Goal: Task Accomplishment & Management: Manage account settings

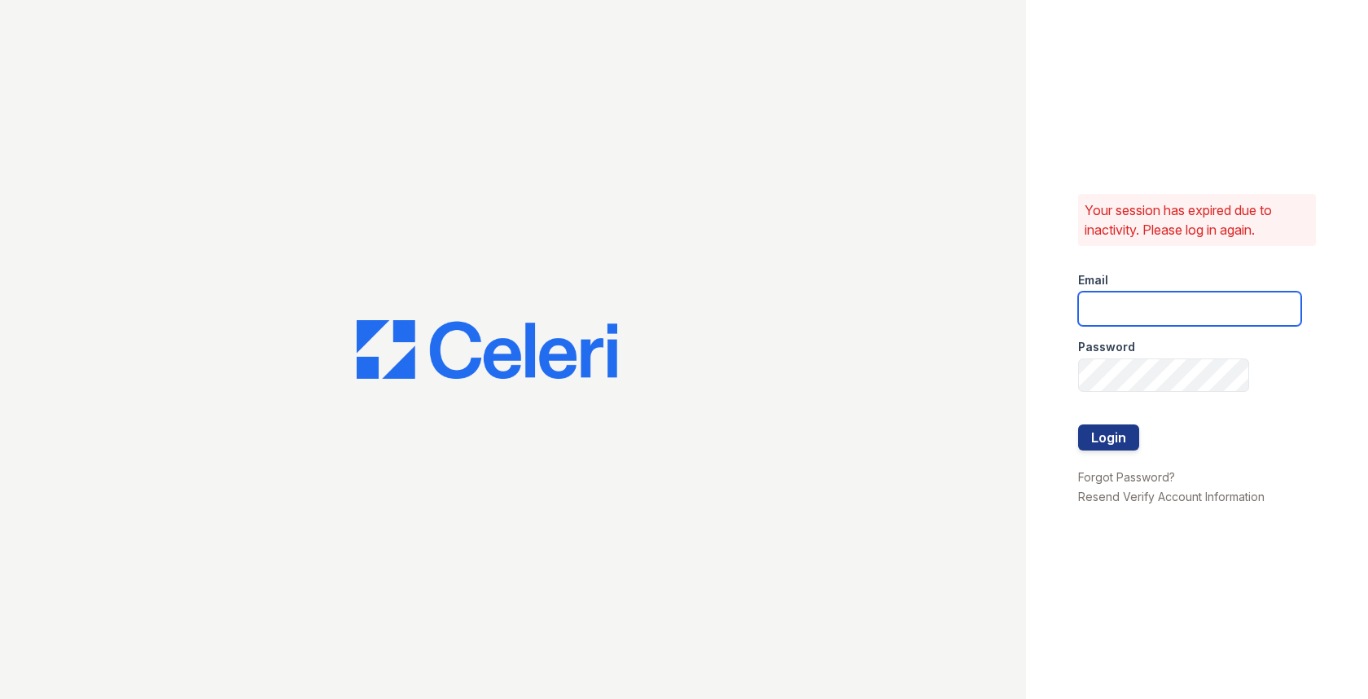
click at [1158, 306] on input "email" at bounding box center [1189, 308] width 223 height 34
click at [0, 698] on com-1password-button at bounding box center [0, 699] width 0 height 0
type input "[EMAIL_ADDRESS][DOMAIN_NAME]"
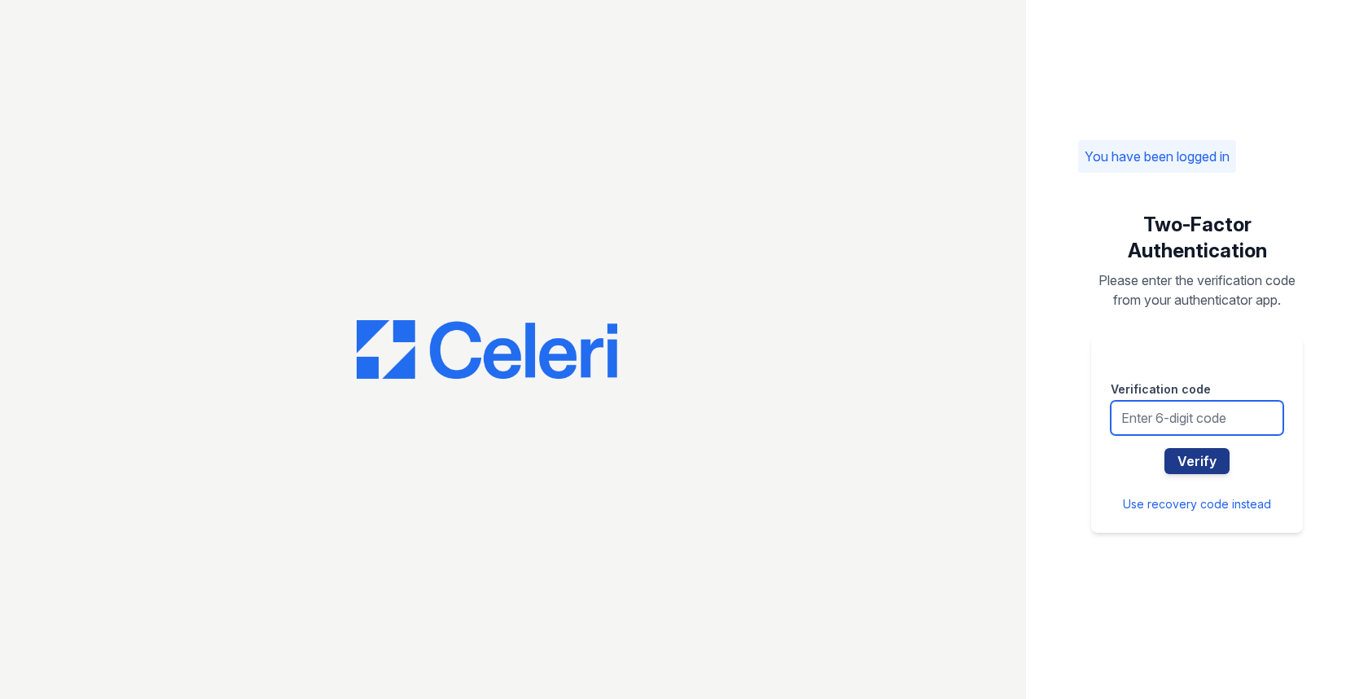
click at [1185, 428] on input "text" at bounding box center [1197, 418] width 173 height 34
type input "451840"
click at [1164, 448] on button "Verify" at bounding box center [1196, 461] width 65 height 26
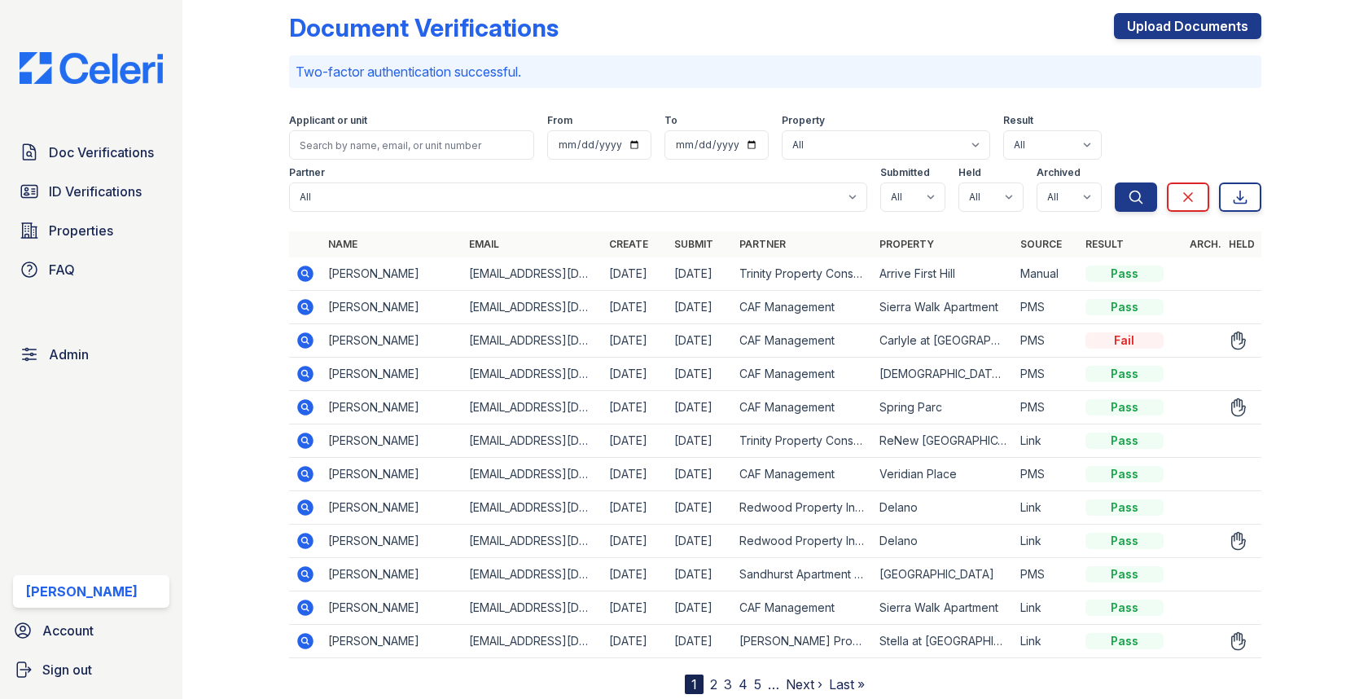
scroll to position [28, 0]
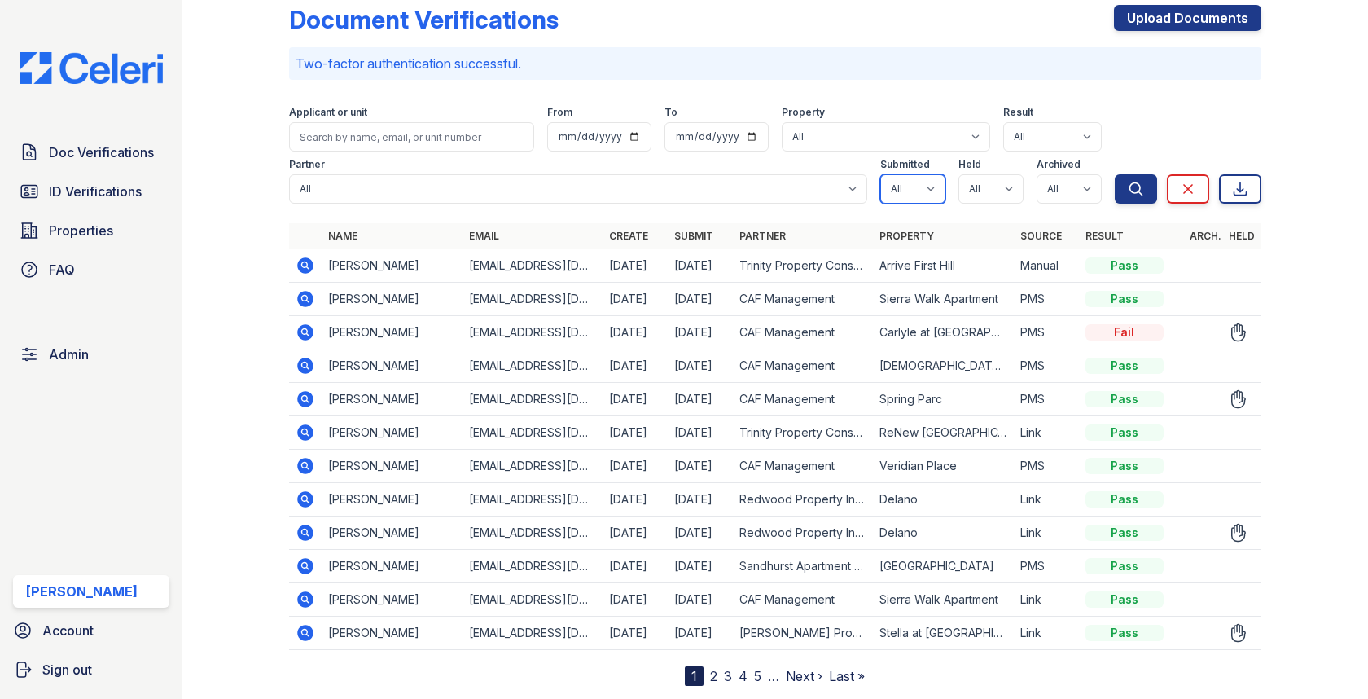
click at [892, 192] on select "All true false" at bounding box center [912, 188] width 65 height 29
select select "true"
click at [959, 196] on select "All true false" at bounding box center [990, 188] width 65 height 29
select select "true"
click at [1058, 190] on select "All true false" at bounding box center [1068, 188] width 65 height 29
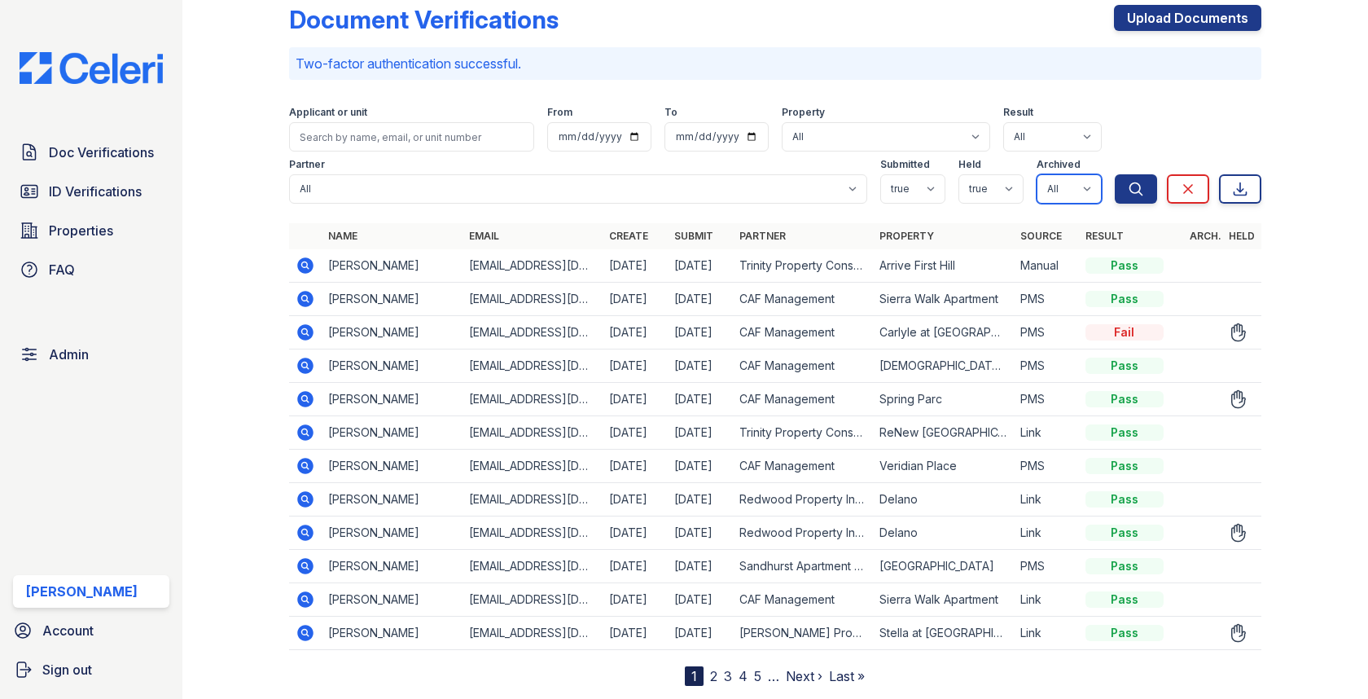
select select "false"
click at [1104, 210] on div at bounding box center [774, 213] width 971 height 7
click at [1113, 204] on form "Applicant or unit From To Property All 0000 Kinney Avenue 09 Cape Coral 10006 N…" at bounding box center [774, 151] width 971 height 117
click at [1132, 183] on icon "submit" at bounding box center [1136, 189] width 16 height 16
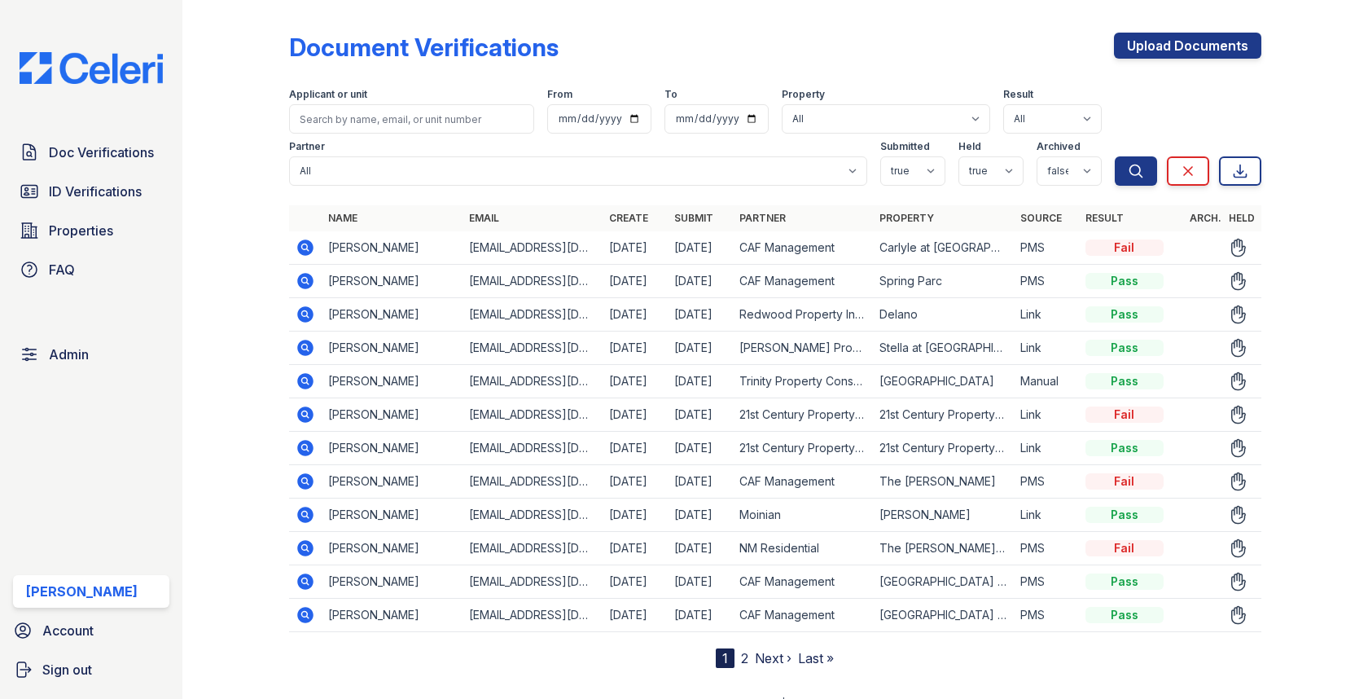
click at [312, 377] on icon at bounding box center [306, 381] width 16 height 16
click at [304, 380] on icon at bounding box center [306, 381] width 20 height 20
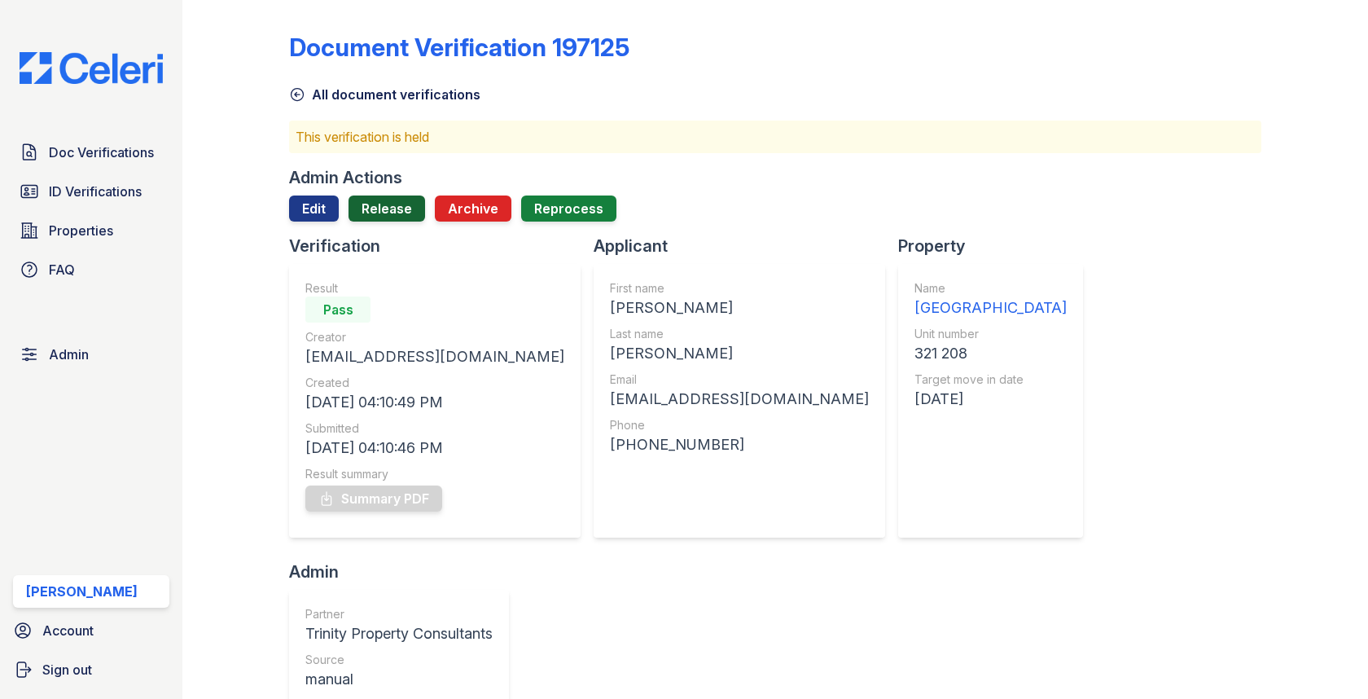
click at [383, 218] on link "Release" at bounding box center [386, 208] width 77 height 26
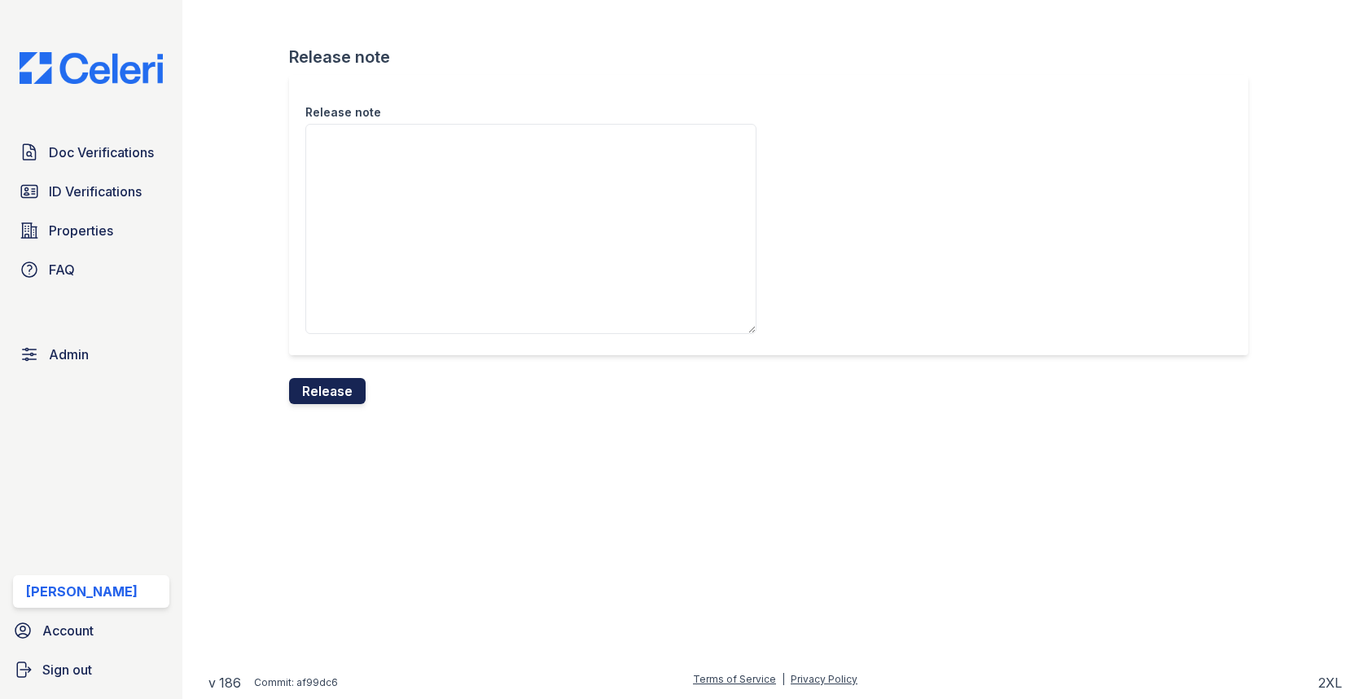
click at [334, 385] on button "Release" at bounding box center [327, 391] width 77 height 26
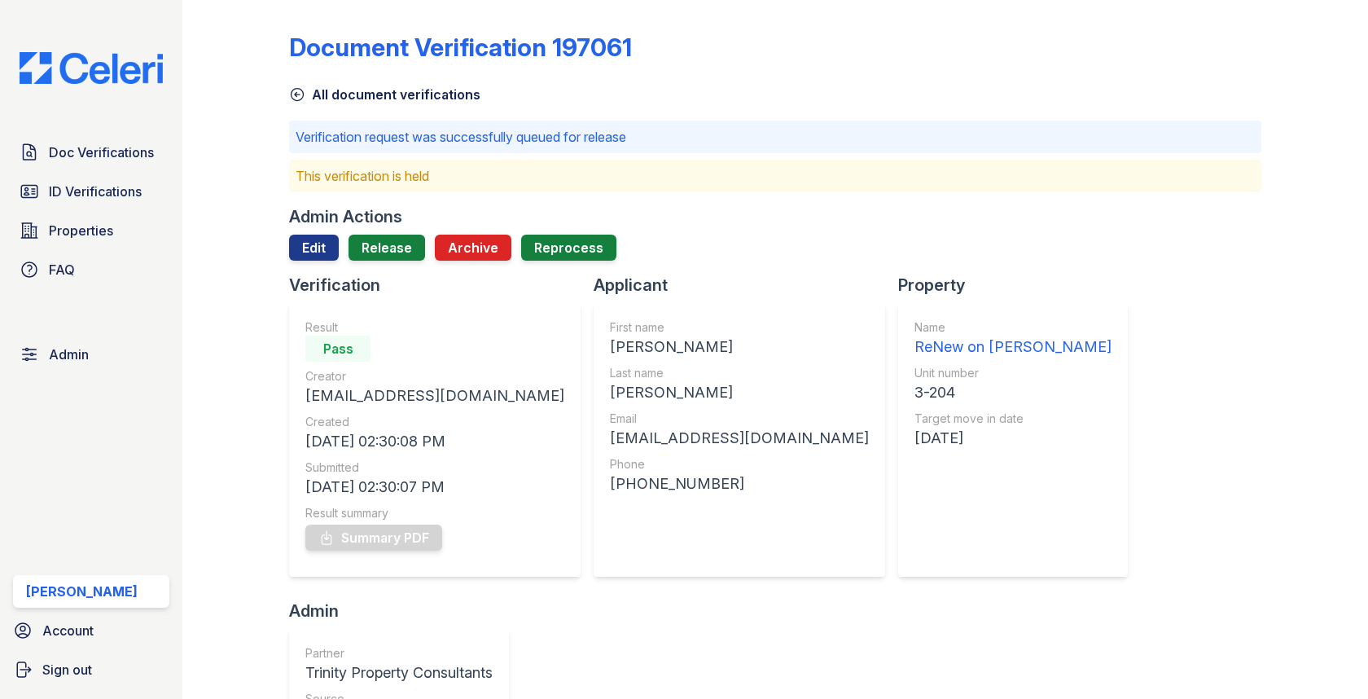
click at [105, 335] on div "Doc Verifications ID Verifications Properties FAQ Admin [PERSON_NAME] Account S…" at bounding box center [91, 349] width 182 height 699
click at [99, 356] on link "Admin" at bounding box center [91, 354] width 156 height 33
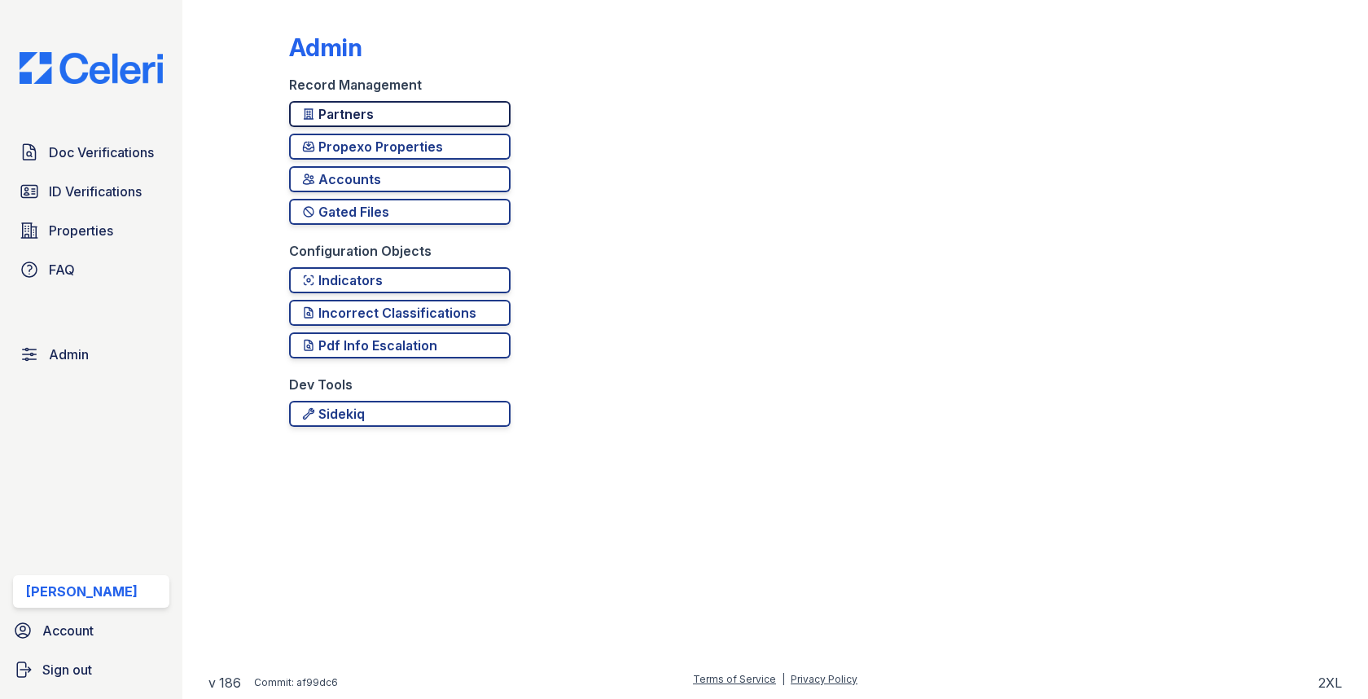
click at [440, 107] on div "Partners" at bounding box center [399, 114] width 195 height 20
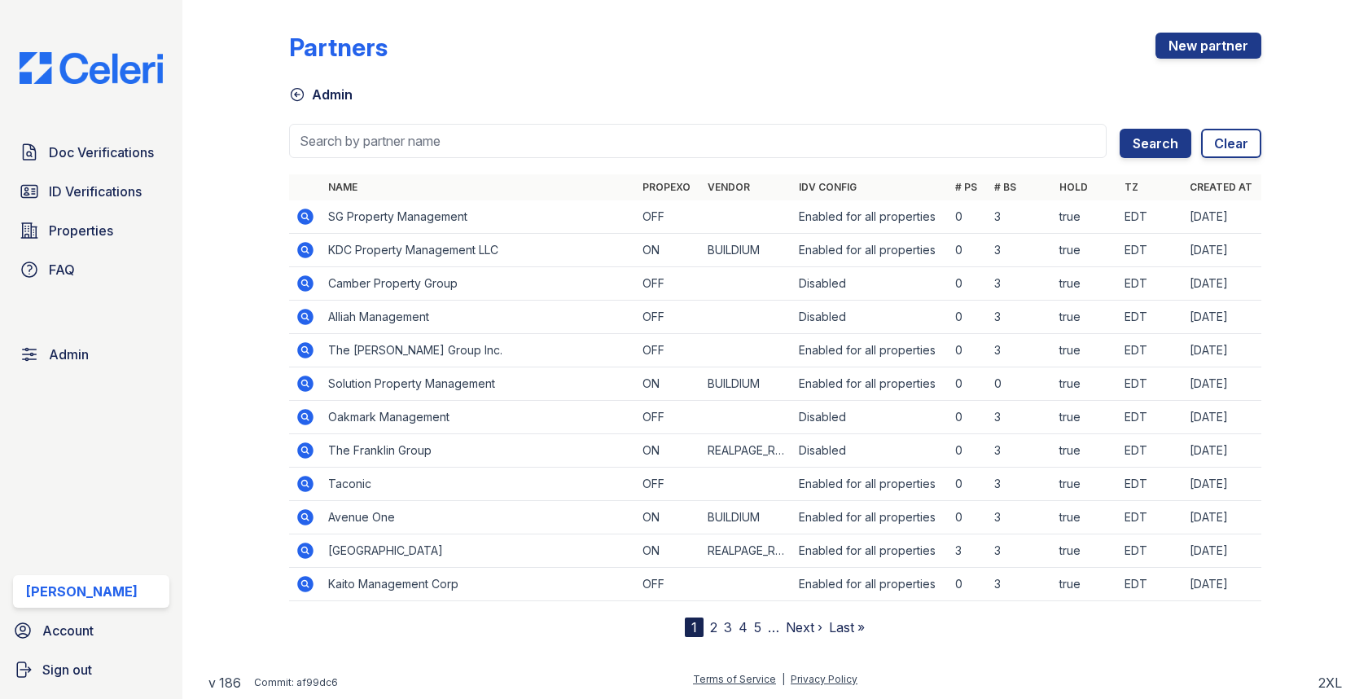
click at [414, 141] on input "search" at bounding box center [697, 141] width 817 height 34
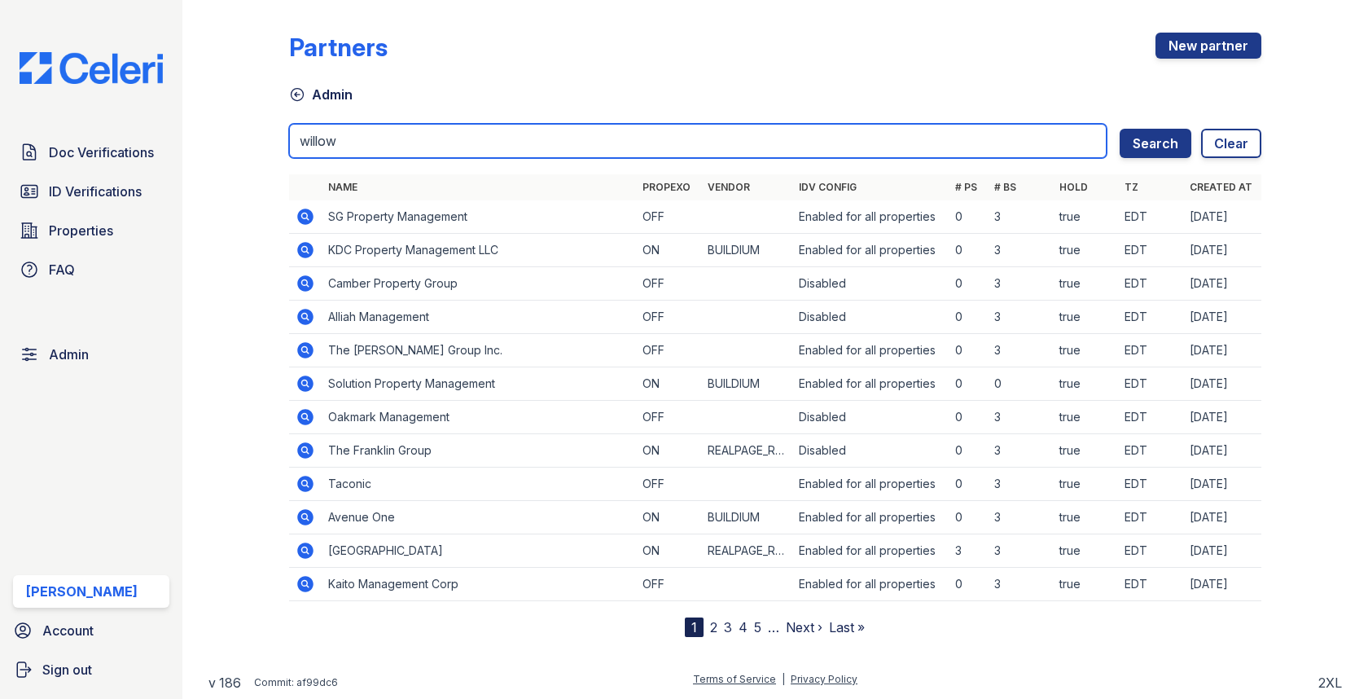
type input "willow"
click at [1119, 129] on button "Search" at bounding box center [1155, 143] width 72 height 29
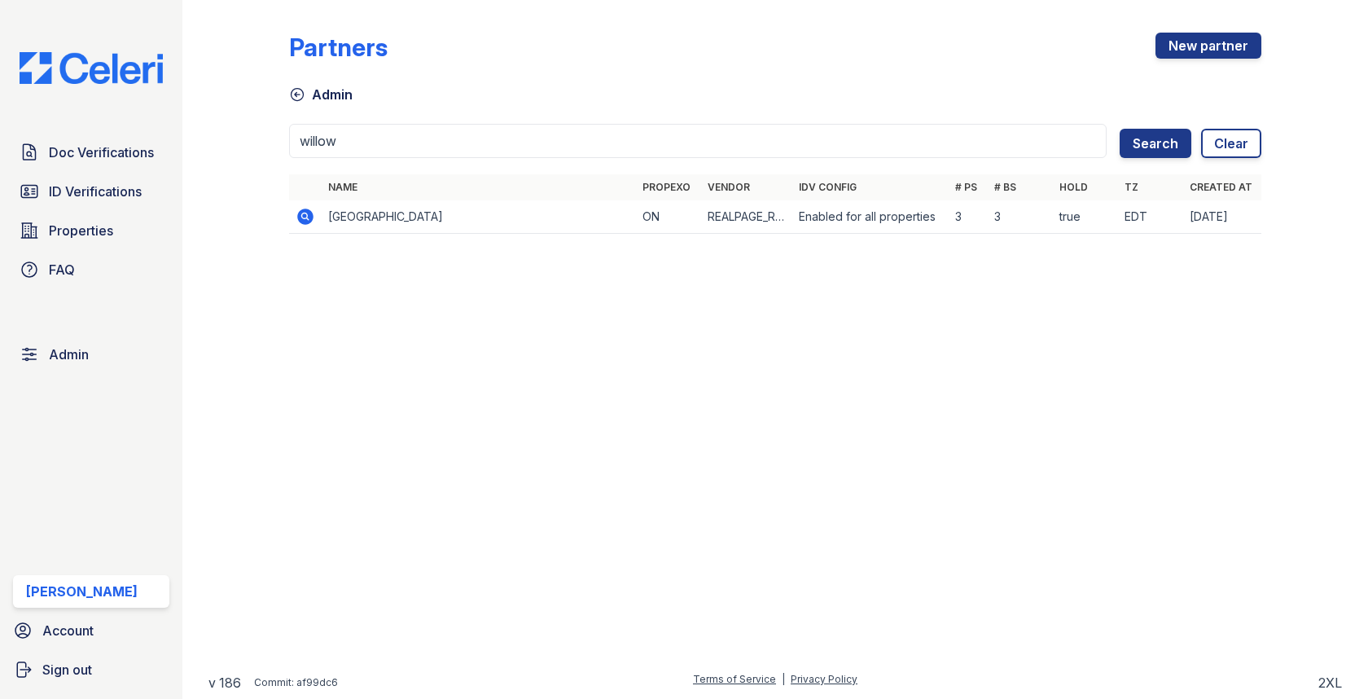
click at [305, 213] on icon at bounding box center [305, 215] width 4 height 4
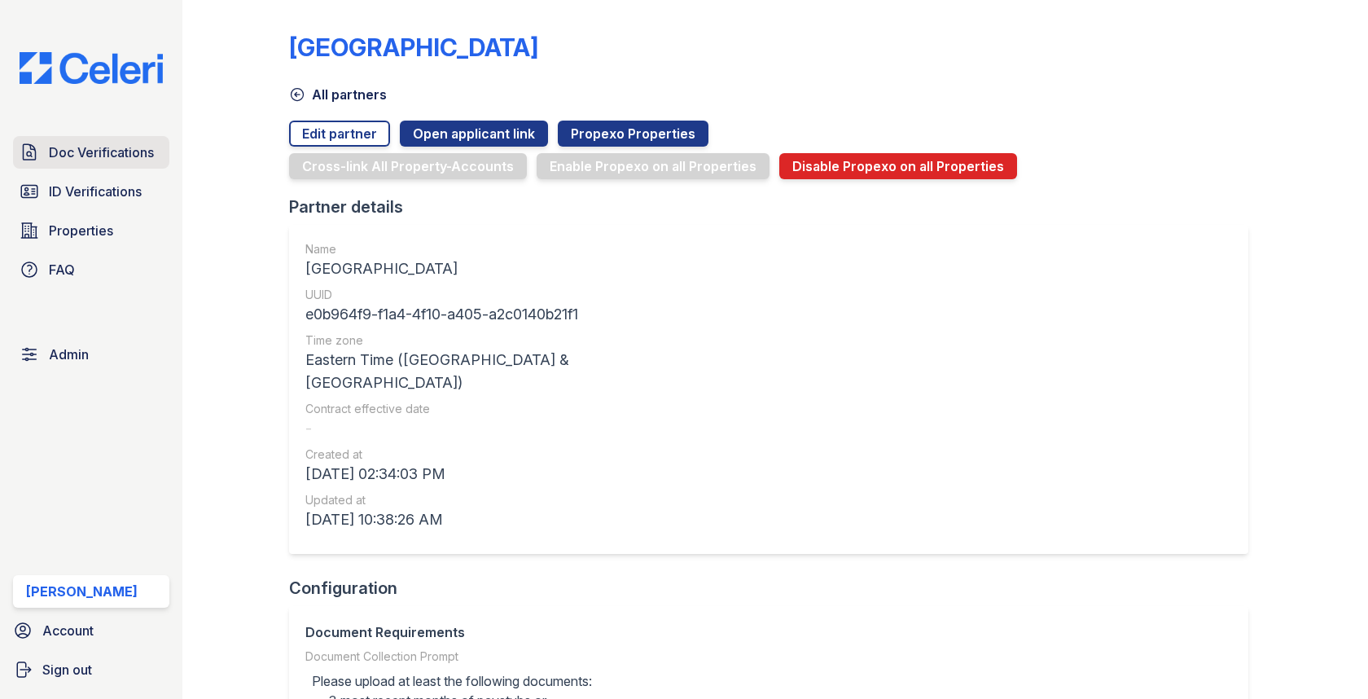
click at [112, 158] on span "Doc Verifications" at bounding box center [101, 152] width 105 height 20
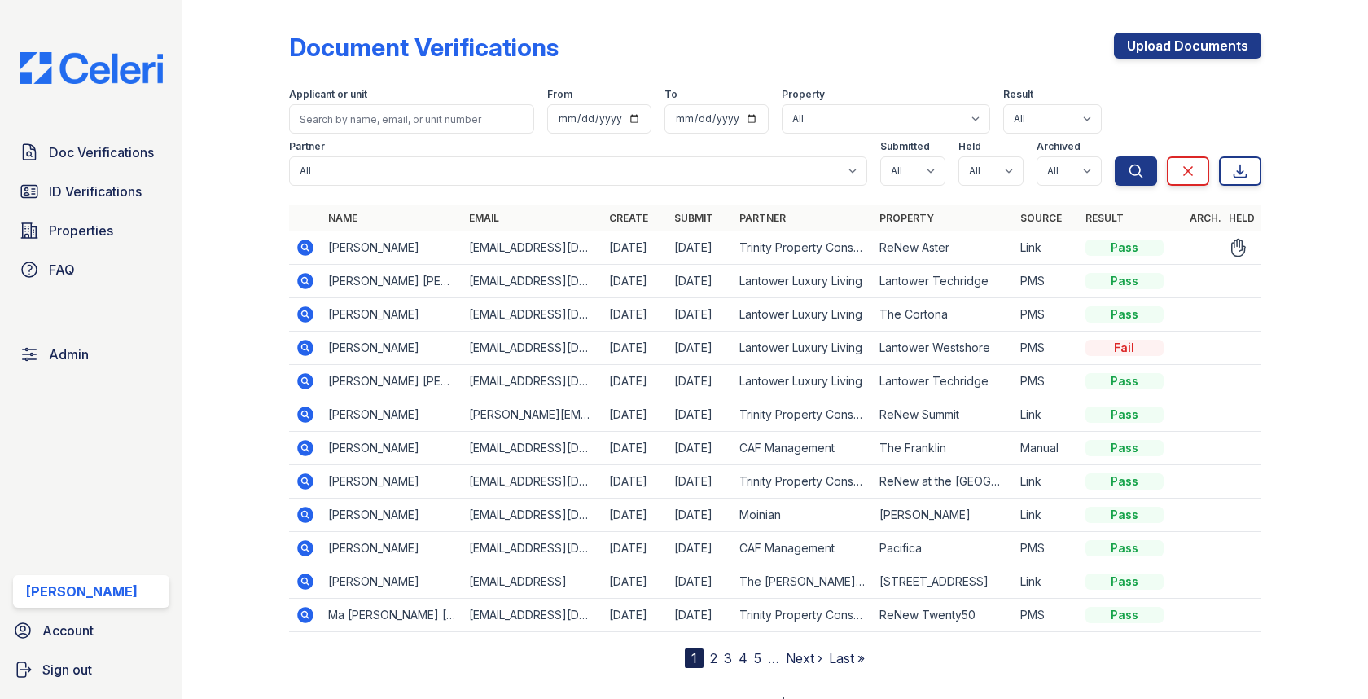
click at [302, 246] on icon at bounding box center [306, 248] width 20 height 20
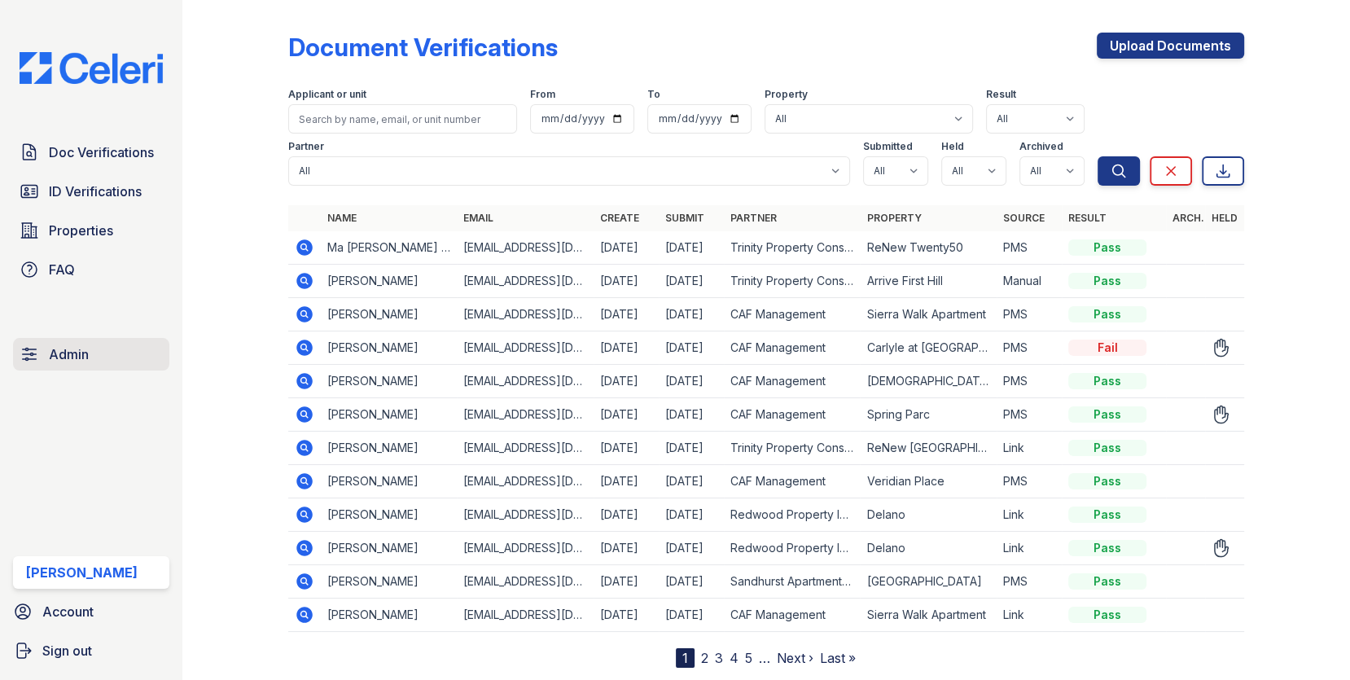
click at [70, 366] on link "Admin" at bounding box center [91, 354] width 156 height 33
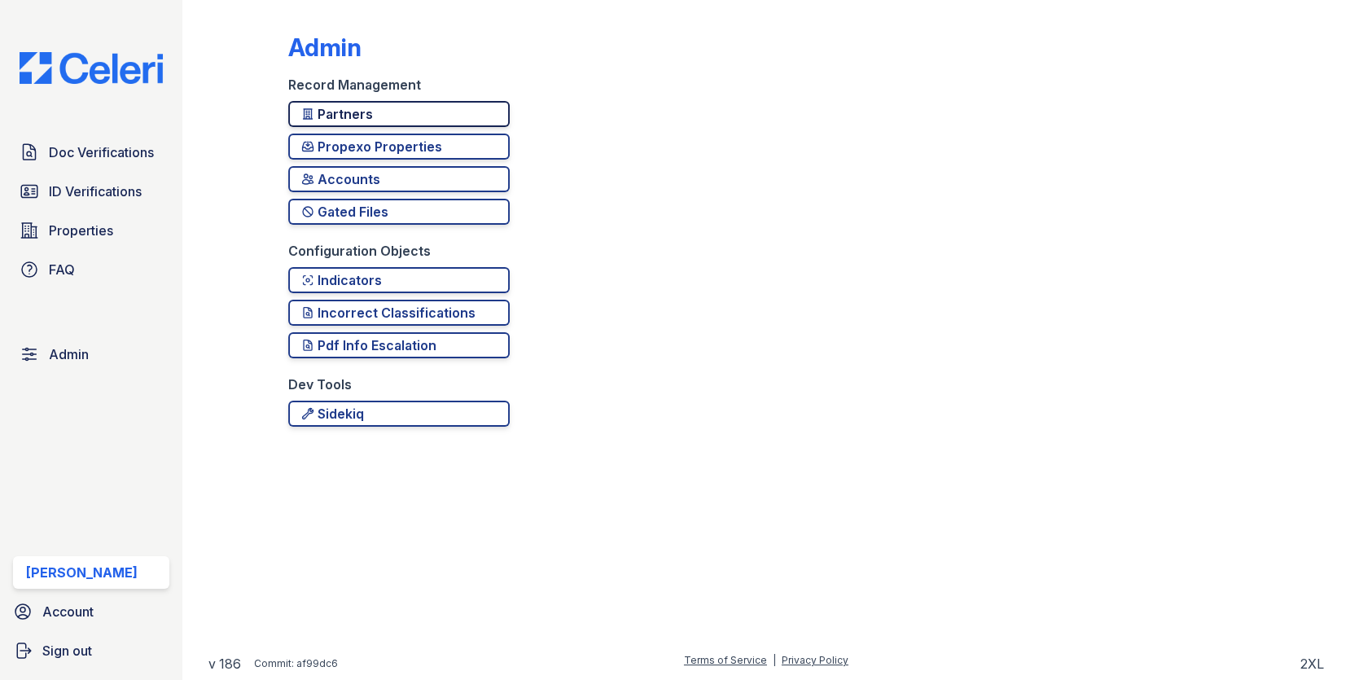
click at [381, 115] on div "Partners" at bounding box center [398, 114] width 195 height 20
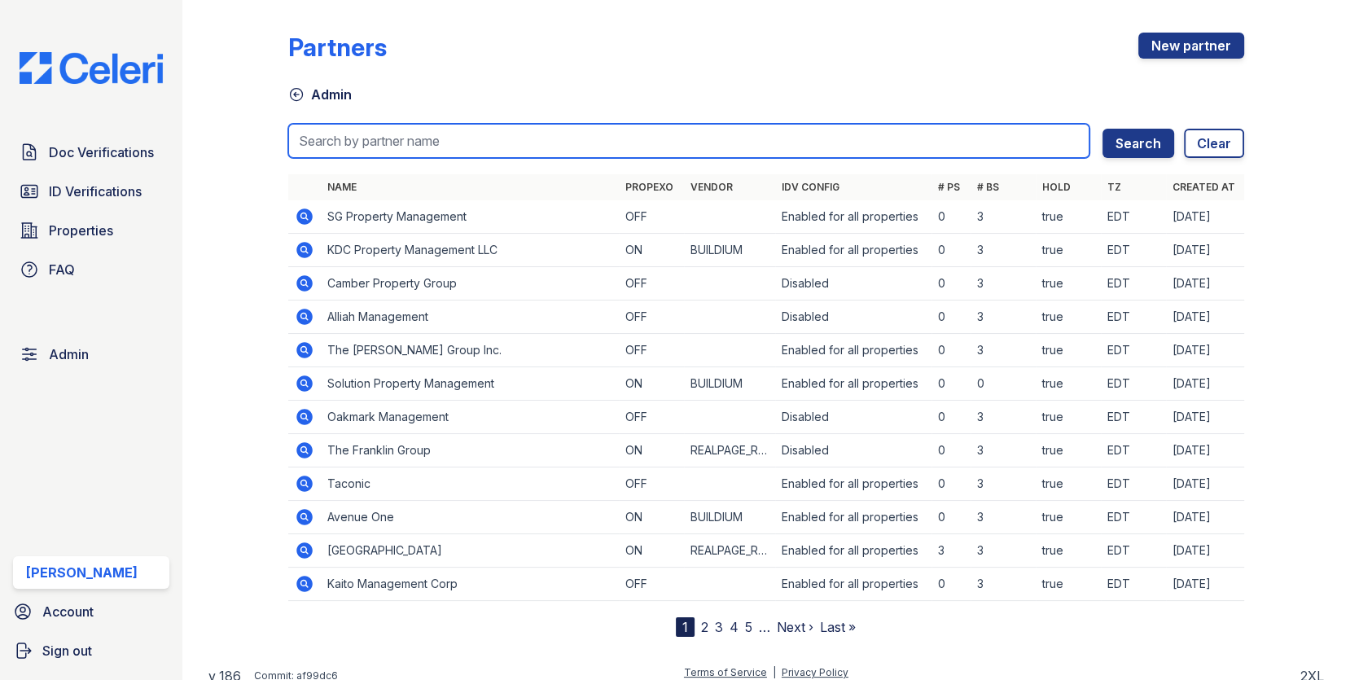
click at [384, 142] on input "search" at bounding box center [689, 141] width 802 height 34
type input "lantower"
click at [1102, 129] on button "Search" at bounding box center [1138, 143] width 72 height 29
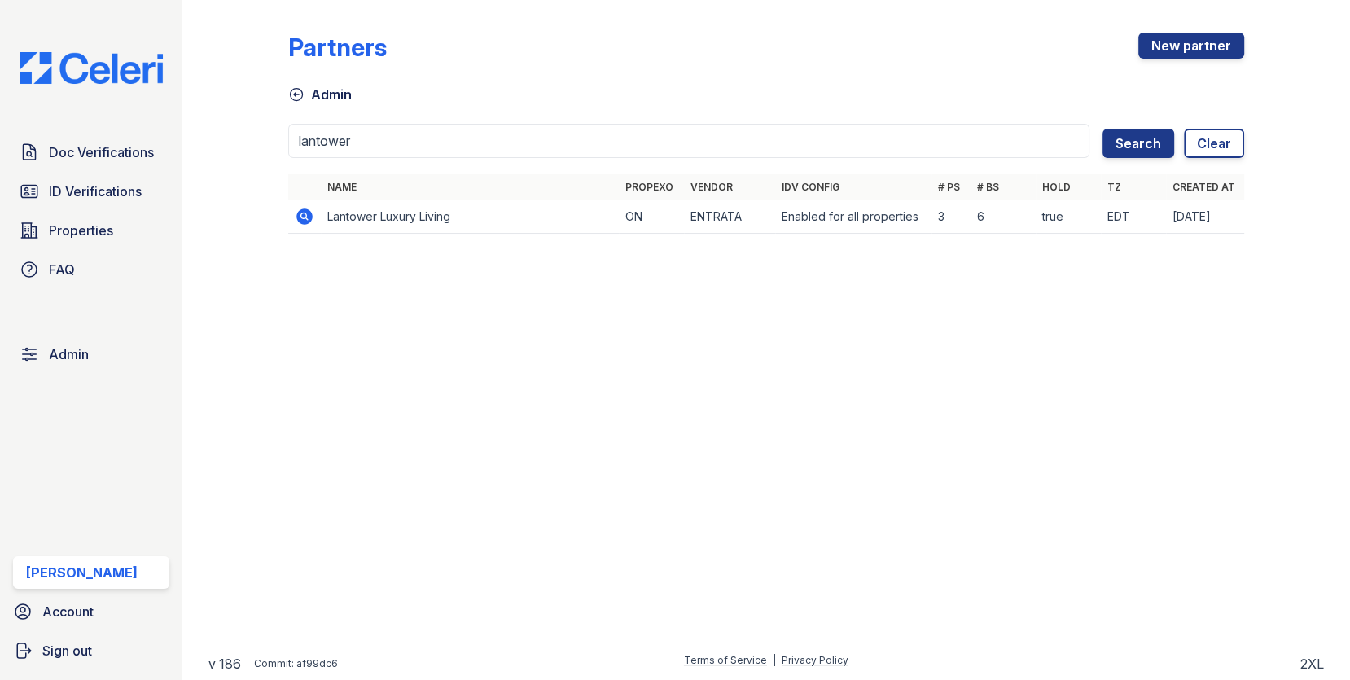
click at [302, 215] on icon at bounding box center [303, 215] width 4 height 4
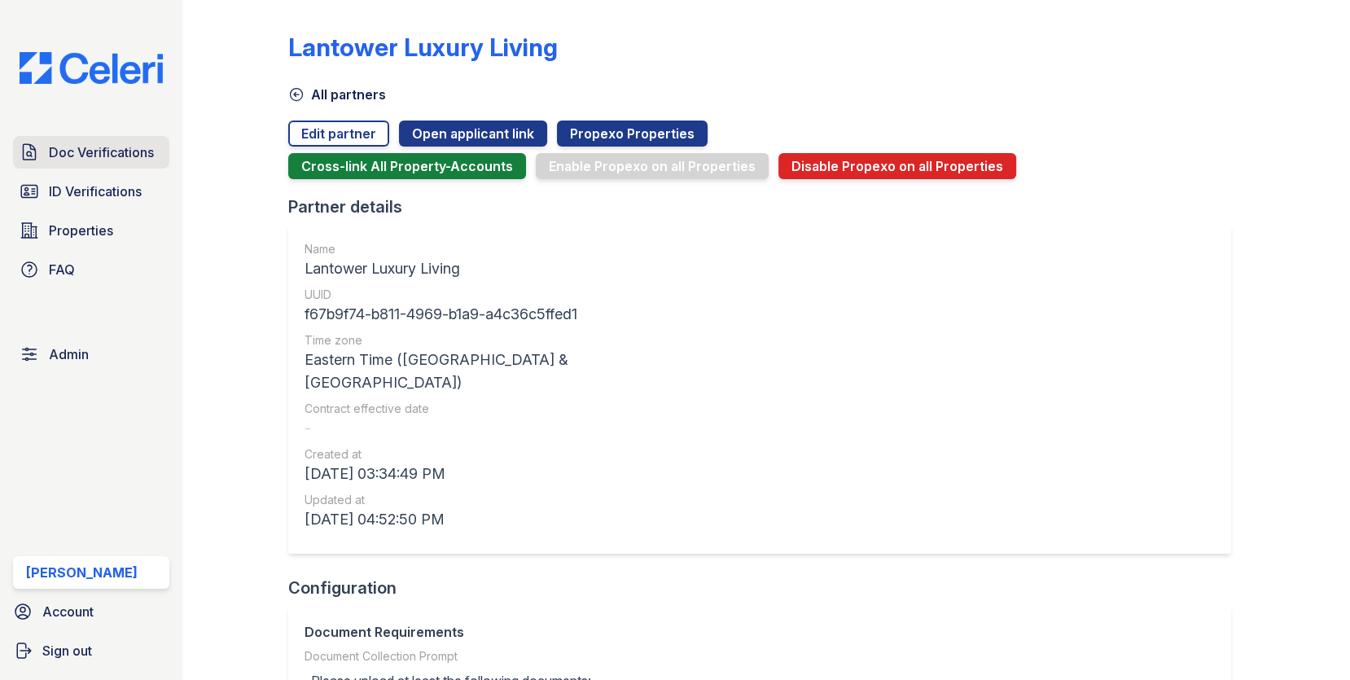
click at [140, 147] on span "Doc Verifications" at bounding box center [101, 152] width 105 height 20
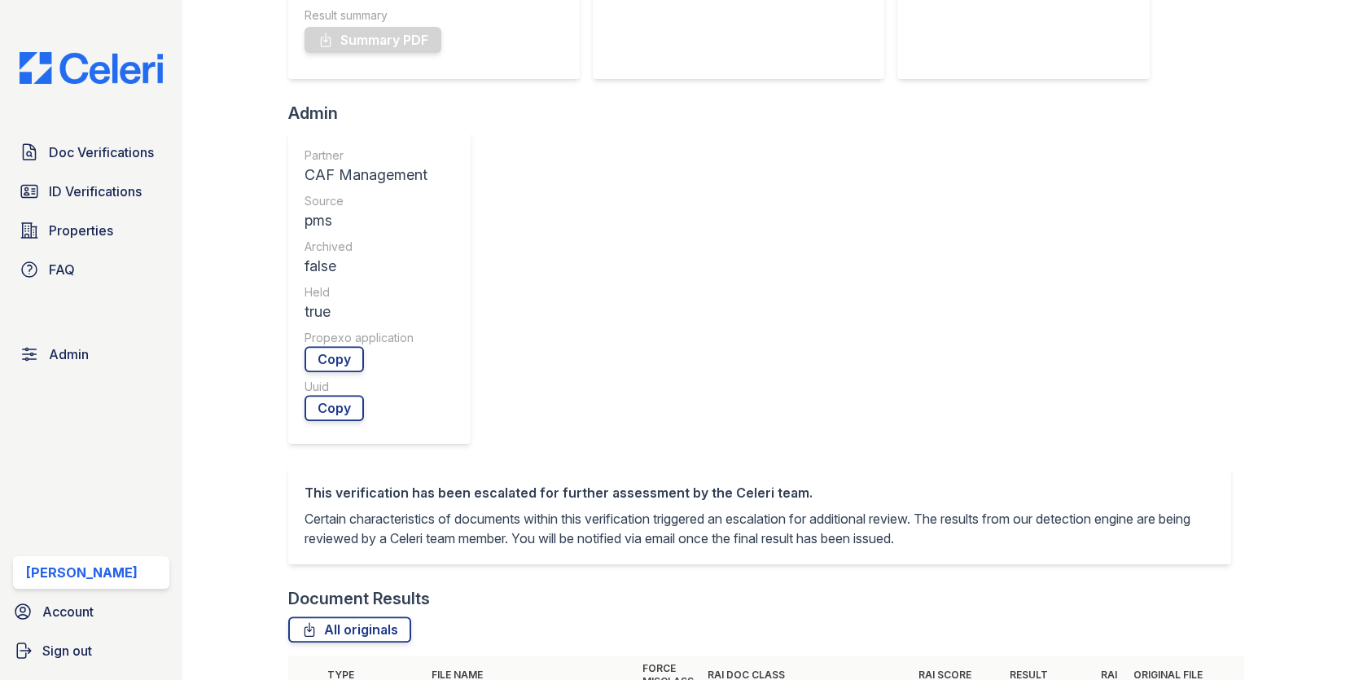
scroll to position [778, 0]
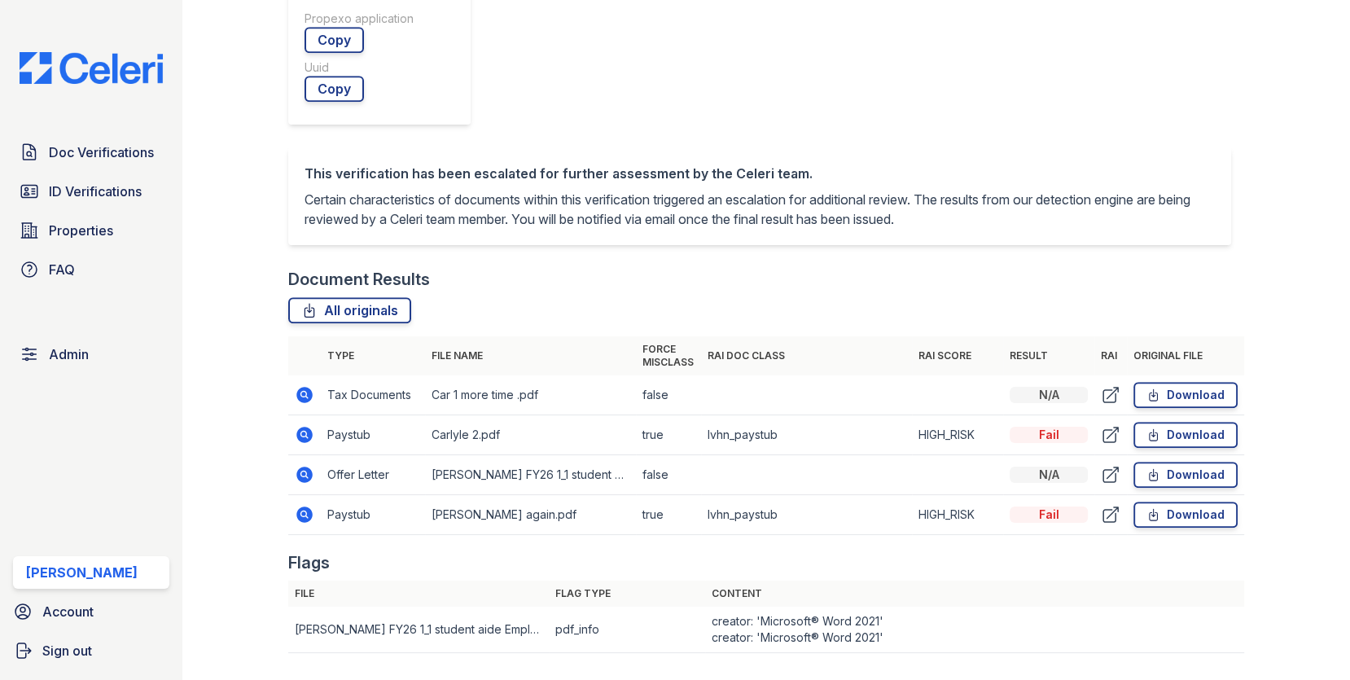
click at [307, 427] on icon at bounding box center [304, 435] width 16 height 16
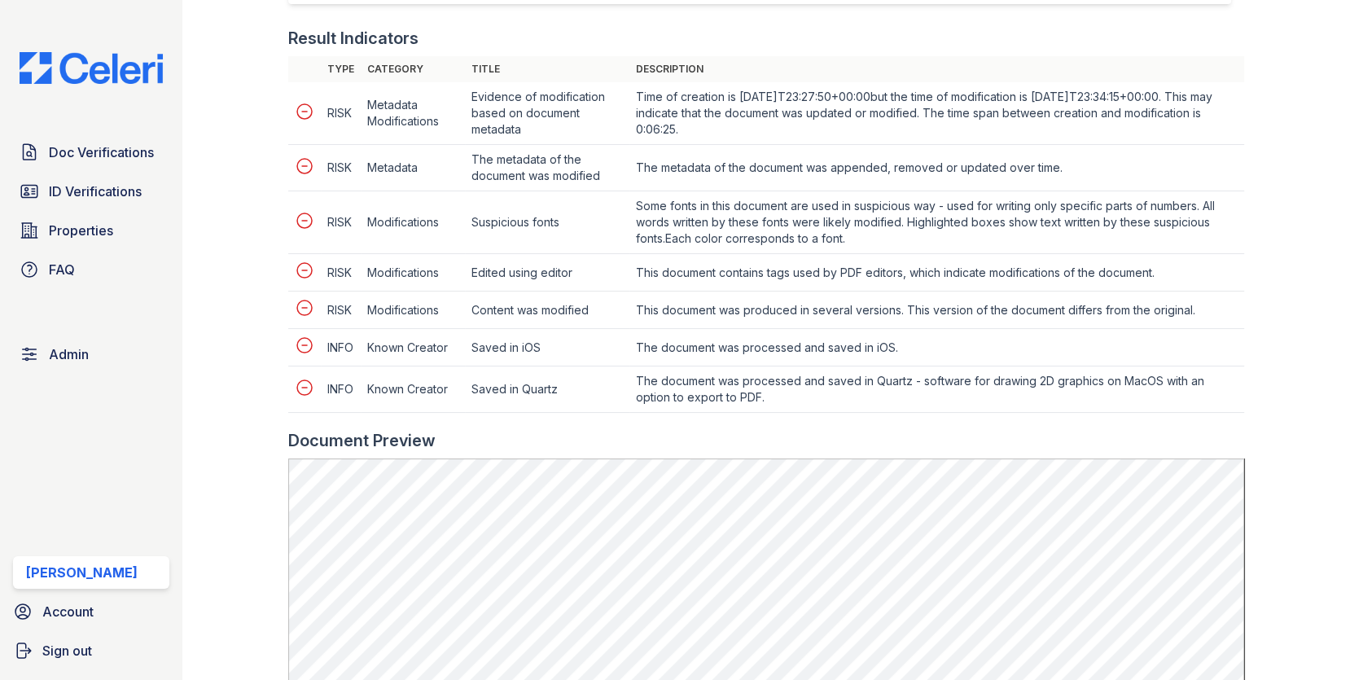
scroll to position [1057, 0]
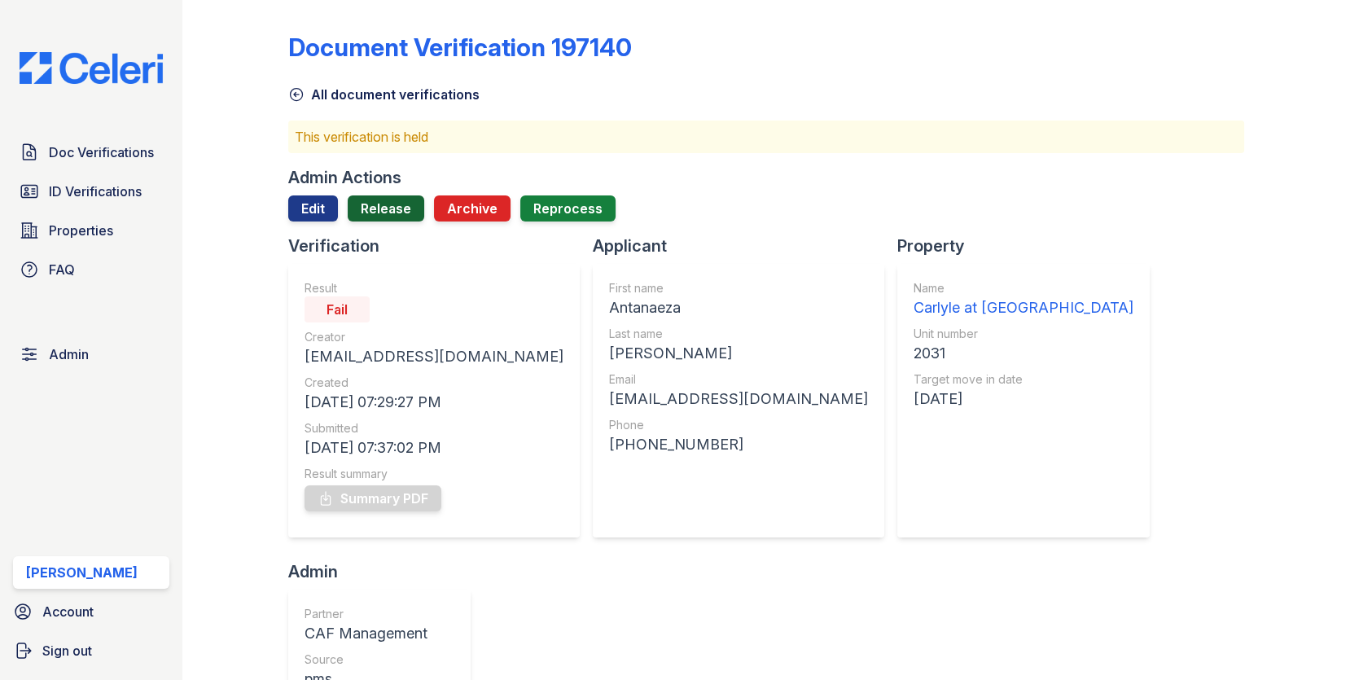
click at [389, 195] on link "Release" at bounding box center [386, 208] width 77 height 26
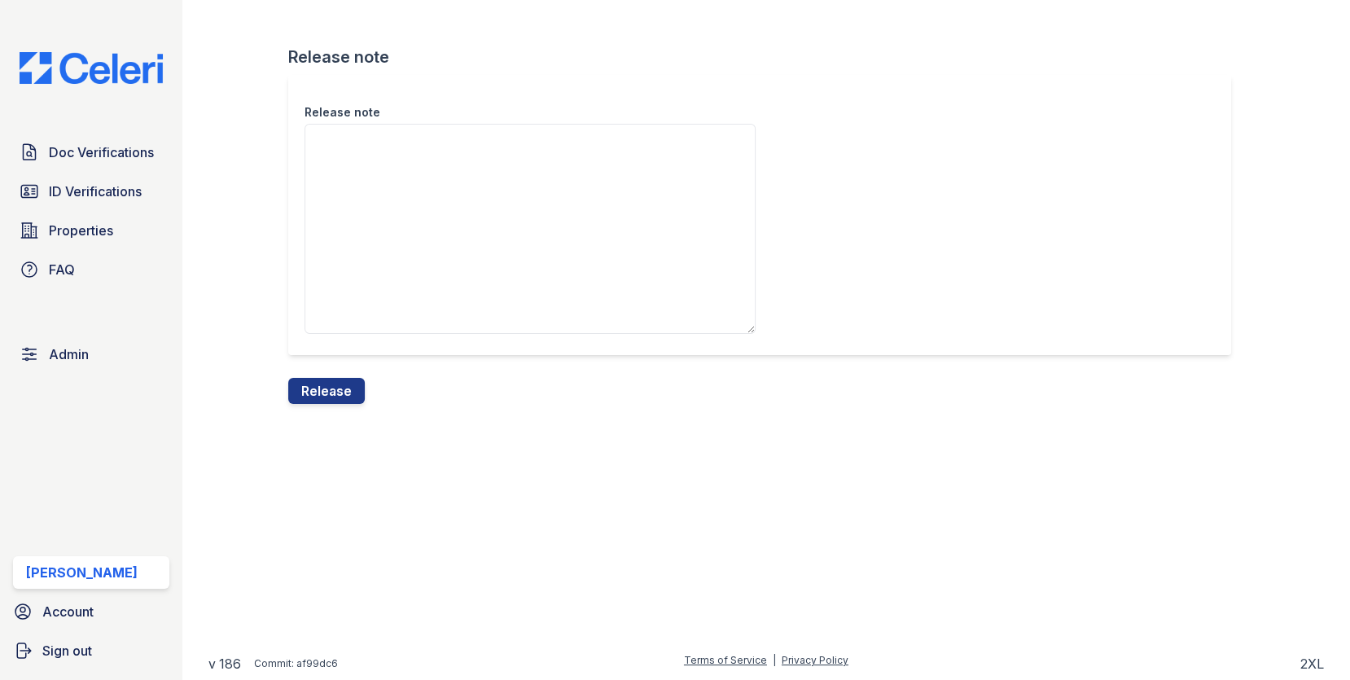
click at [315, 367] on div "Release note" at bounding box center [766, 226] width 957 height 303
click at [315, 378] on button "Release" at bounding box center [326, 391] width 77 height 26
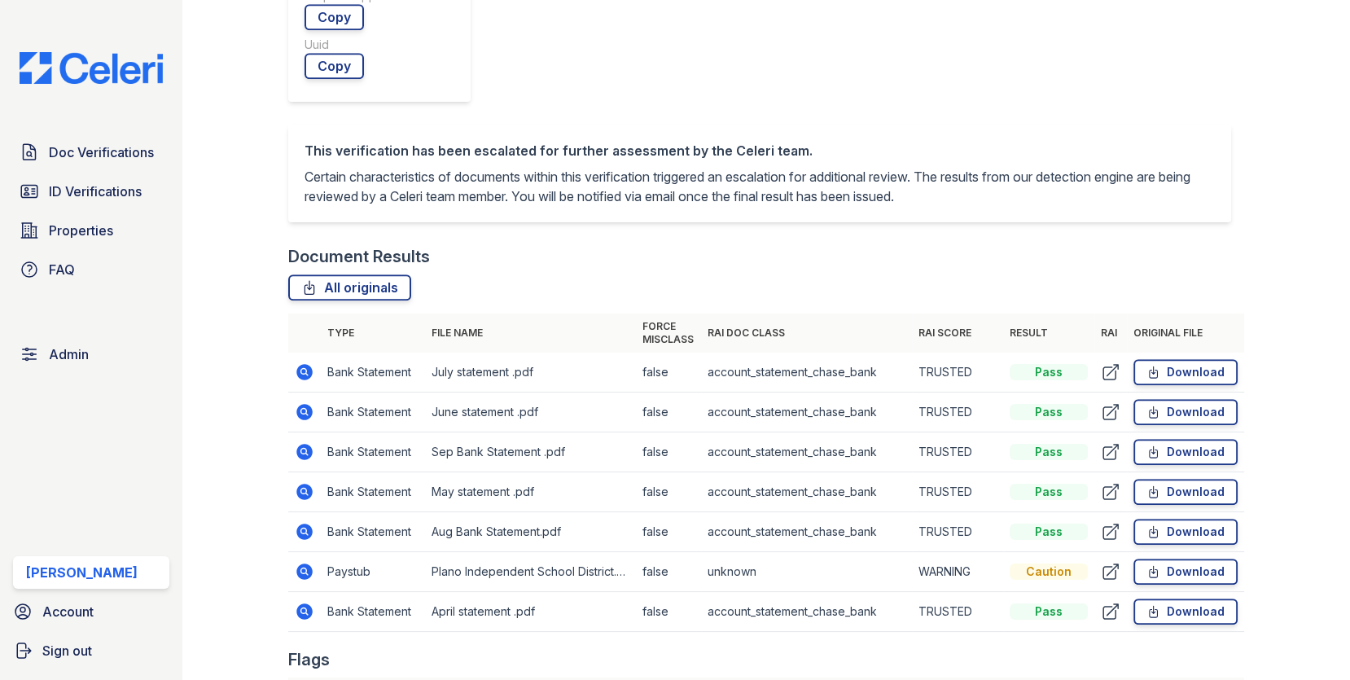
scroll to position [945, 0]
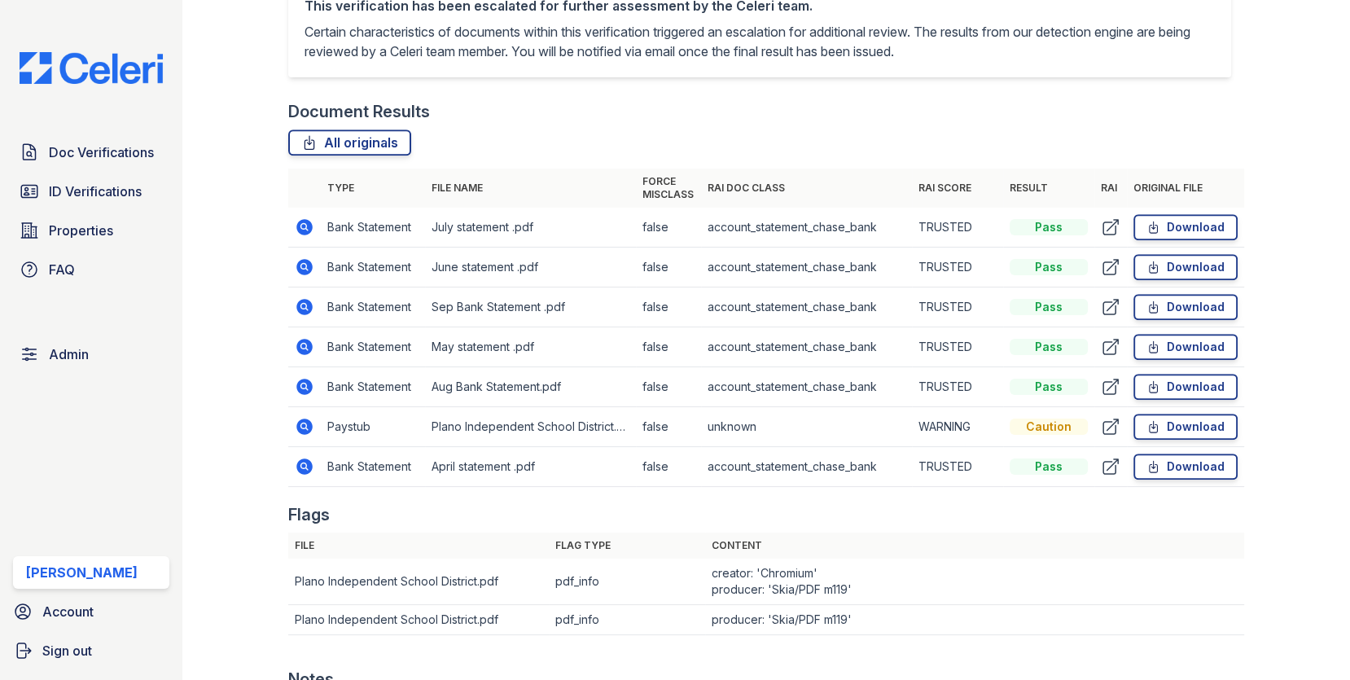
click at [298, 417] on icon at bounding box center [305, 427] width 20 height 20
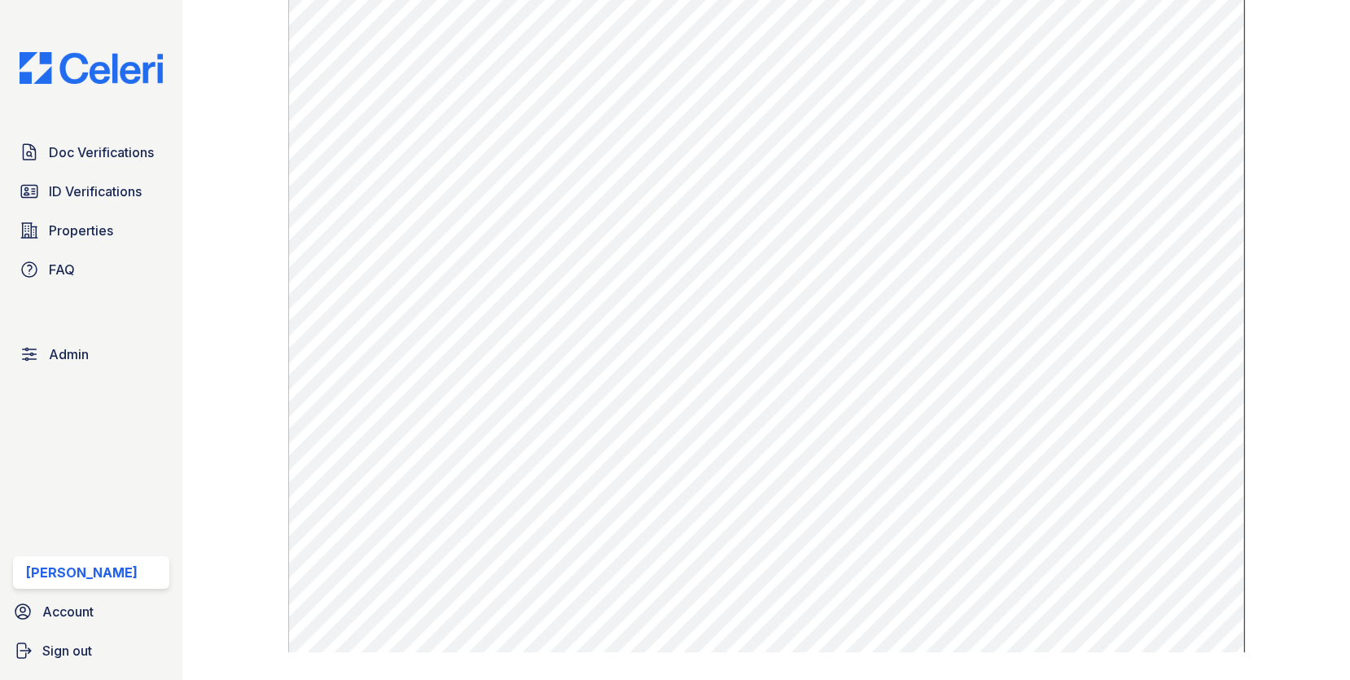
scroll to position [970, 0]
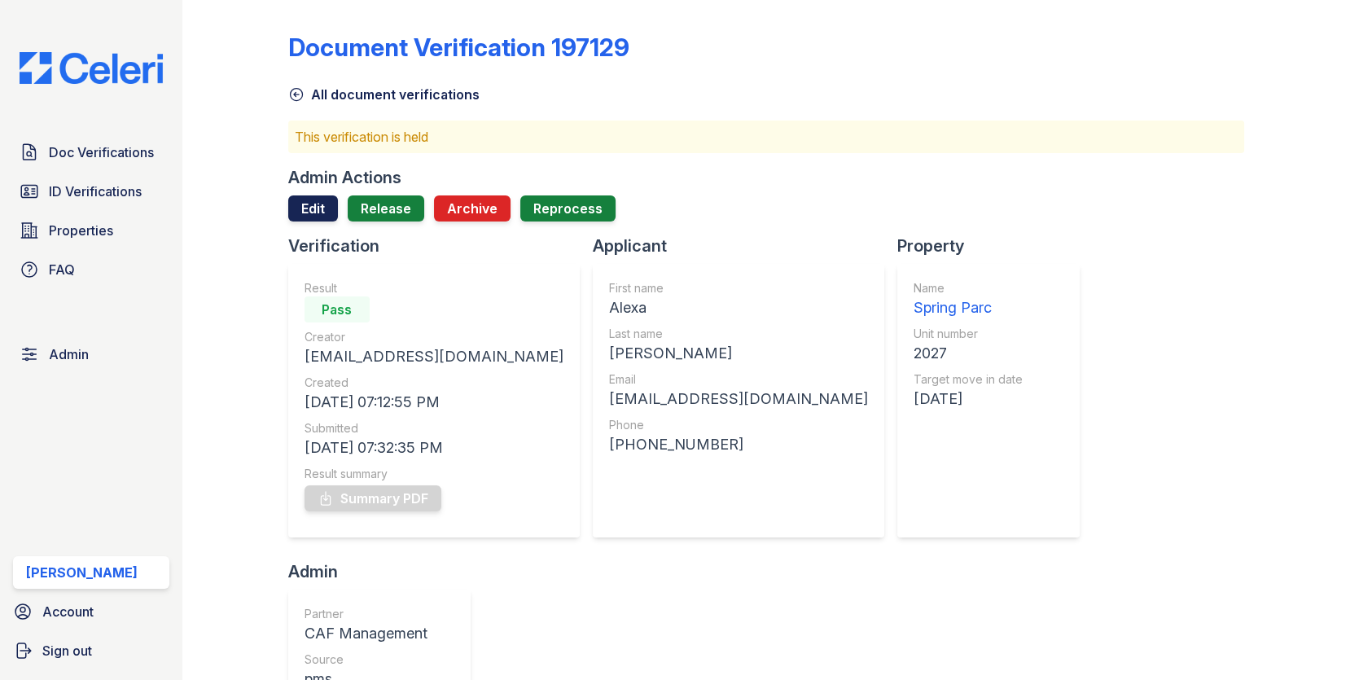
click at [303, 198] on link "Edit" at bounding box center [313, 208] width 50 height 26
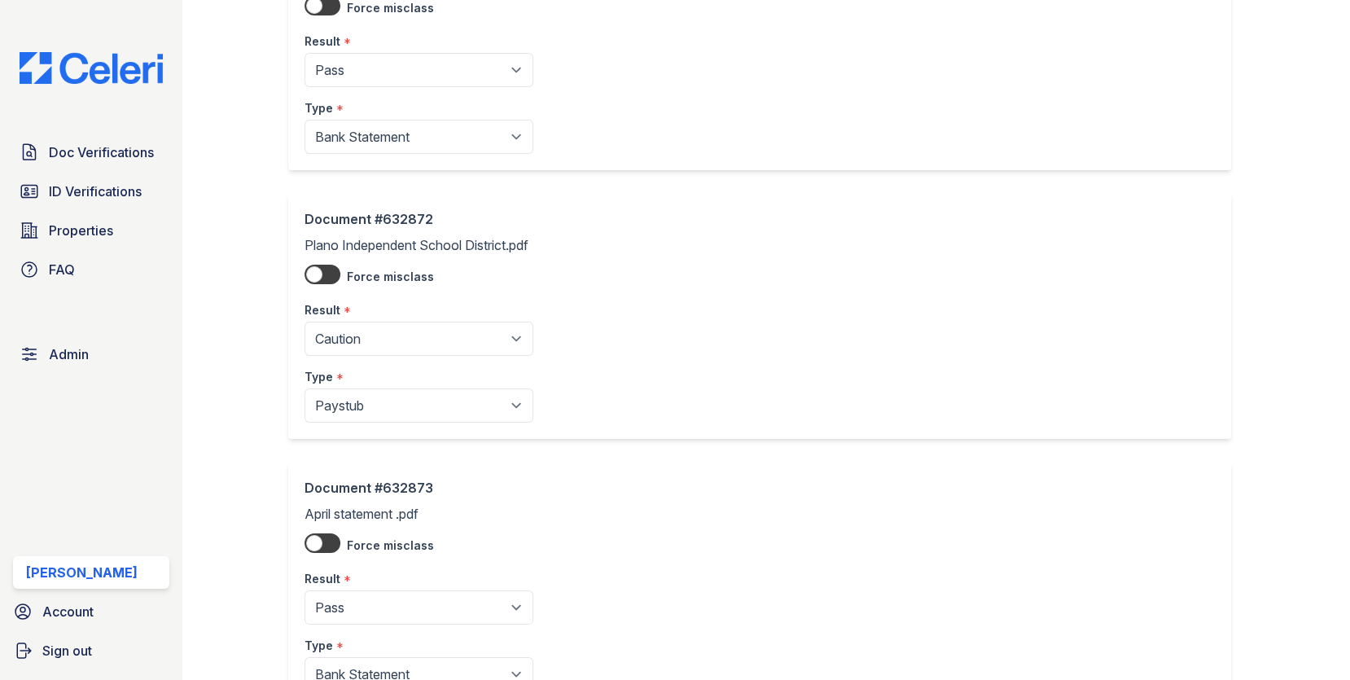
scroll to position [1393, 0]
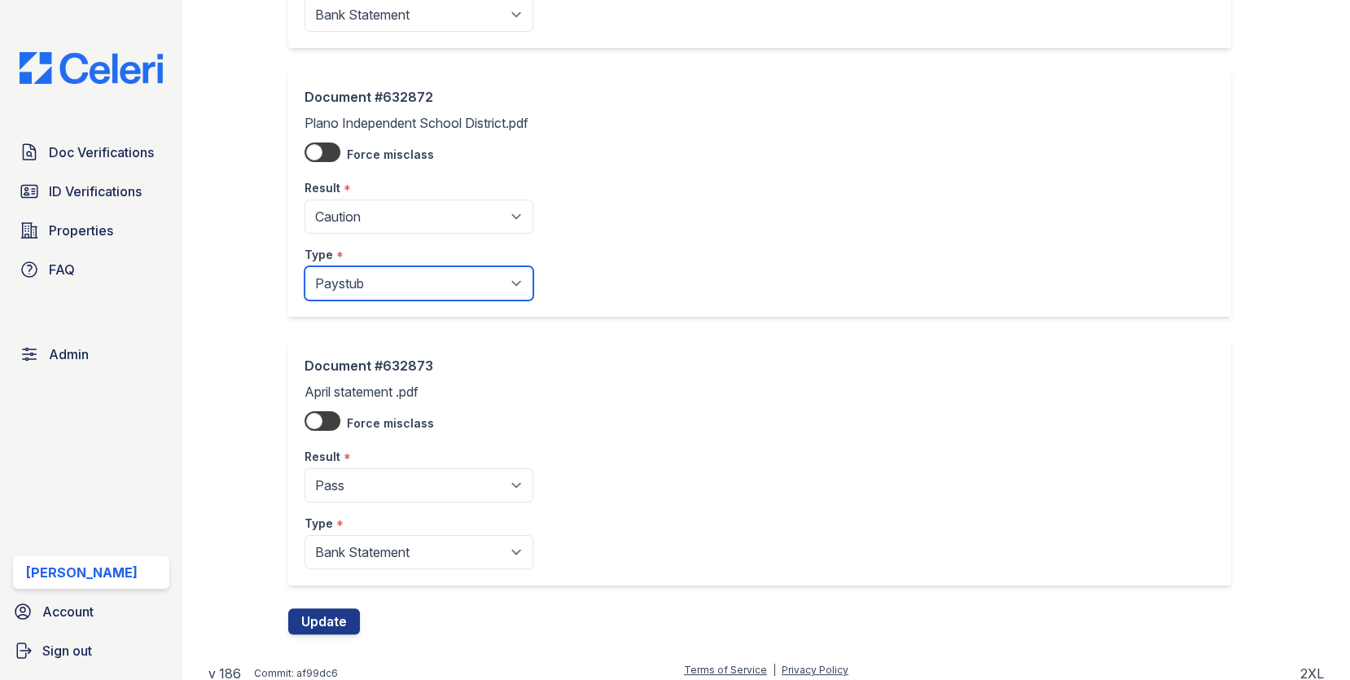
click at [389, 280] on select "Paystub Bank Statement Offer Letter Tax Documents Benefit Award Letter Investme…" at bounding box center [418, 283] width 229 height 34
select select "other"
click at [339, 608] on button "Update" at bounding box center [324, 621] width 72 height 26
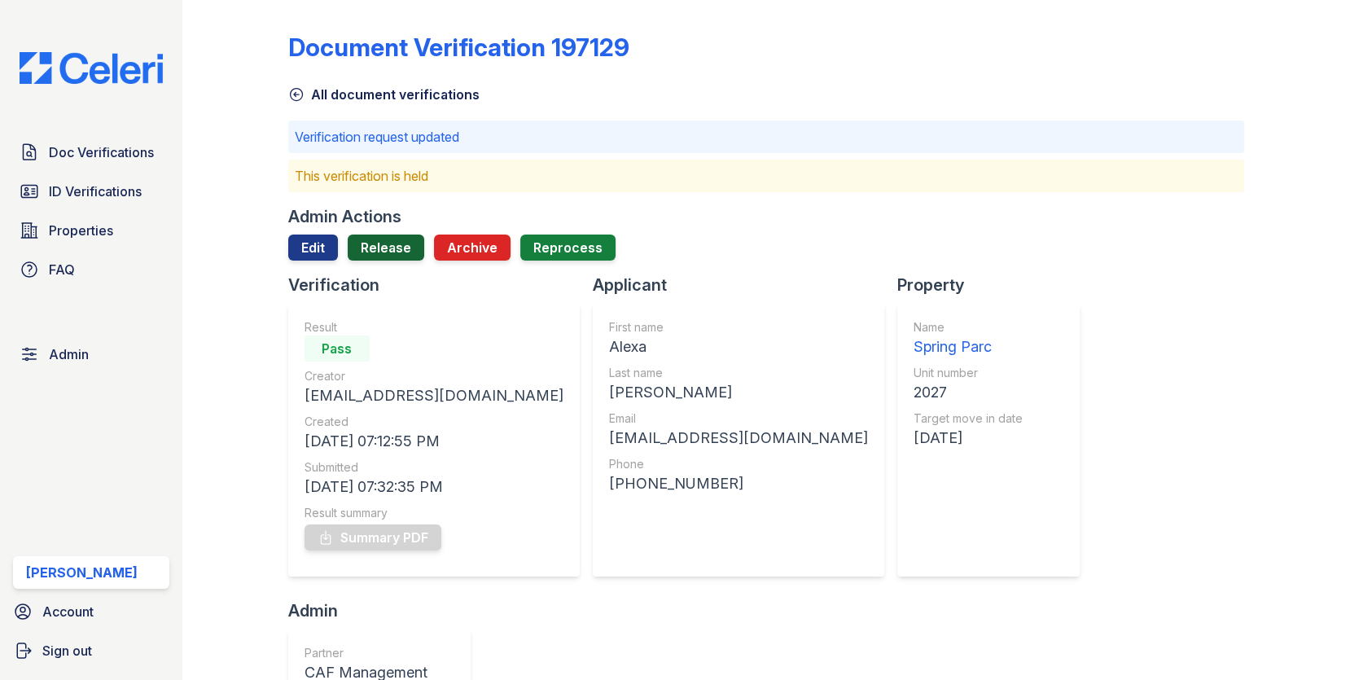
click at [375, 239] on link "Release" at bounding box center [386, 247] width 77 height 26
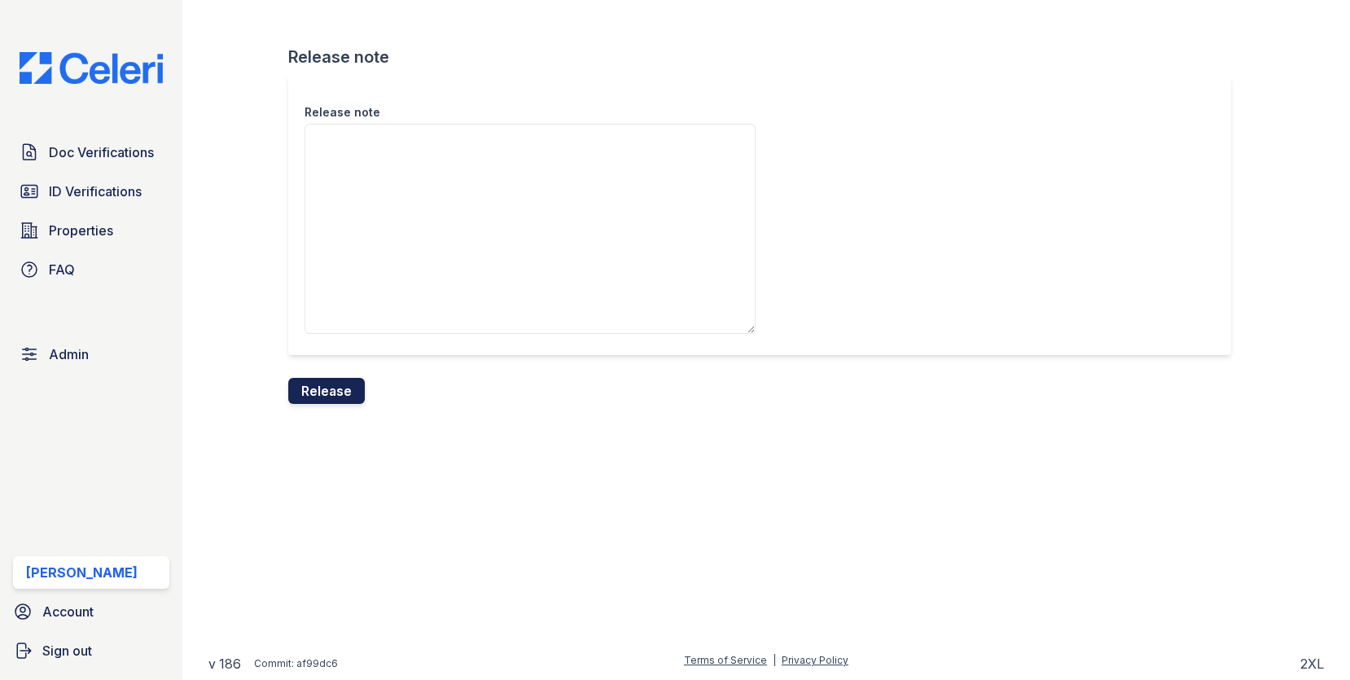
click at [341, 402] on button "Release" at bounding box center [326, 391] width 77 height 26
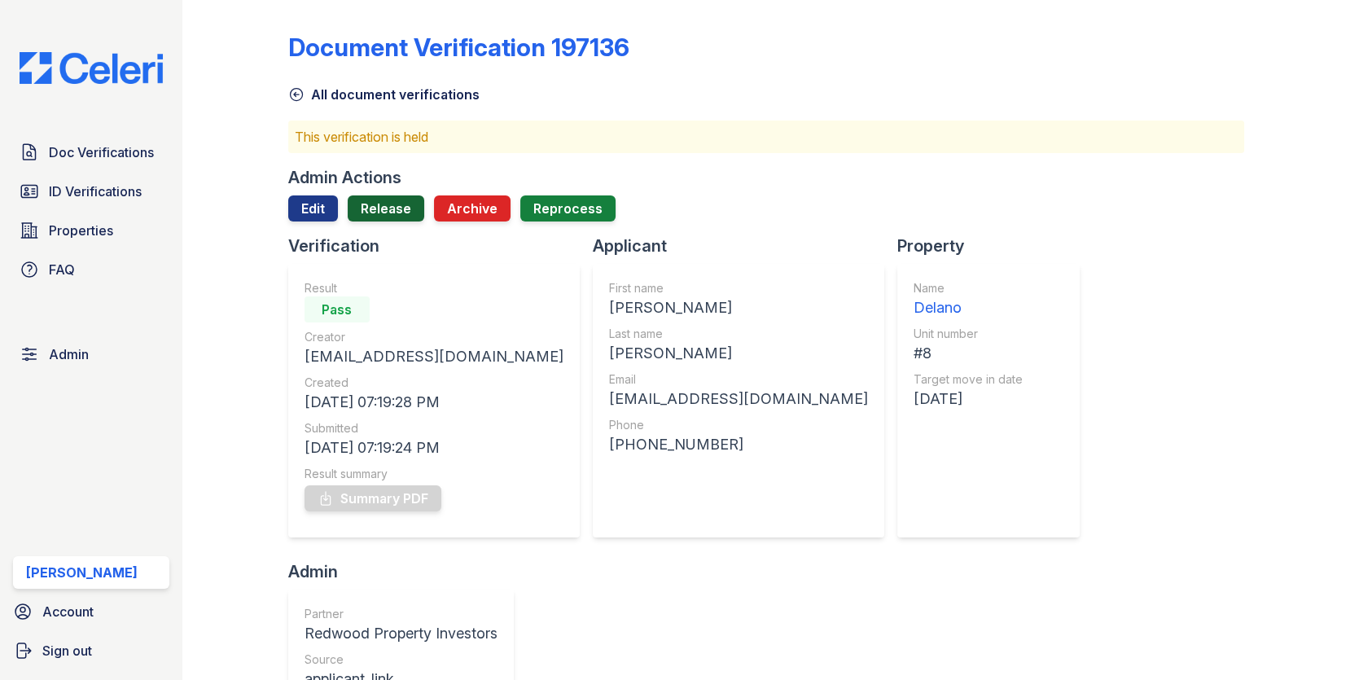
click at [379, 195] on link "Release" at bounding box center [386, 208] width 77 height 26
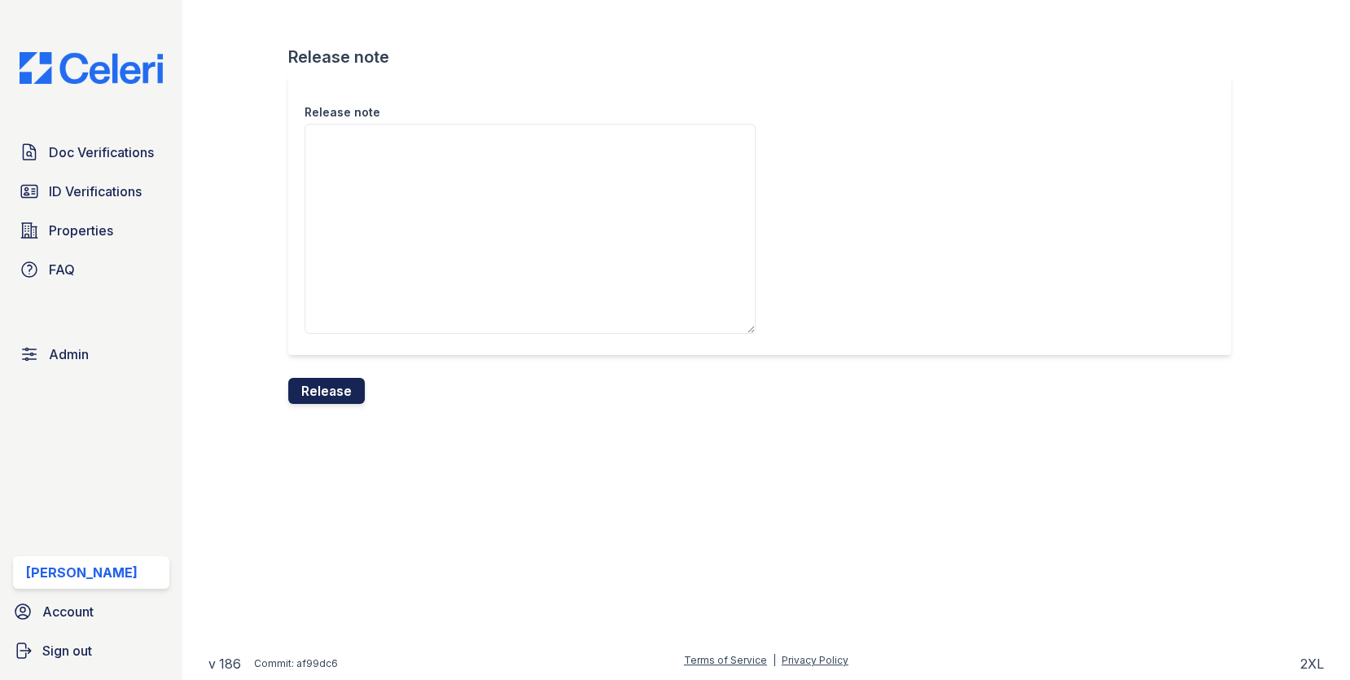
click at [343, 390] on button "Release" at bounding box center [326, 391] width 77 height 26
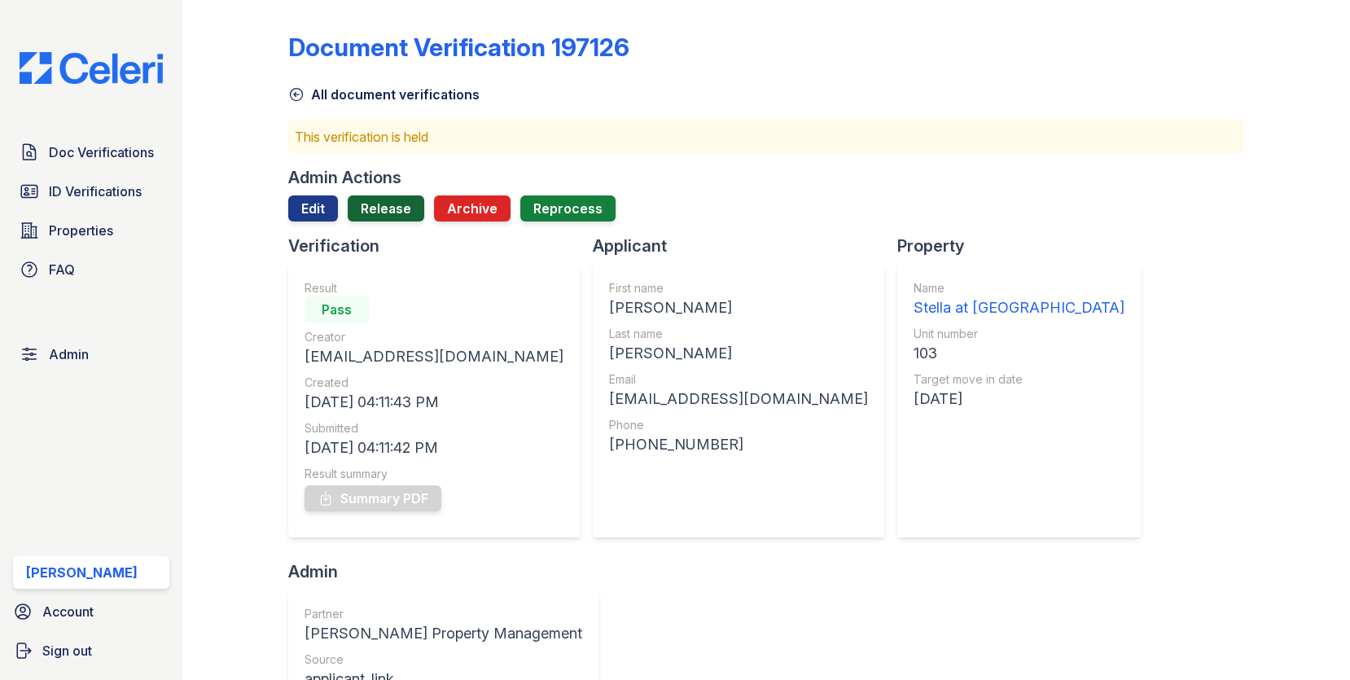
click at [383, 205] on link "Release" at bounding box center [386, 208] width 77 height 26
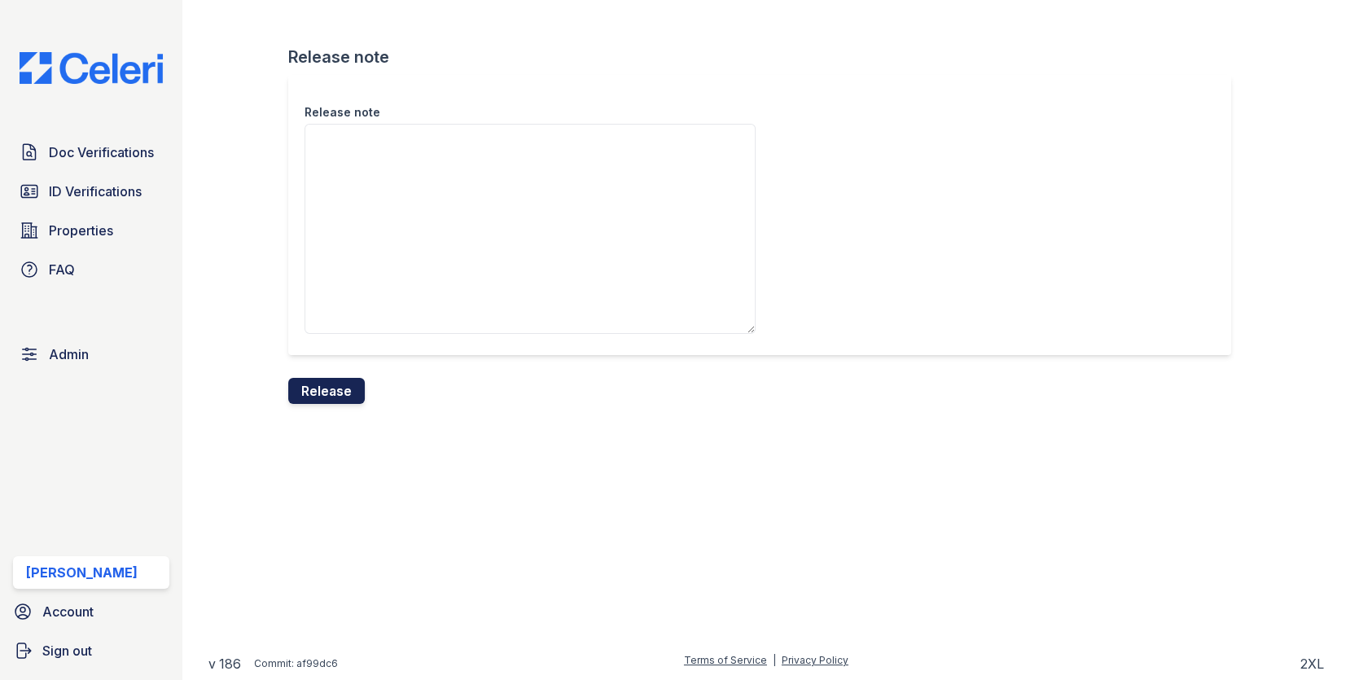
click at [315, 380] on button "Release" at bounding box center [326, 391] width 77 height 26
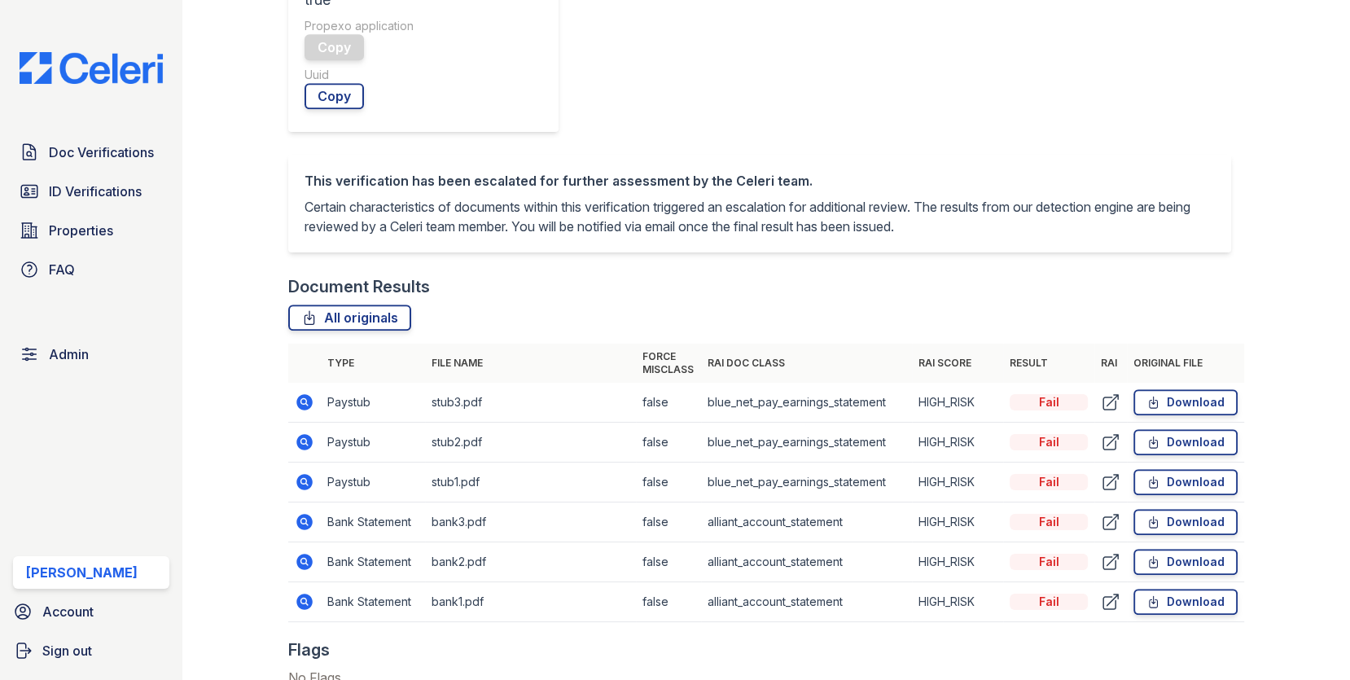
scroll to position [944, 0]
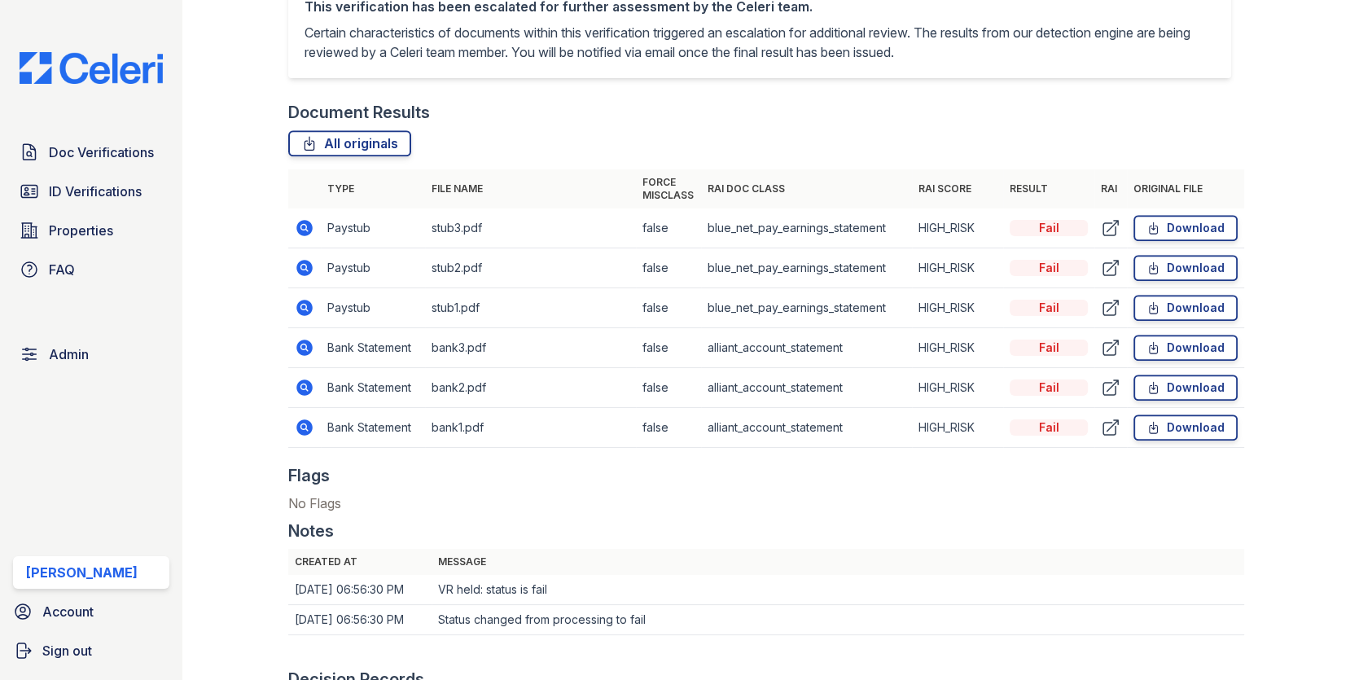
click at [301, 264] on icon at bounding box center [305, 268] width 20 height 20
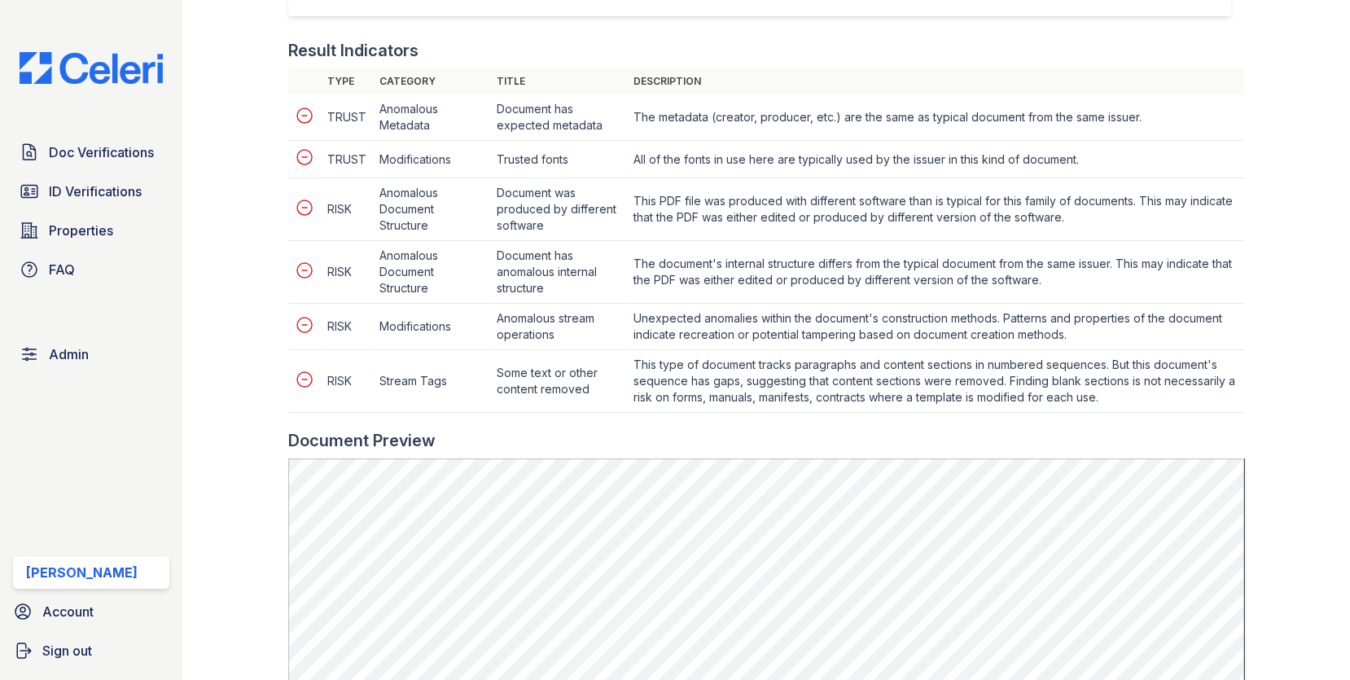
scroll to position [765, 0]
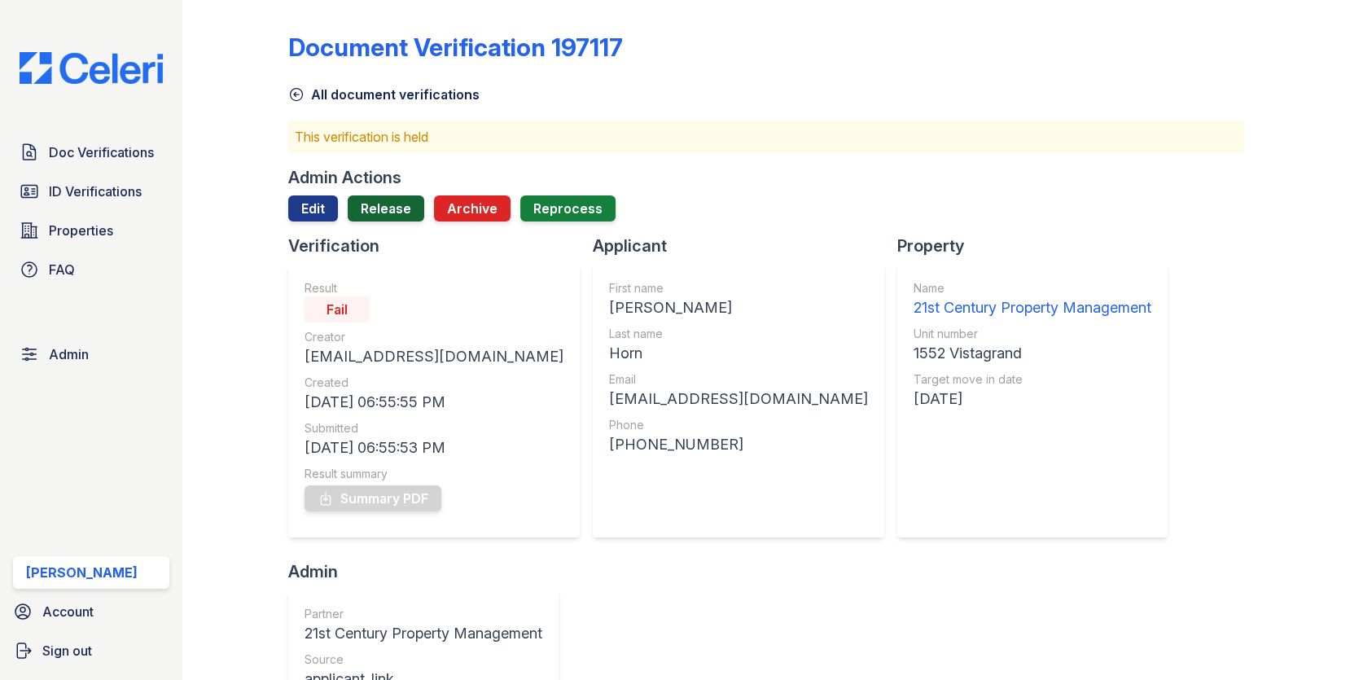
click at [379, 208] on link "Release" at bounding box center [386, 208] width 77 height 26
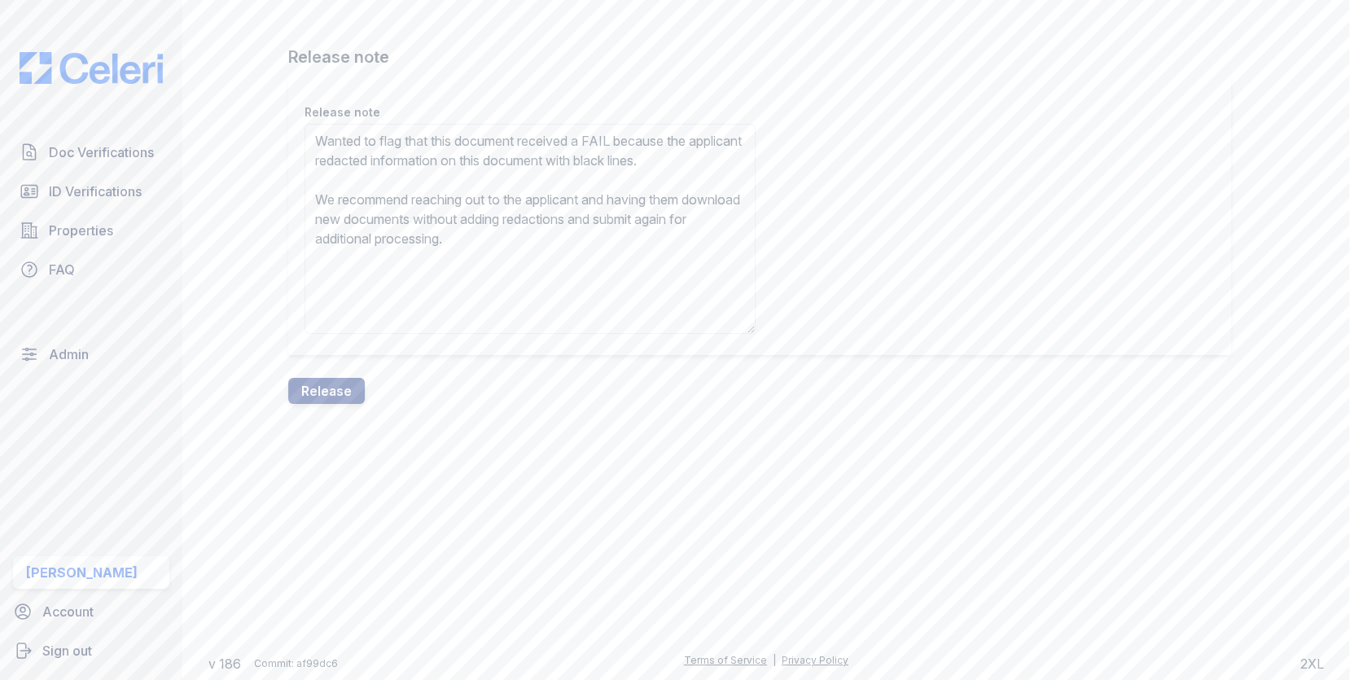
type textarea "Wanted to flag that this document received a FAIL because the applicant redacte…"
click at [343, 375] on div "Release note Wanted to flag that this document received a FAIL because the appl…" at bounding box center [766, 226] width 957 height 303
click at [343, 392] on button "Release" at bounding box center [326, 391] width 77 height 26
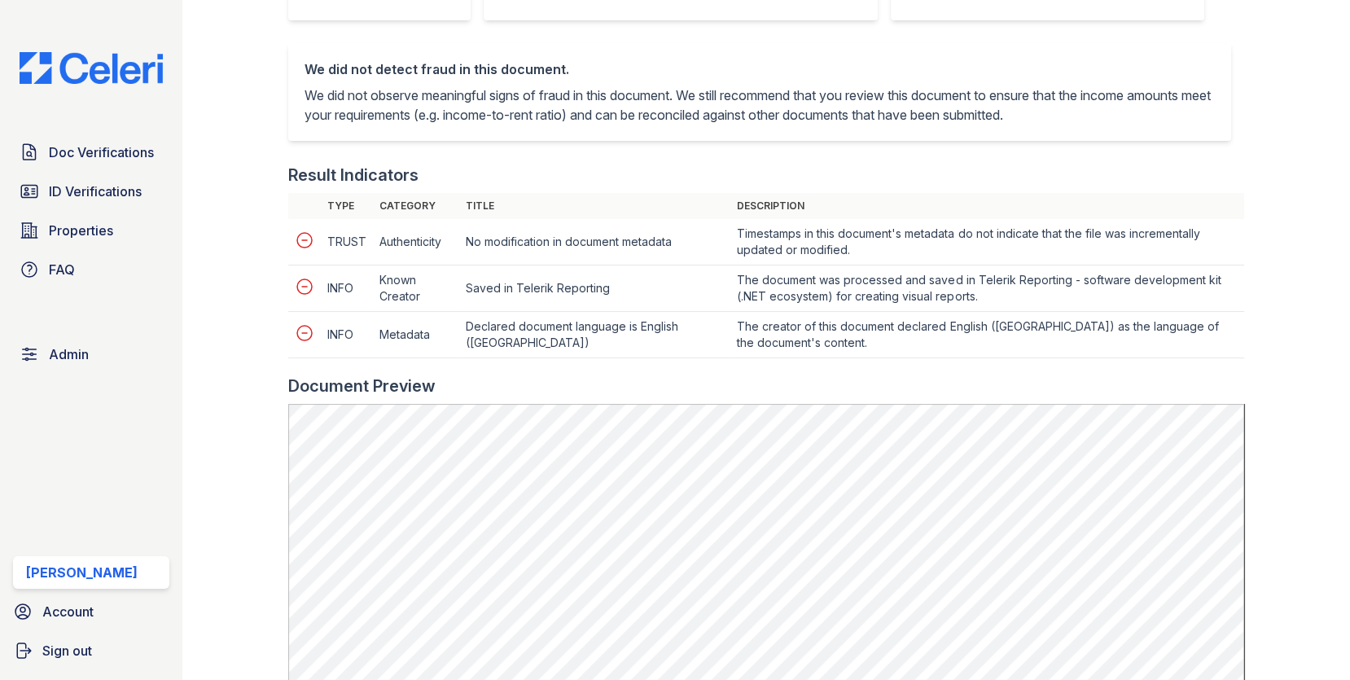
scroll to position [602, 0]
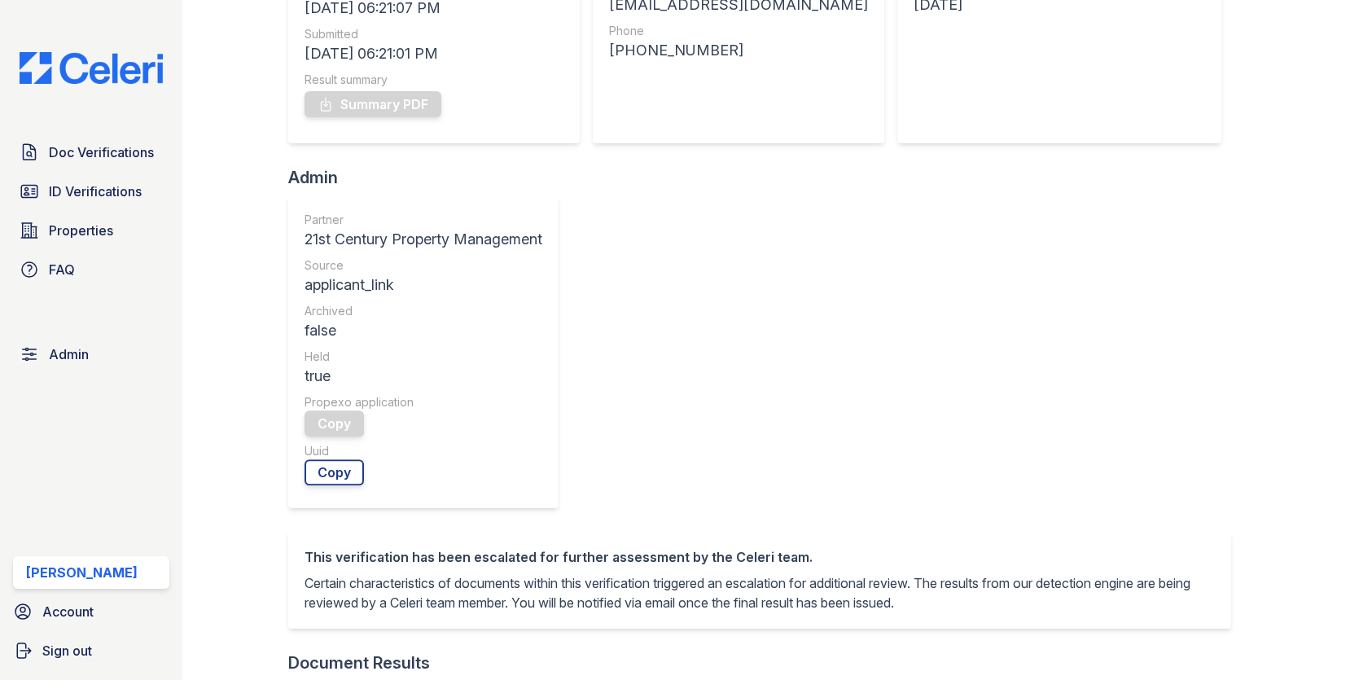
scroll to position [55, 0]
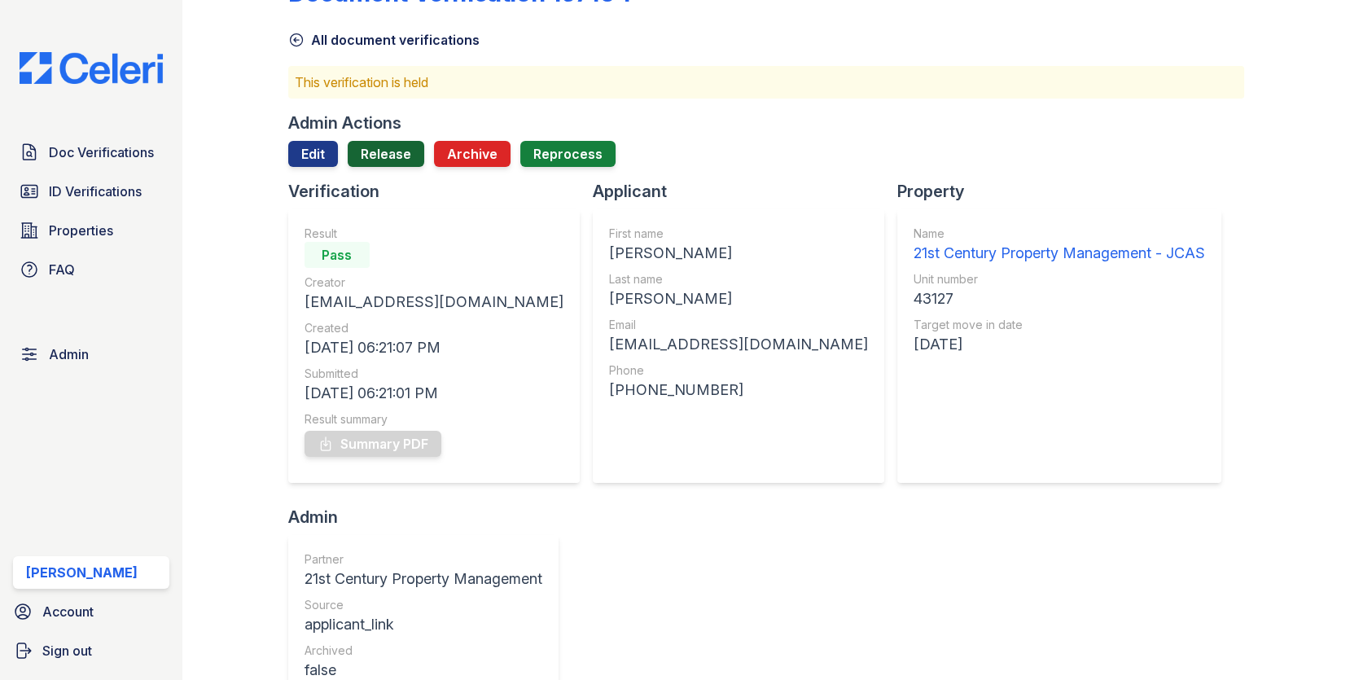
click at [392, 154] on link "Release" at bounding box center [386, 154] width 77 height 26
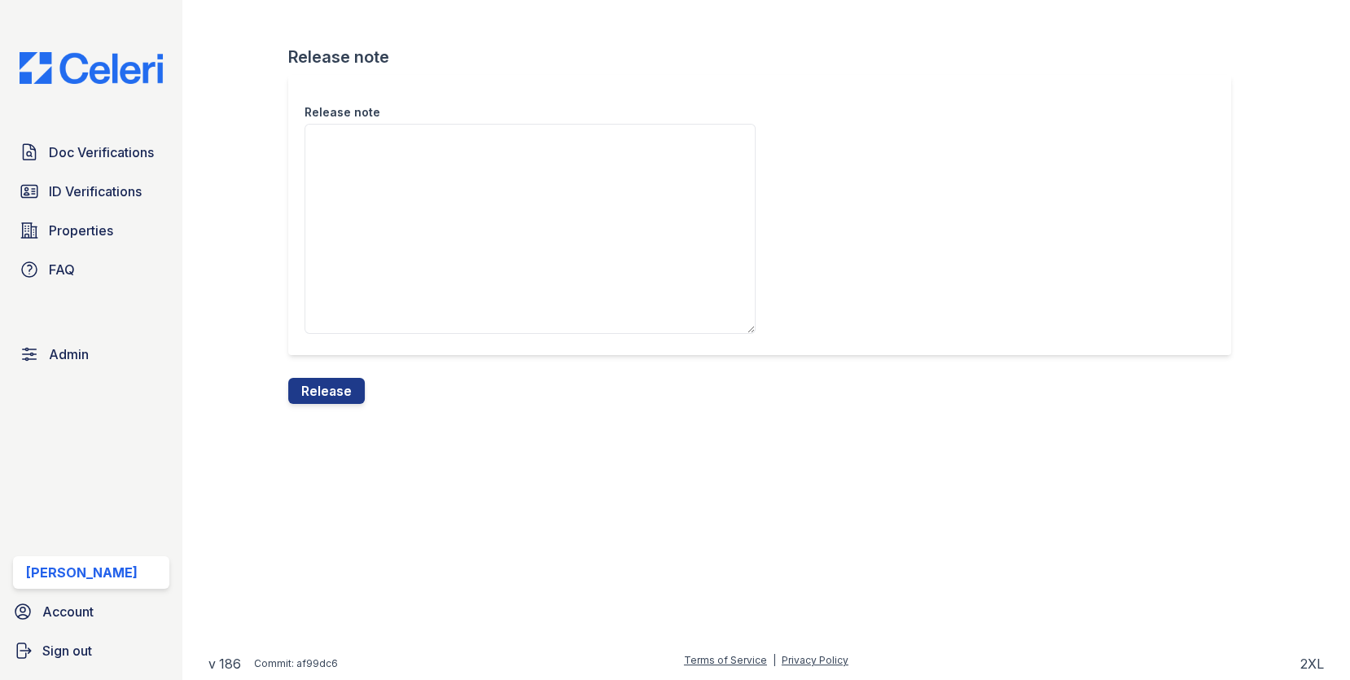
click at [332, 408] on div "Release note Release note Release" at bounding box center [765, 215] width 1115 height 430
click at [332, 400] on button "Release" at bounding box center [326, 391] width 77 height 26
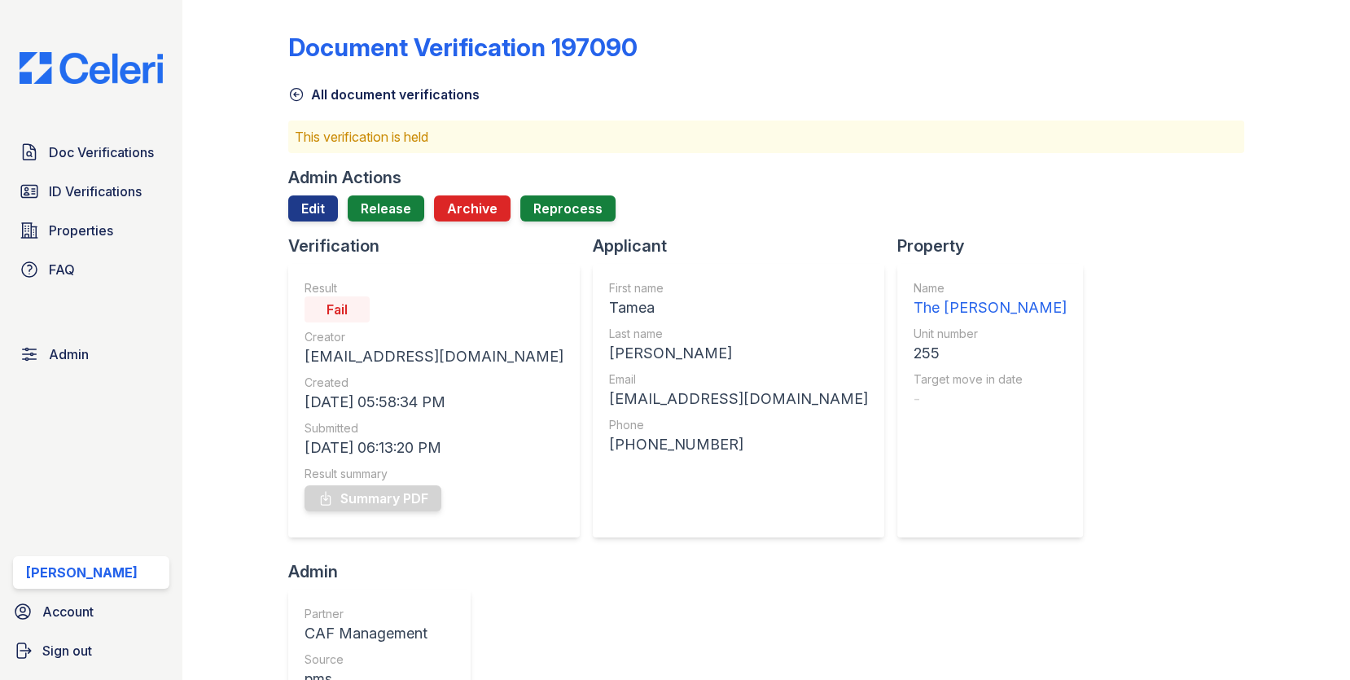
click at [386, 194] on div "Admin Actions Edit Release Archive Reprocess" at bounding box center [766, 200] width 957 height 68
click at [385, 200] on link "Release" at bounding box center [386, 208] width 77 height 26
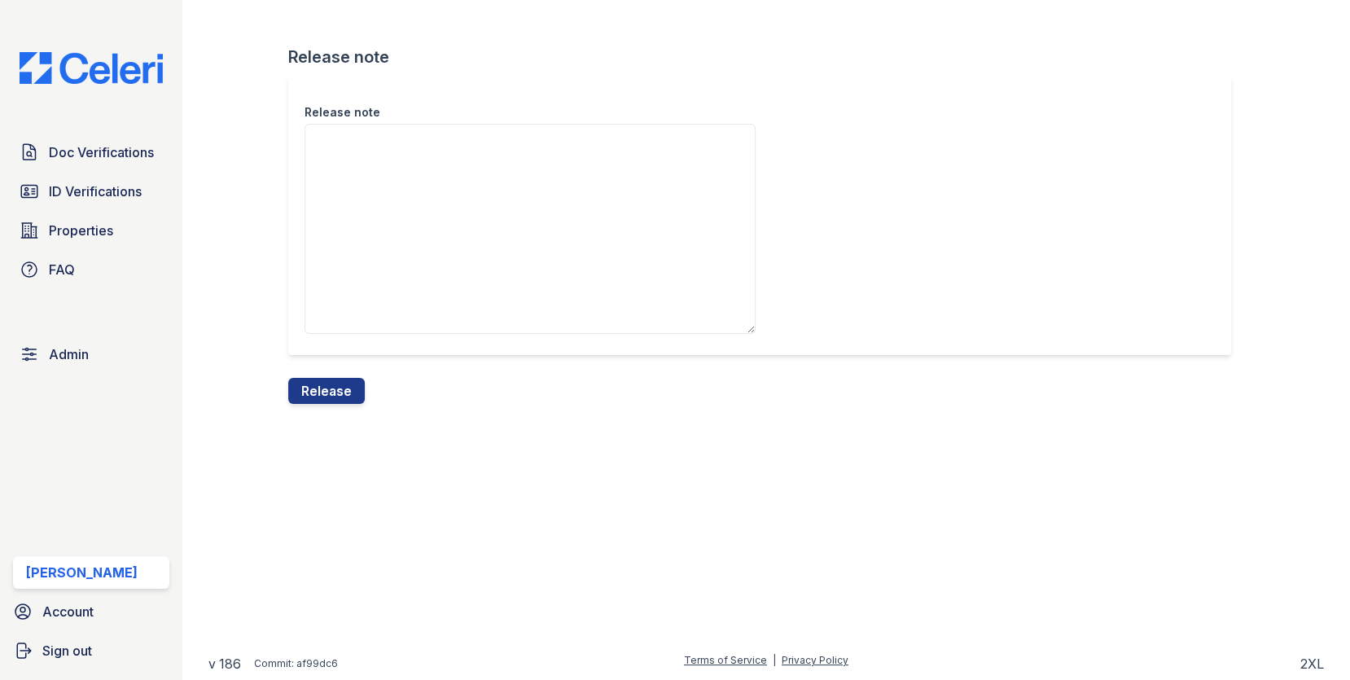
click at [340, 375] on div "Release note" at bounding box center [766, 226] width 957 height 303
click at [340, 387] on button "Release" at bounding box center [326, 391] width 77 height 26
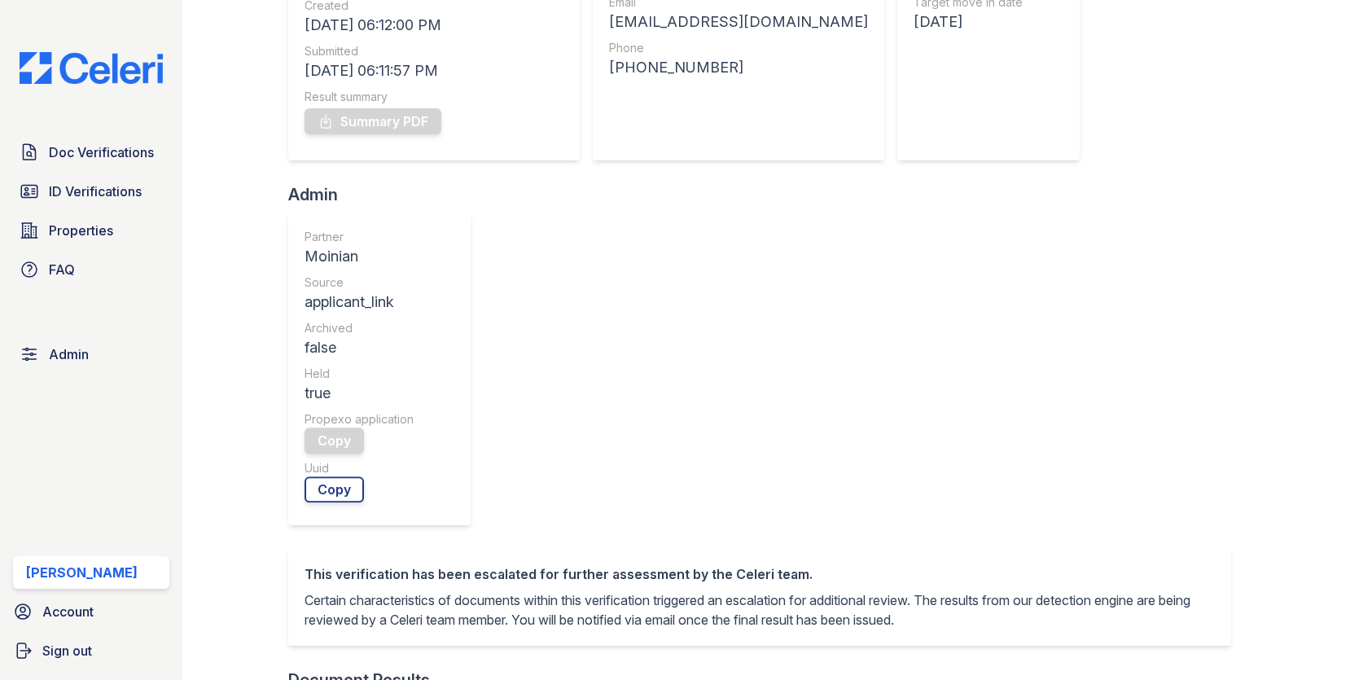
scroll to position [684, 0]
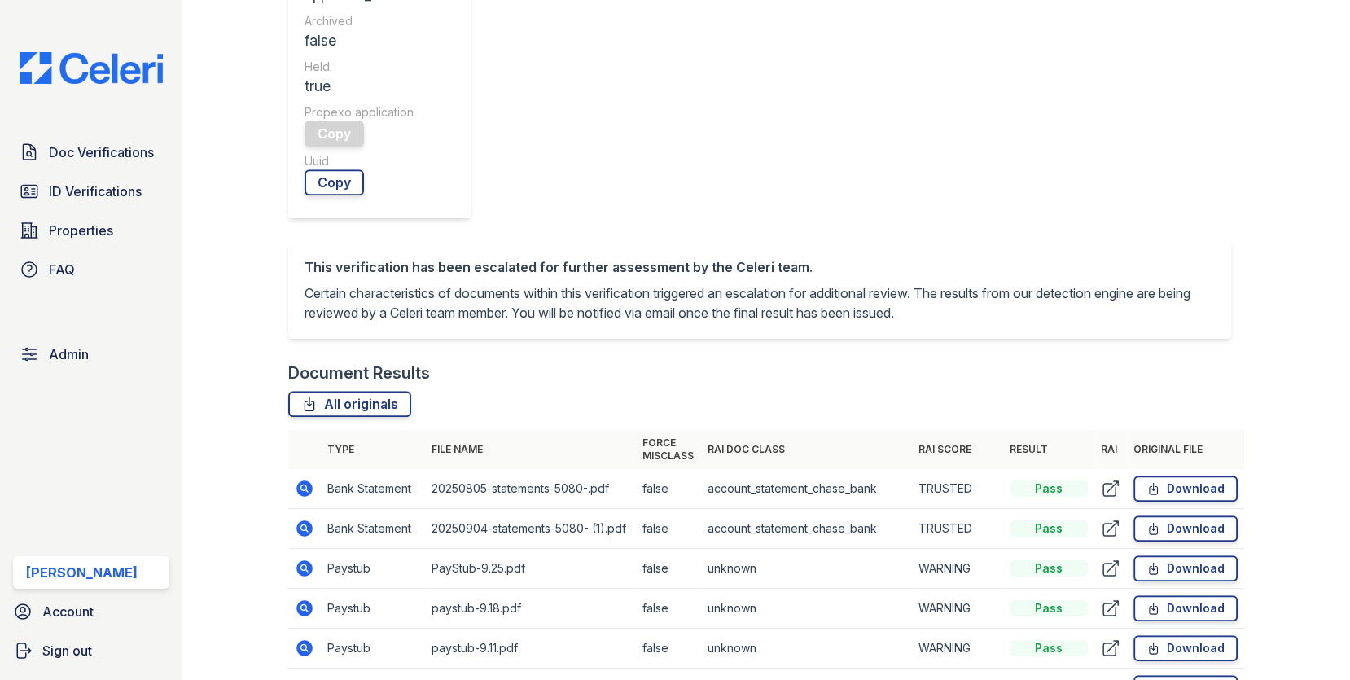
click at [299, 560] on icon at bounding box center [304, 568] width 16 height 16
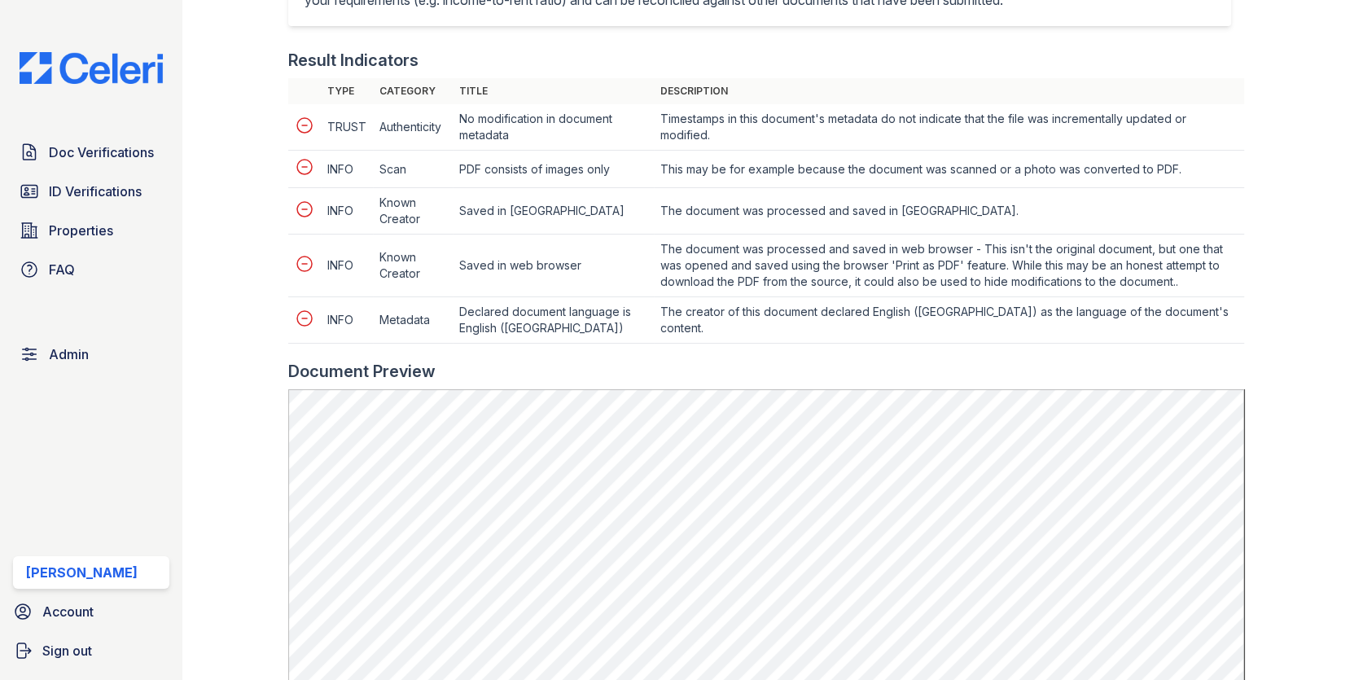
scroll to position [712, 0]
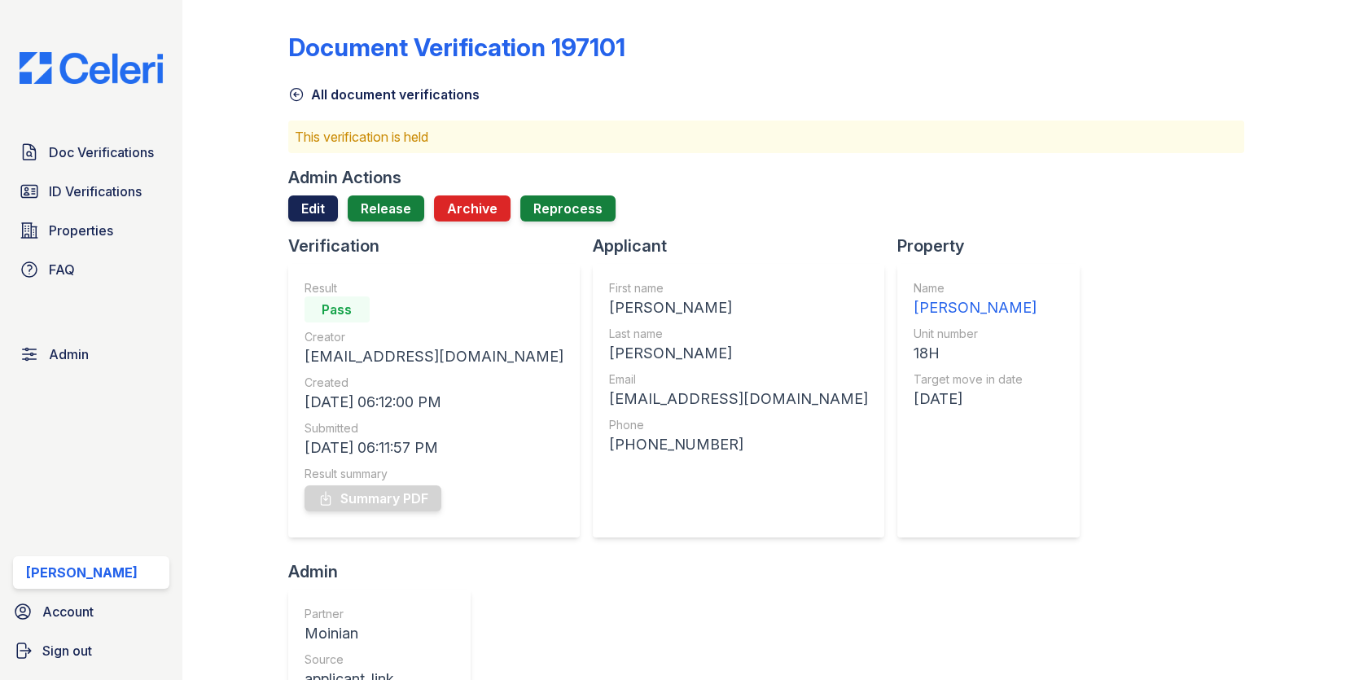
click at [320, 204] on link "Edit" at bounding box center [313, 208] width 50 height 26
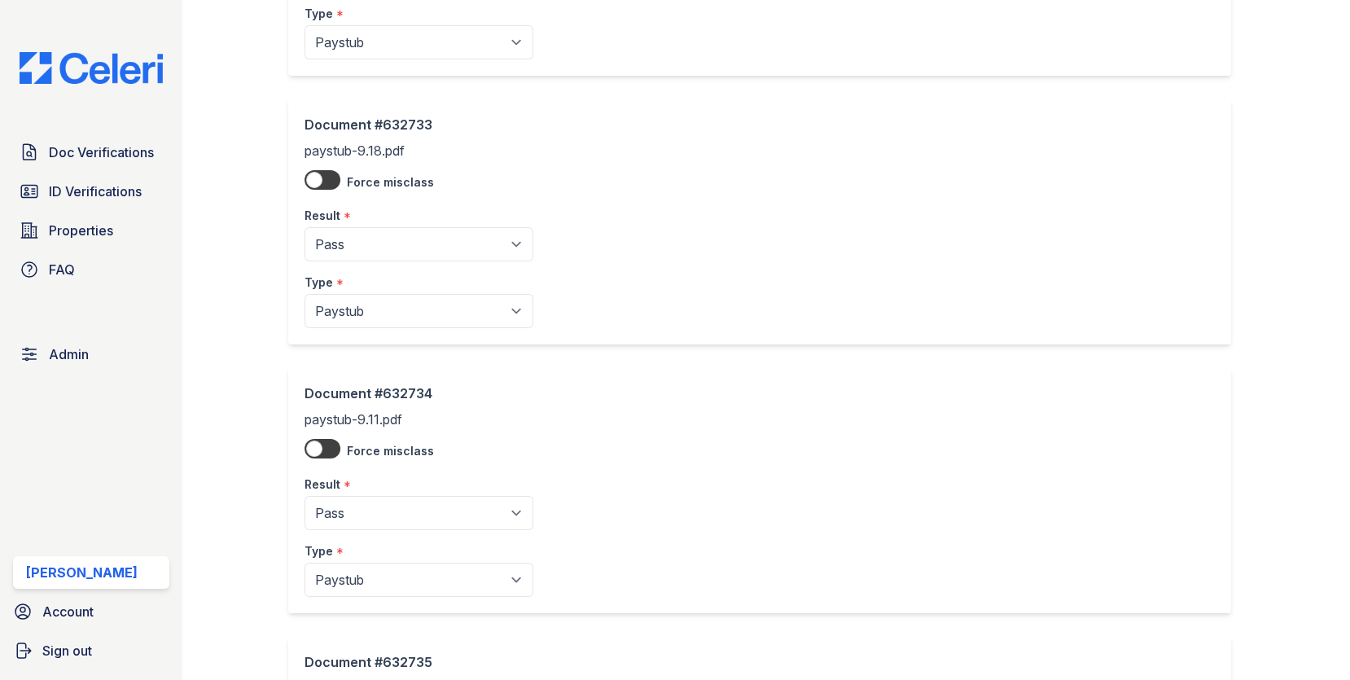
scroll to position [1125, 0]
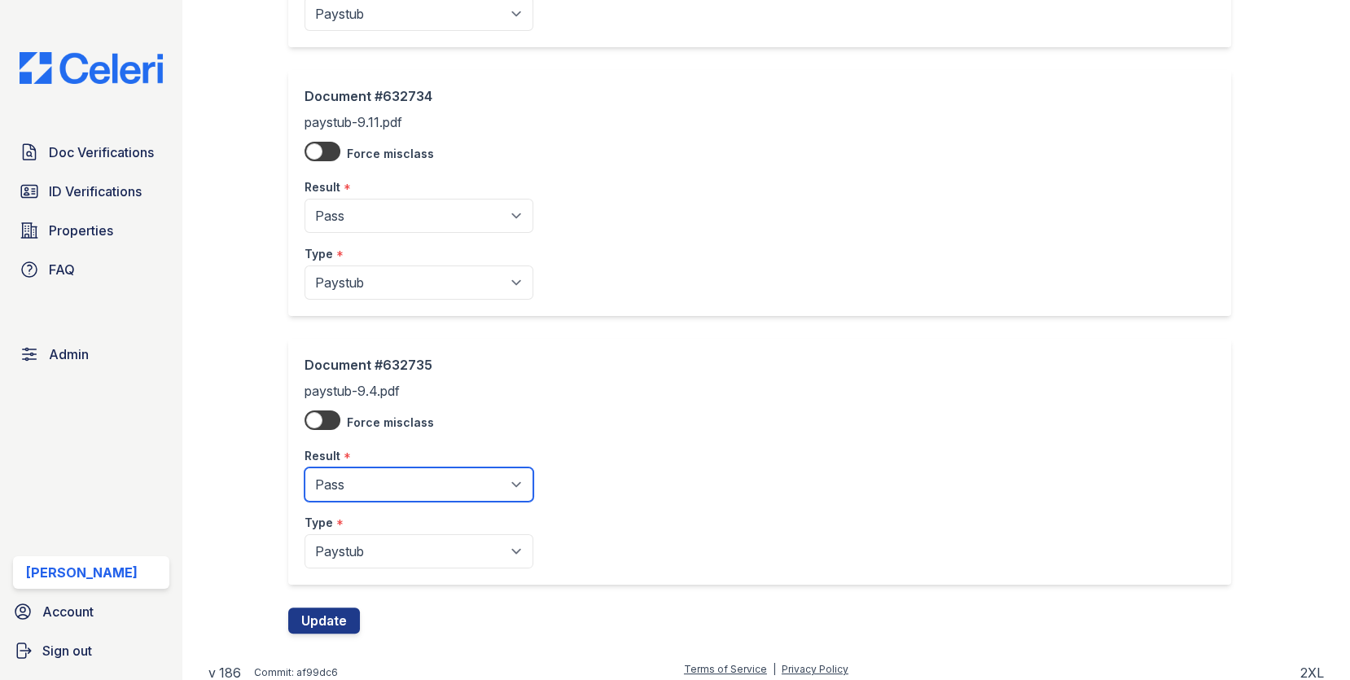
click at [383, 480] on select "Pending Sent Started Processing Pass Fail Caution Error N/A" at bounding box center [418, 484] width 229 height 34
select select "caution"
click at [415, 191] on div "Result *" at bounding box center [418, 182] width 229 height 33
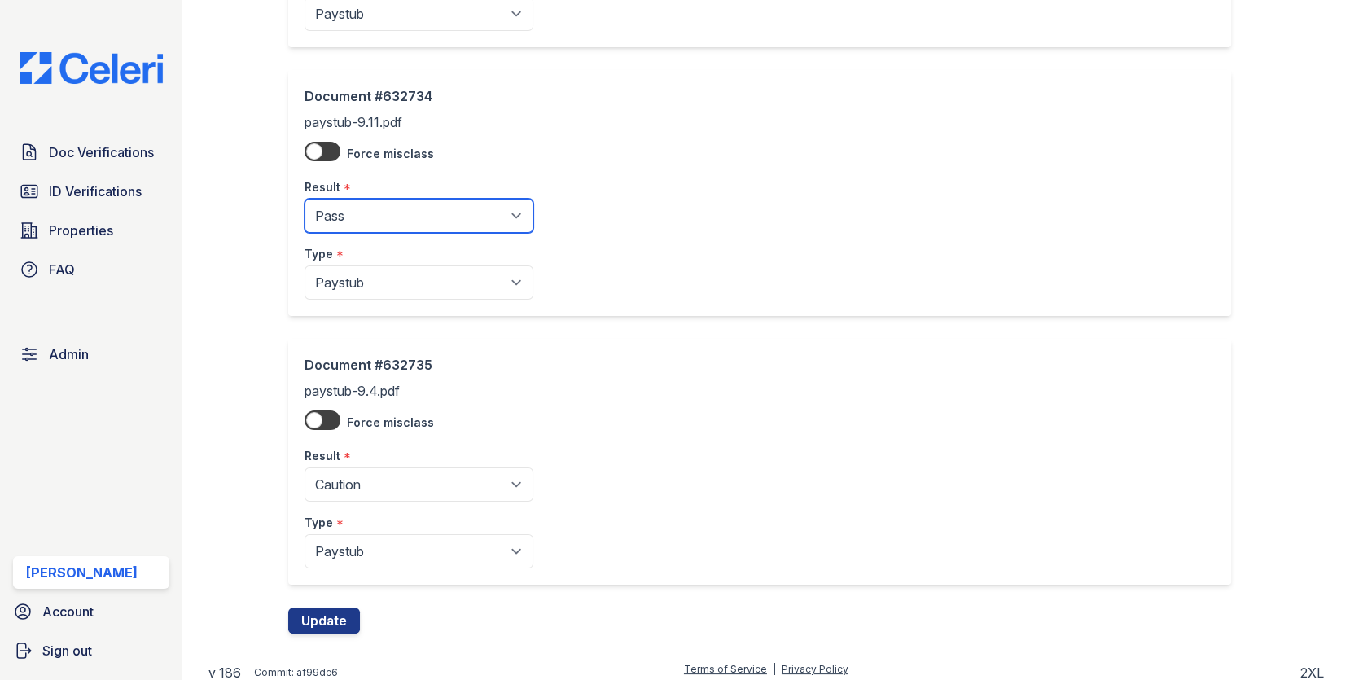
click at [414, 199] on select "Pending Sent Started Processing Pass Fail Caution Error N/A" at bounding box center [418, 216] width 229 height 34
select select "caution"
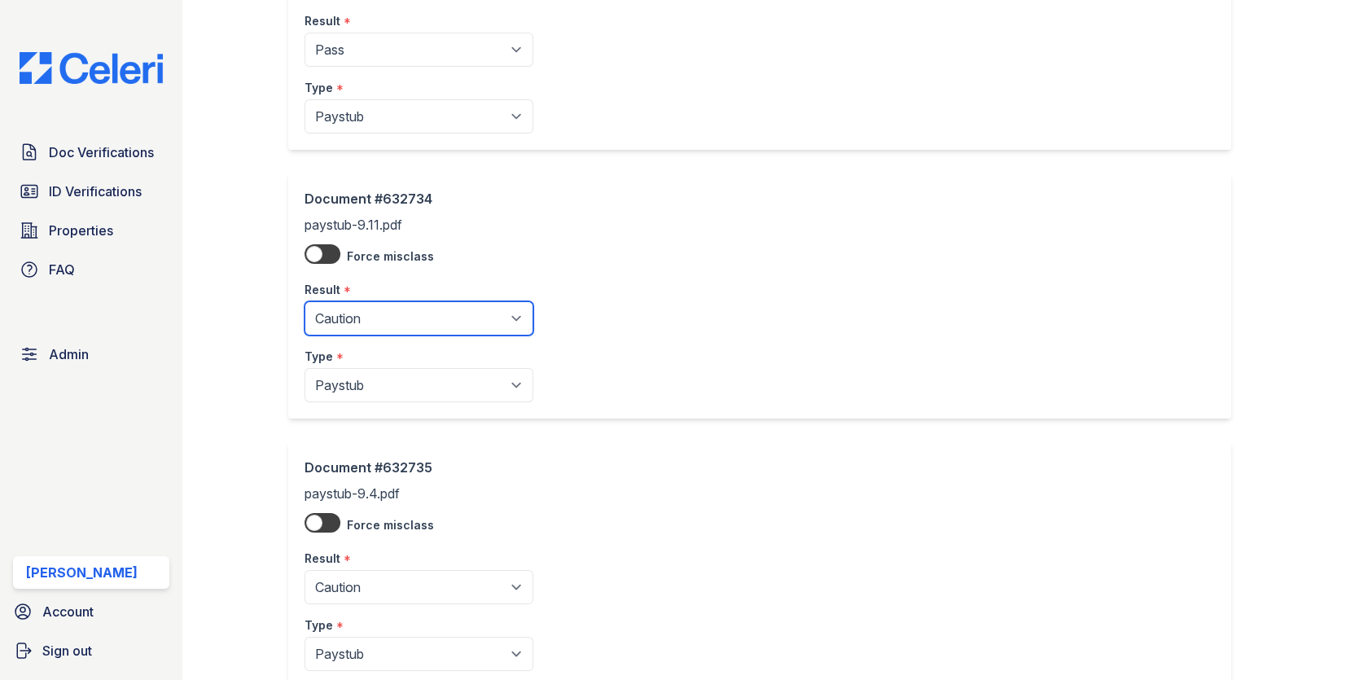
scroll to position [816, 0]
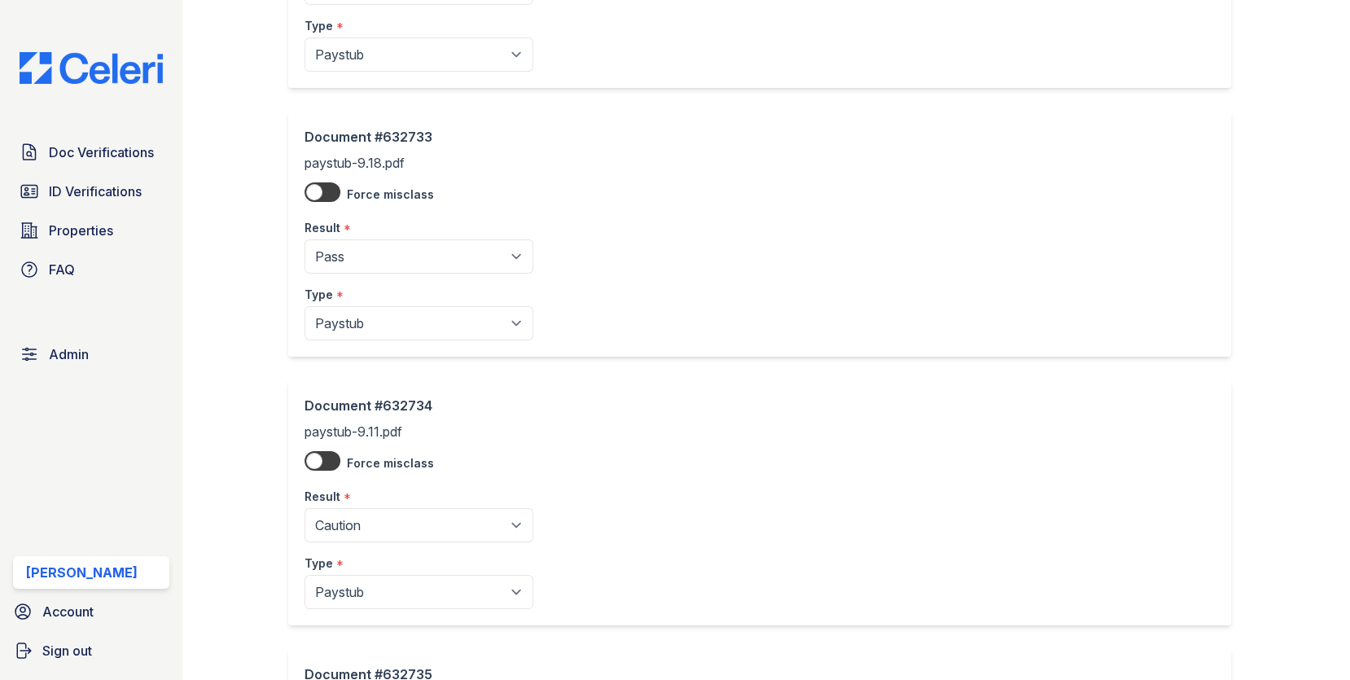
click at [429, 274] on div "Type *" at bounding box center [418, 290] width 229 height 33
click at [429, 268] on select "Pending Sent Started Processing Pass Fail Caution Error N/A" at bounding box center [418, 256] width 229 height 34
select select "caution"
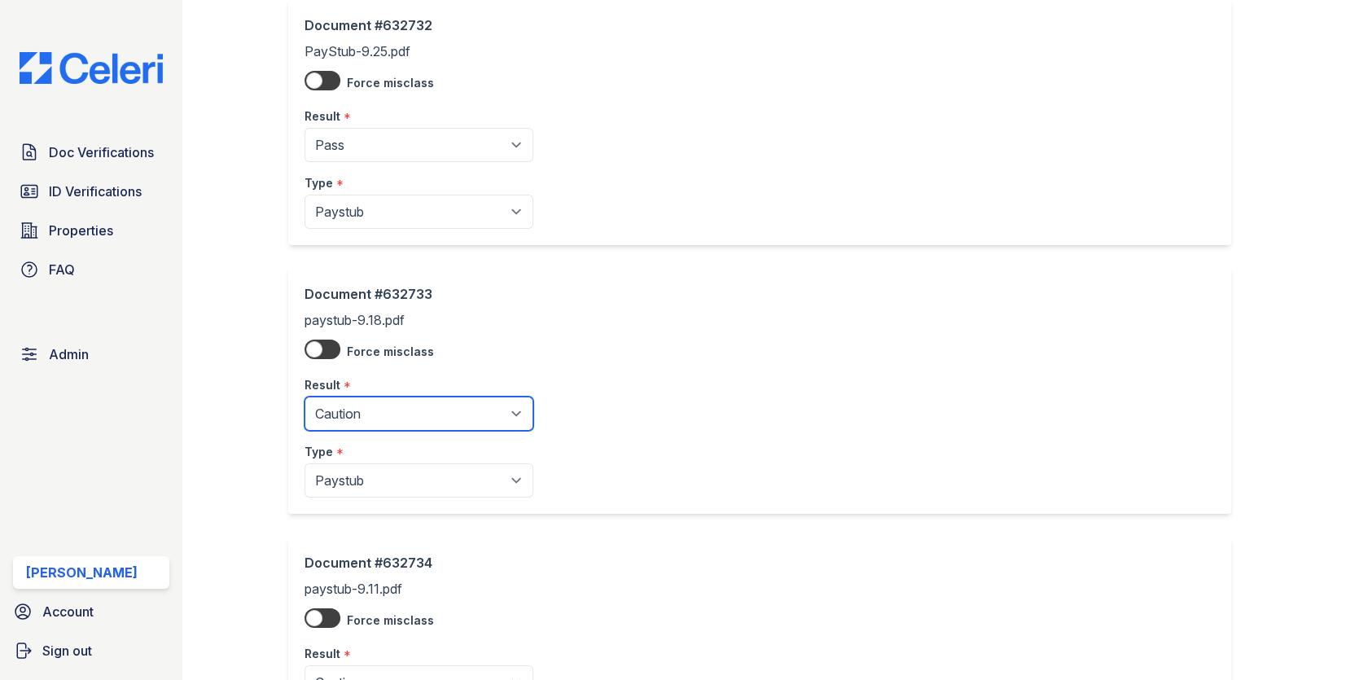
scroll to position [453, 0]
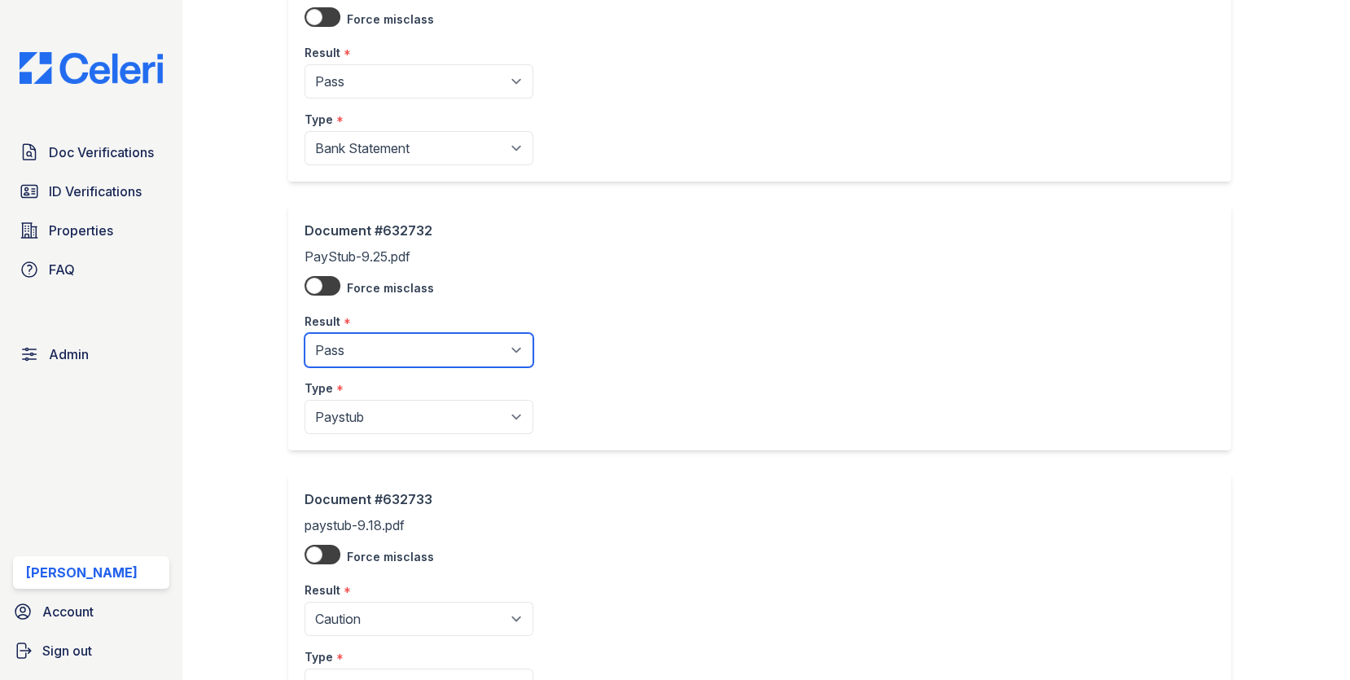
click at [427, 335] on select "Pending Sent Started Processing Pass Fail Caution Error N/A" at bounding box center [418, 350] width 229 height 34
select select "caution"
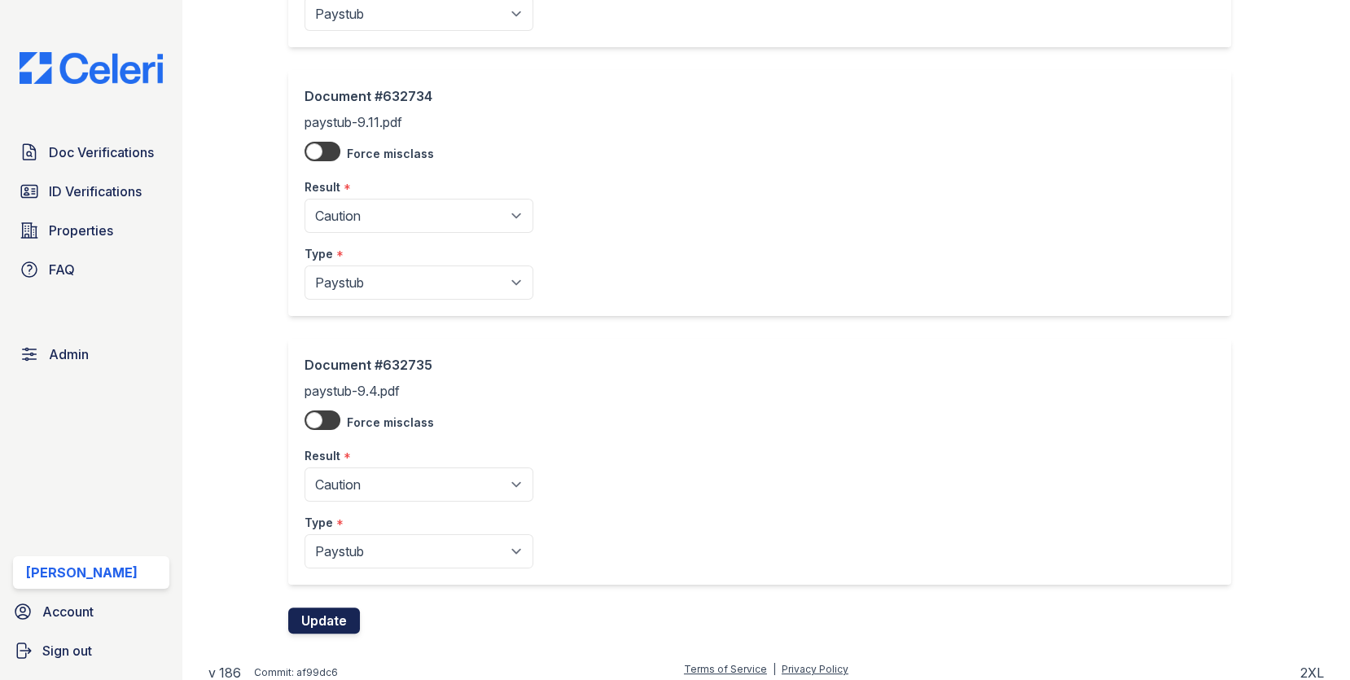
click at [344, 616] on button "Update" at bounding box center [324, 620] width 72 height 26
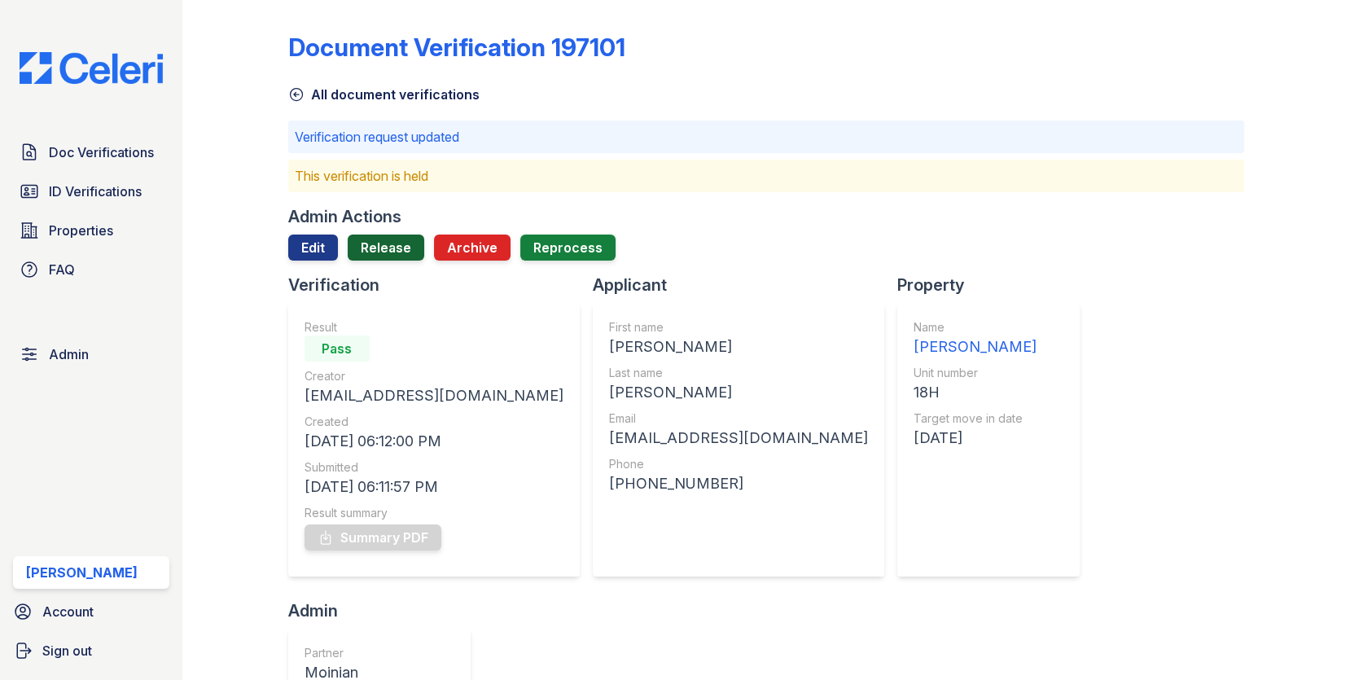
click at [384, 244] on link "Release" at bounding box center [386, 247] width 77 height 26
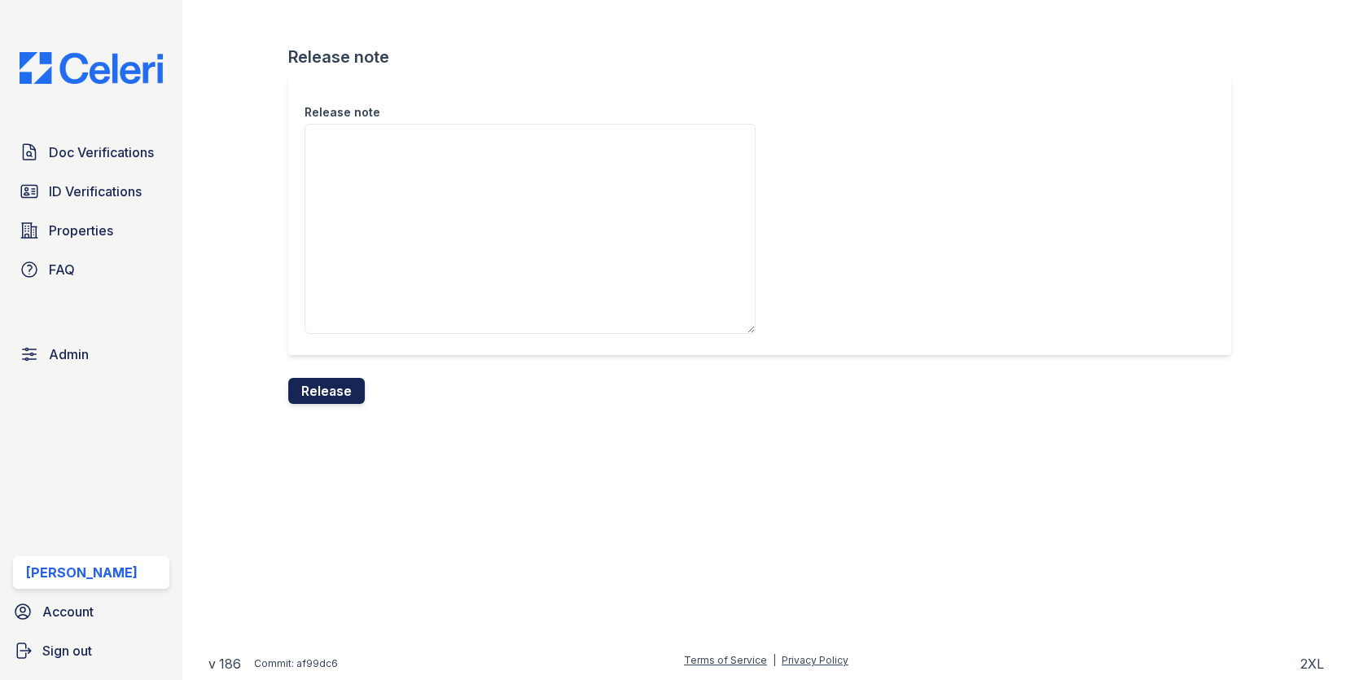
click at [343, 382] on button "Release" at bounding box center [326, 391] width 77 height 26
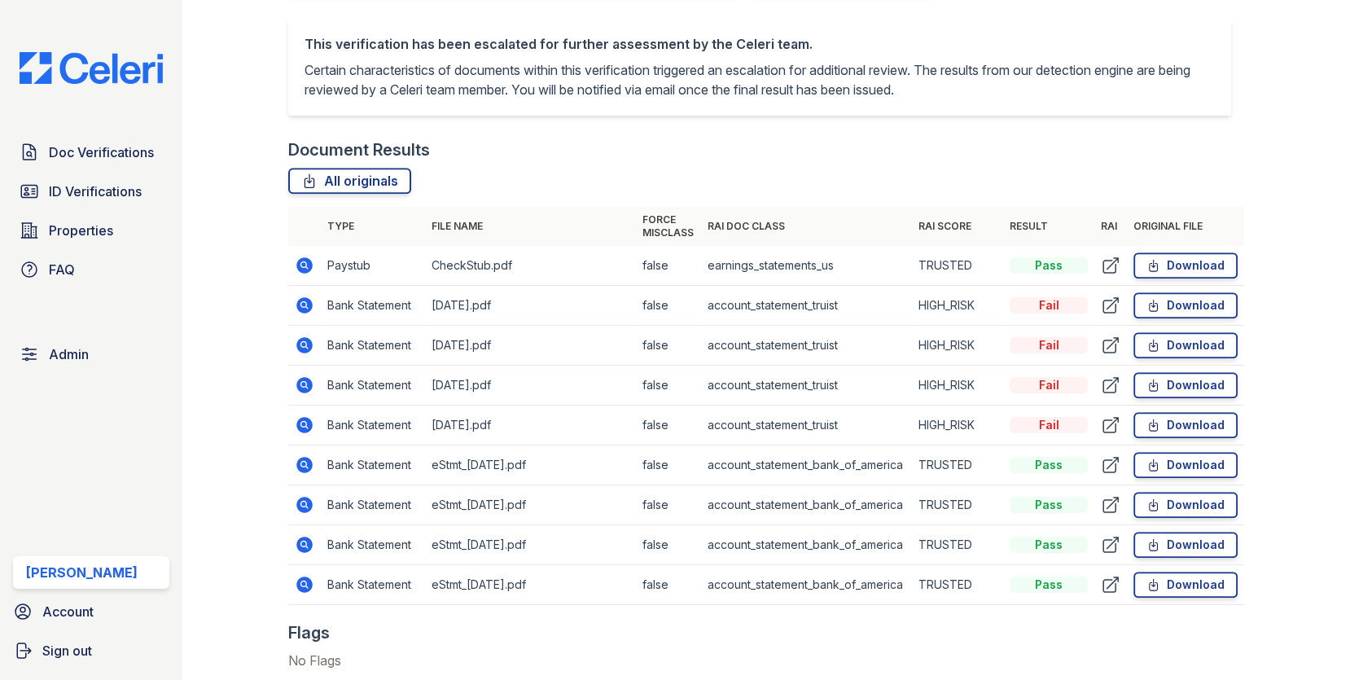
scroll to position [699, 0]
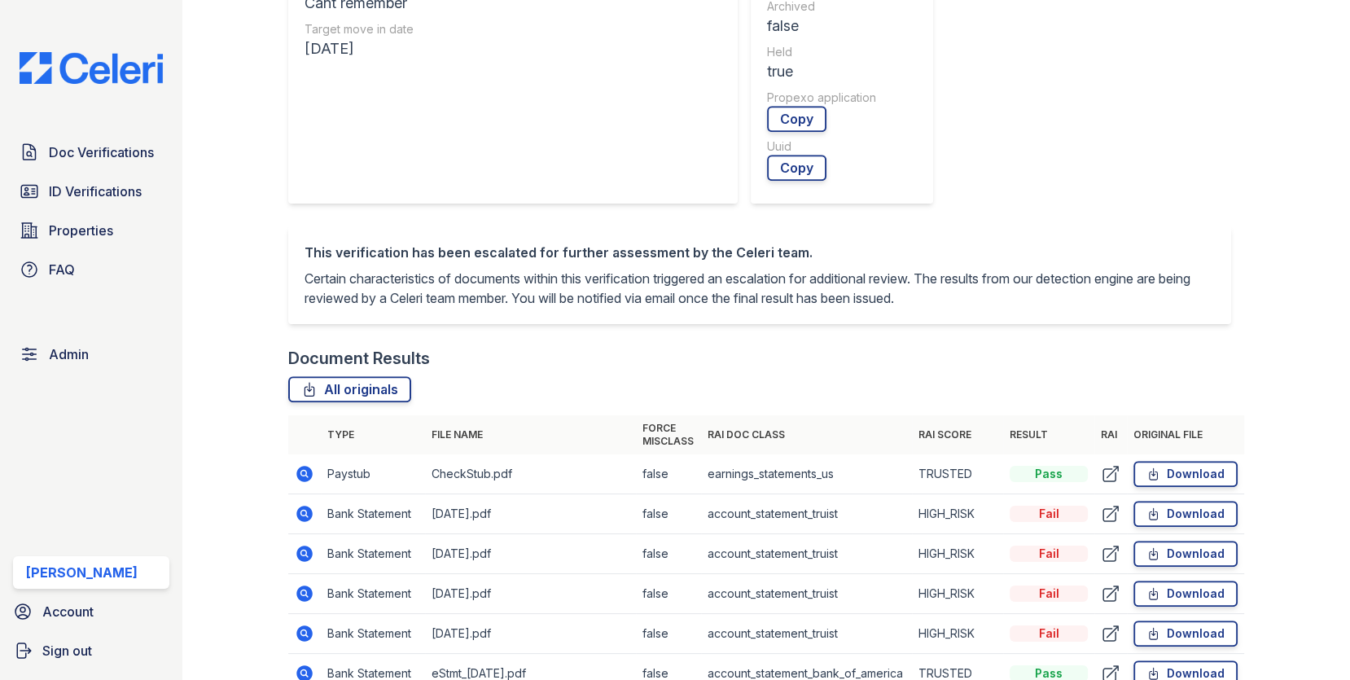
click at [303, 506] on icon at bounding box center [304, 514] width 16 height 16
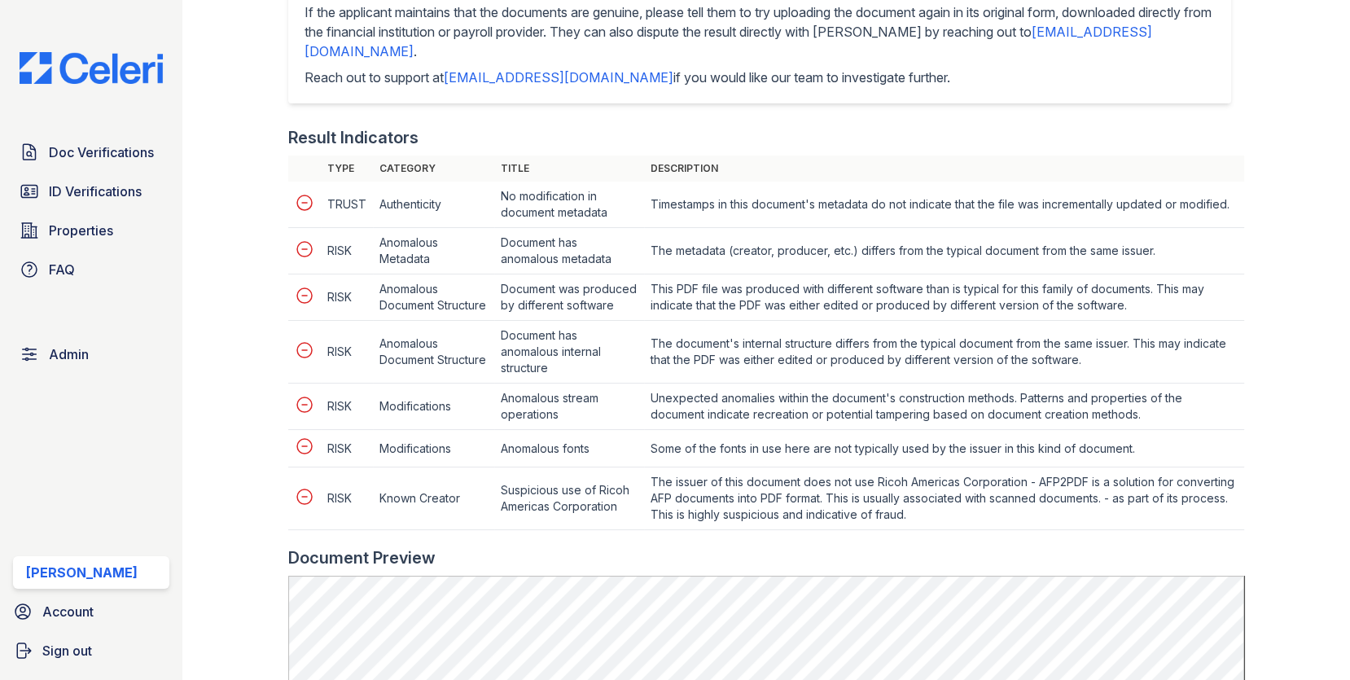
scroll to position [882, 0]
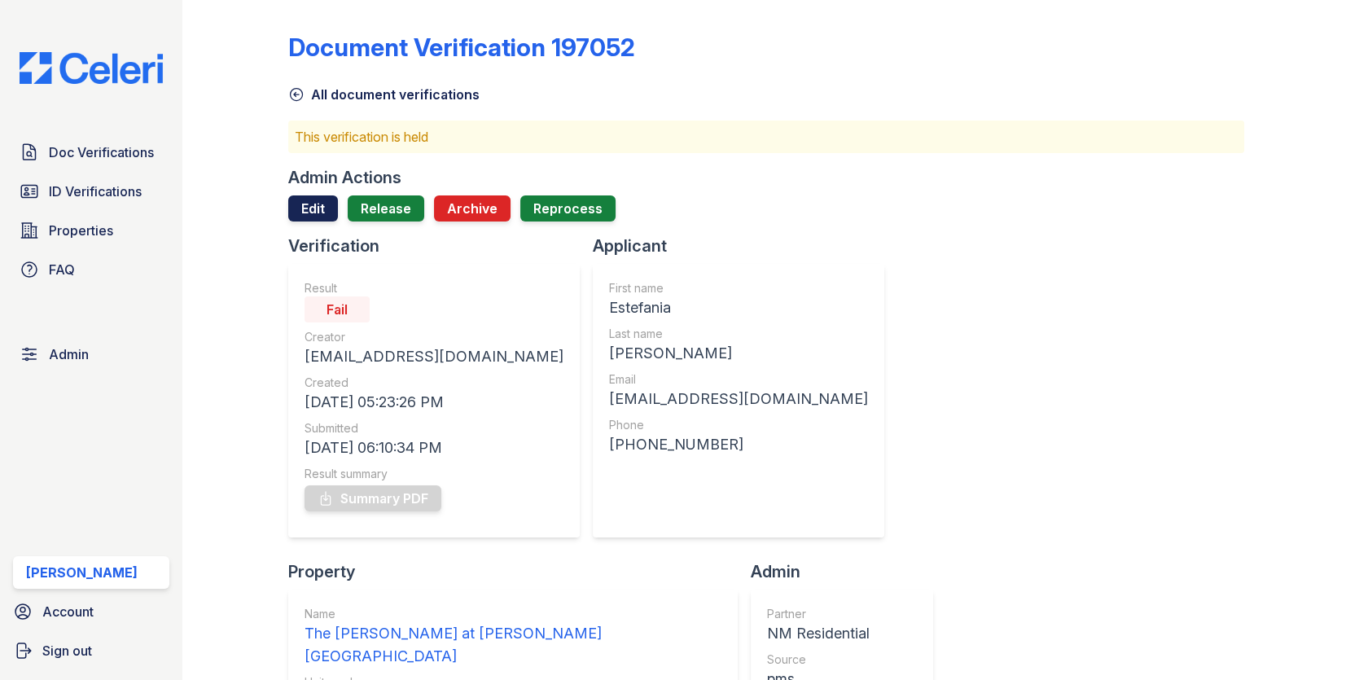
click at [293, 196] on link "Edit" at bounding box center [313, 208] width 50 height 26
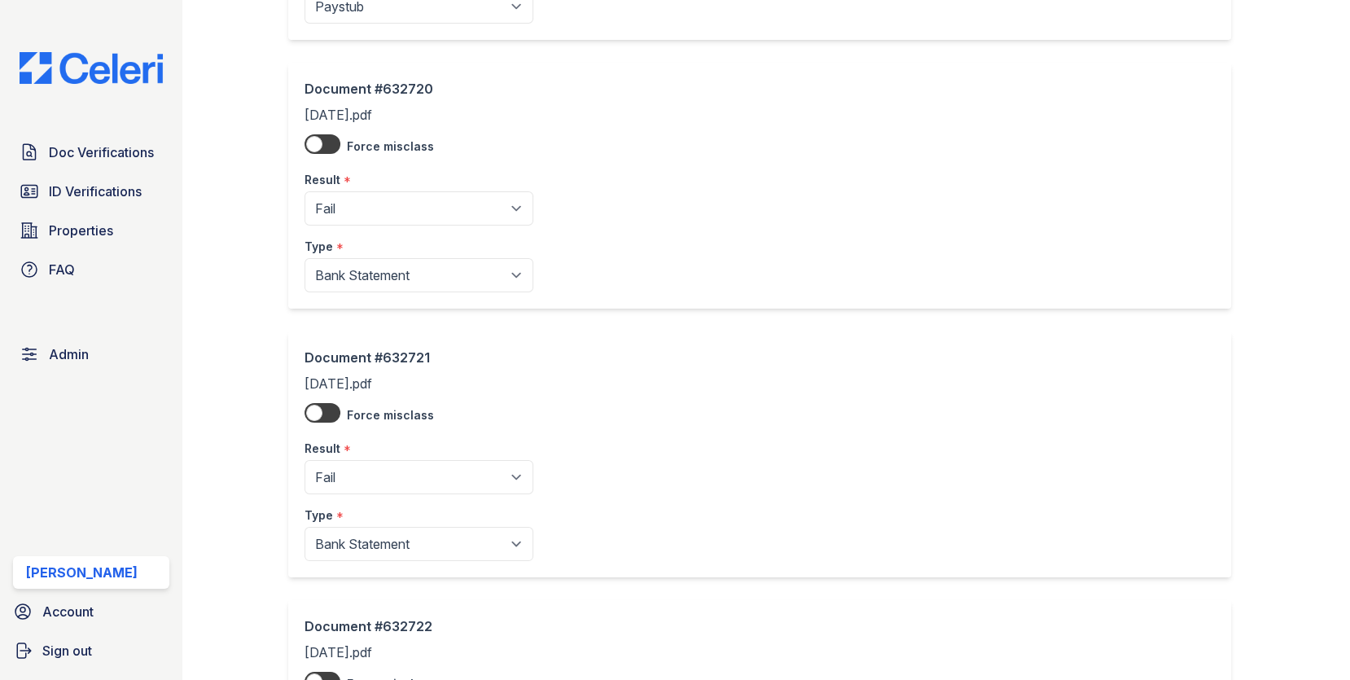
scroll to position [378, 0]
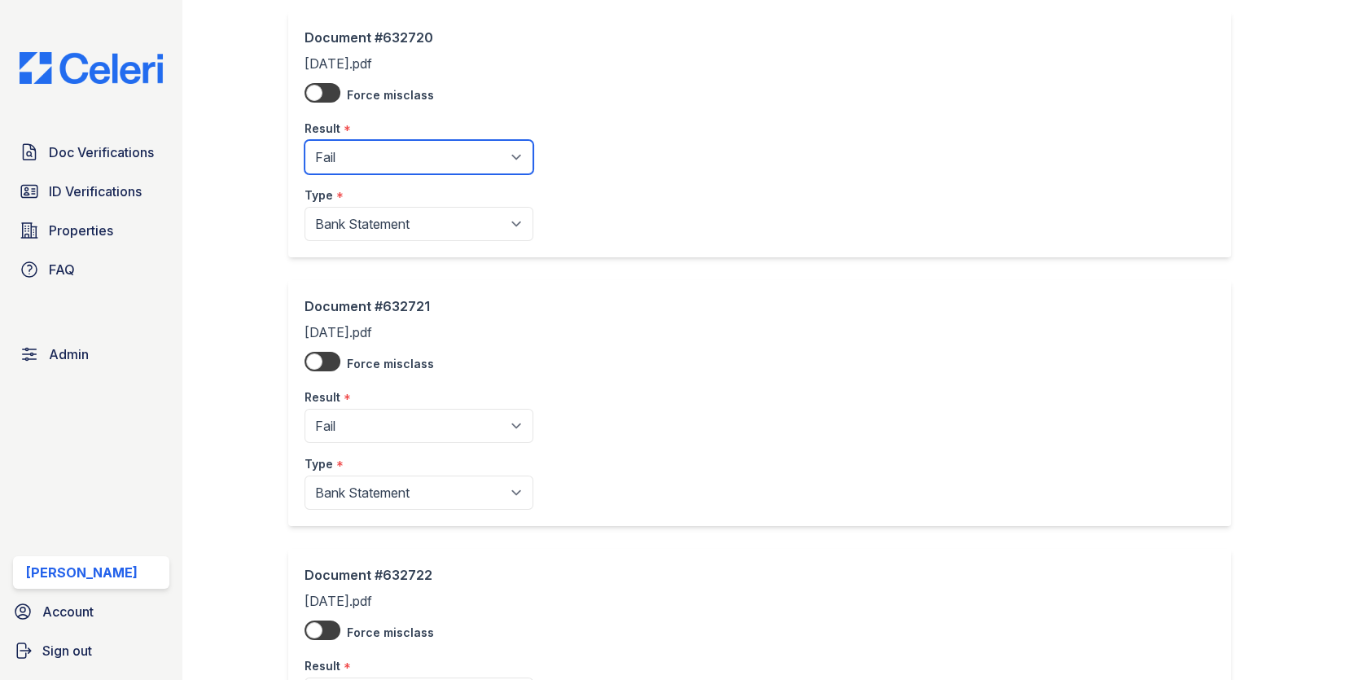
click at [377, 164] on select "Pending Sent Started Processing Pass Fail Caution Error N/A" at bounding box center [418, 157] width 229 height 34
select select "pass"
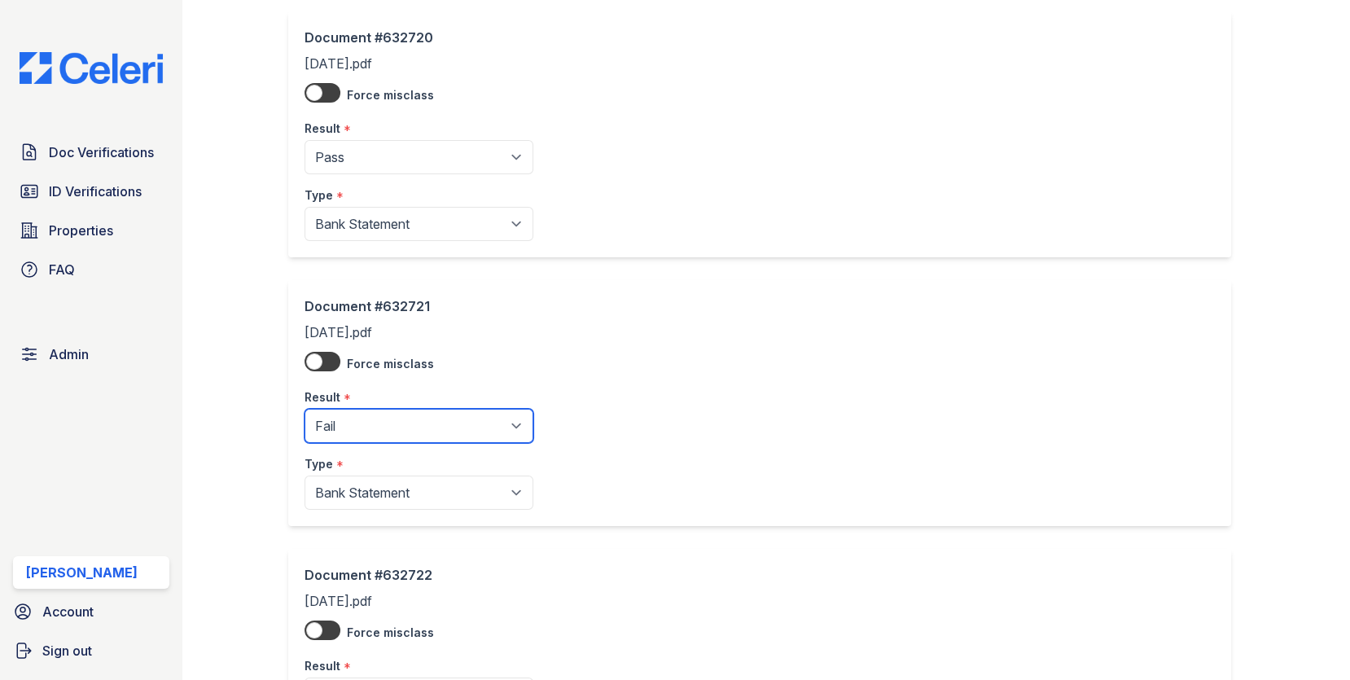
click at [366, 422] on select "Pending Sent Started Processing Pass Fail Caution Error N/A" at bounding box center [418, 426] width 229 height 34
select select "pass"
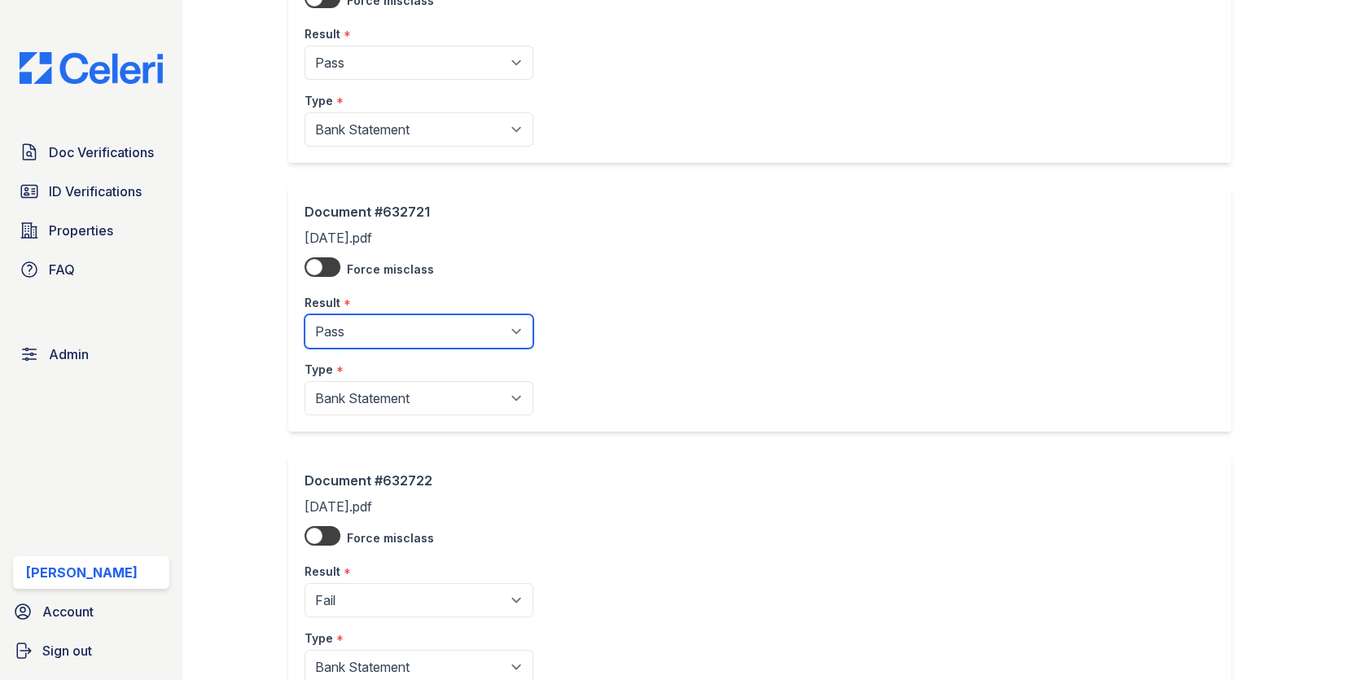
scroll to position [607, 0]
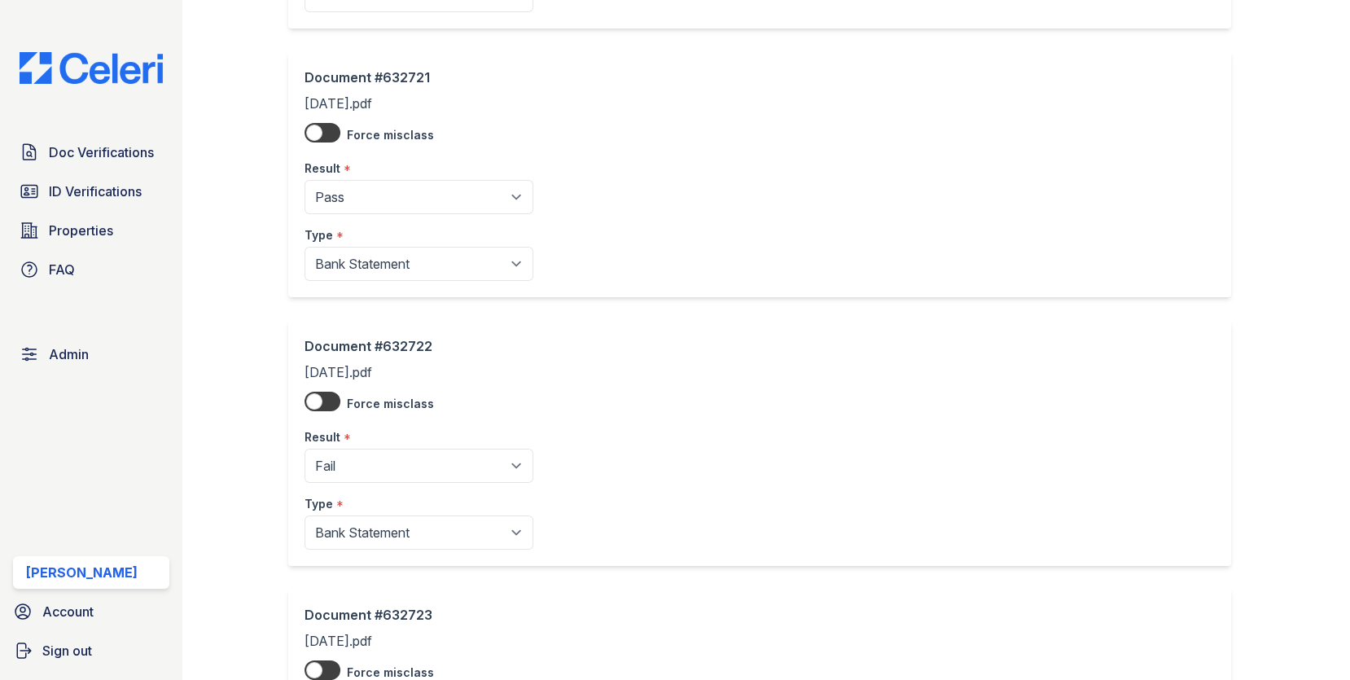
click at [357, 441] on div "Result *" at bounding box center [418, 432] width 229 height 33
click at [357, 454] on select "Pending Sent Started Processing Pass Fail Caution Error N/A" at bounding box center [418, 466] width 229 height 34
select select "pass"
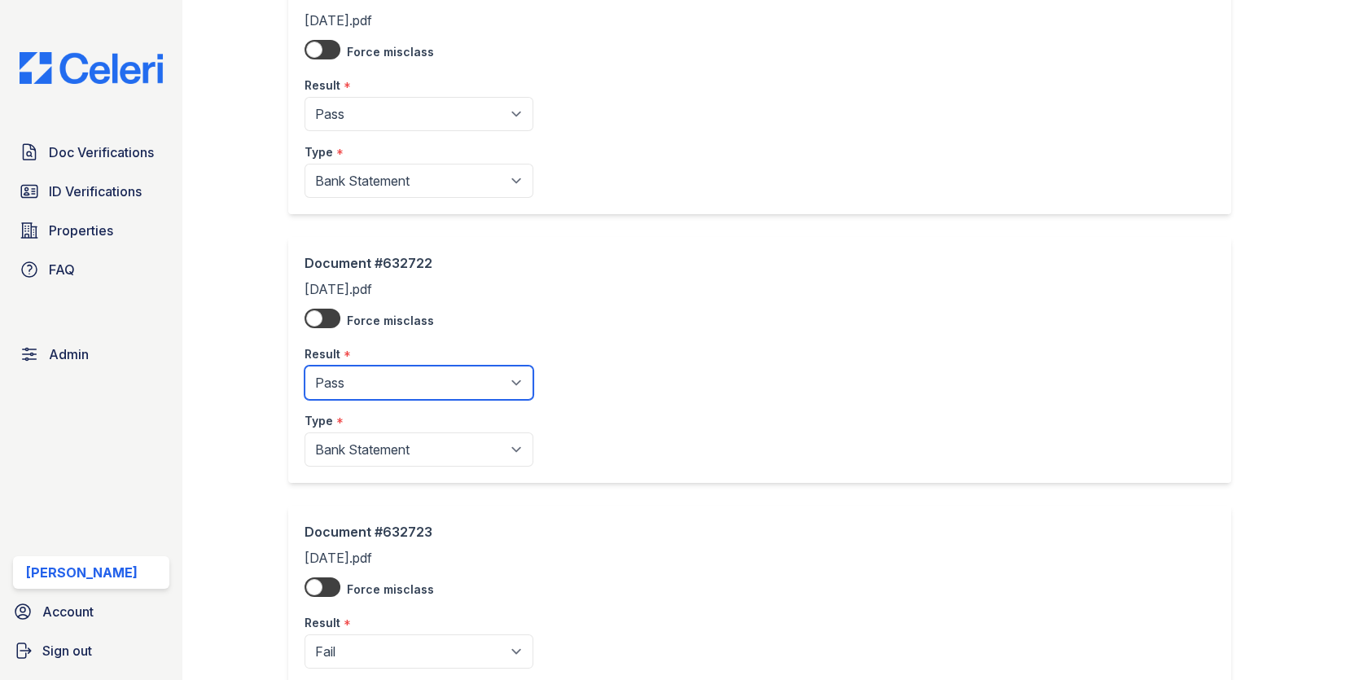
scroll to position [945, 0]
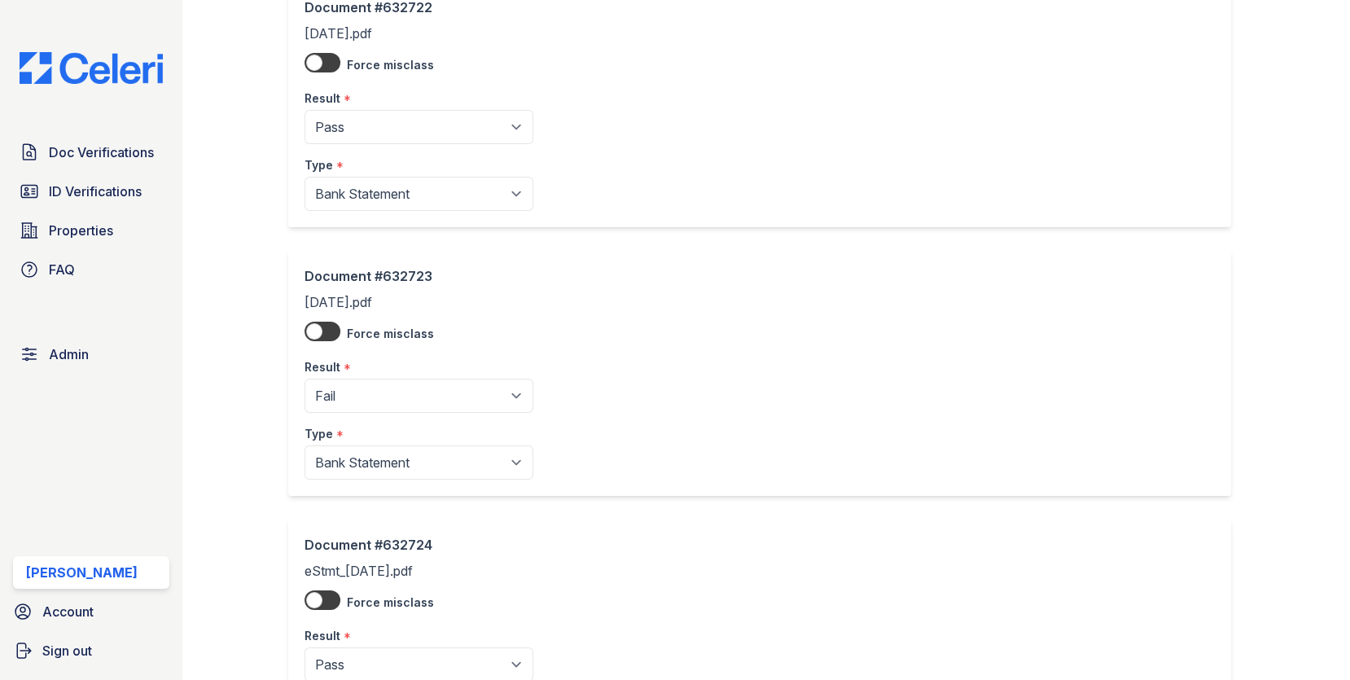
click at [379, 371] on div "Result *" at bounding box center [418, 362] width 229 height 33
click at [375, 392] on select "Pending Sent Started Processing Pass Fail Caution Error N/A" at bounding box center [418, 396] width 229 height 34
select select "pass"
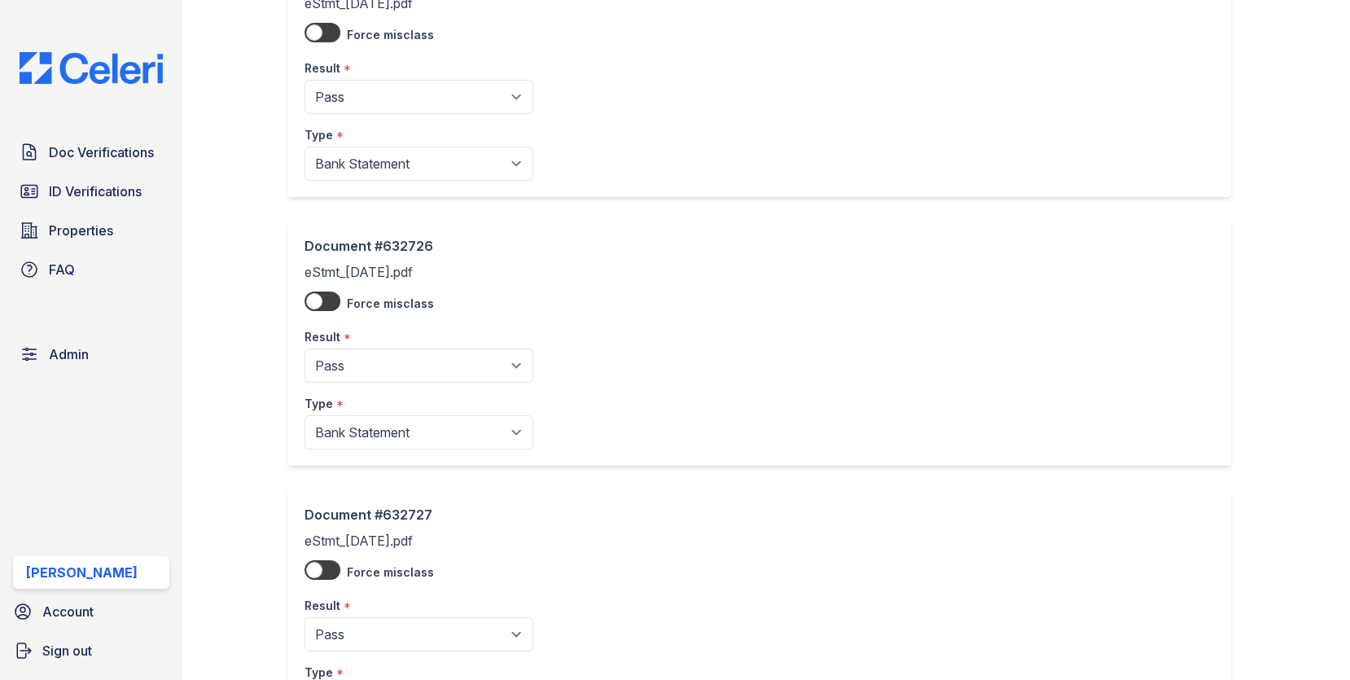
scroll to position [1927, 0]
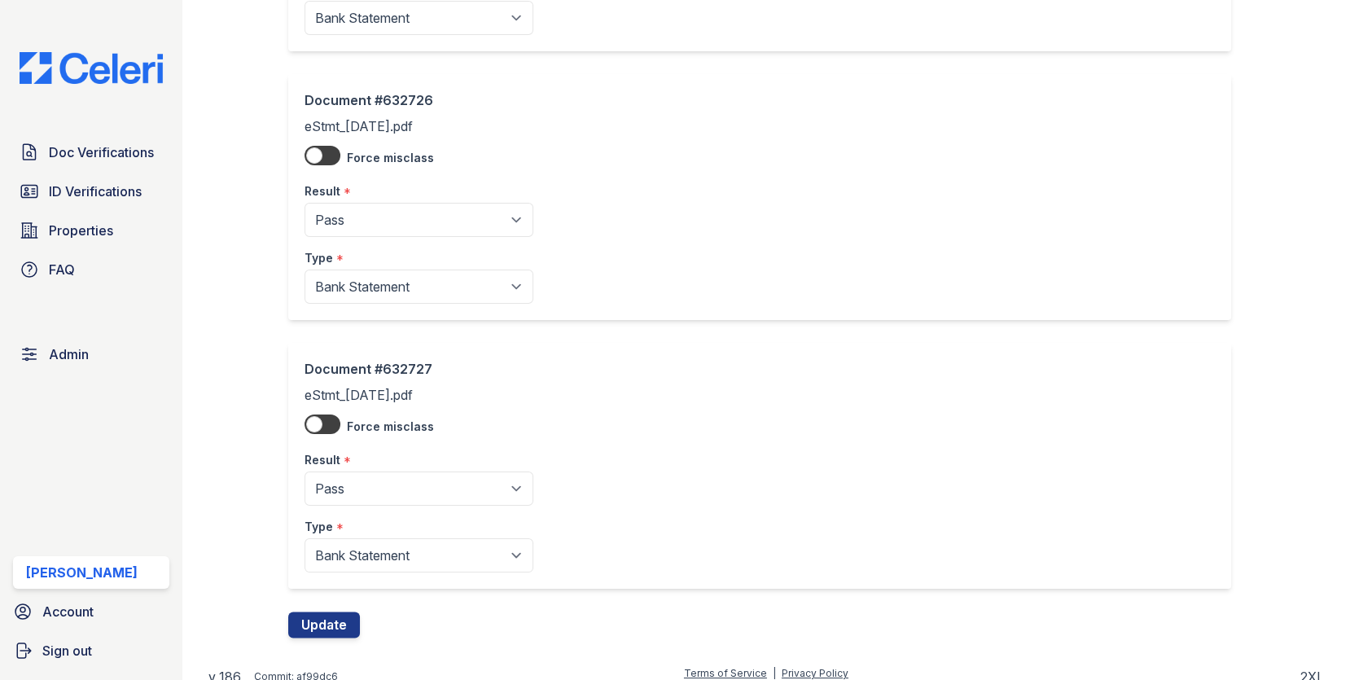
click at [334, 598] on div "Document #632727 eStmt_2025-07-09.pdf Force misclass Result * Pending Sent Star…" at bounding box center [766, 477] width 957 height 269
click at [334, 611] on button "Update" at bounding box center [324, 624] width 72 height 26
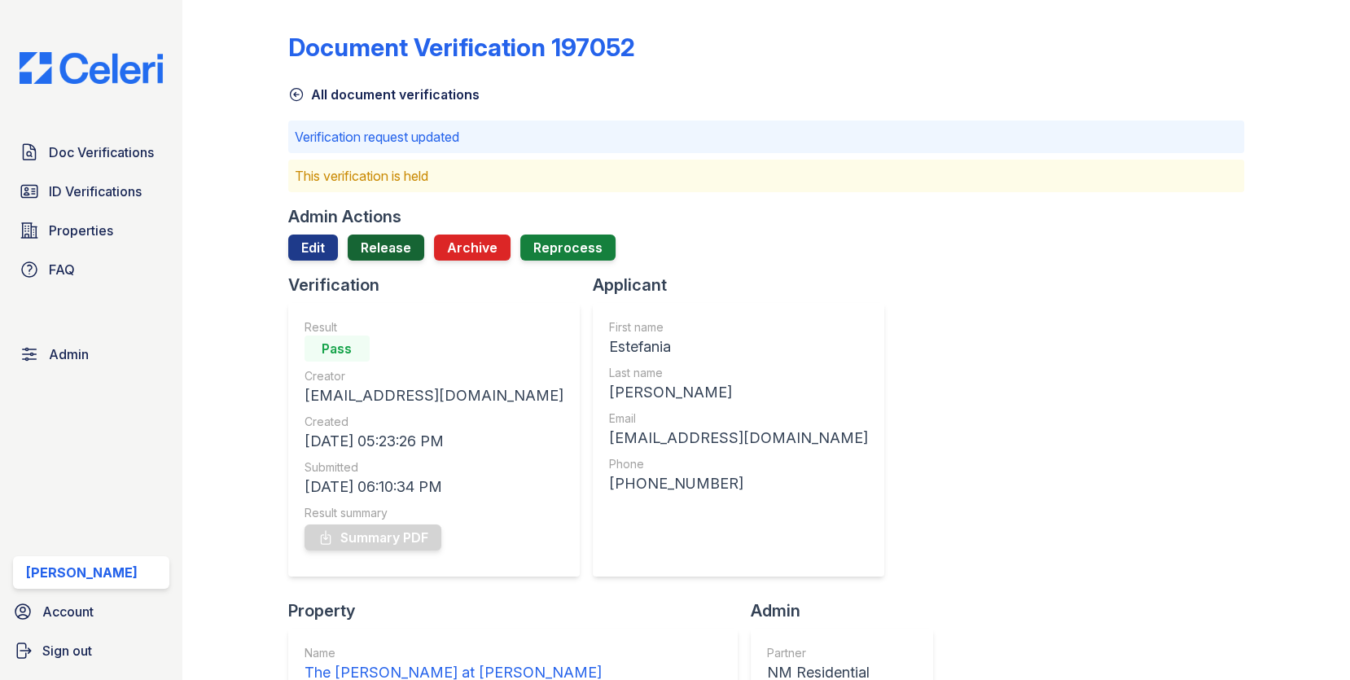
click at [375, 235] on link "Release" at bounding box center [386, 247] width 77 height 26
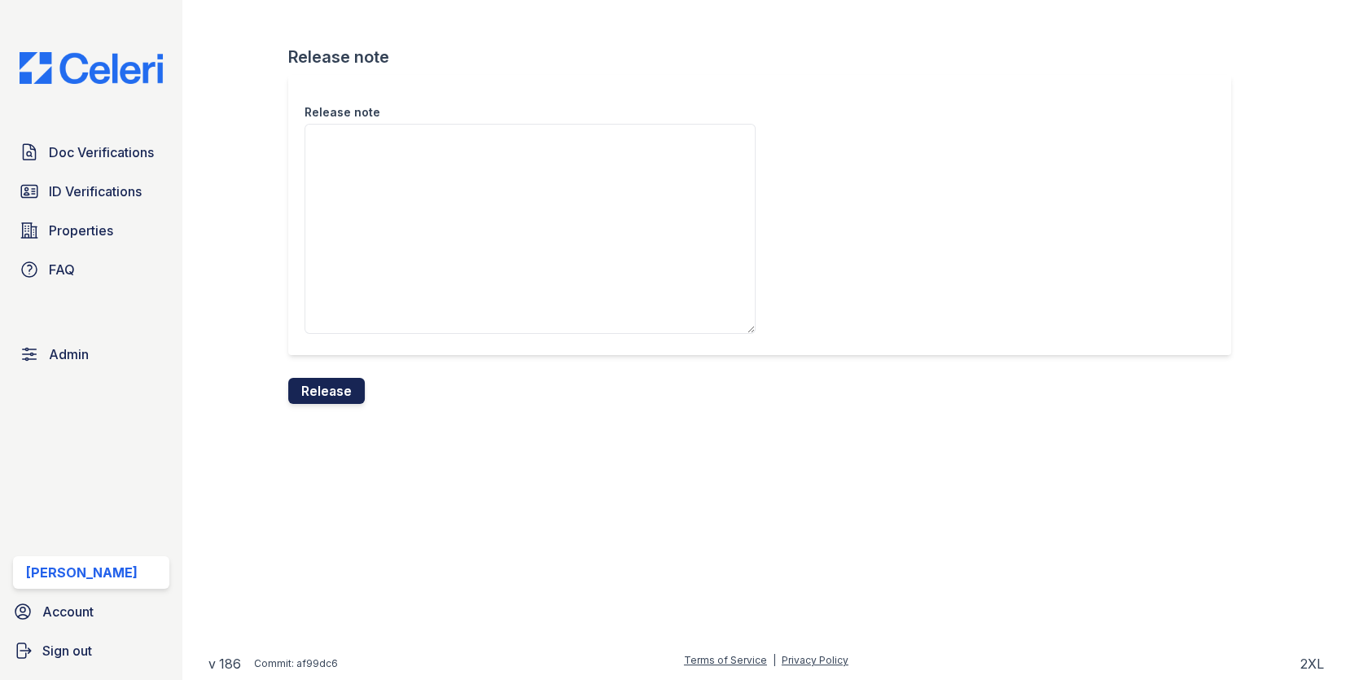
click at [337, 385] on button "Release" at bounding box center [326, 391] width 77 height 26
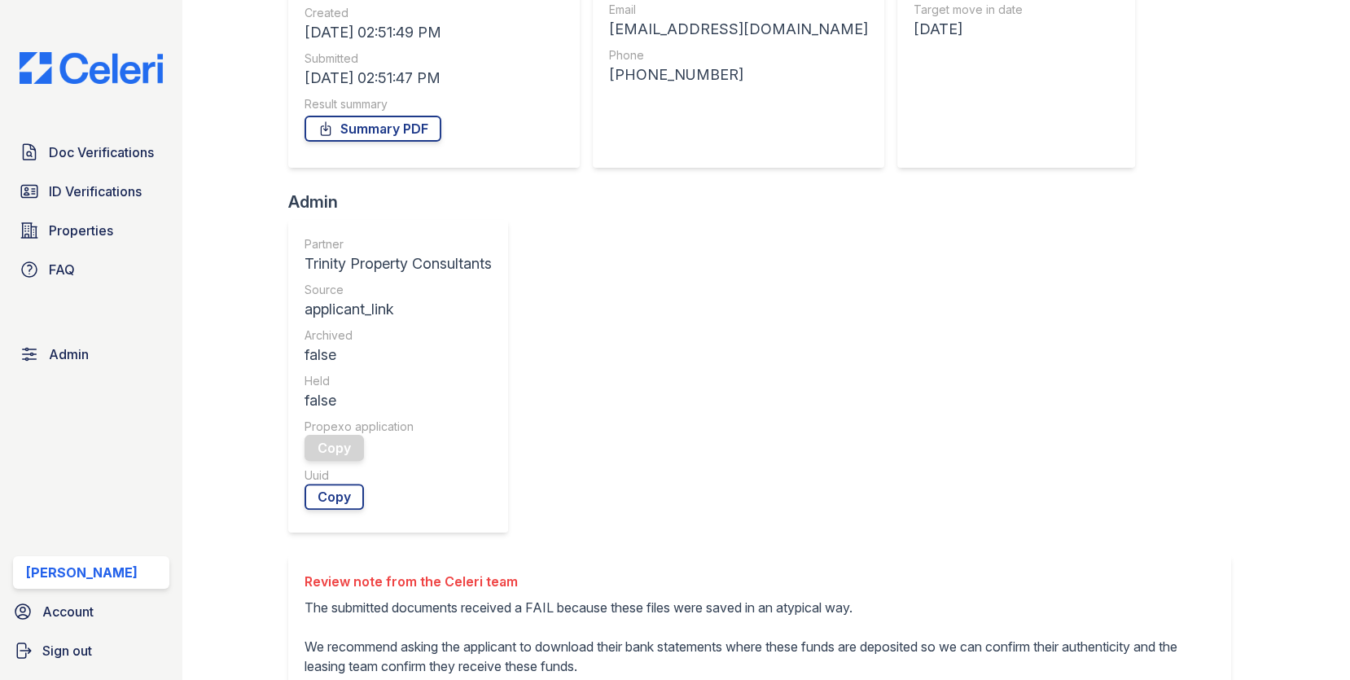
scroll to position [126, 0]
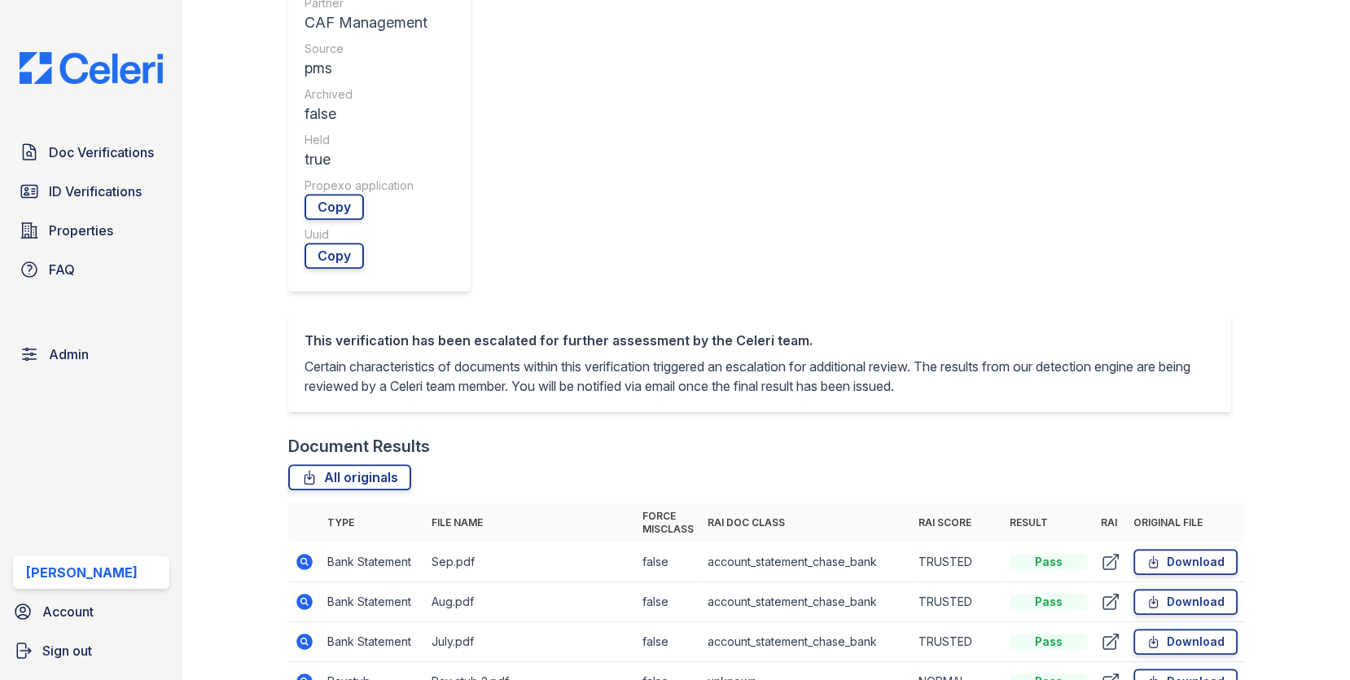
scroll to position [674, 0]
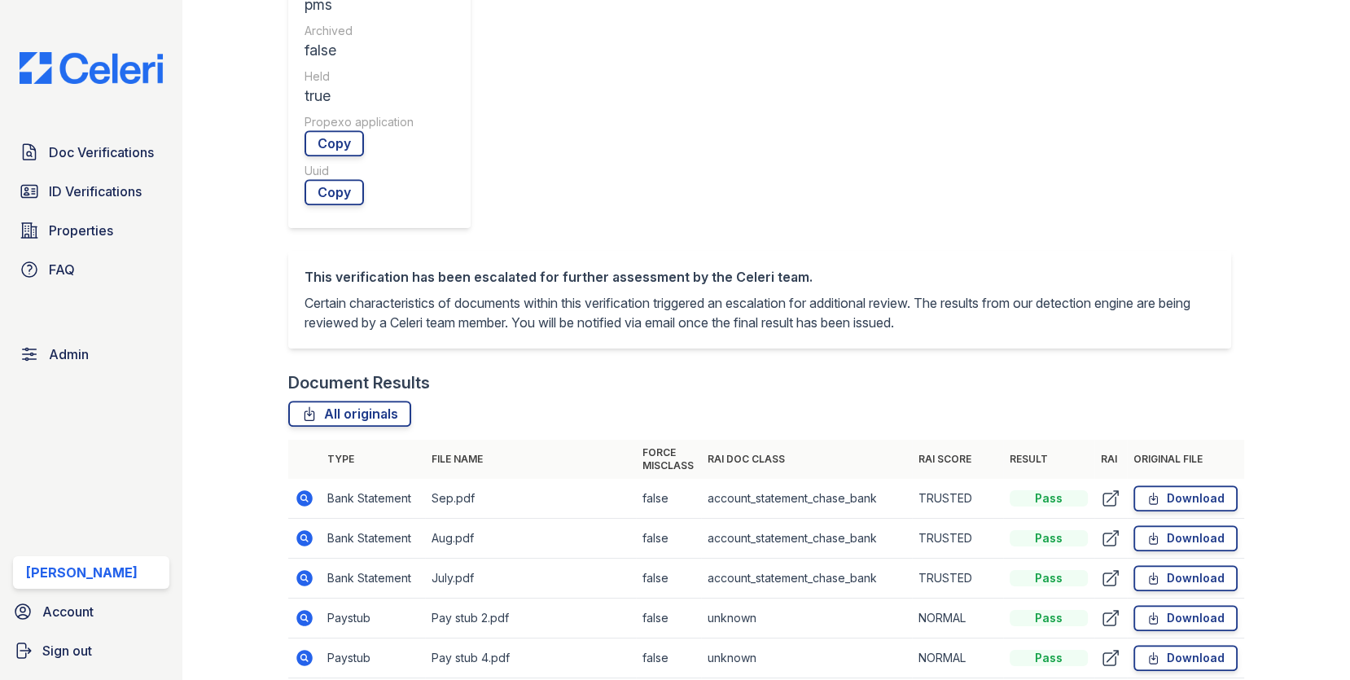
click at [299, 610] on icon at bounding box center [304, 618] width 16 height 16
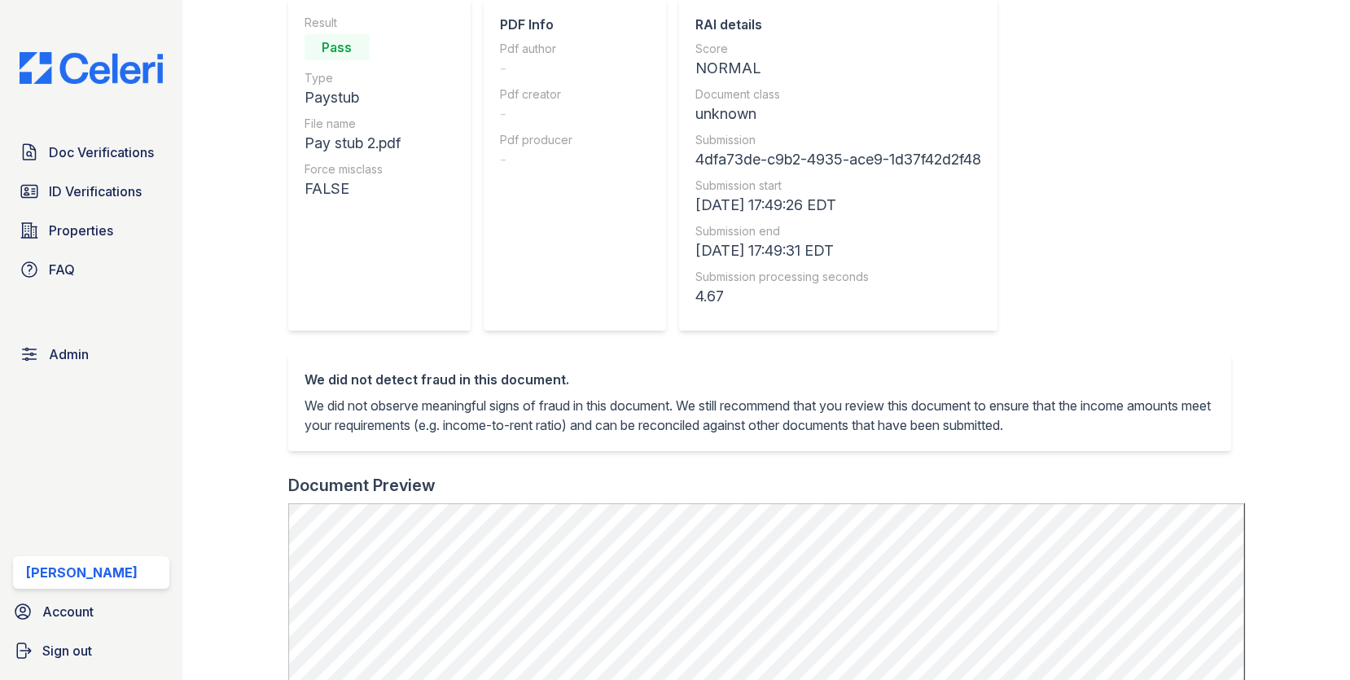
scroll to position [393, 0]
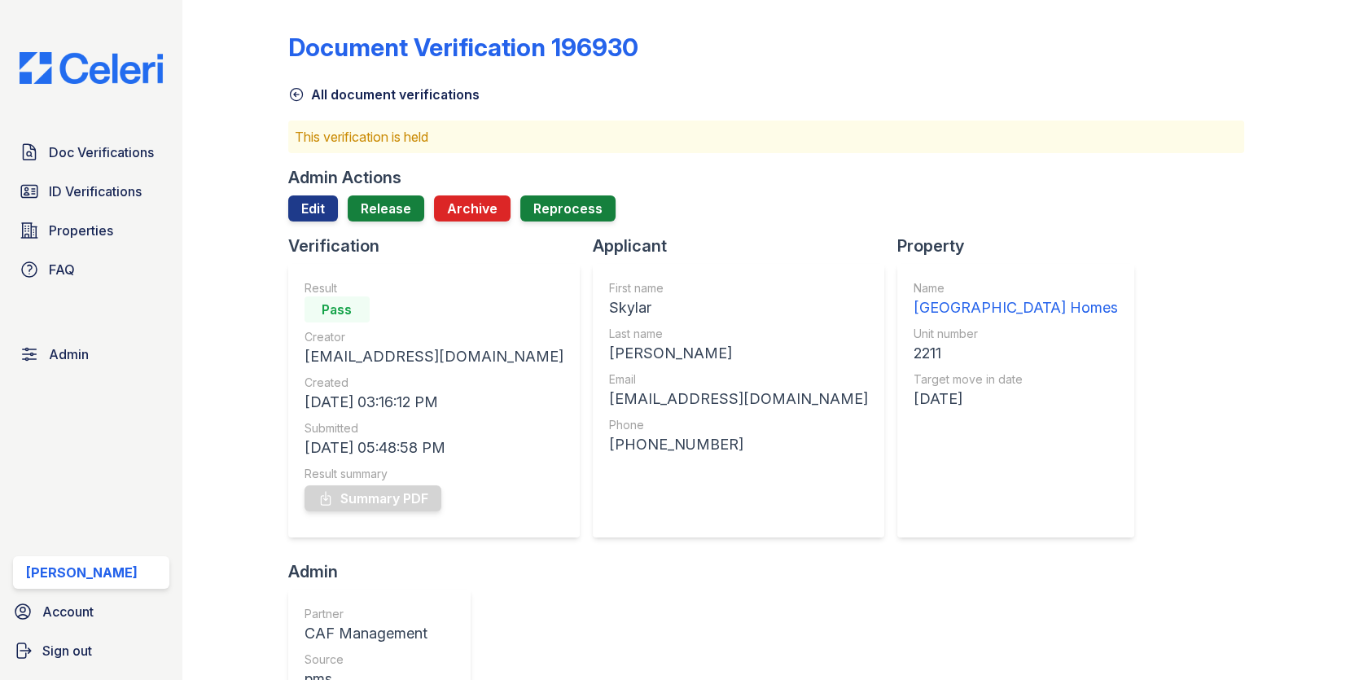
click at [428, 238] on div "Verification" at bounding box center [440, 245] width 304 height 23
click at [402, 214] on link "Release" at bounding box center [386, 208] width 77 height 26
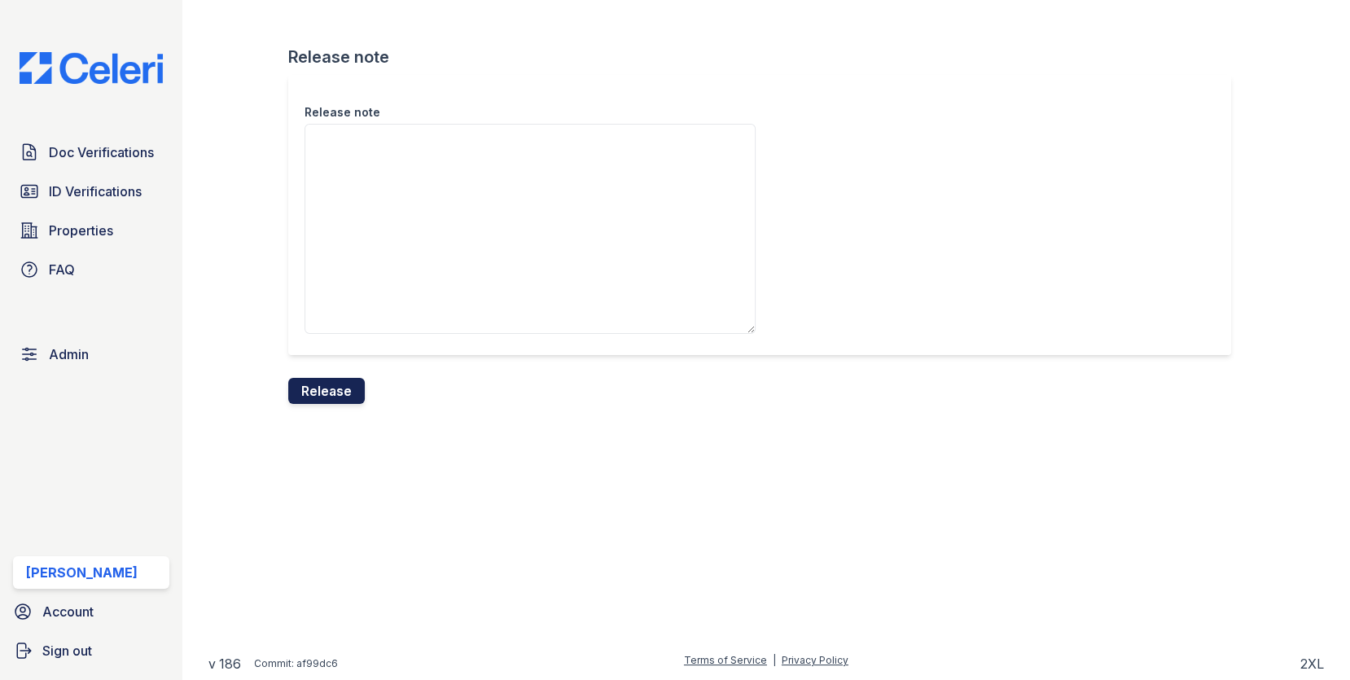
click at [357, 384] on button "Release" at bounding box center [326, 391] width 77 height 26
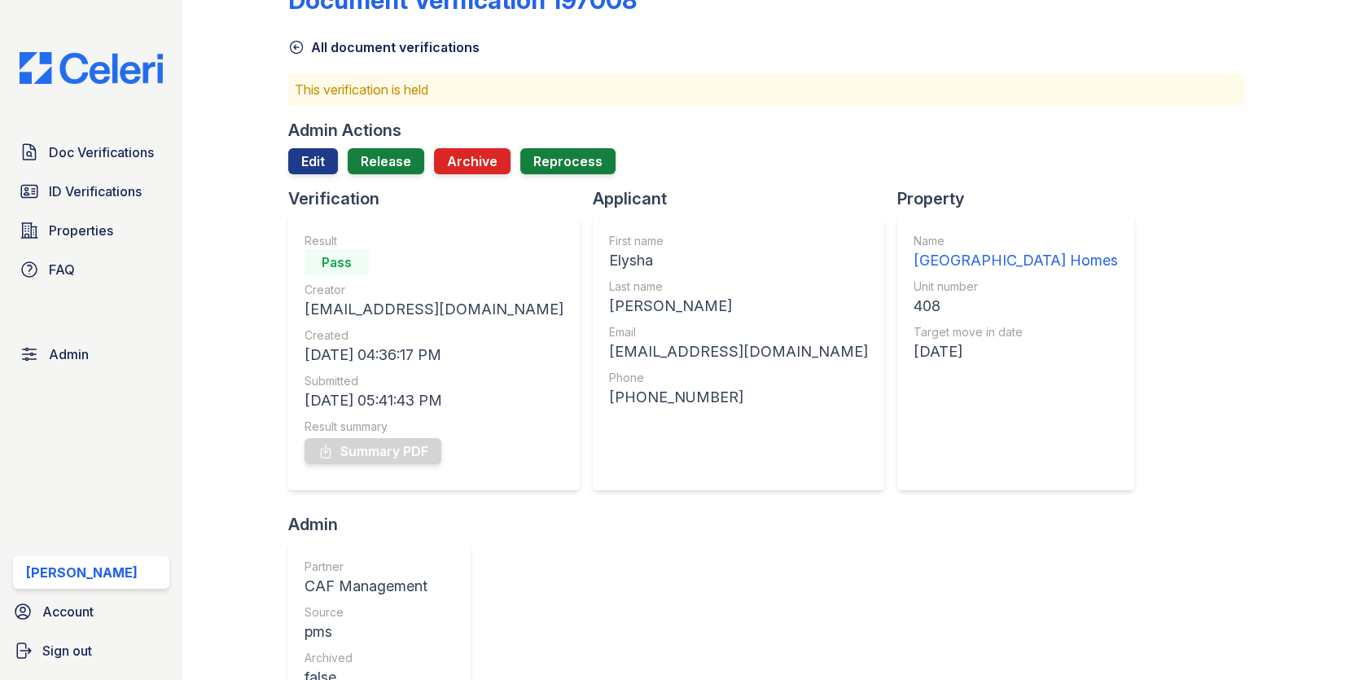
scroll to position [19, 0]
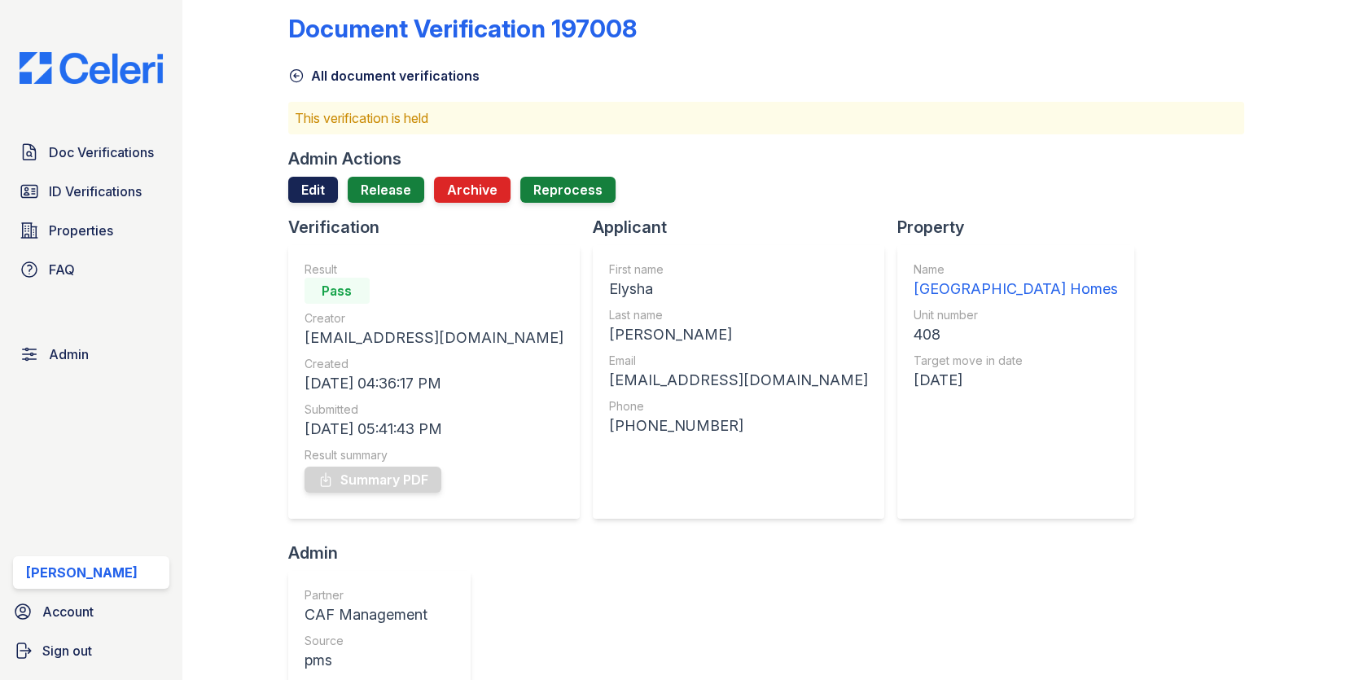
click at [334, 183] on link "Edit" at bounding box center [313, 190] width 50 height 26
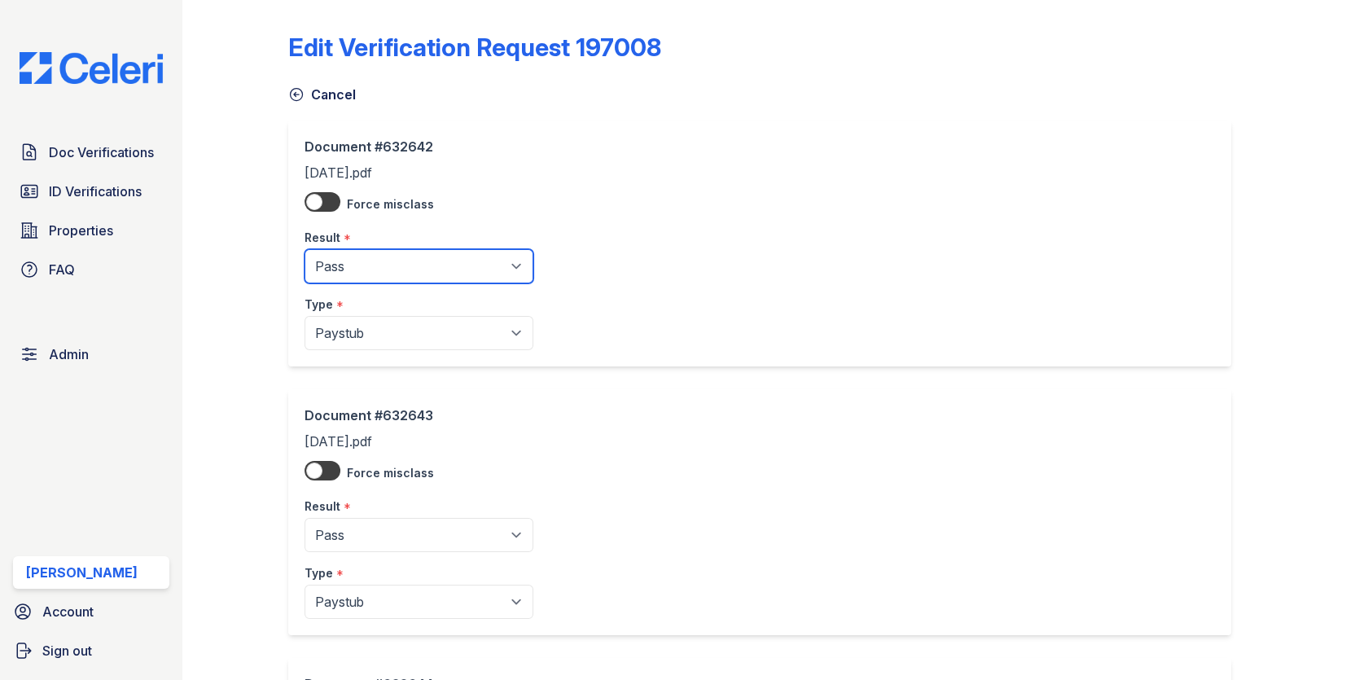
click at [361, 269] on select "Pending Sent Started Processing Pass Fail Caution Error N/A" at bounding box center [418, 266] width 229 height 34
select select "fail"
click at [377, 562] on div "Type *" at bounding box center [418, 568] width 229 height 33
click at [377, 553] on div "Type *" at bounding box center [418, 568] width 229 height 33
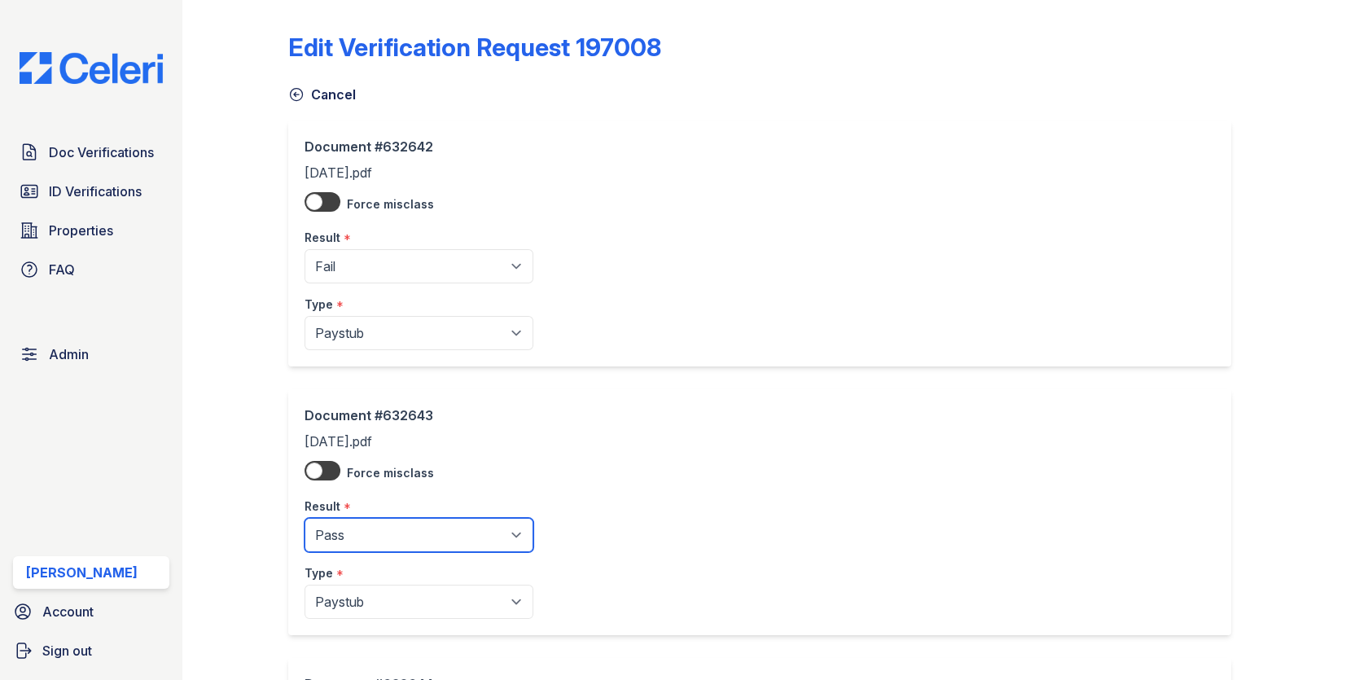
click at [377, 548] on select "Pending Sent Started Processing Pass Fail Caution Error N/A" at bounding box center [418, 535] width 229 height 34
select select "fail"
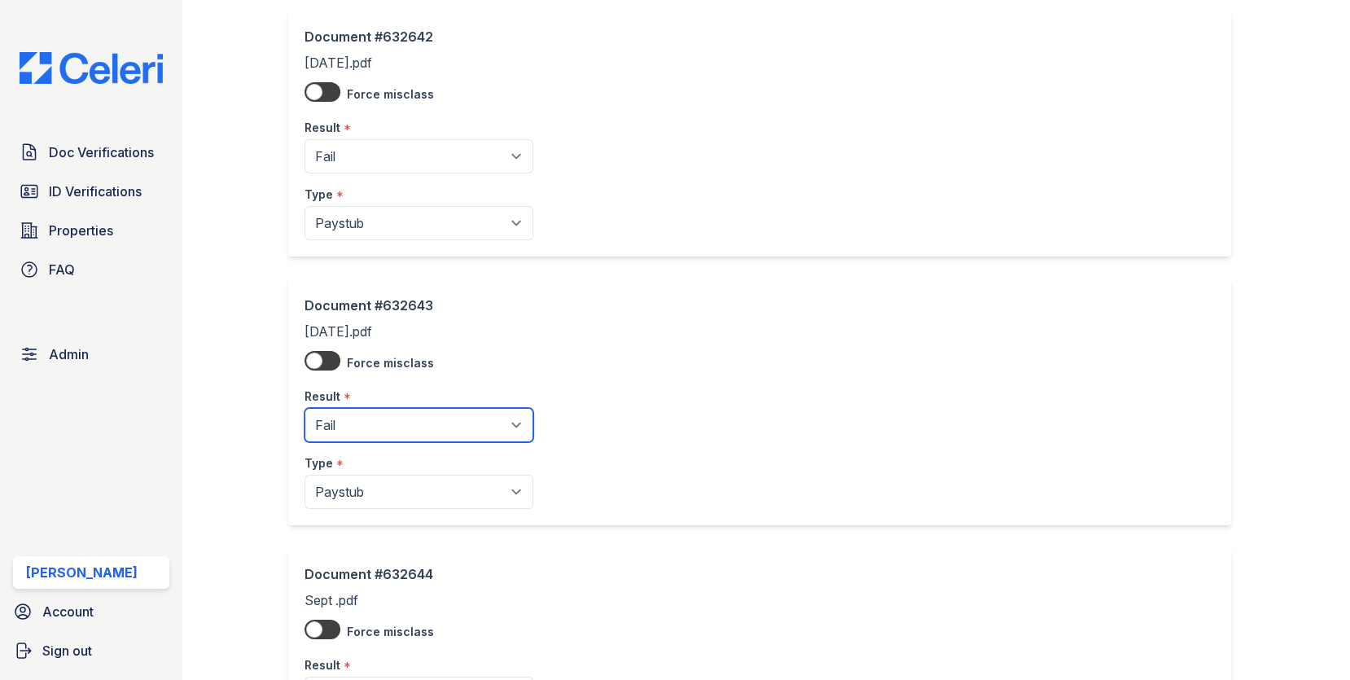
scroll to position [323, 0]
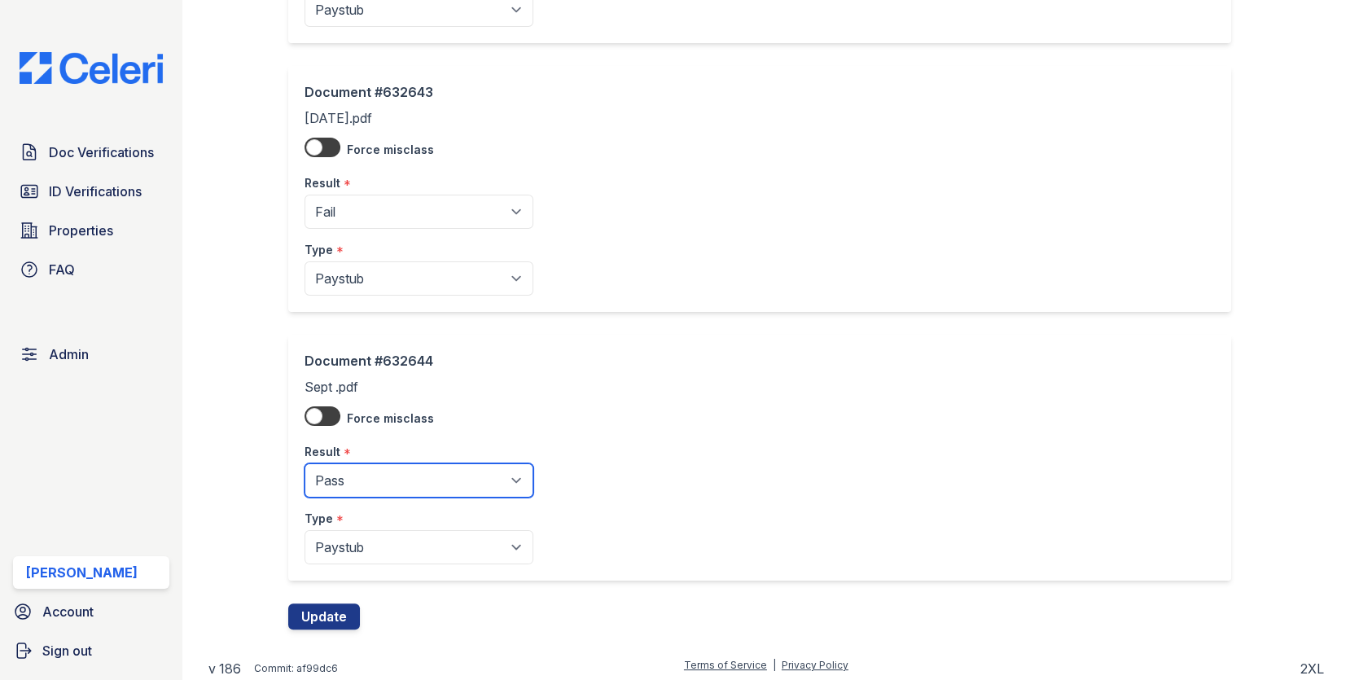
click at [393, 488] on select "Pending Sent Started Processing Pass Fail Caution Error N/A" at bounding box center [418, 480] width 229 height 34
select select "fail"
click at [333, 597] on div "Document #632644 Sept .pdf Force misclass Result * Pending Sent Started Process…" at bounding box center [766, 469] width 957 height 269
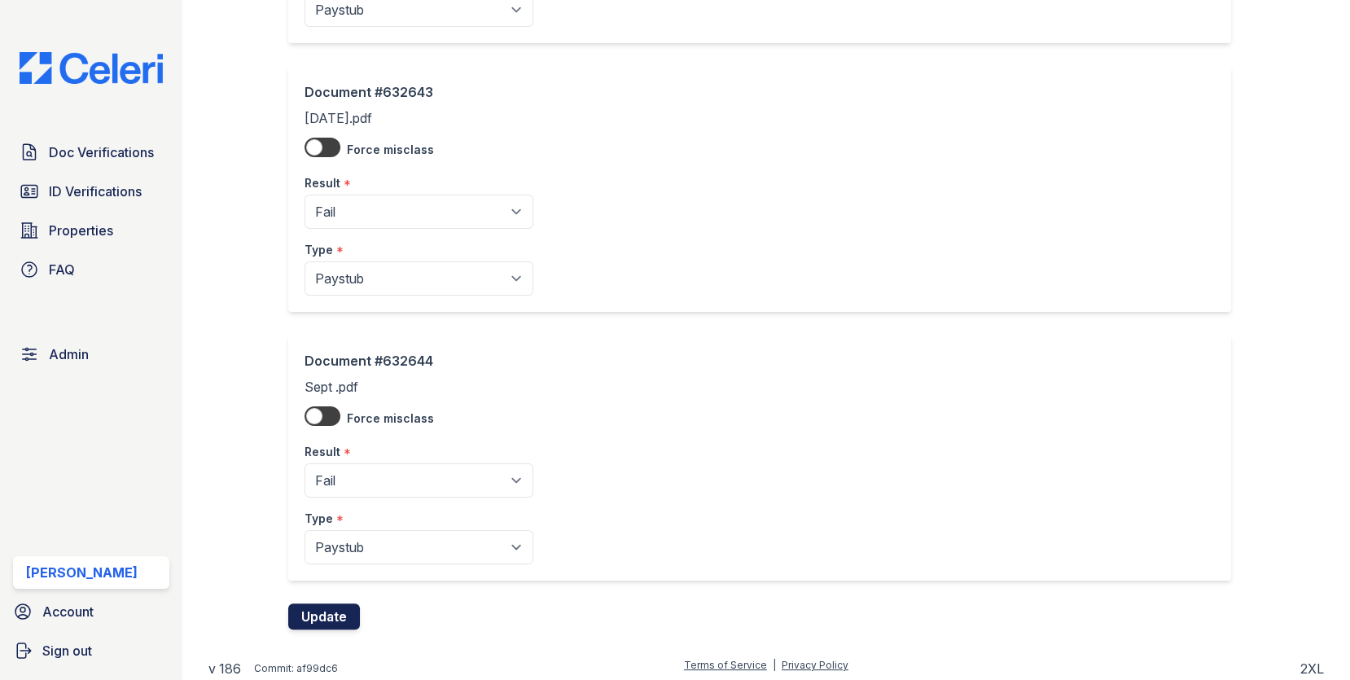
click at [330, 608] on button "Update" at bounding box center [324, 616] width 72 height 26
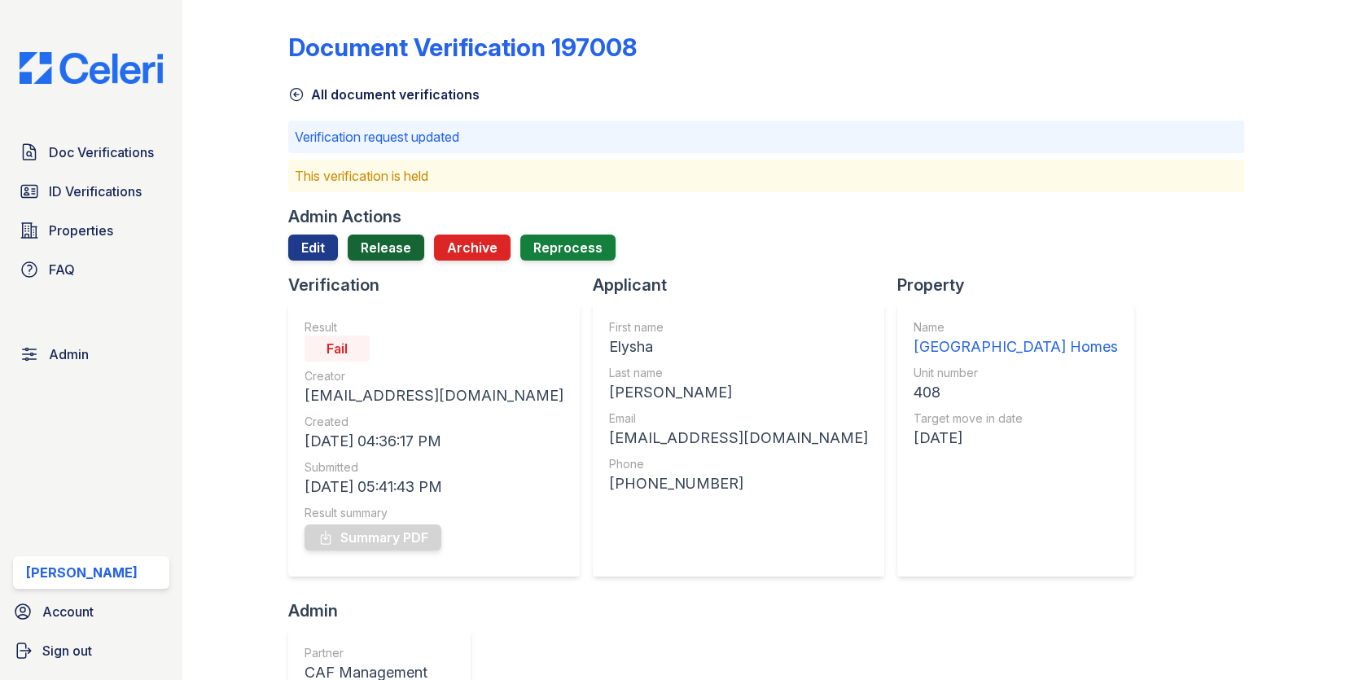
click at [391, 243] on link "Release" at bounding box center [386, 247] width 77 height 26
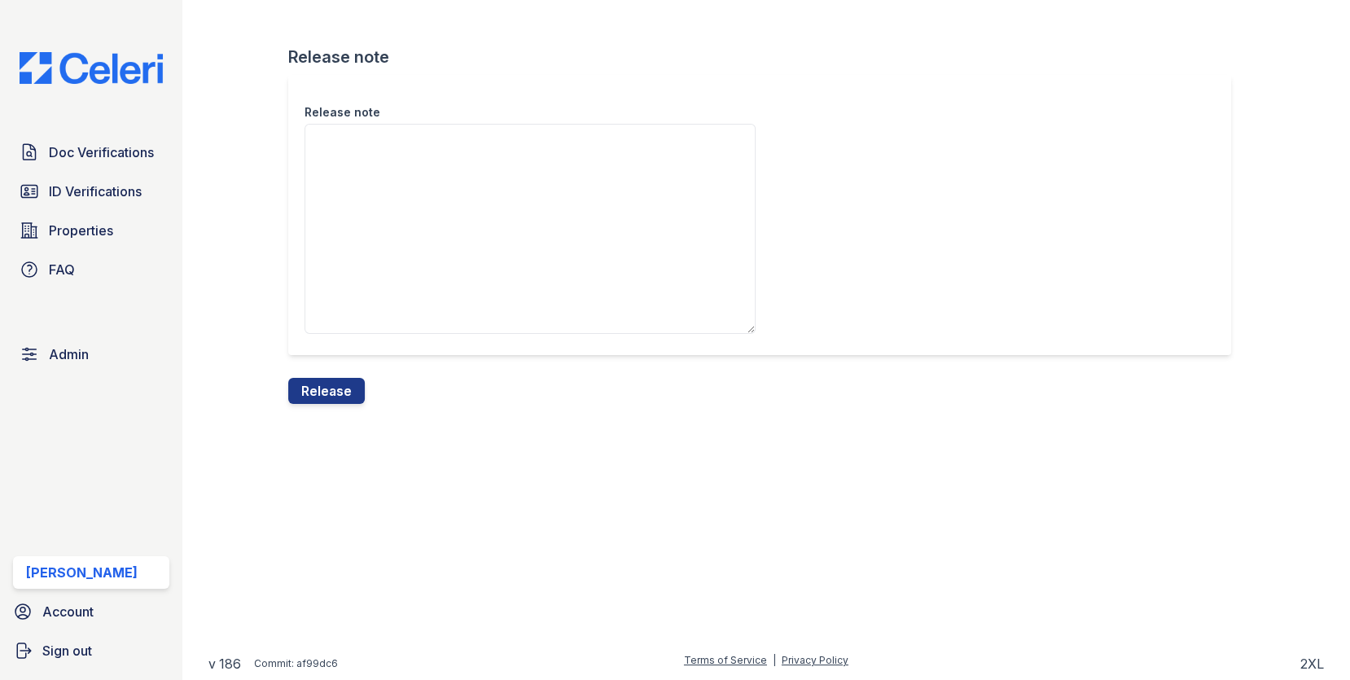
click at [391, 261] on textarea "Release note" at bounding box center [529, 229] width 451 height 210
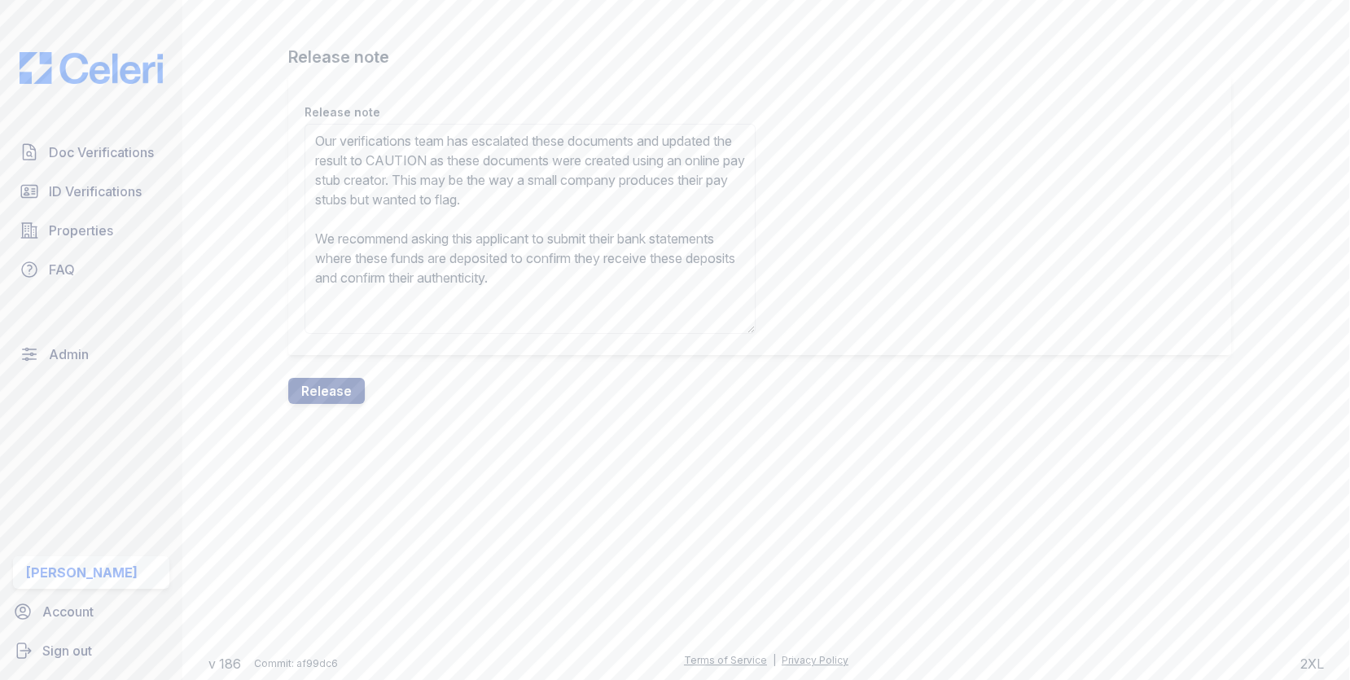
click at [480, 151] on textarea "Our verifications team has escalated these documents and updated the result to …" at bounding box center [529, 229] width 451 height 210
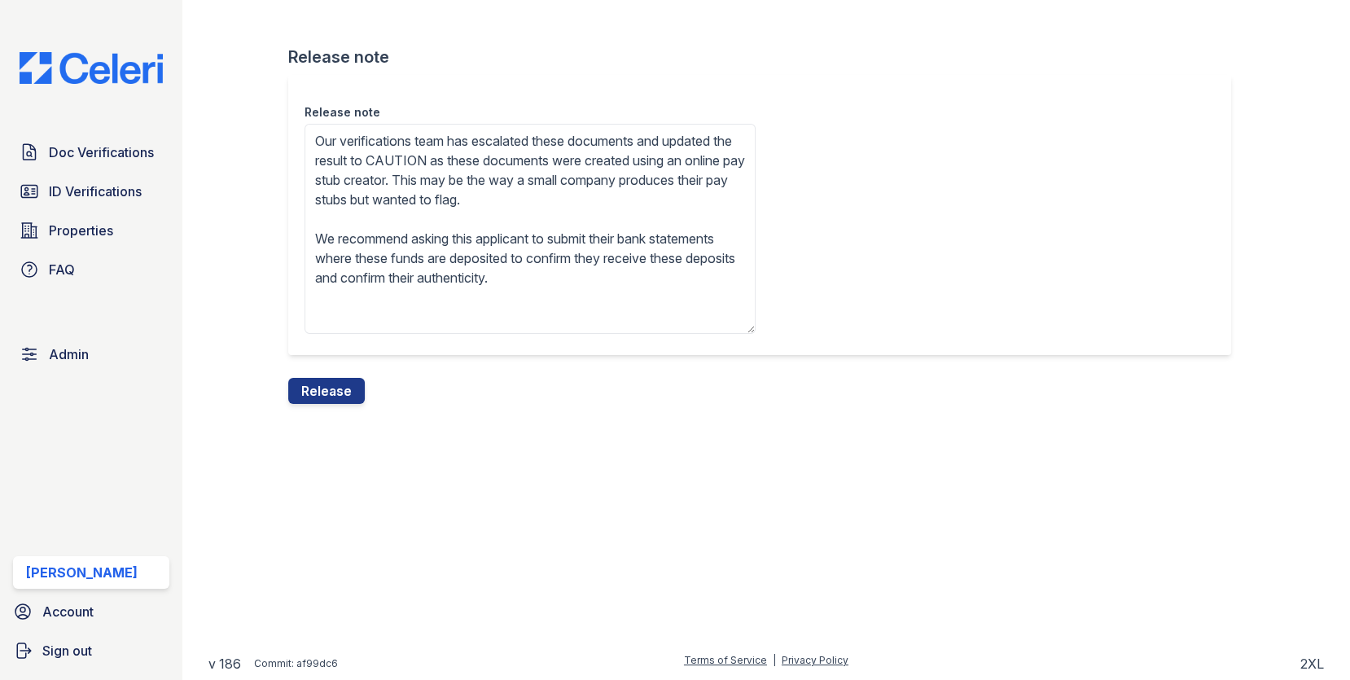
click at [481, 156] on textarea "Our verifications team has escalated these documents and updated the result to …" at bounding box center [529, 229] width 451 height 210
type textarea "Our verifications team has escalated these documents and updated the result to …"
click at [329, 402] on button "Release" at bounding box center [326, 391] width 77 height 26
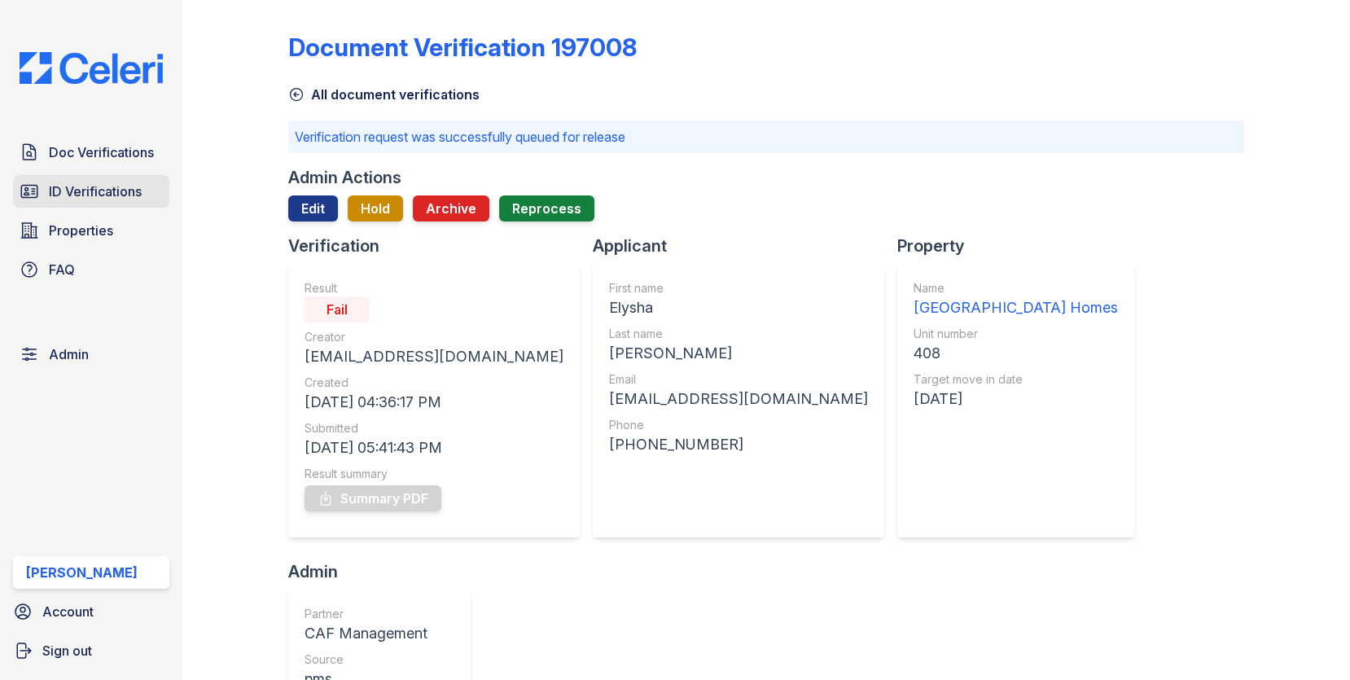
click at [98, 179] on link "ID Verifications" at bounding box center [91, 191] width 156 height 33
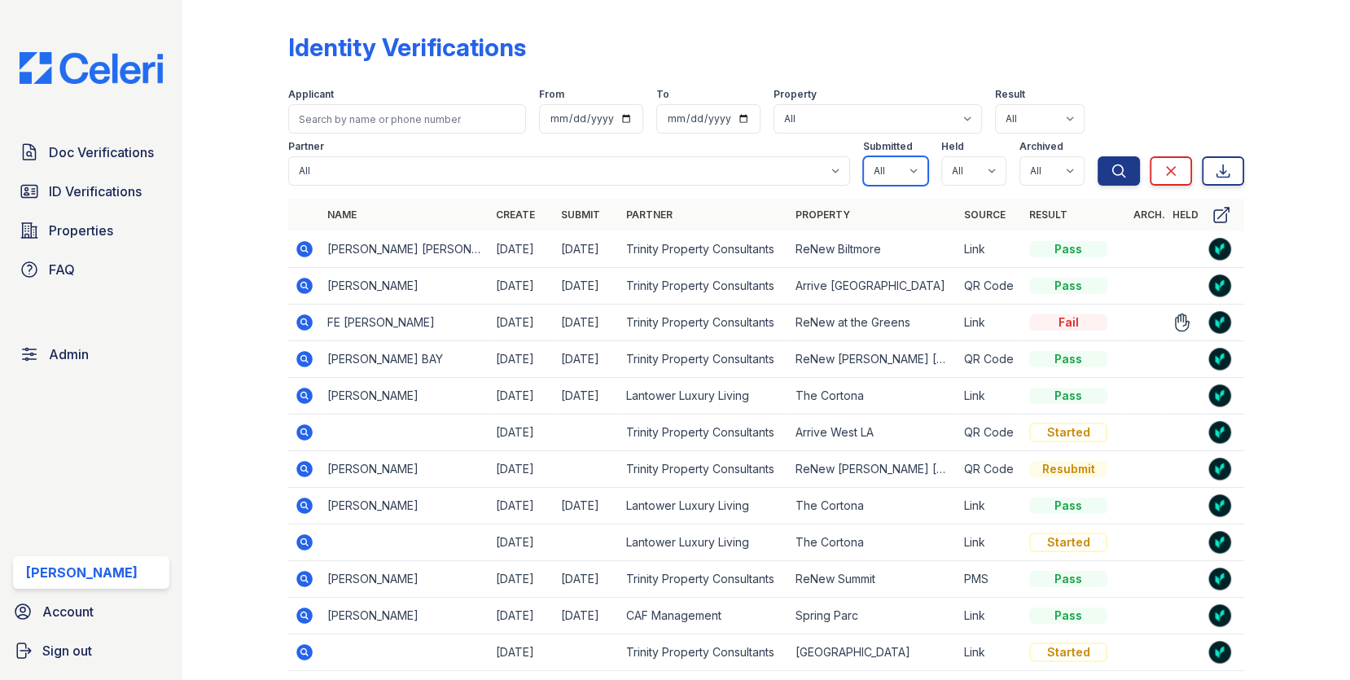
click at [901, 160] on select "All true false" at bounding box center [895, 170] width 65 height 29
select select "true"
click at [955, 171] on select "All true false" at bounding box center [973, 170] width 65 height 29
select select "true"
click at [1047, 174] on select "All true false" at bounding box center [1051, 170] width 65 height 29
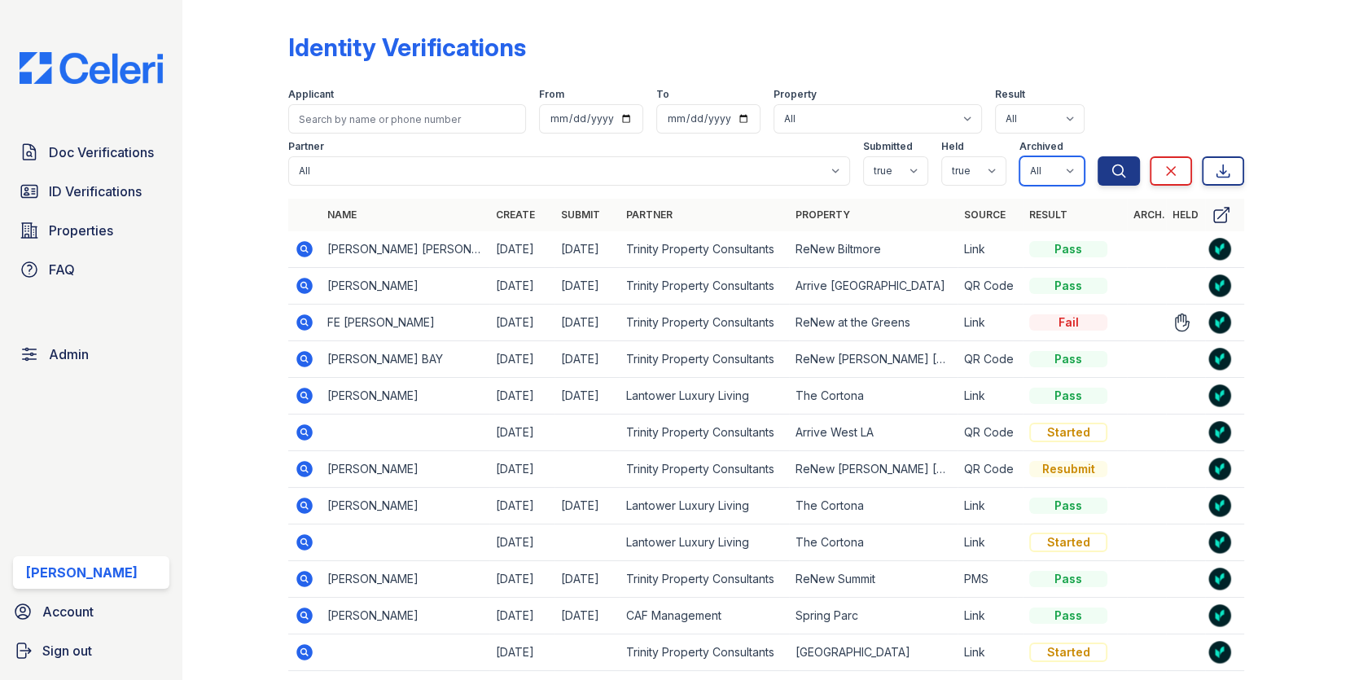
select select "false"
click at [1100, 179] on button "Search" at bounding box center [1118, 170] width 42 height 29
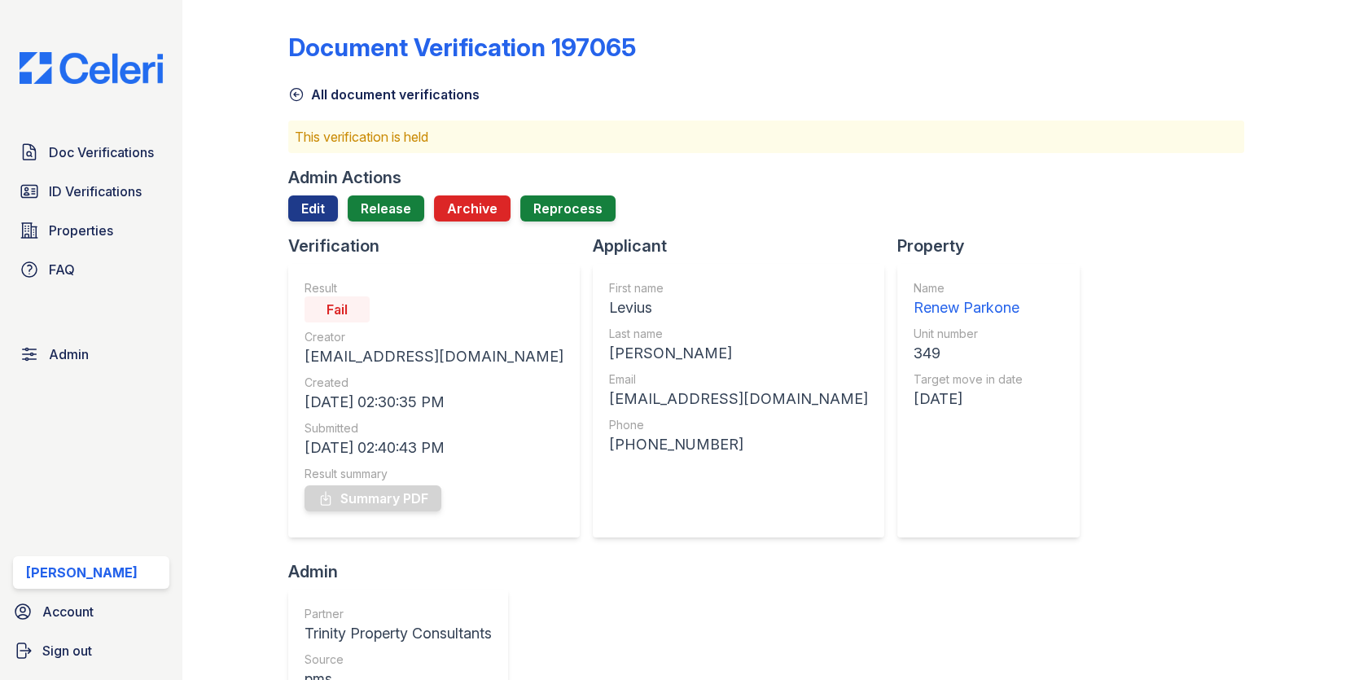
scroll to position [437, 0]
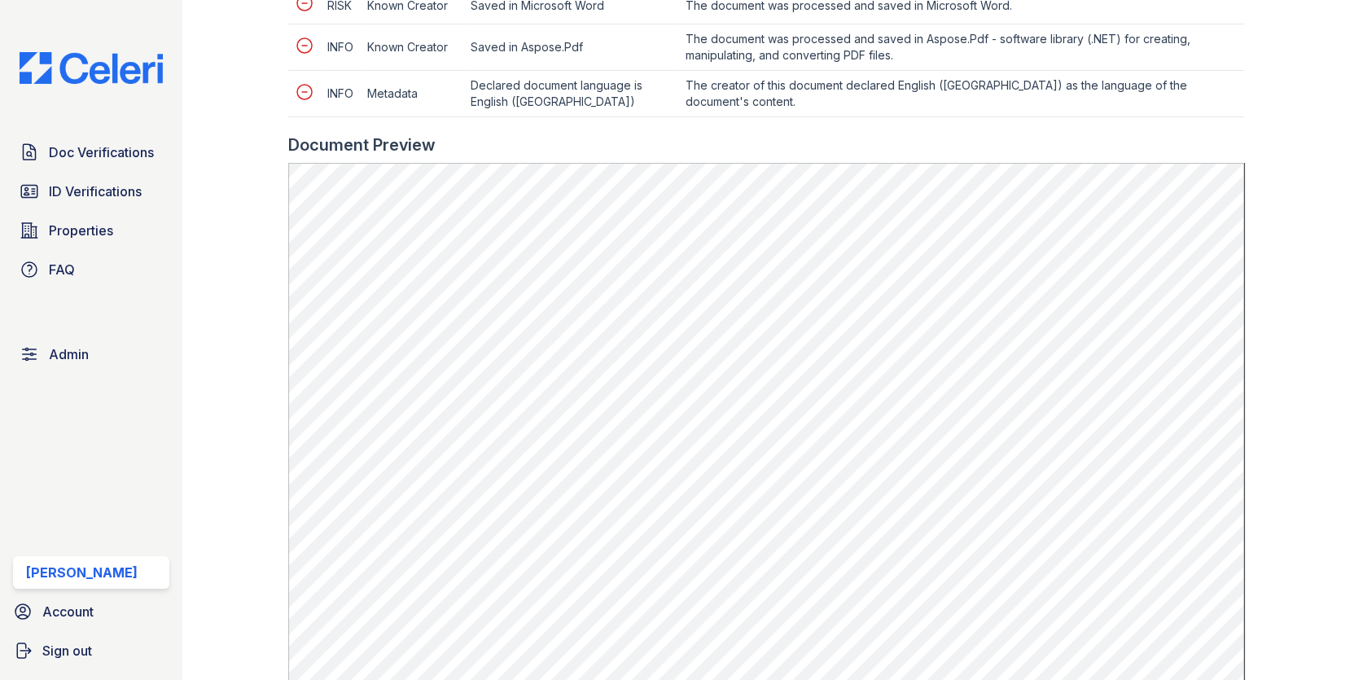
scroll to position [917, 0]
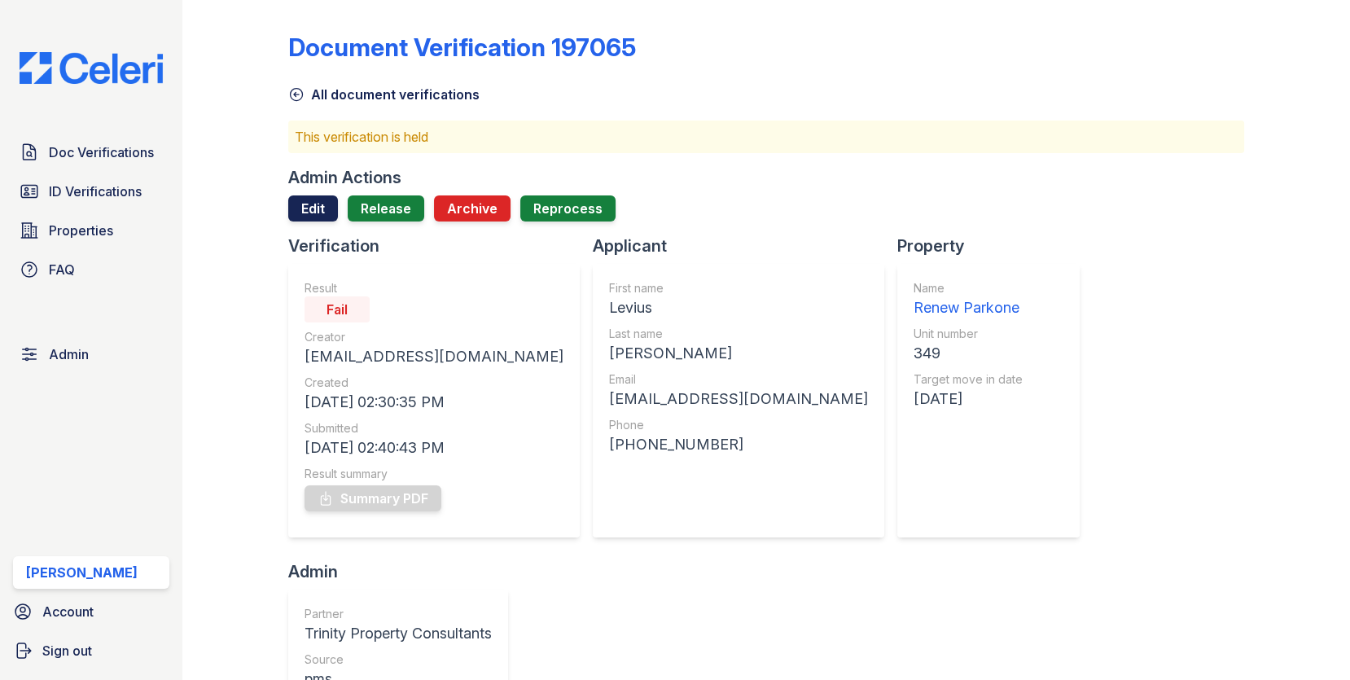
click at [335, 210] on link "Edit" at bounding box center [313, 208] width 50 height 26
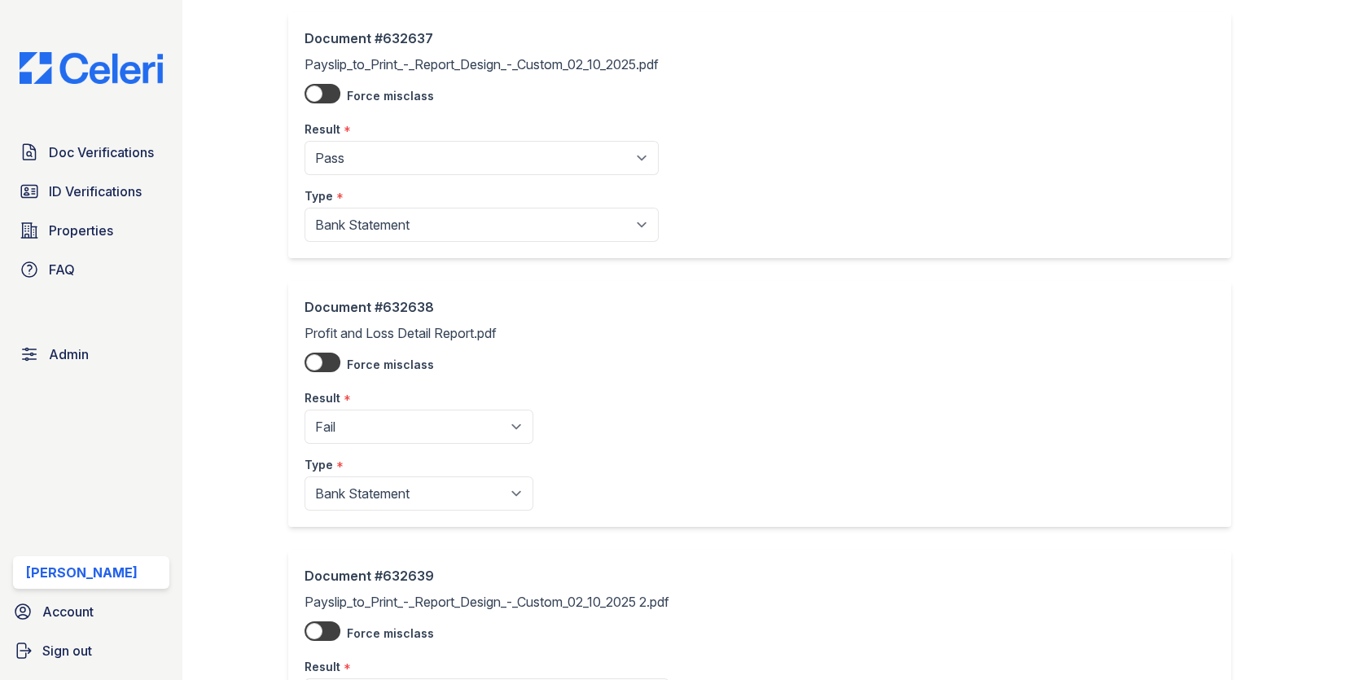
scroll to position [415, 0]
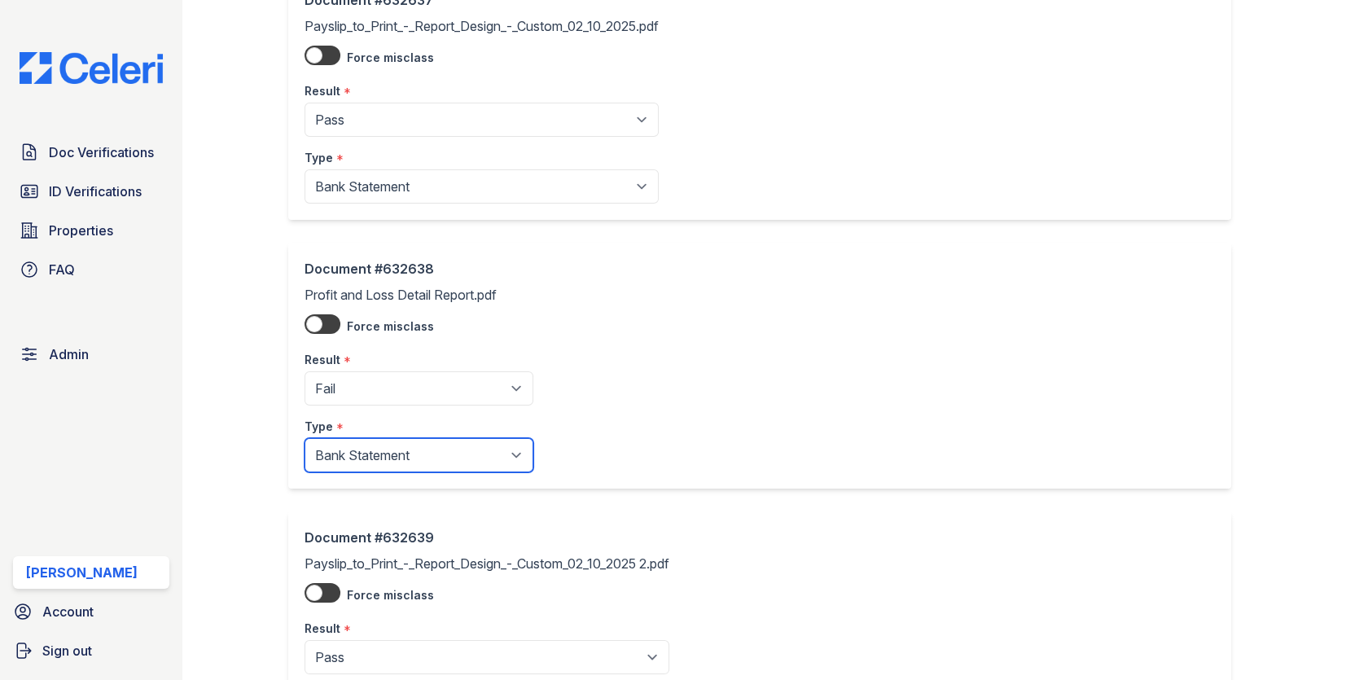
click at [397, 457] on select "Paystub Bank Statement Offer Letter Tax Documents Benefit Award Letter Investme…" at bounding box center [418, 455] width 229 height 34
select select "other"
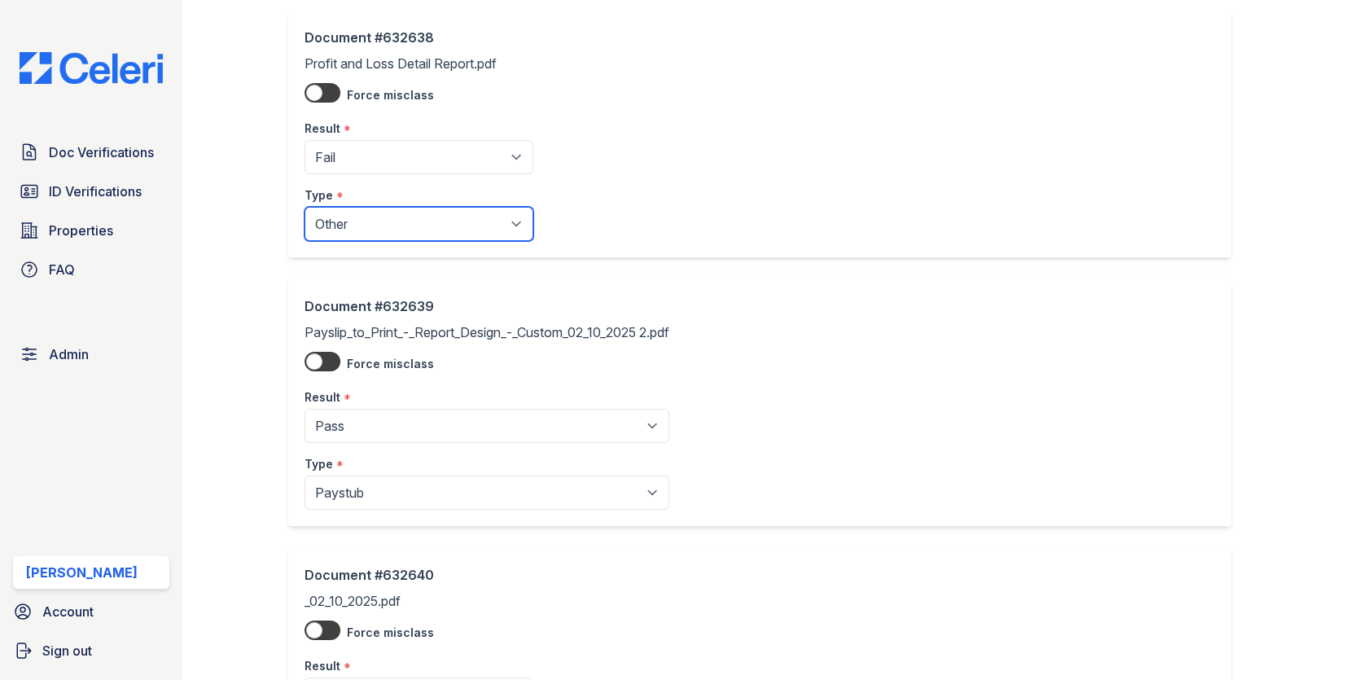
scroll to position [1125, 0]
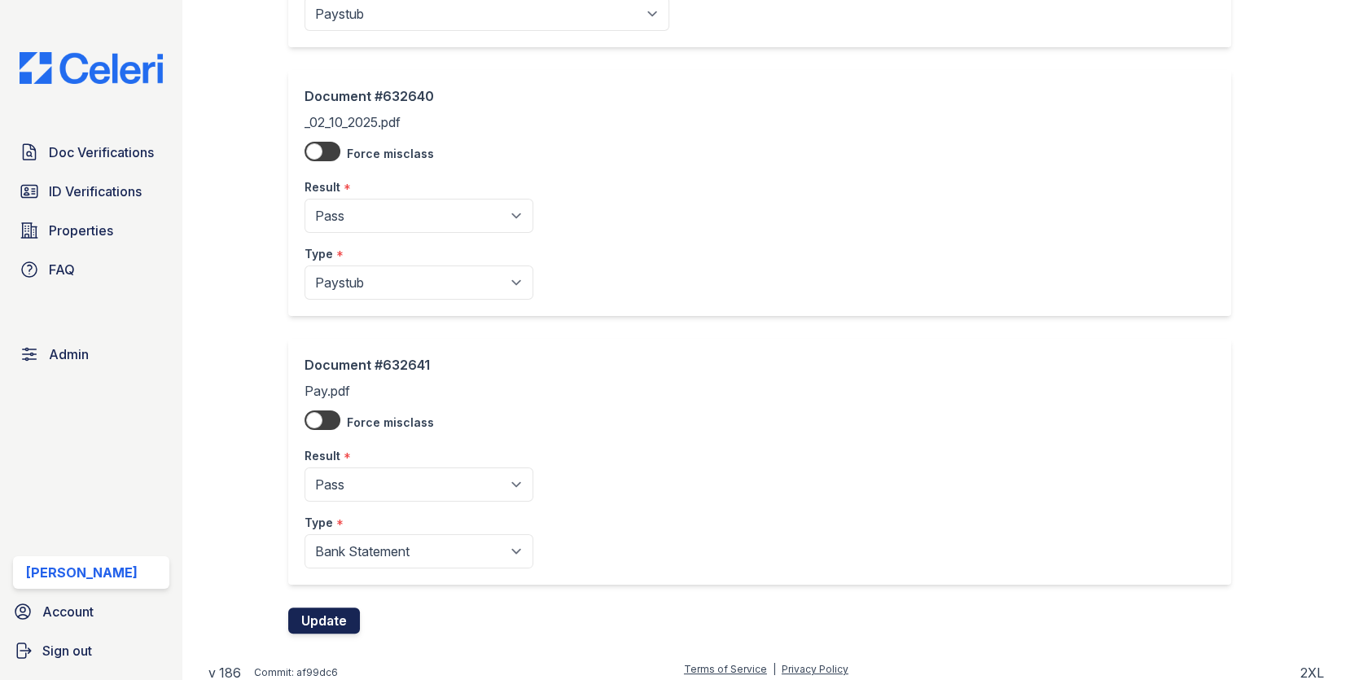
click at [333, 618] on button "Update" at bounding box center [324, 620] width 72 height 26
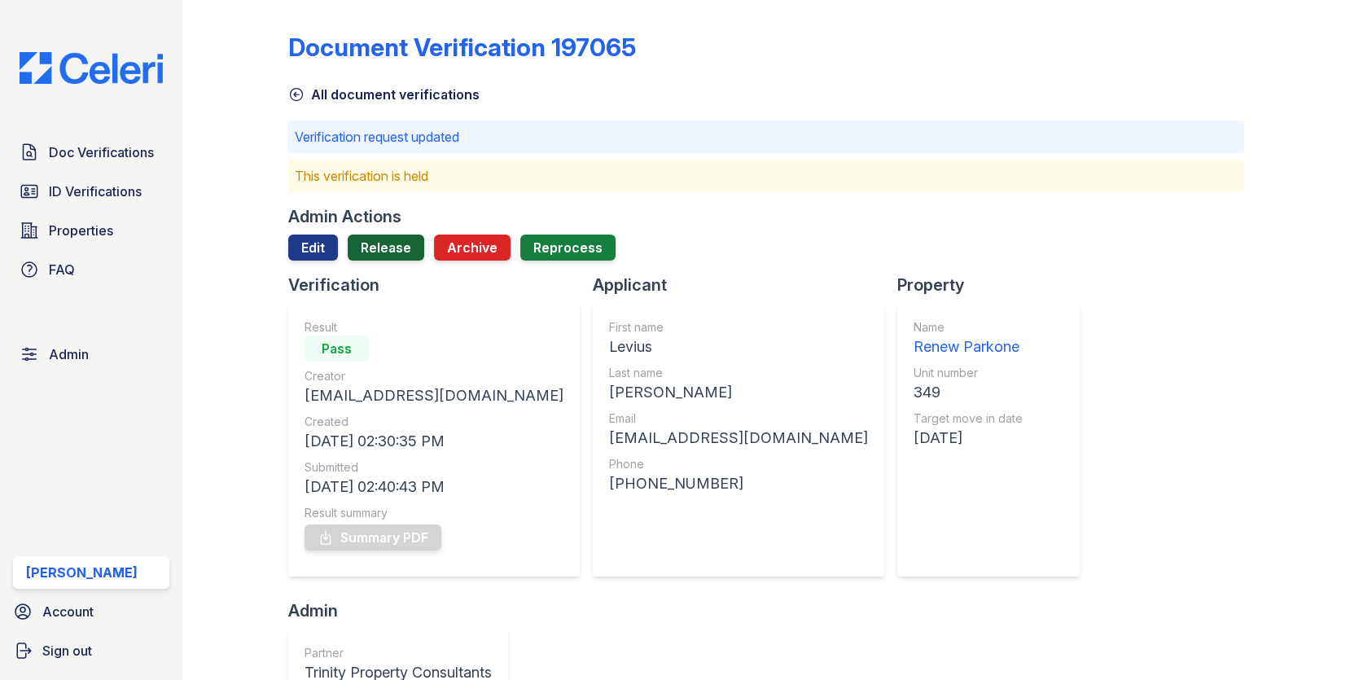
click at [401, 241] on link "Release" at bounding box center [386, 247] width 77 height 26
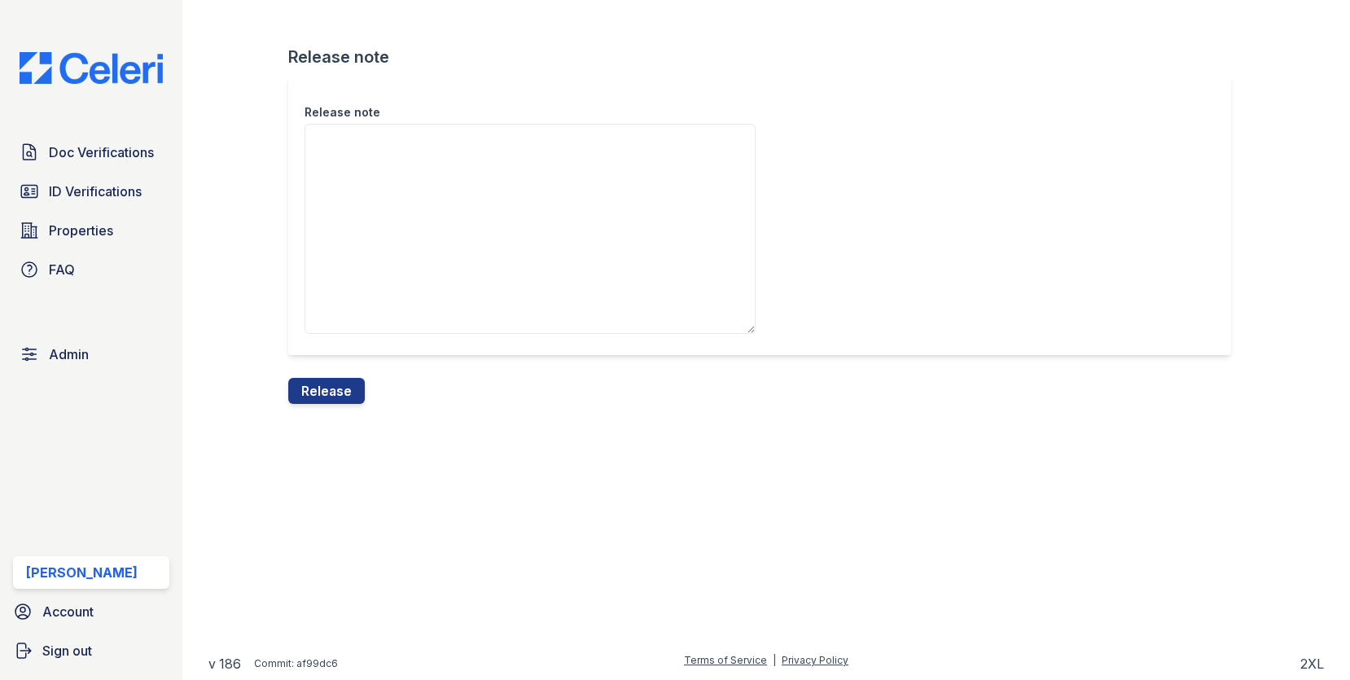
click at [342, 405] on div "Release note Release note Release" at bounding box center [765, 215] width 1115 height 430
click at [344, 388] on button "Release" at bounding box center [326, 391] width 77 height 26
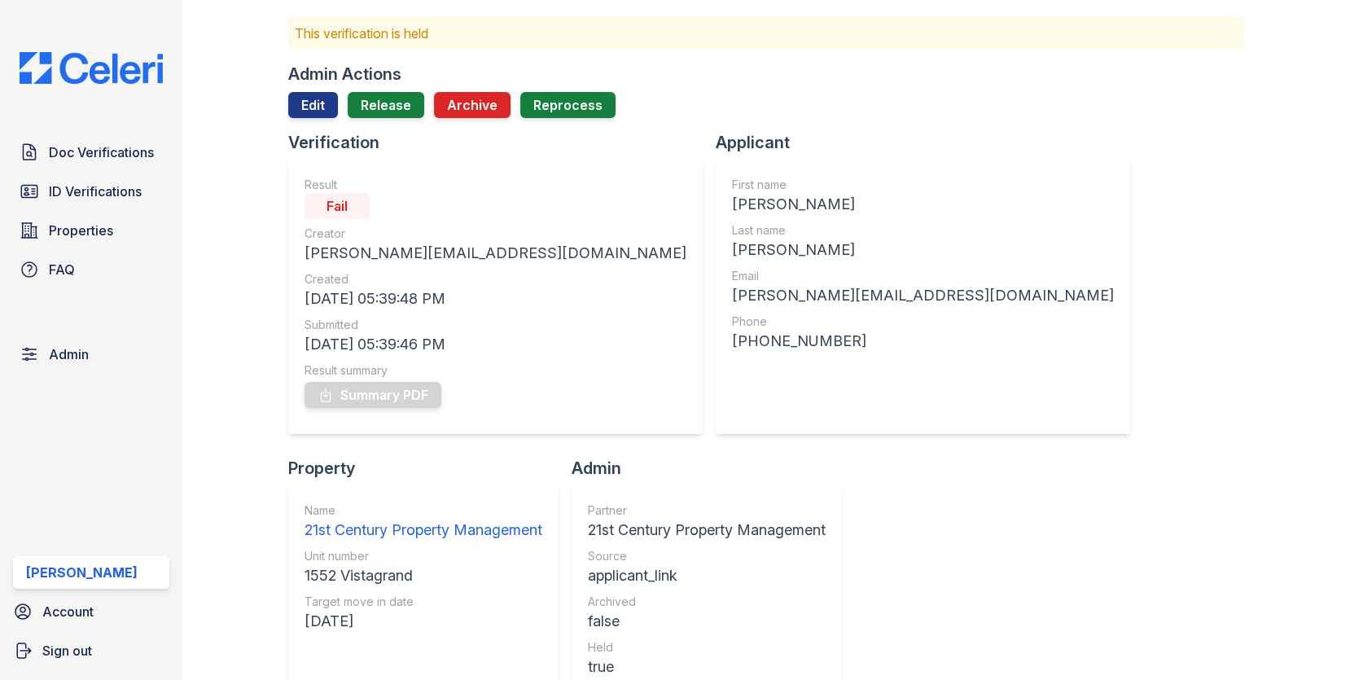
scroll to position [82, 0]
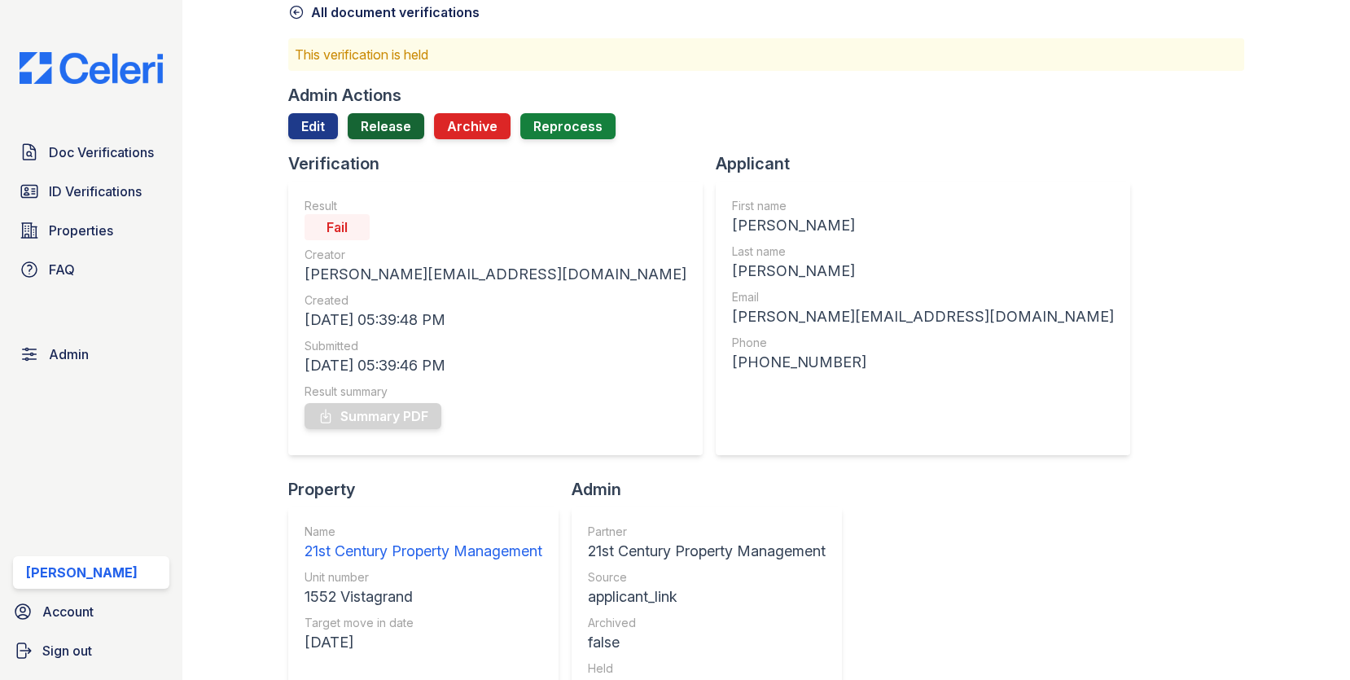
click at [376, 121] on link "Release" at bounding box center [386, 126] width 77 height 26
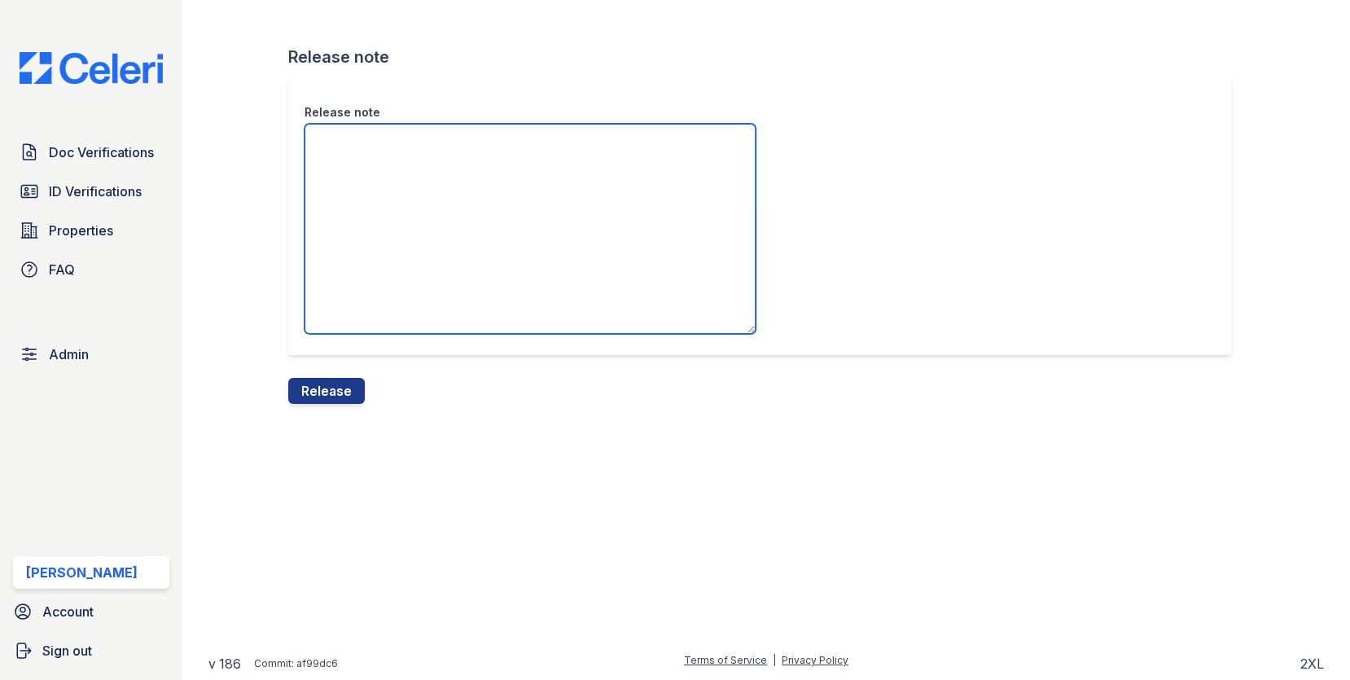
click at [376, 183] on textarea "Release note" at bounding box center [529, 229] width 451 height 210
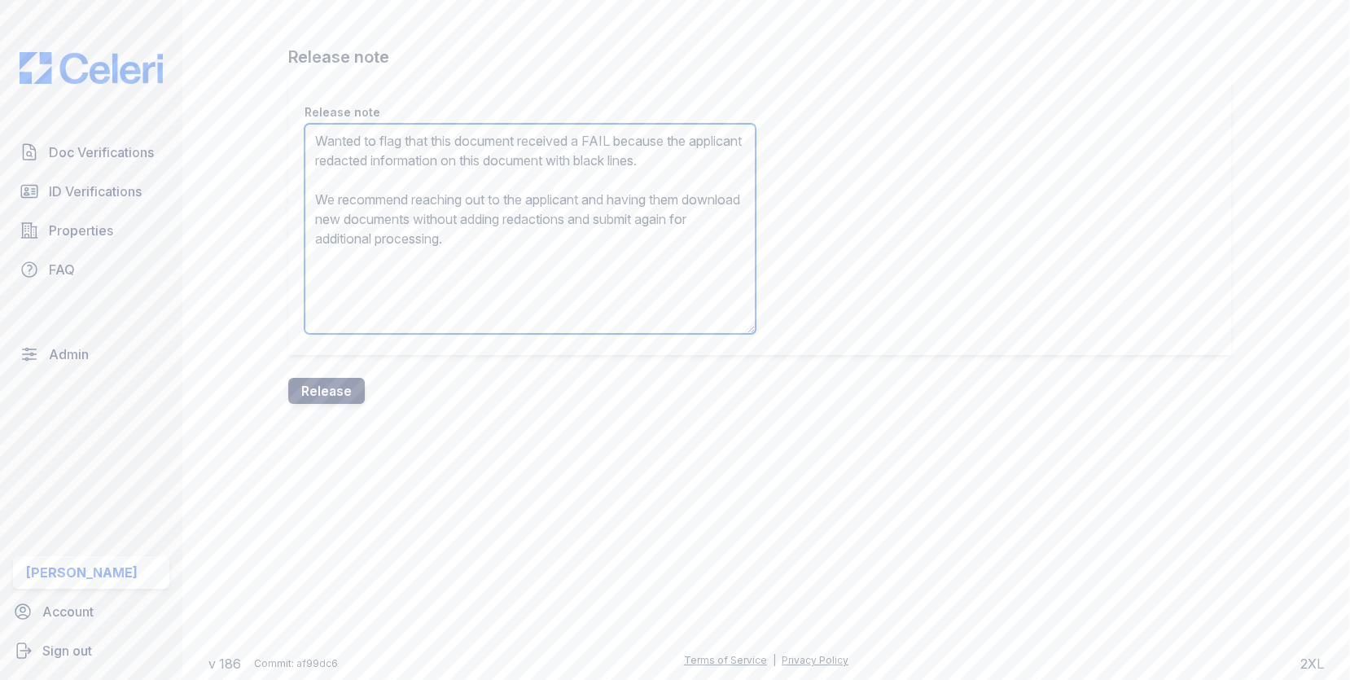
type textarea "Wanted to flag that this document received a FAIL because the applicant redacte…"
click at [344, 381] on button "Release" at bounding box center [326, 391] width 77 height 26
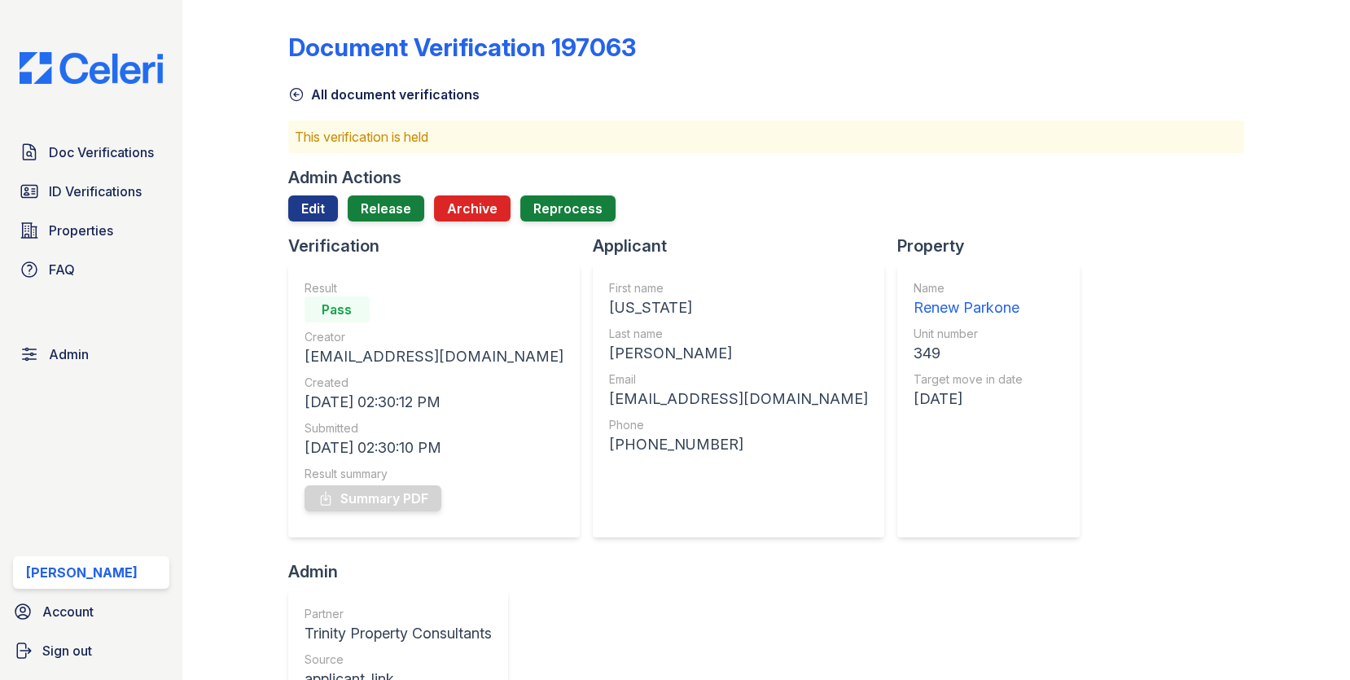
click at [396, 226] on div at bounding box center [766, 227] width 957 height 13
click at [396, 220] on link "Release" at bounding box center [386, 208] width 77 height 26
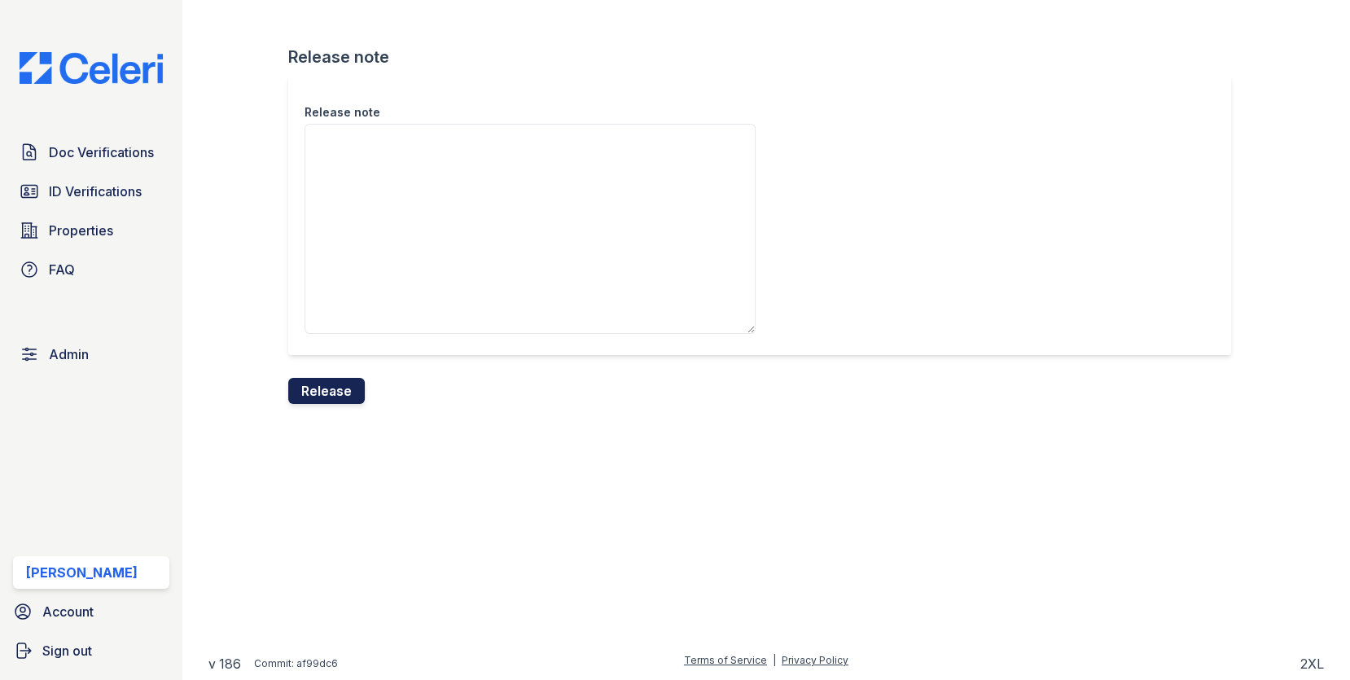
click at [340, 383] on button "Release" at bounding box center [326, 391] width 77 height 26
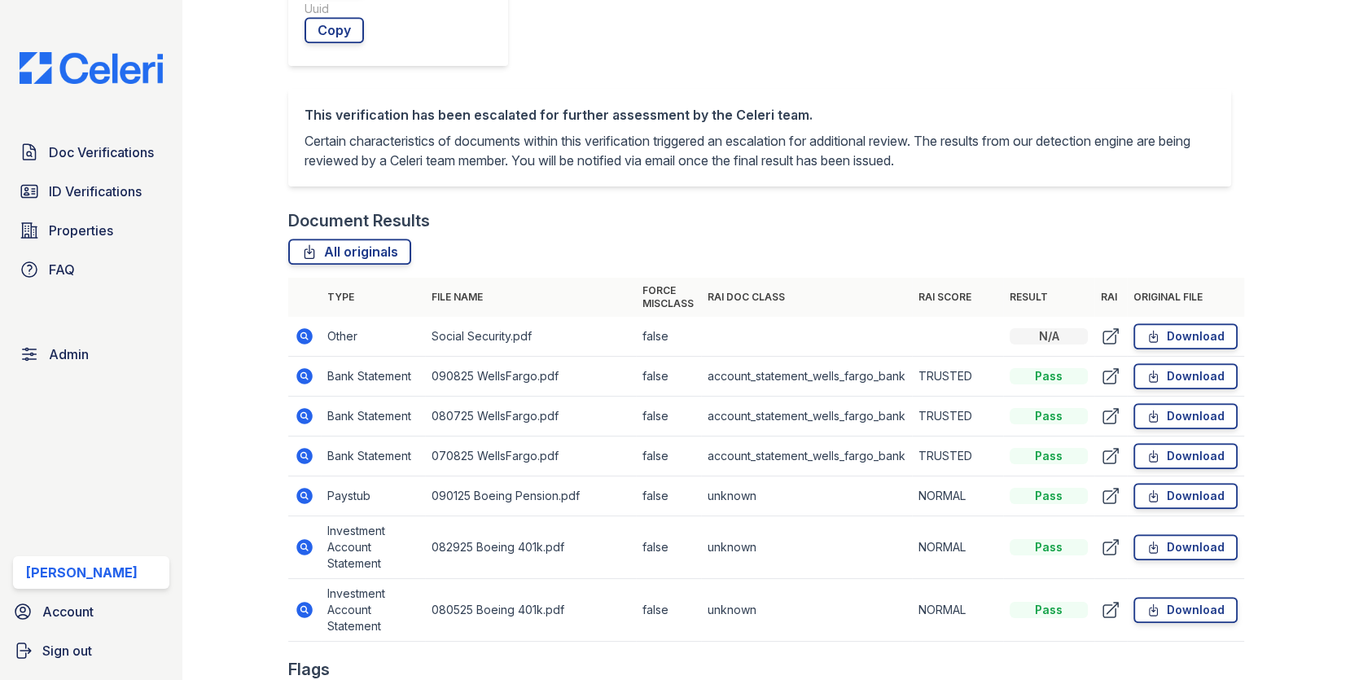
scroll to position [833, 0]
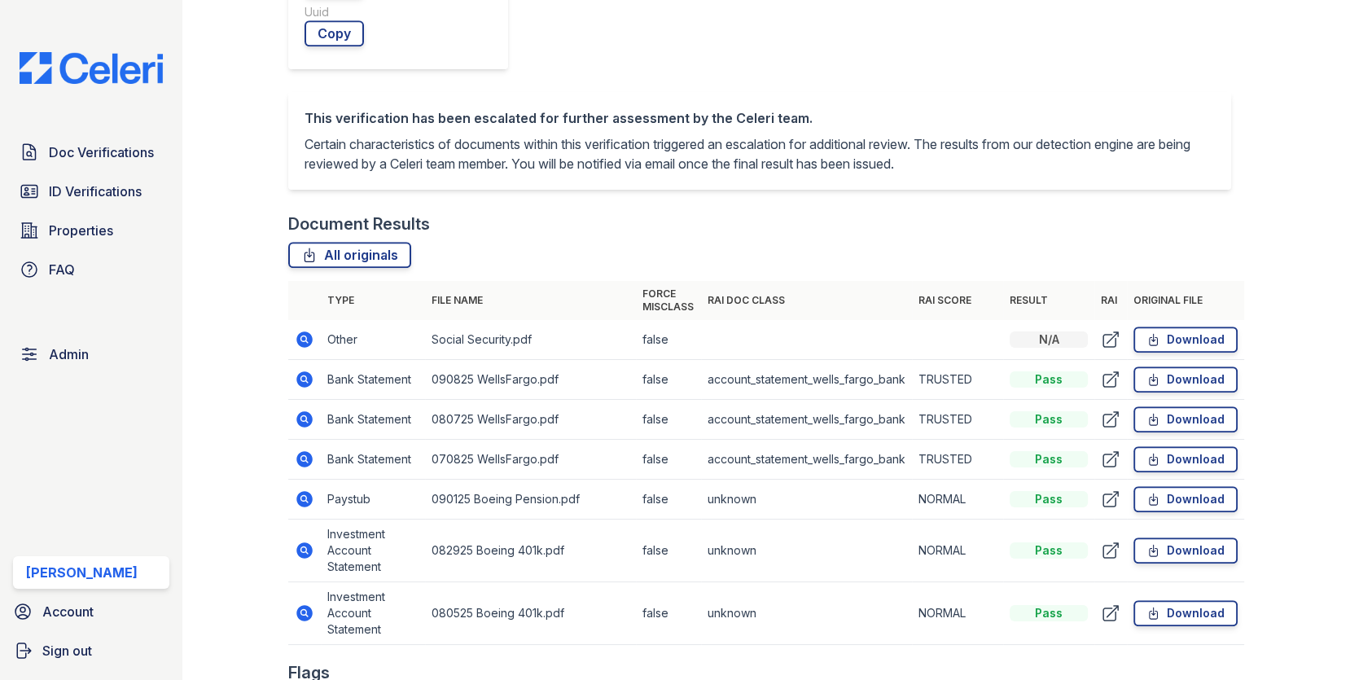
click at [310, 491] on icon at bounding box center [304, 499] width 16 height 16
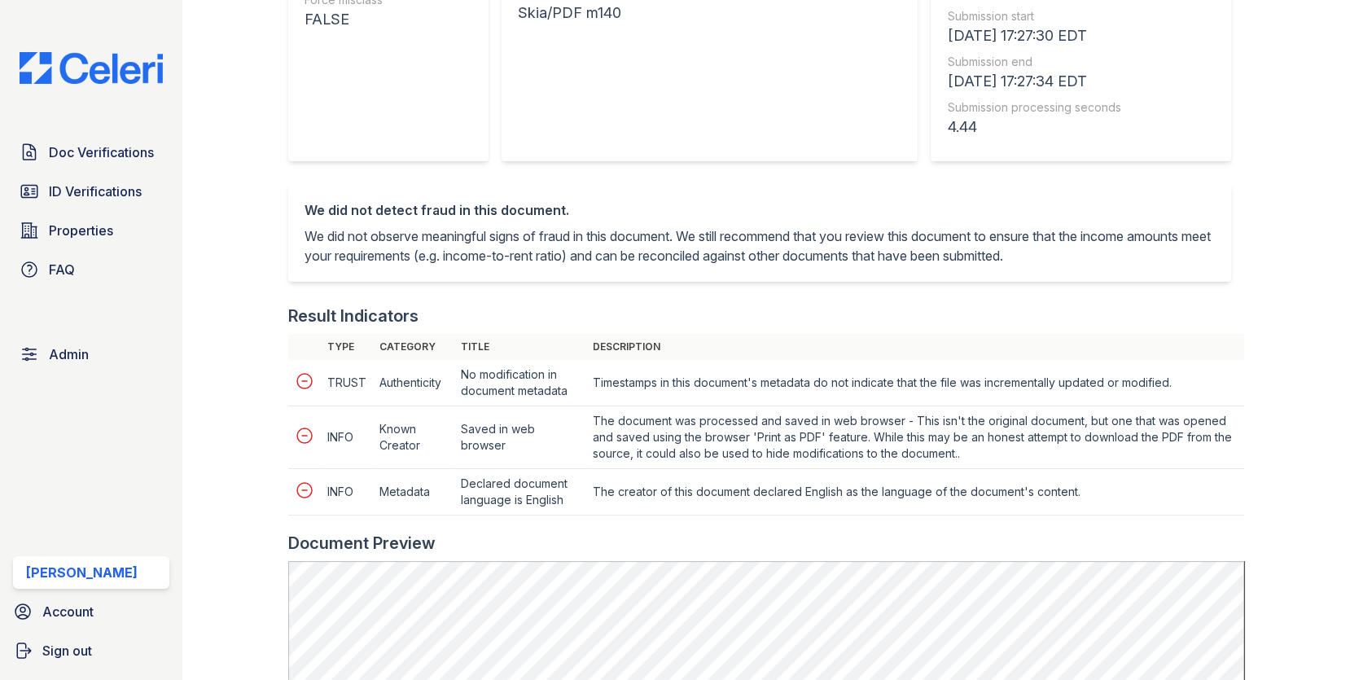
scroll to position [483, 0]
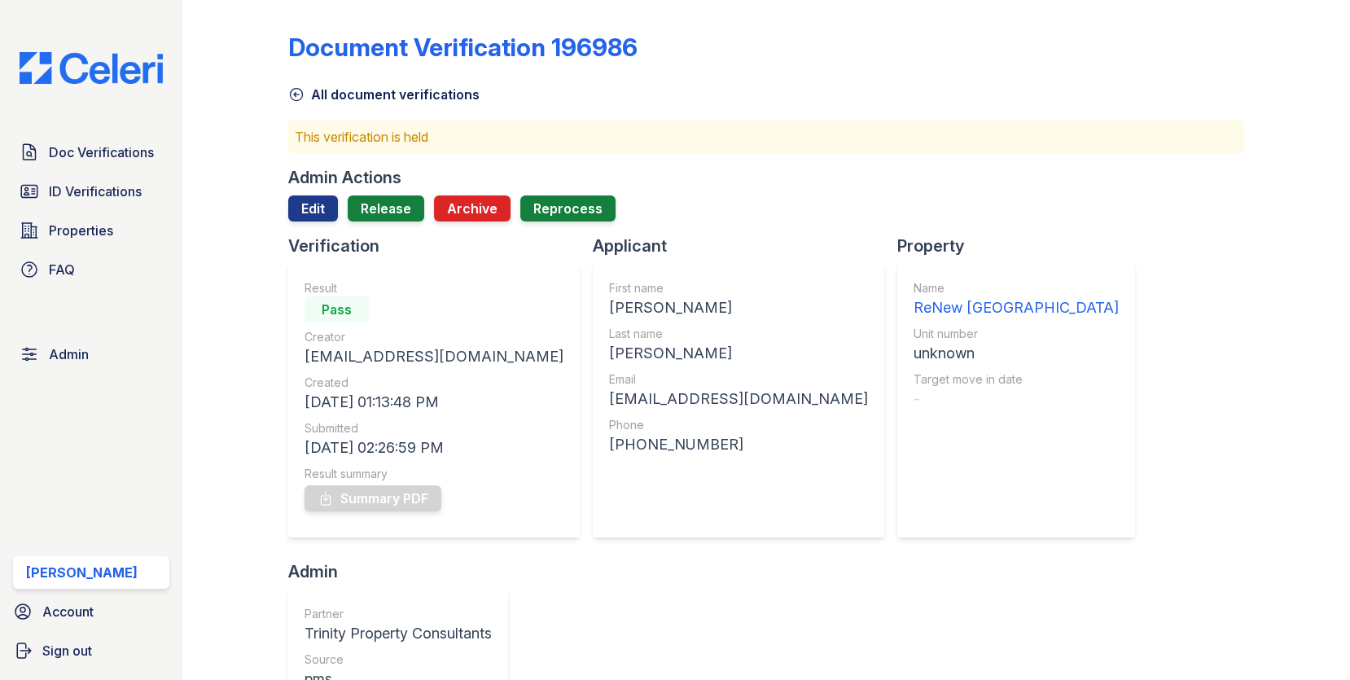
click at [383, 226] on div at bounding box center [766, 227] width 957 height 13
click at [383, 214] on link "Release" at bounding box center [386, 208] width 77 height 26
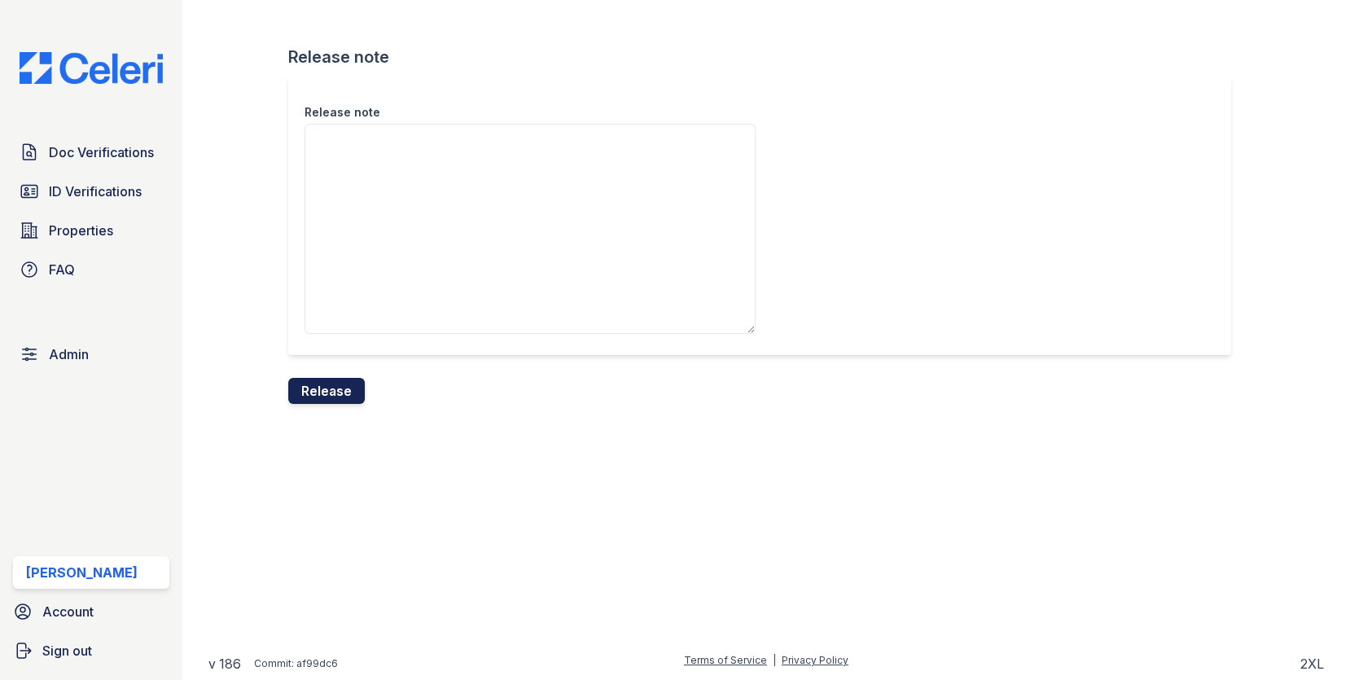
click at [326, 391] on button "Release" at bounding box center [326, 391] width 77 height 26
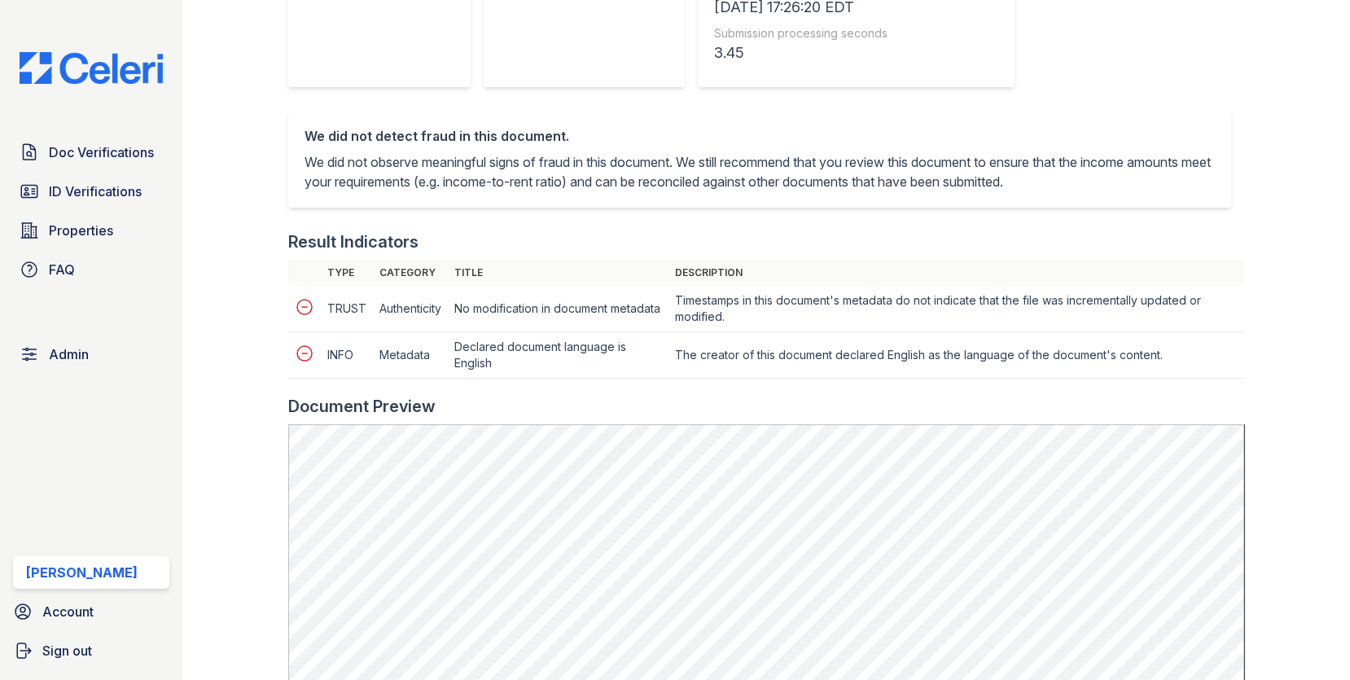
scroll to position [628, 0]
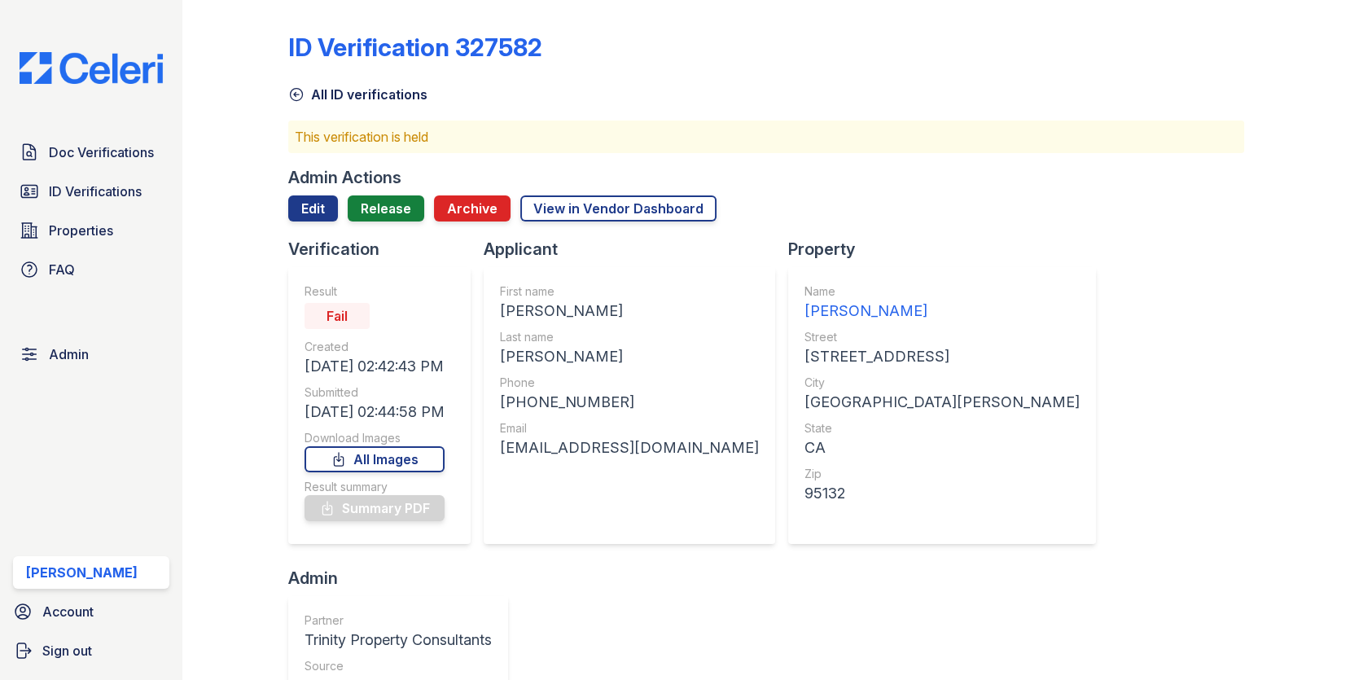
scroll to position [588, 0]
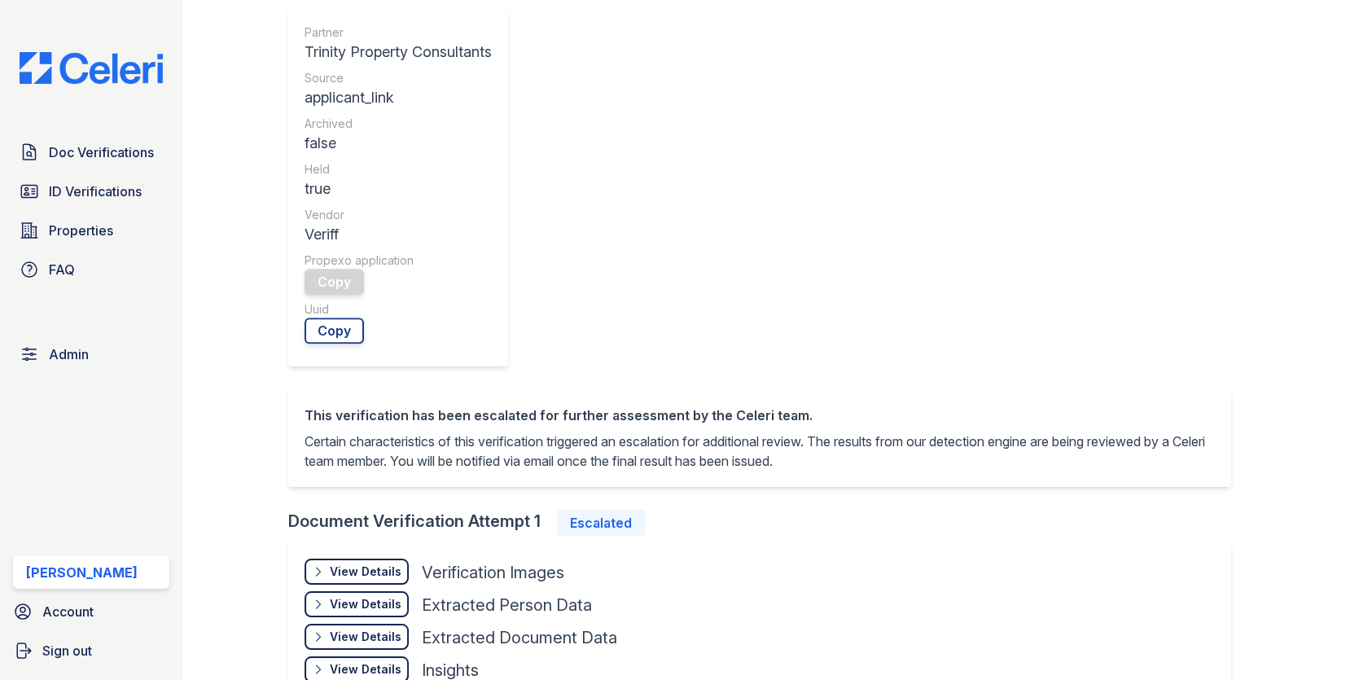
click at [379, 563] on div "View Details" at bounding box center [366, 571] width 72 height 16
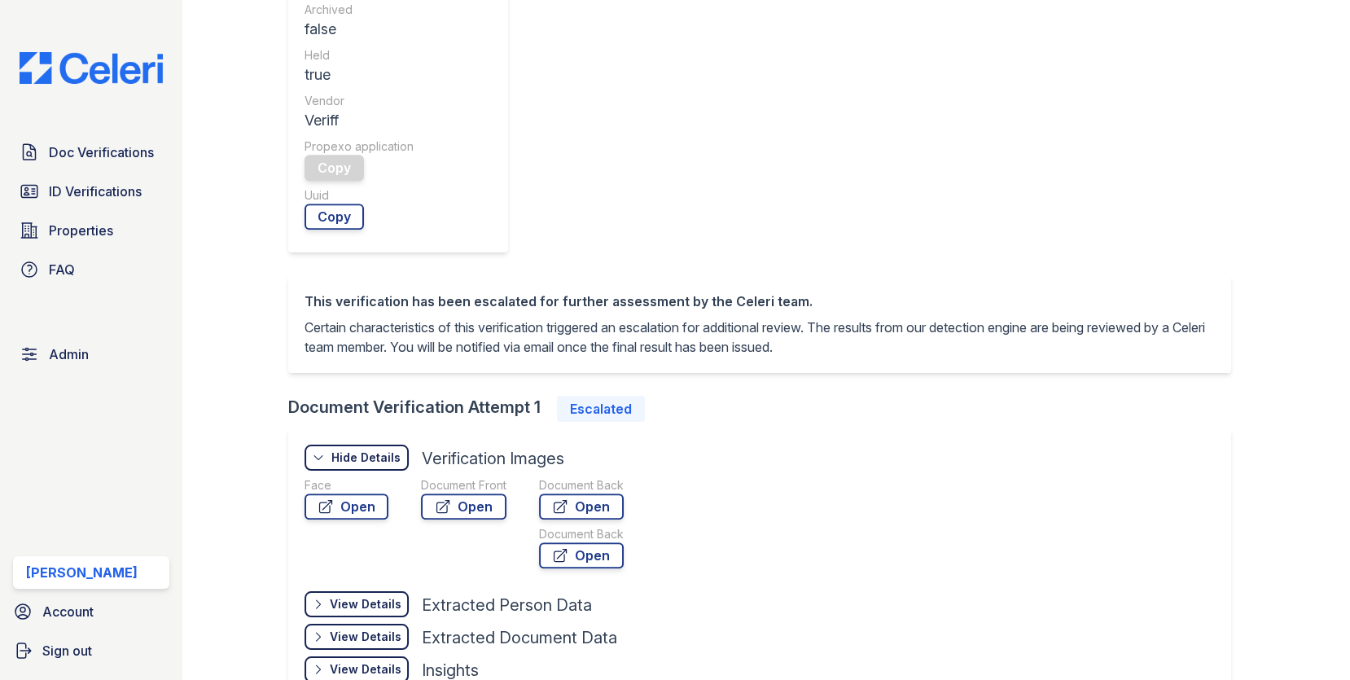
click at [394, 661] on div "View Details" at bounding box center [366, 669] width 72 height 16
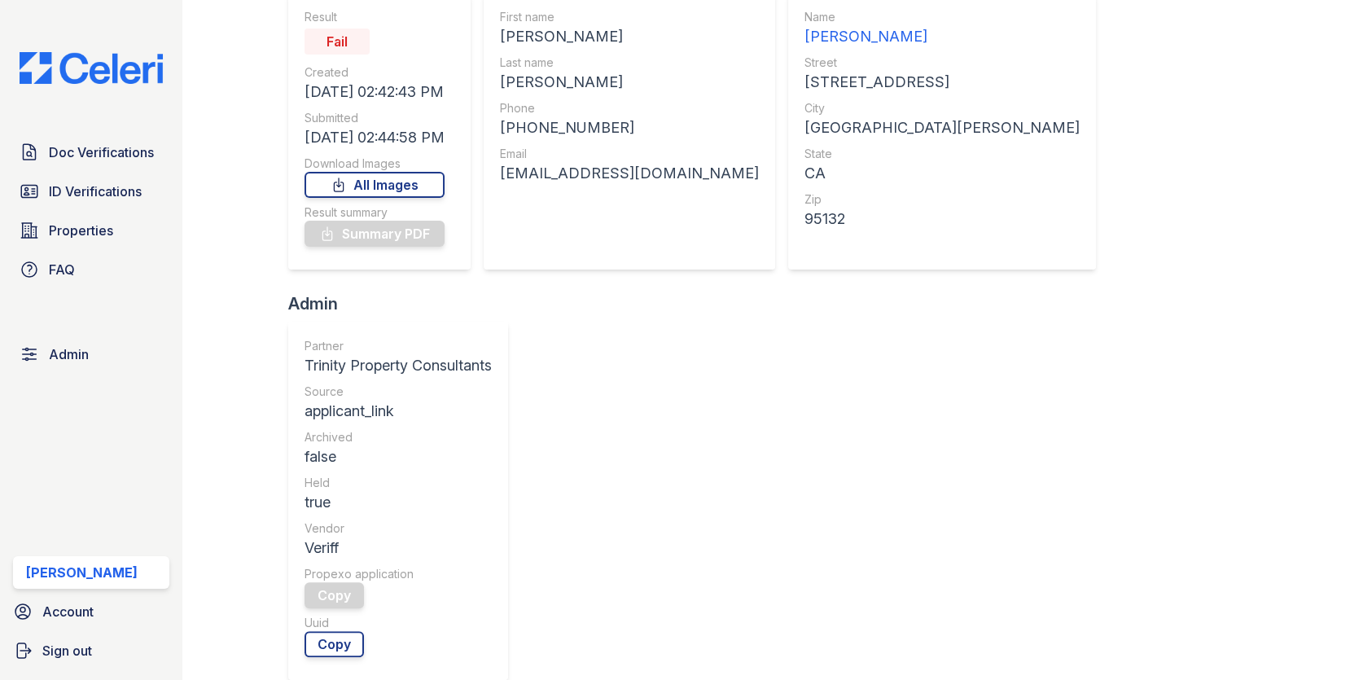
scroll to position [355, 0]
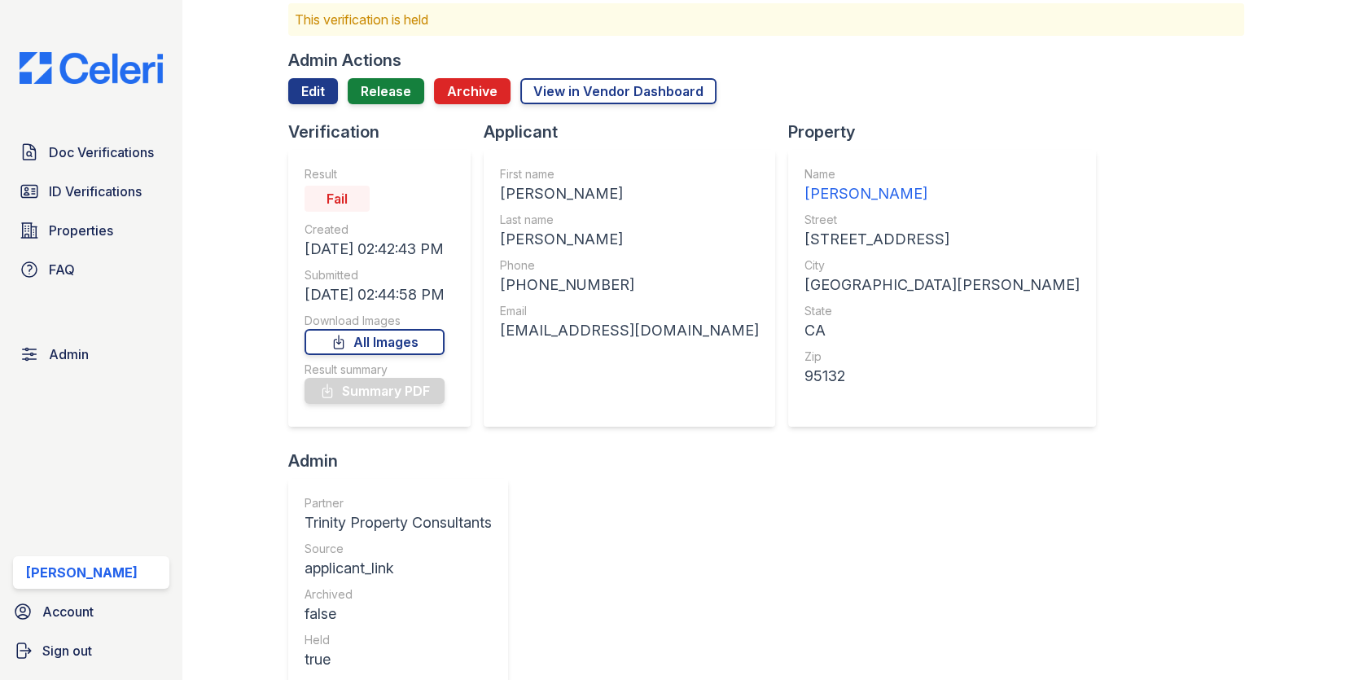
scroll to position [0, 0]
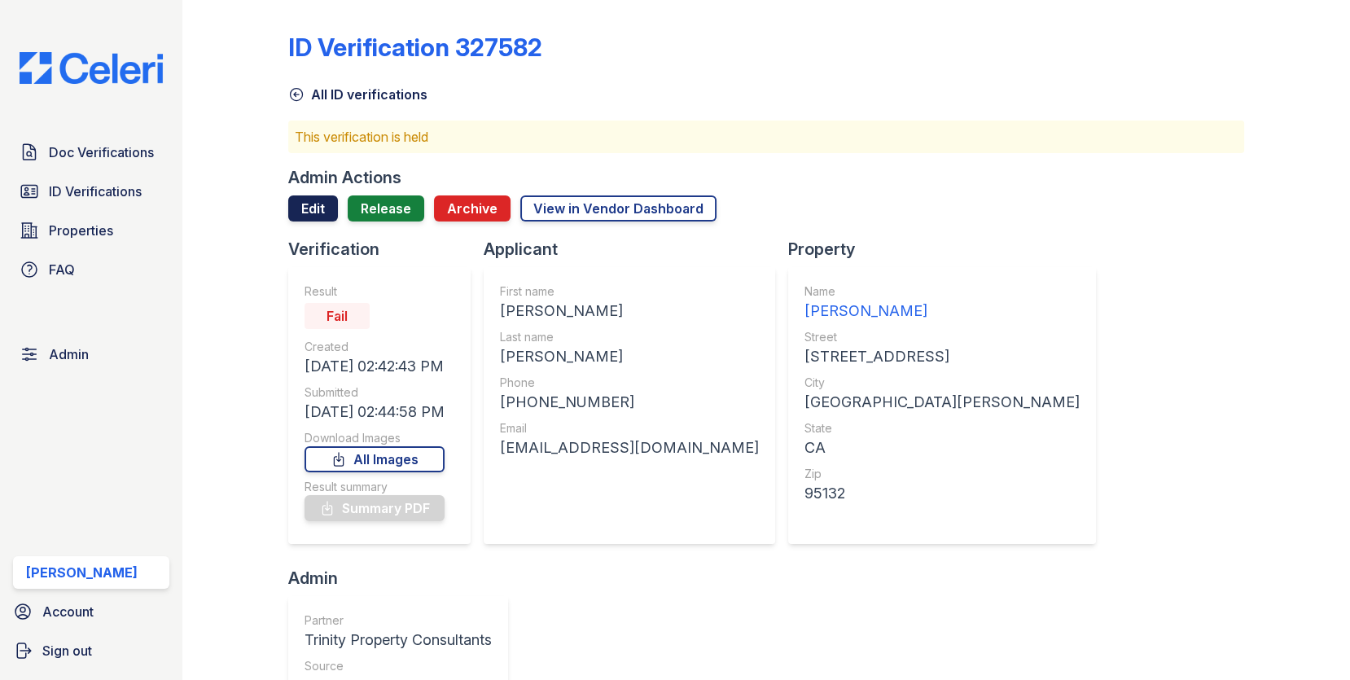
click at [321, 214] on link "Edit" at bounding box center [313, 208] width 50 height 26
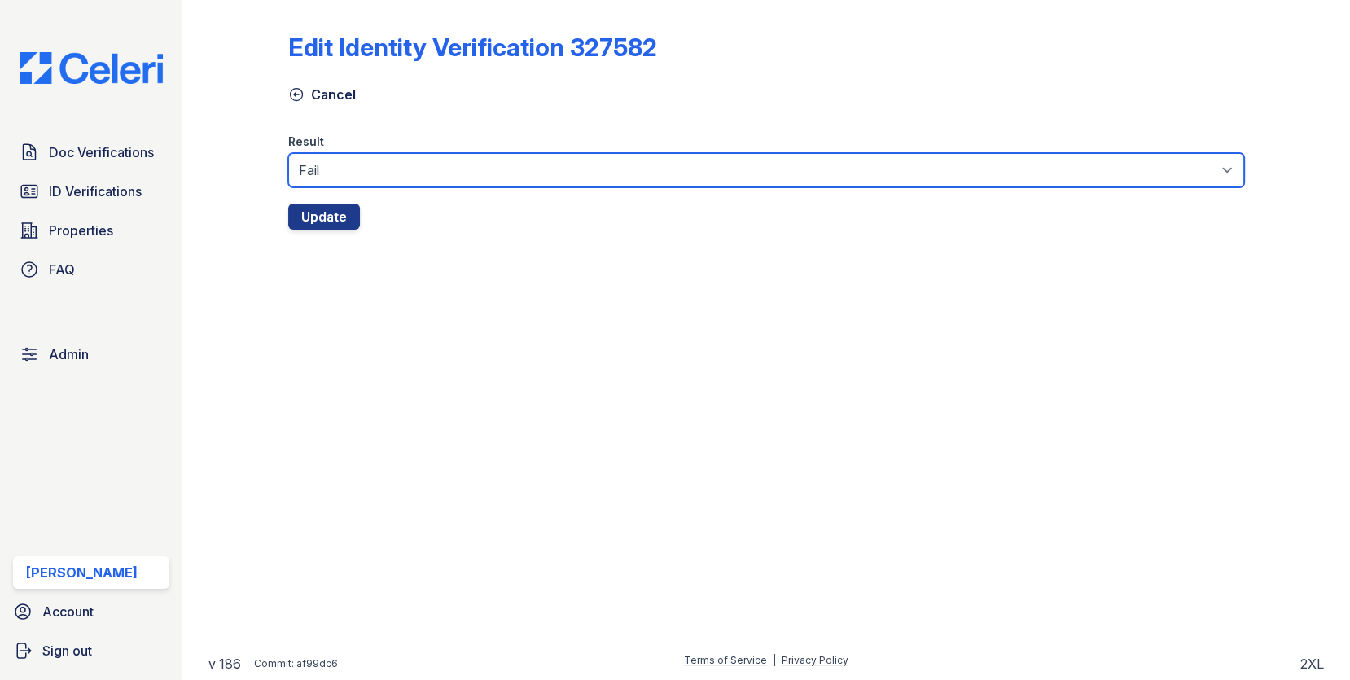
click at [366, 185] on select "Fail Pass" at bounding box center [766, 170] width 957 height 34
select select "pass"
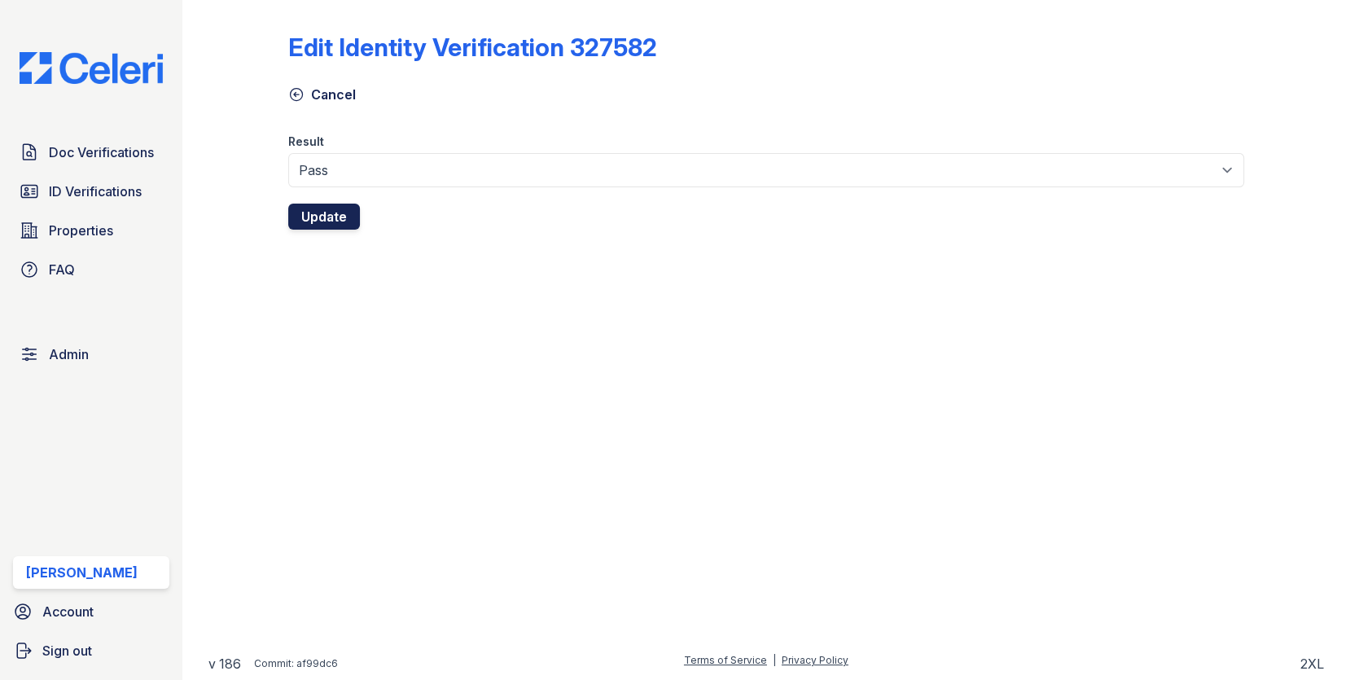
click at [334, 216] on button "Update" at bounding box center [324, 217] width 72 height 26
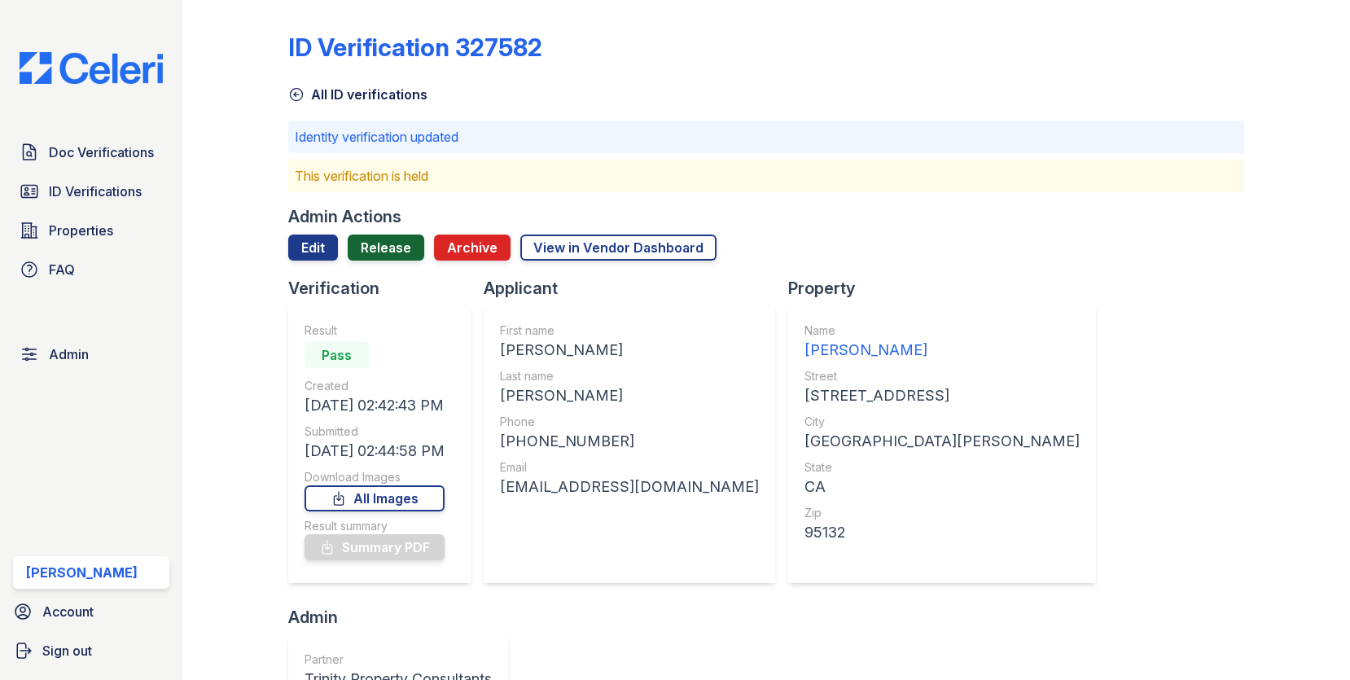
click at [379, 238] on link "Release" at bounding box center [386, 247] width 77 height 26
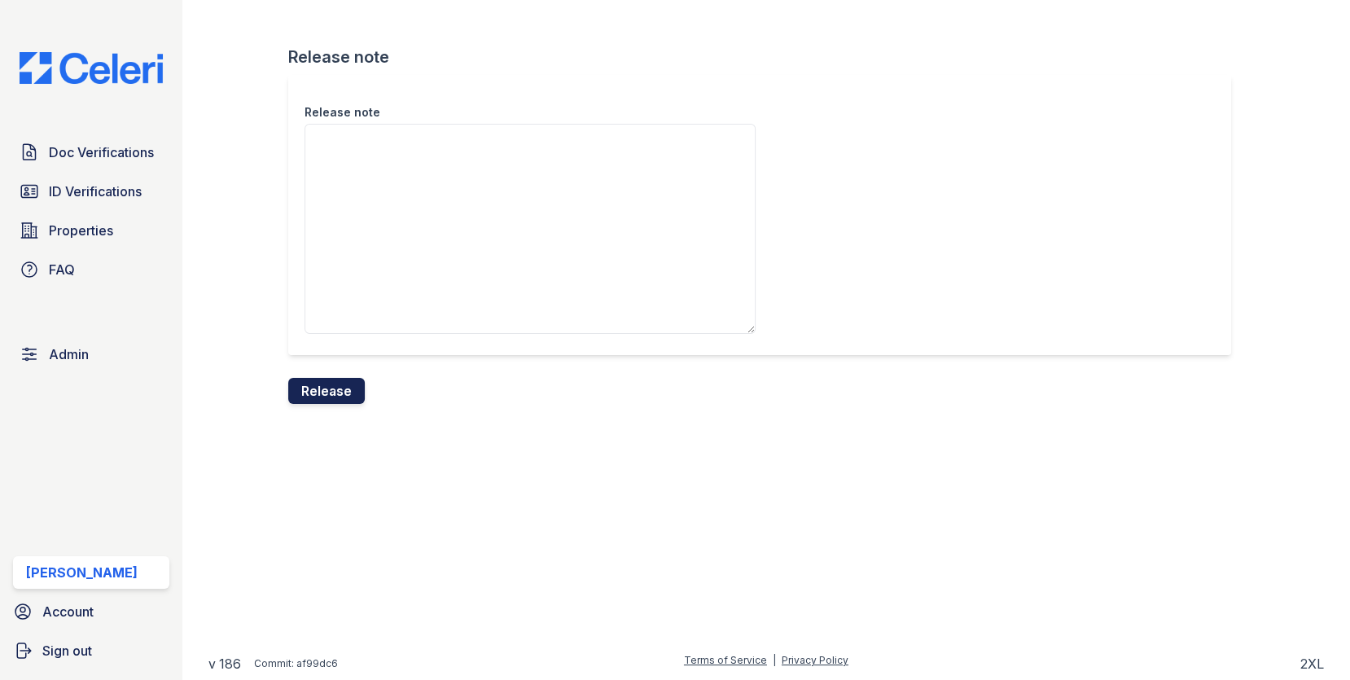
click at [347, 394] on button "Release" at bounding box center [326, 391] width 77 height 26
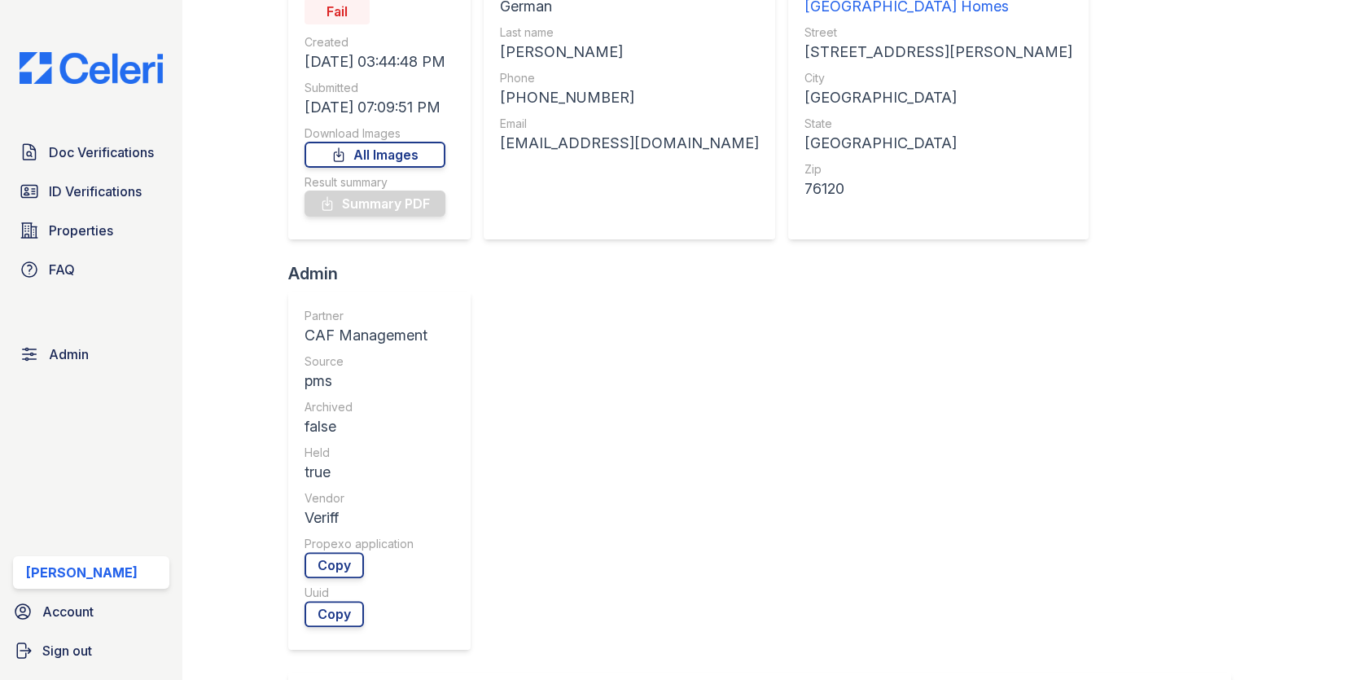
scroll to position [326, 0]
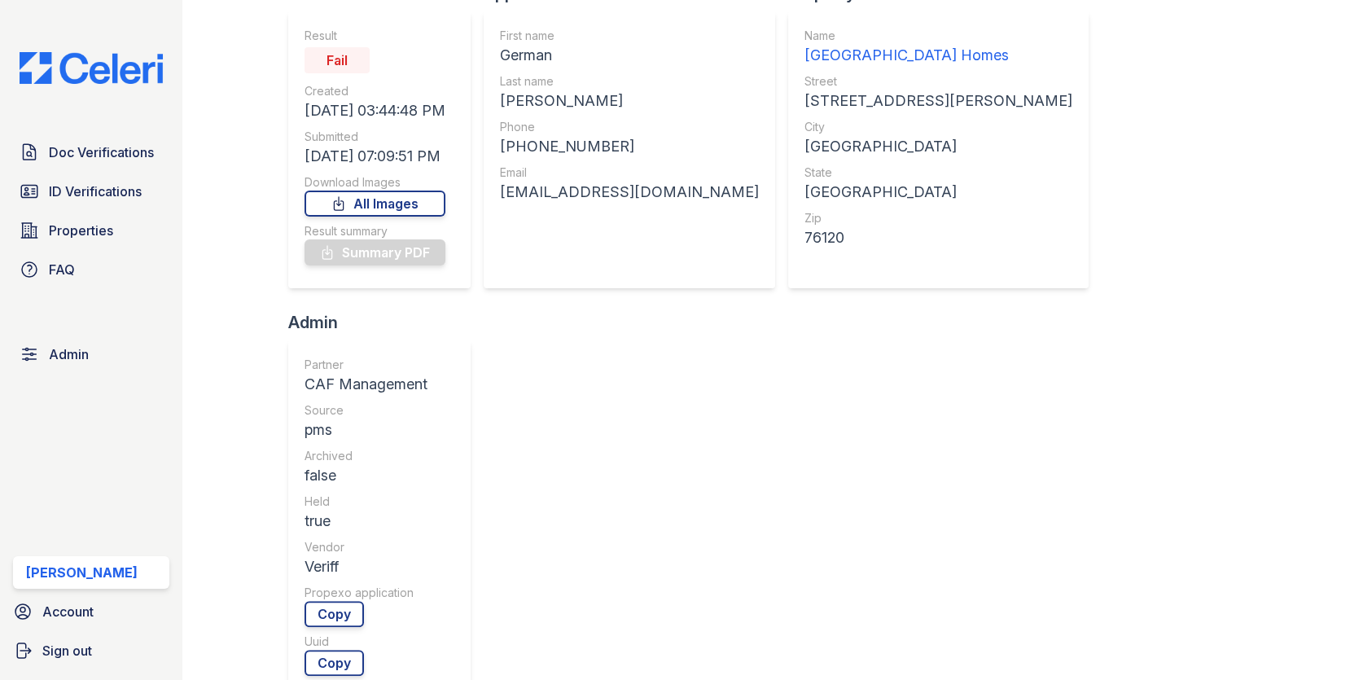
scroll to position [0, 0]
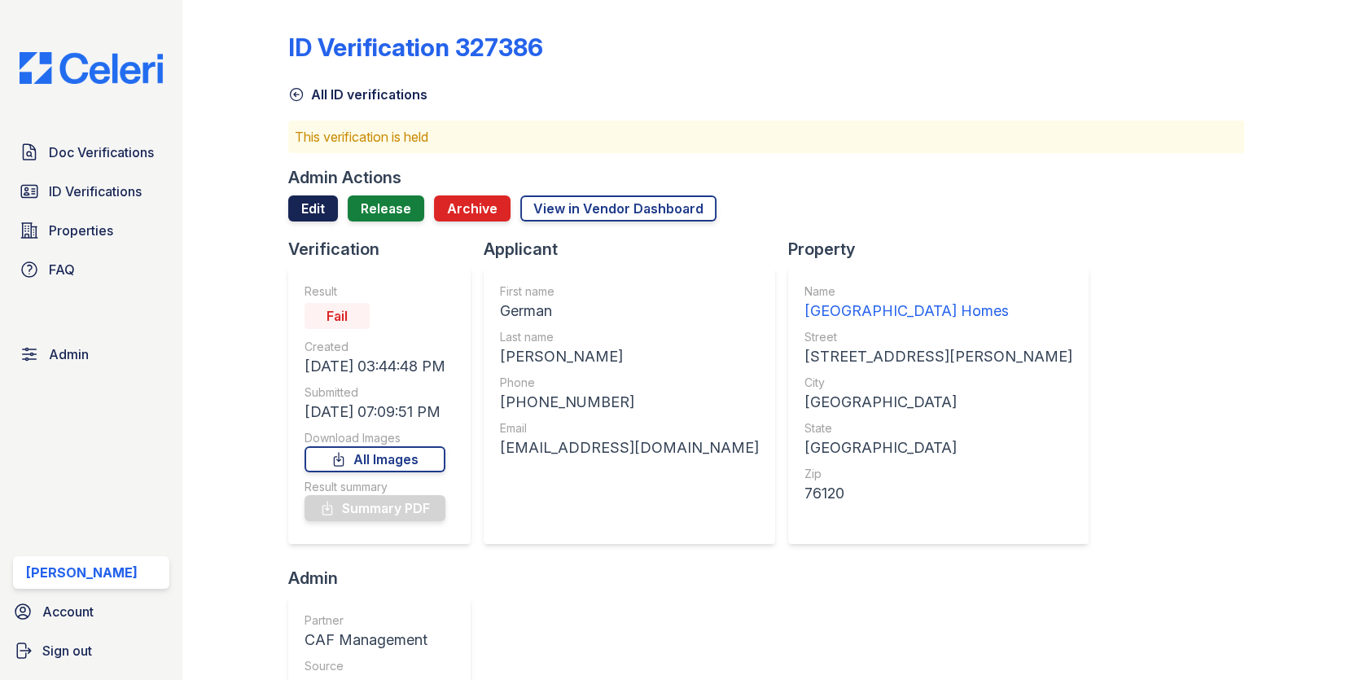
click at [328, 208] on link "Edit" at bounding box center [313, 208] width 50 height 26
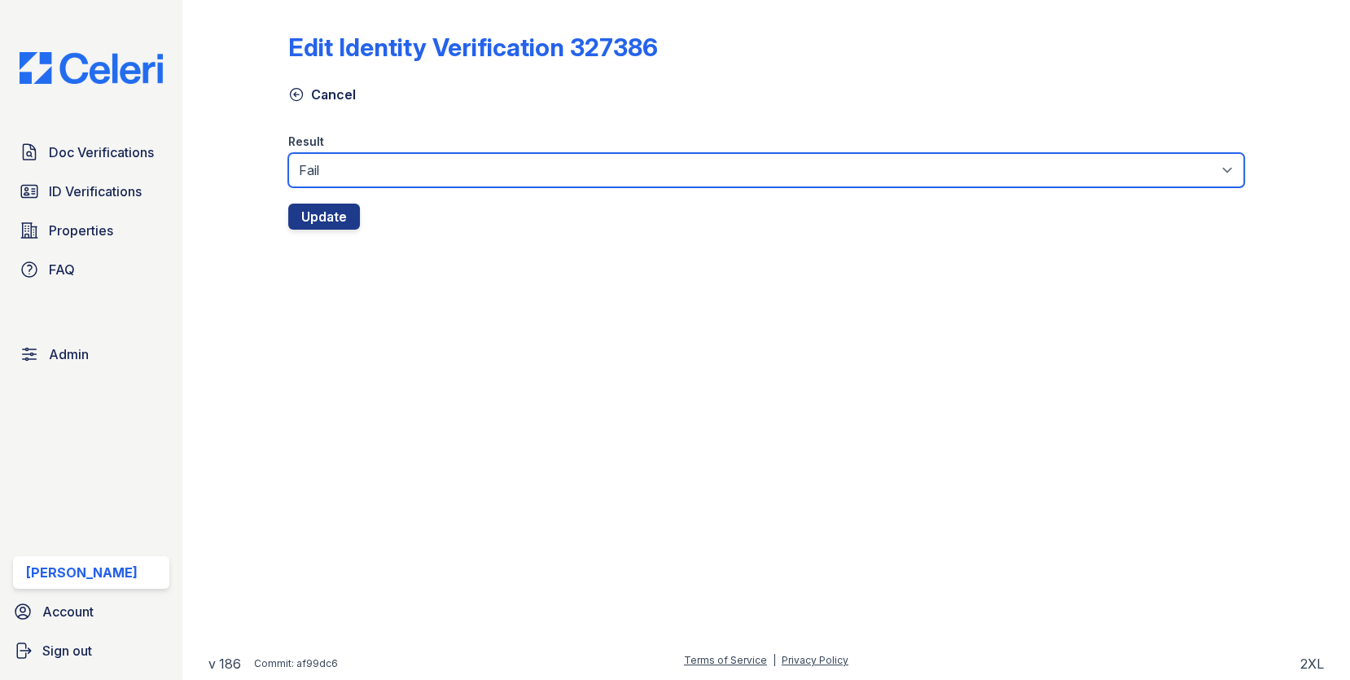
click at [369, 173] on select "Fail Pass" at bounding box center [766, 170] width 957 height 34
select select "pass"
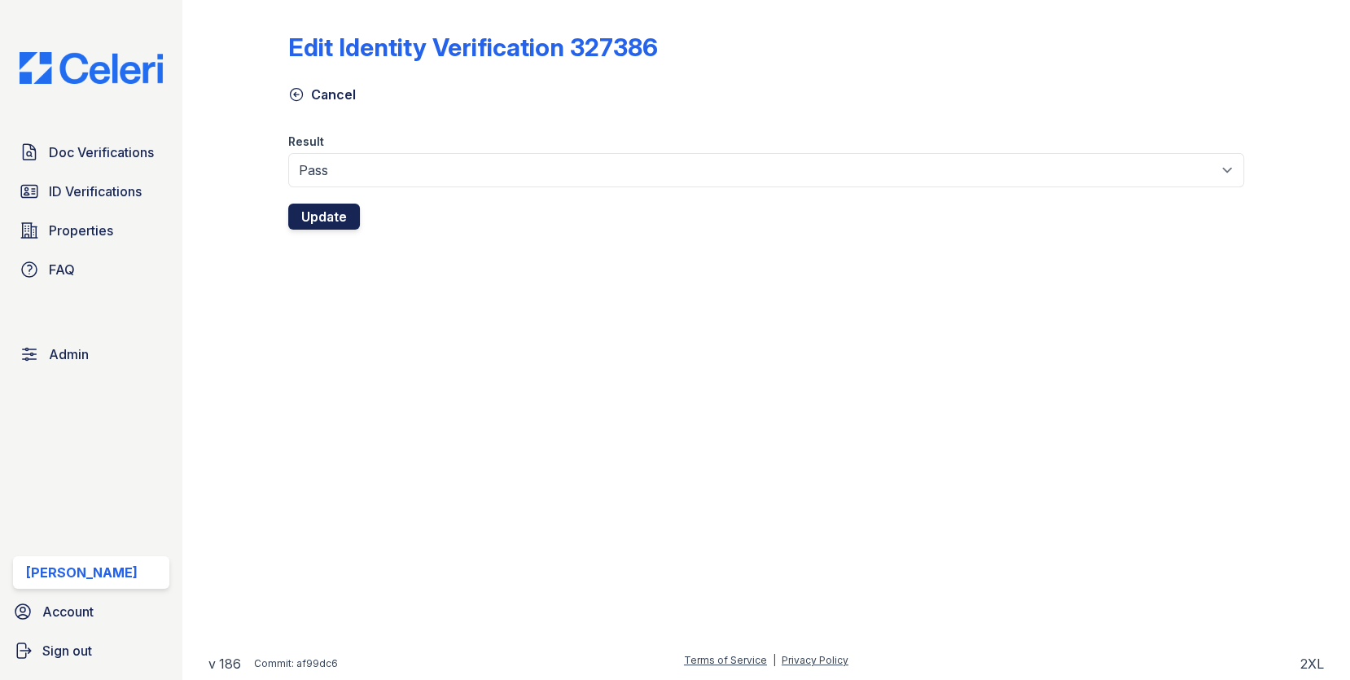
click at [338, 216] on button "Update" at bounding box center [324, 217] width 72 height 26
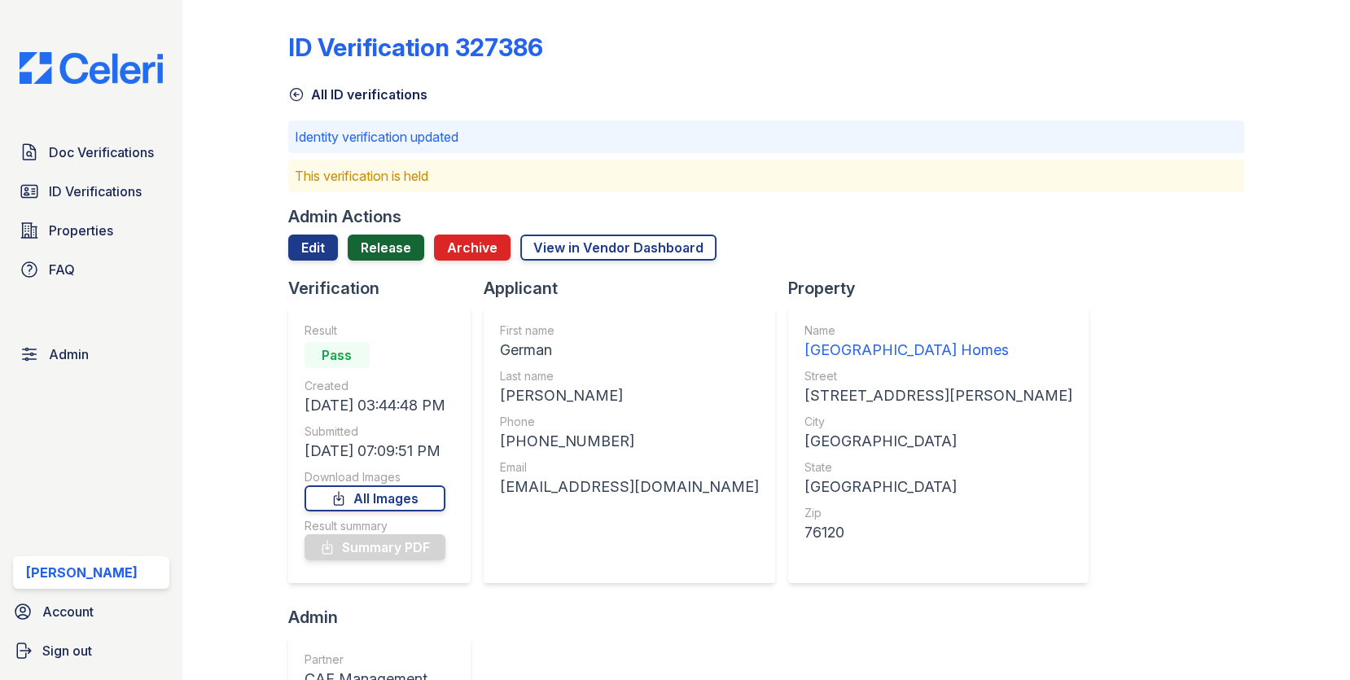
click at [383, 253] on link "Release" at bounding box center [386, 247] width 77 height 26
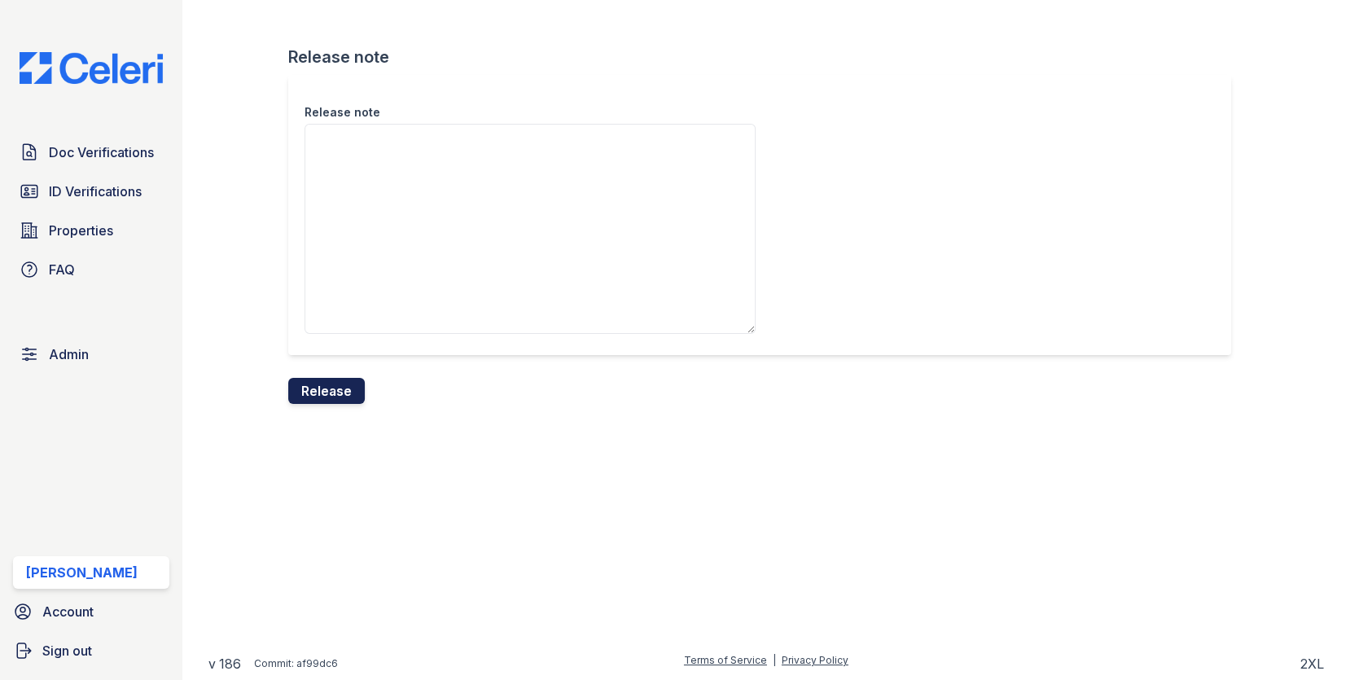
click at [340, 383] on button "Release" at bounding box center [326, 391] width 77 height 26
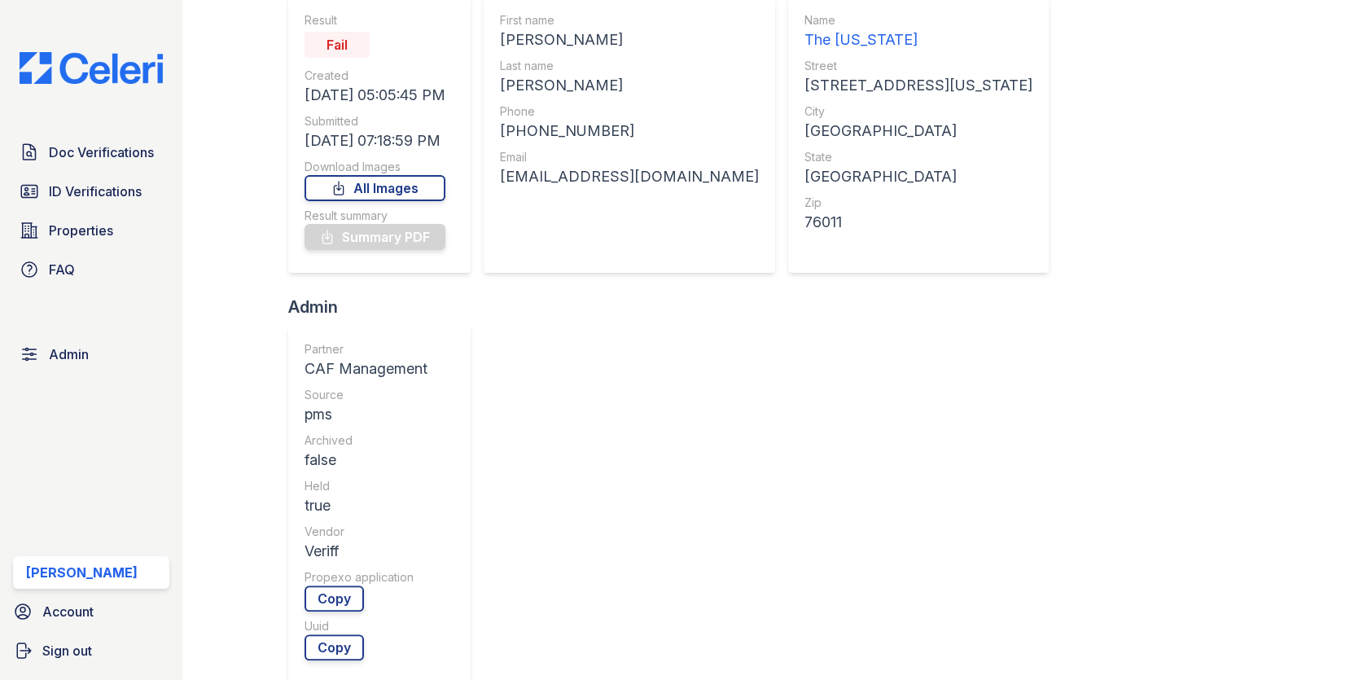
scroll to position [527, 0]
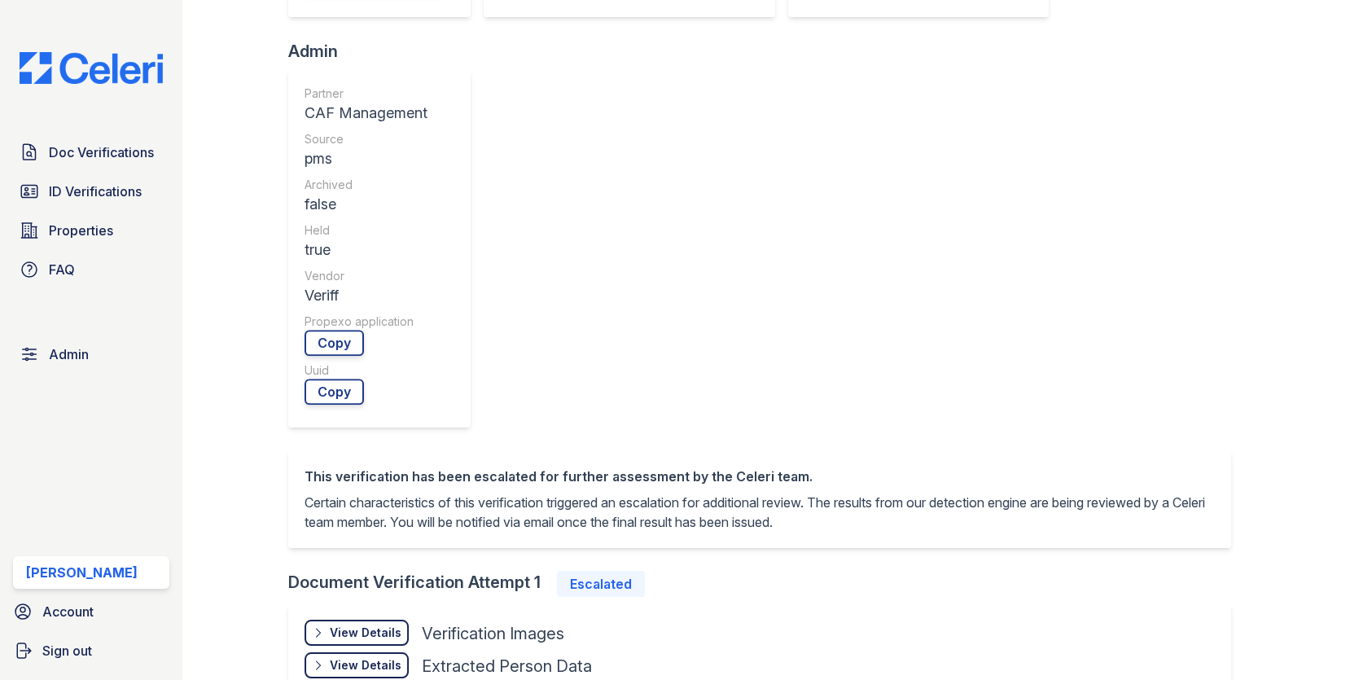
click at [365, 624] on div "View Details" at bounding box center [366, 632] width 72 height 16
click at [470, 668] on link "Open" at bounding box center [463, 681] width 85 height 26
click at [361, 668] on link "Open" at bounding box center [346, 681] width 84 height 26
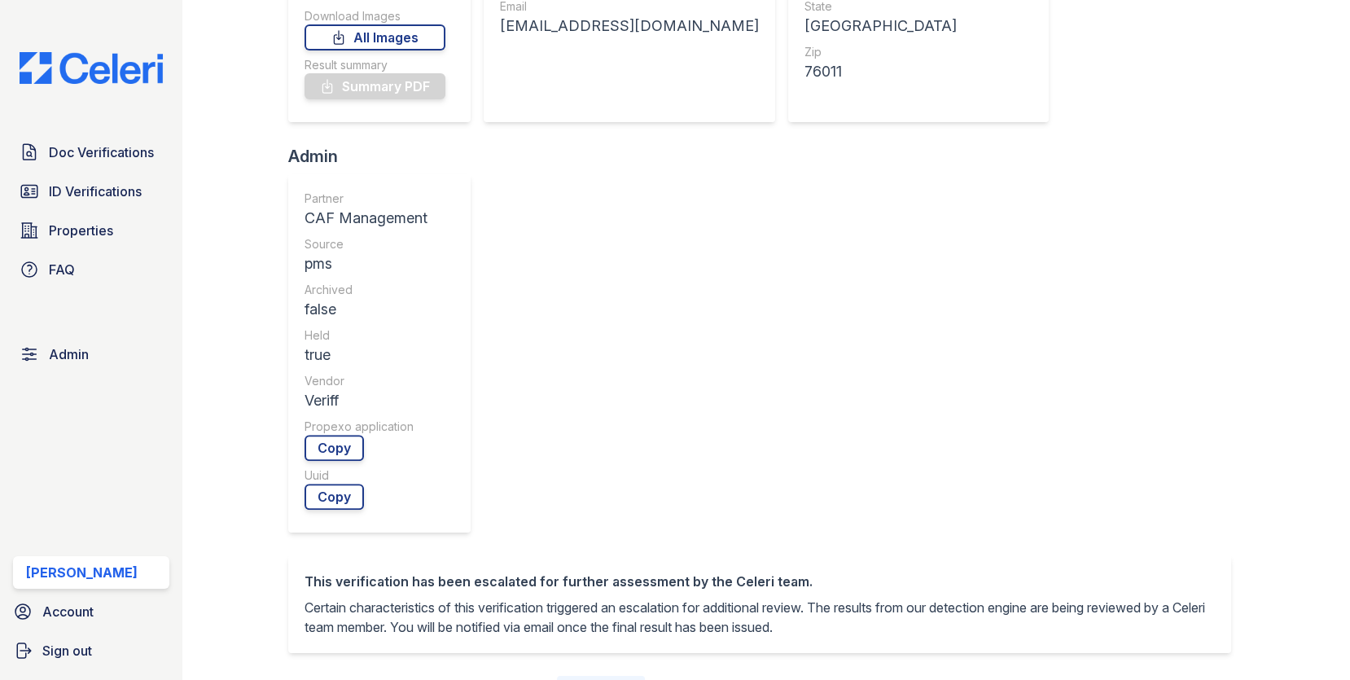
scroll to position [449, 0]
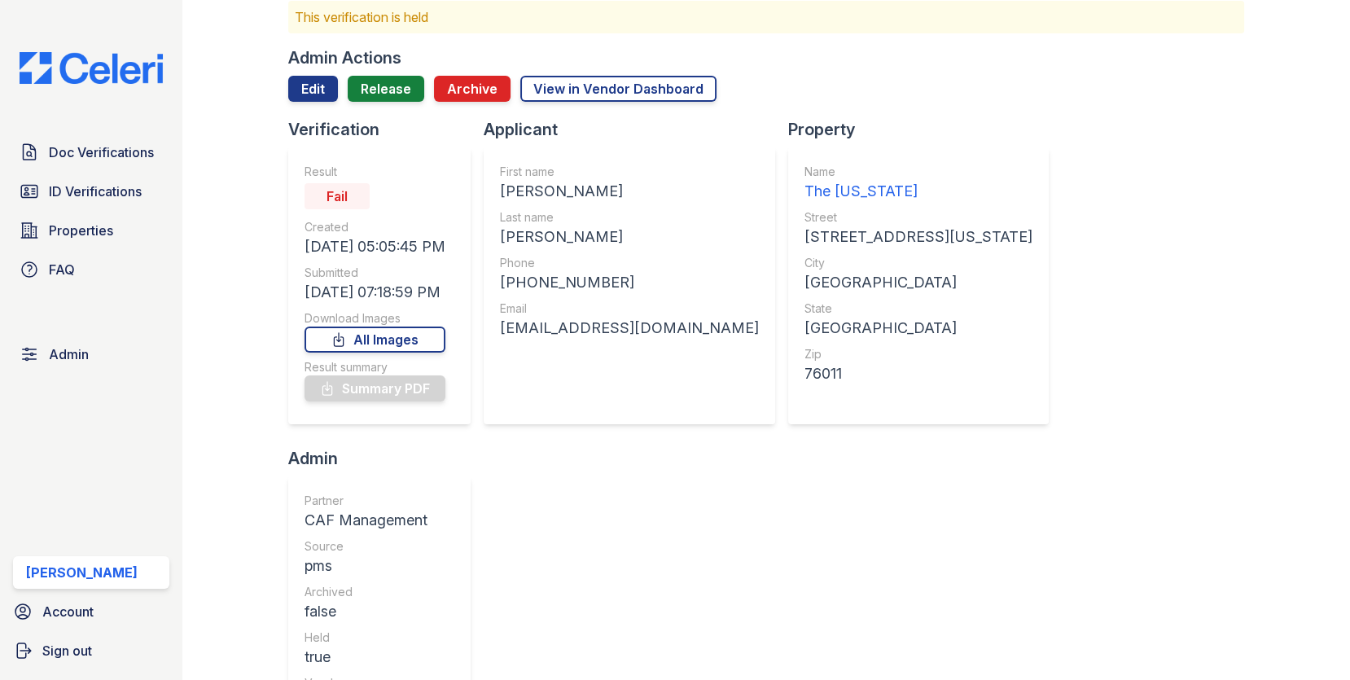
scroll to position [0, 0]
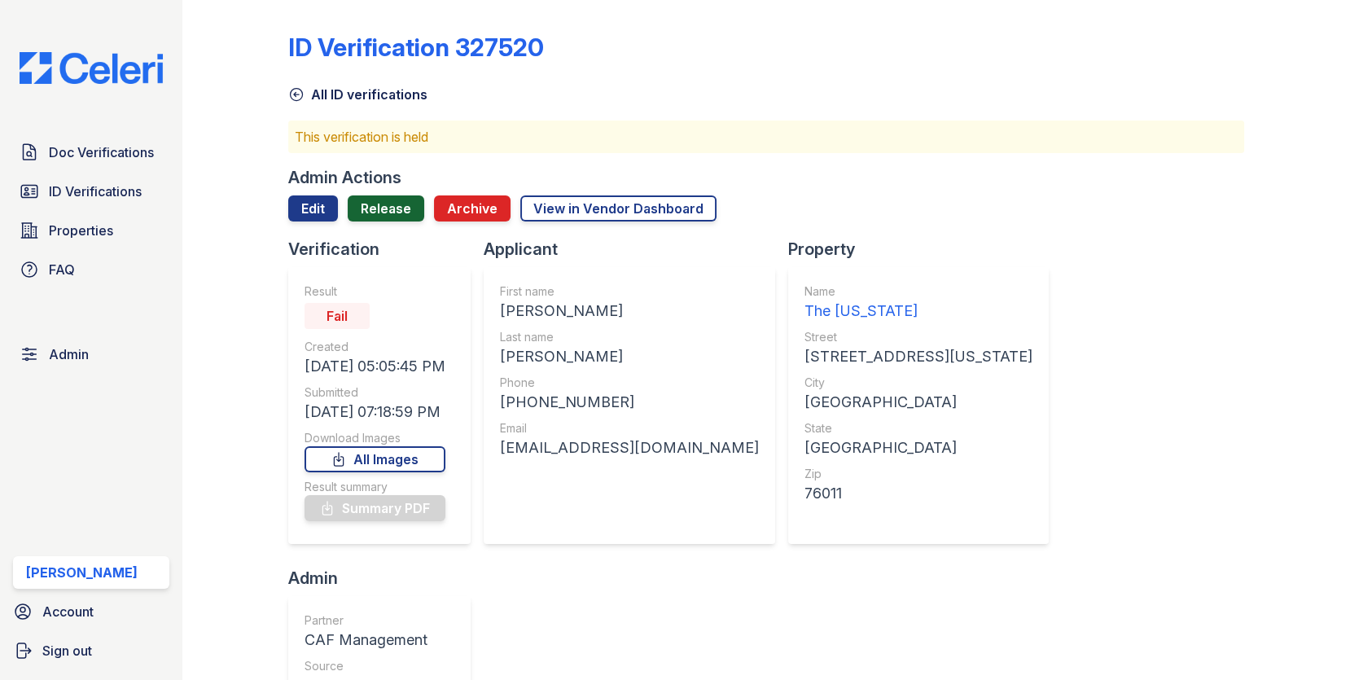
click at [398, 212] on link "Release" at bounding box center [386, 208] width 77 height 26
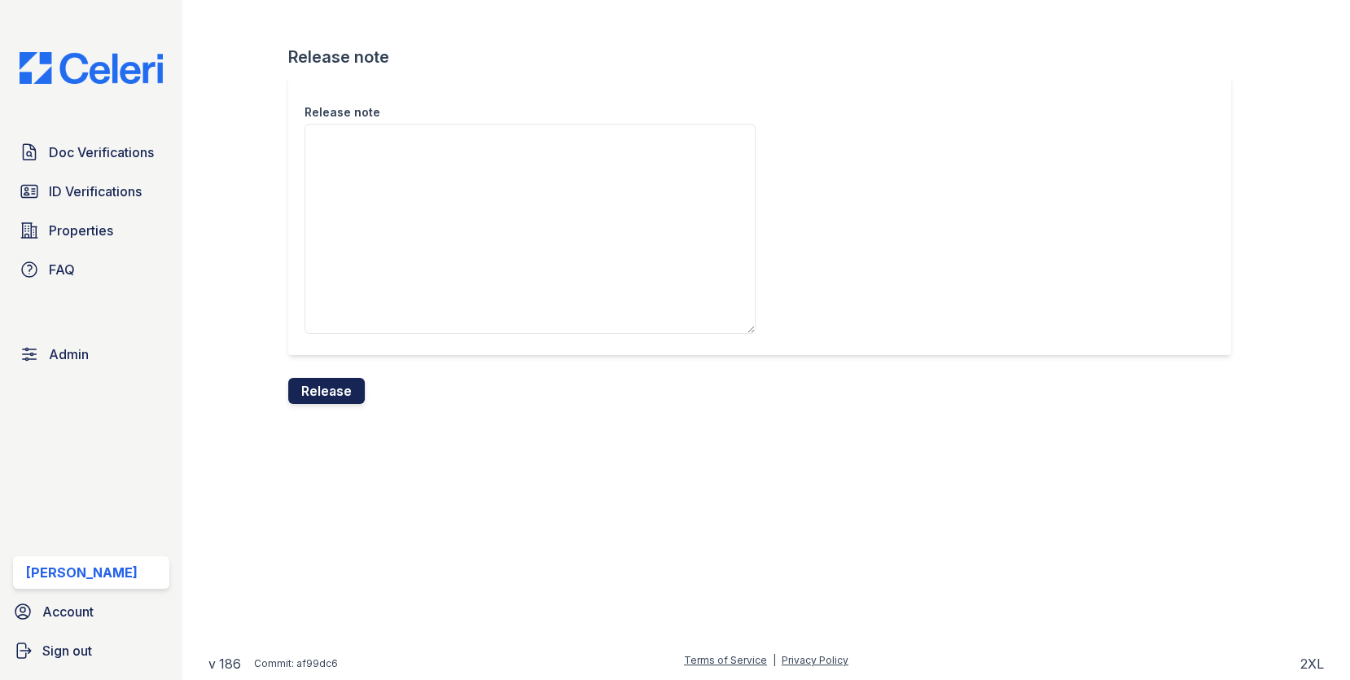
click at [338, 387] on button "Release" at bounding box center [326, 391] width 77 height 26
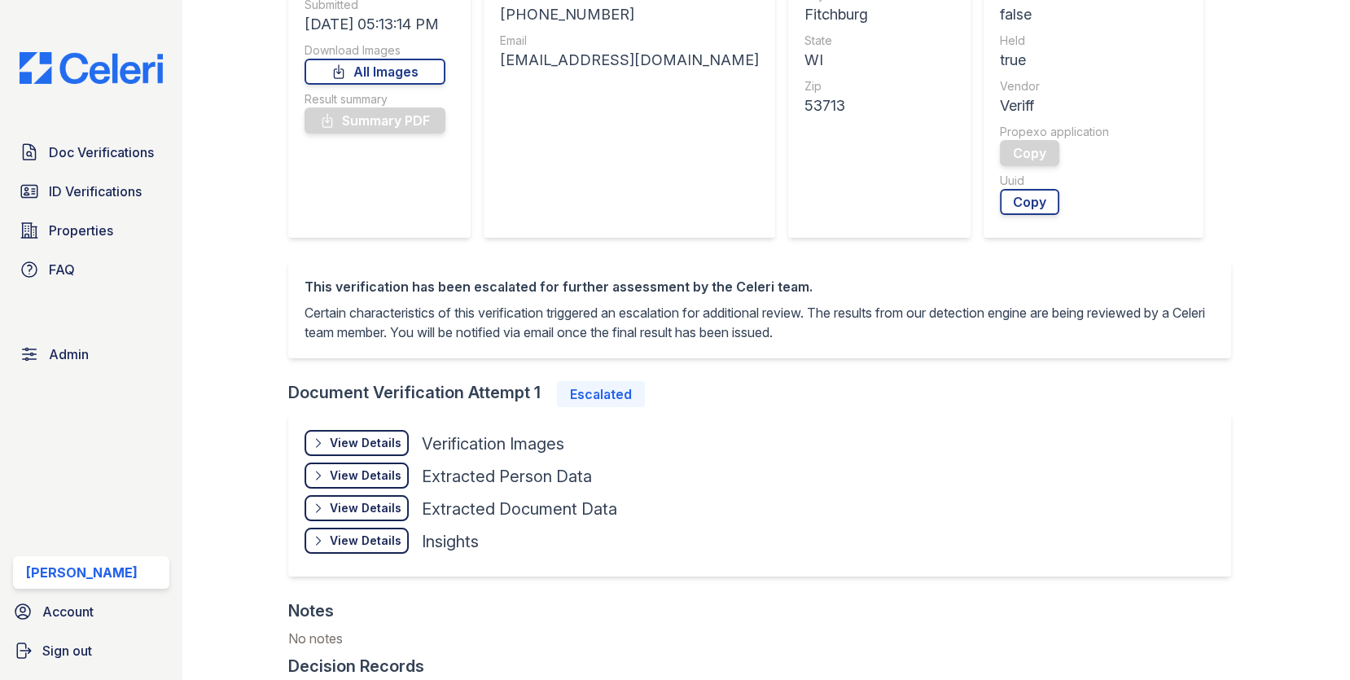
scroll to position [568, 0]
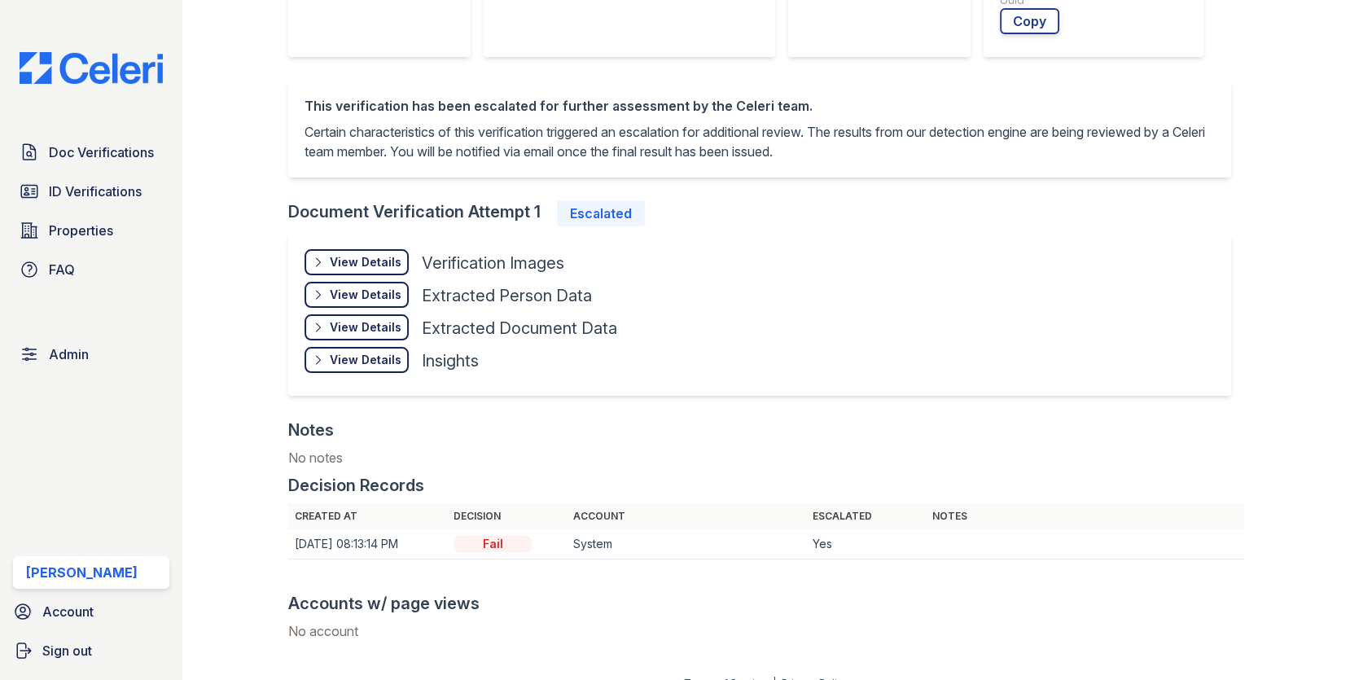
click at [357, 265] on div "View Details" at bounding box center [366, 262] width 72 height 16
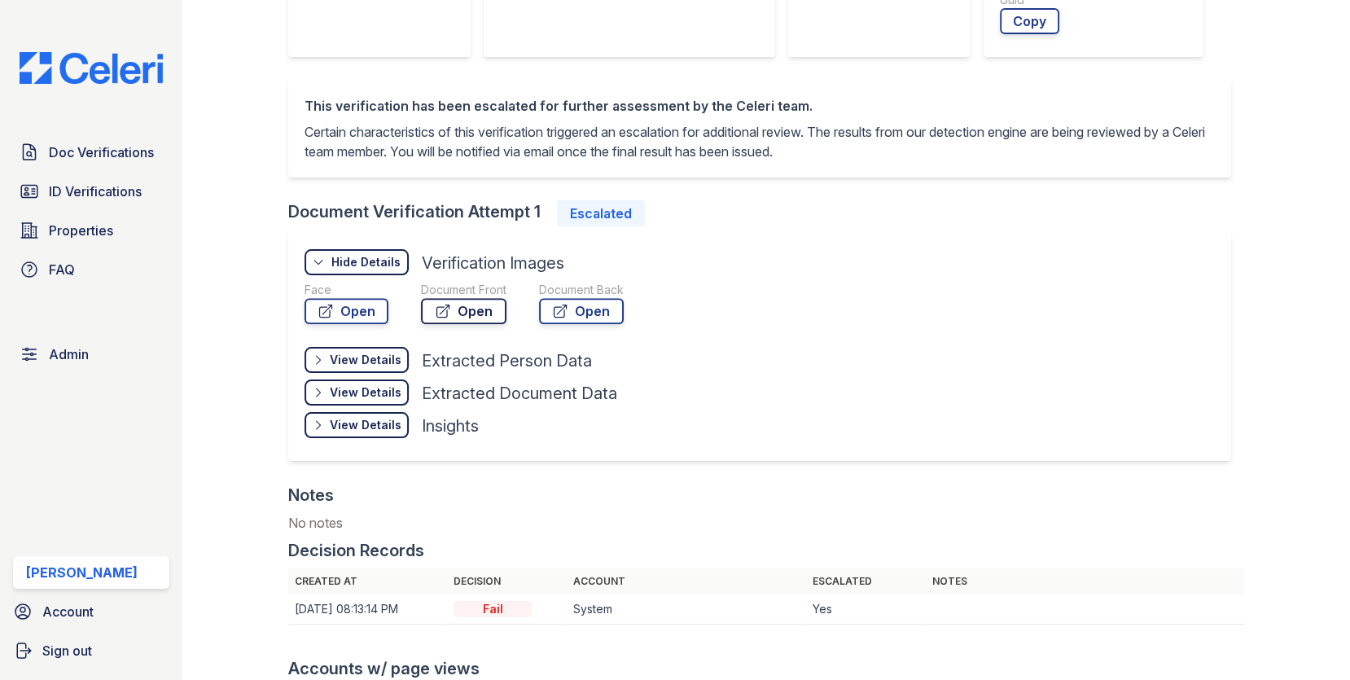
click at [488, 301] on link "Open" at bounding box center [463, 311] width 85 height 26
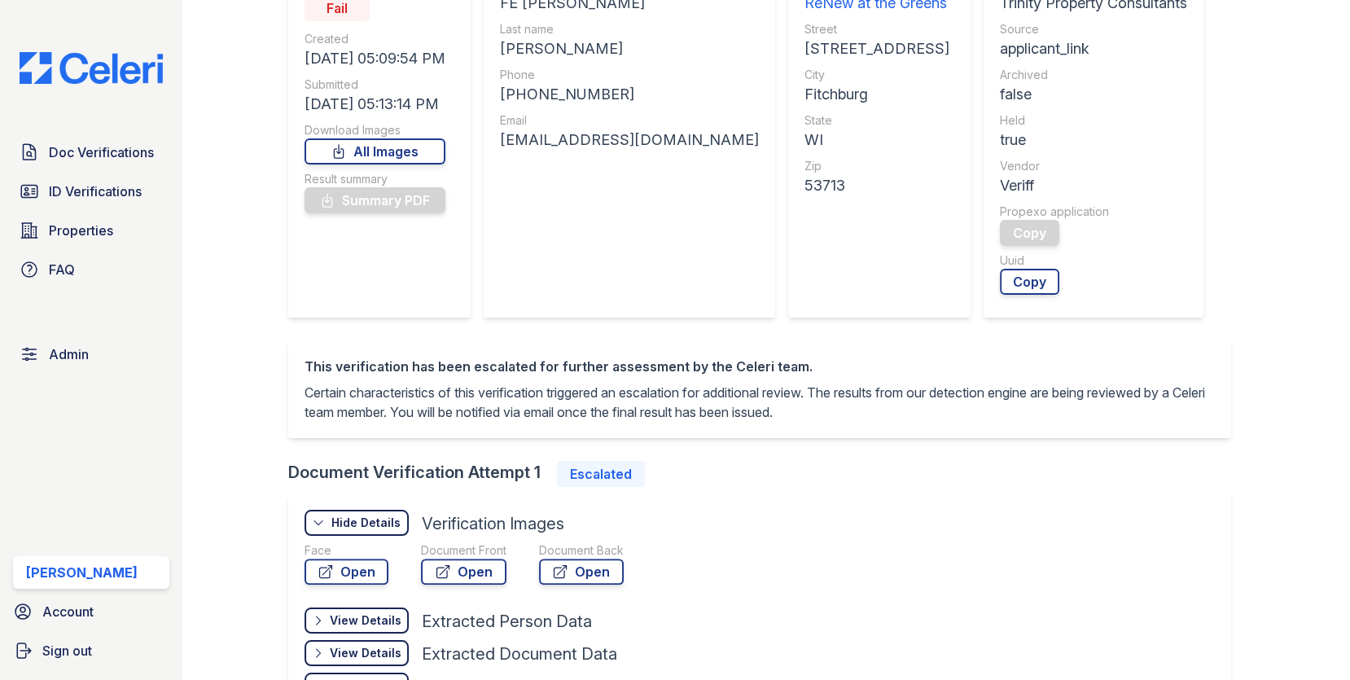
scroll to position [0, 0]
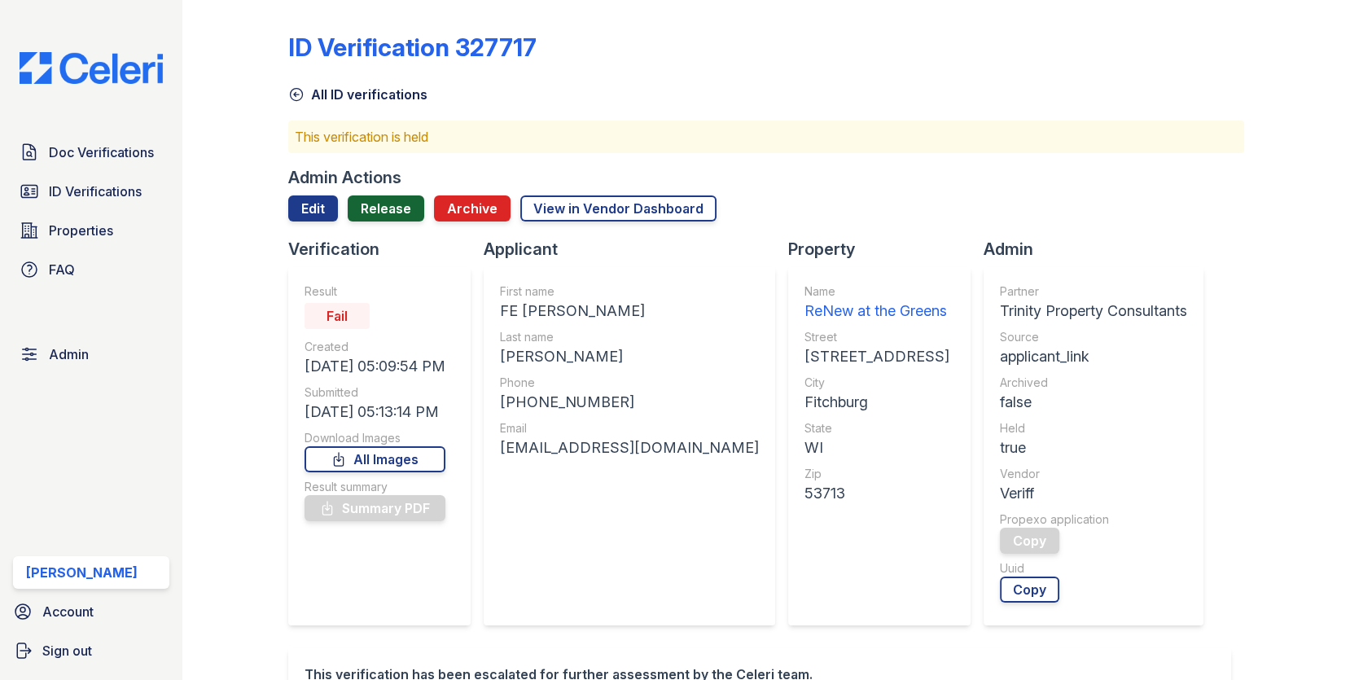
click at [370, 212] on link "Release" at bounding box center [386, 208] width 77 height 26
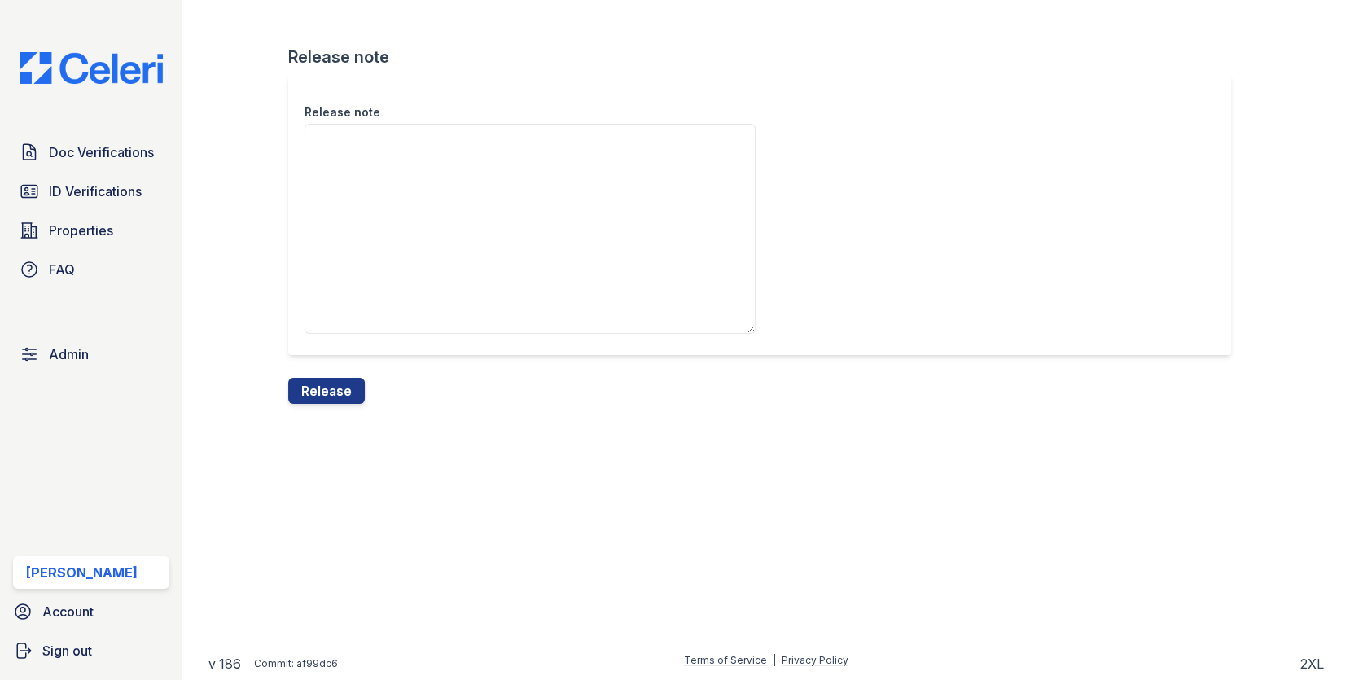
click at [380, 244] on textarea "Release note" at bounding box center [529, 229] width 451 height 210
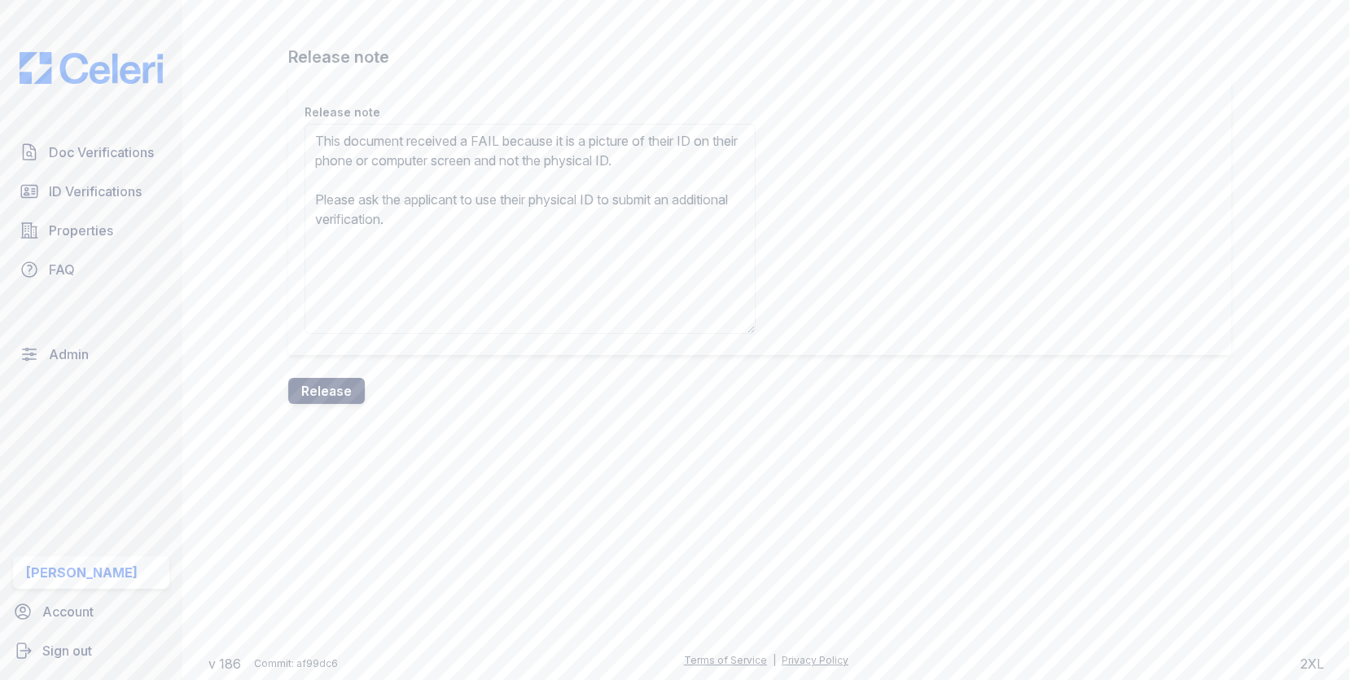
type textarea "This document received a FAIL because it is a picture of their ID on their phon…"
click at [335, 378] on button "Release" at bounding box center [326, 391] width 77 height 26
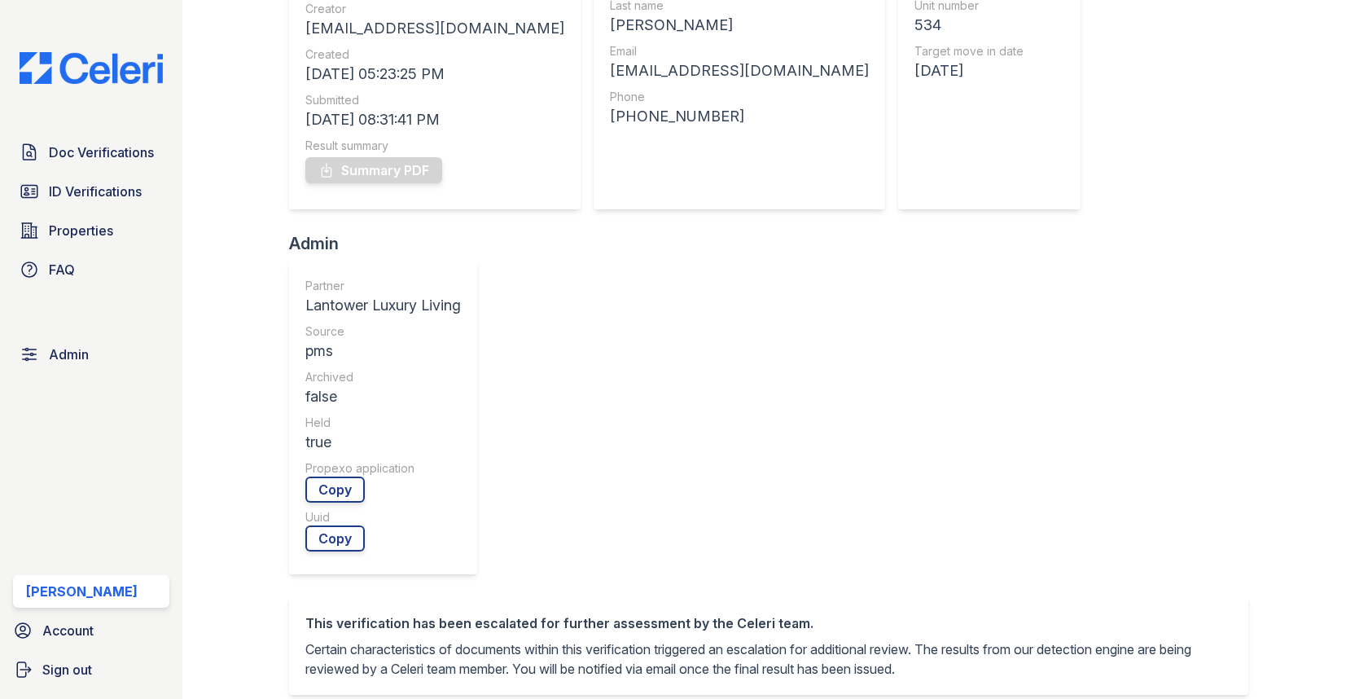
scroll to position [526, 0]
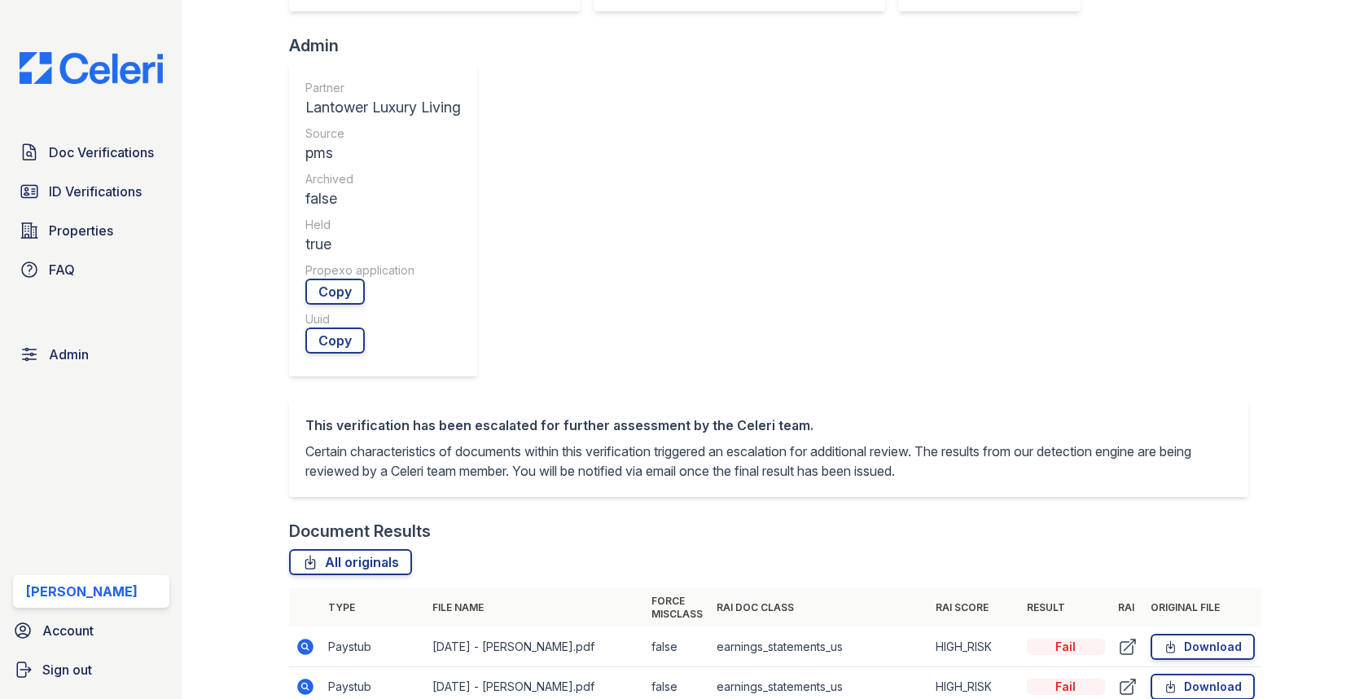
click at [296, 637] on icon at bounding box center [306, 647] width 20 height 20
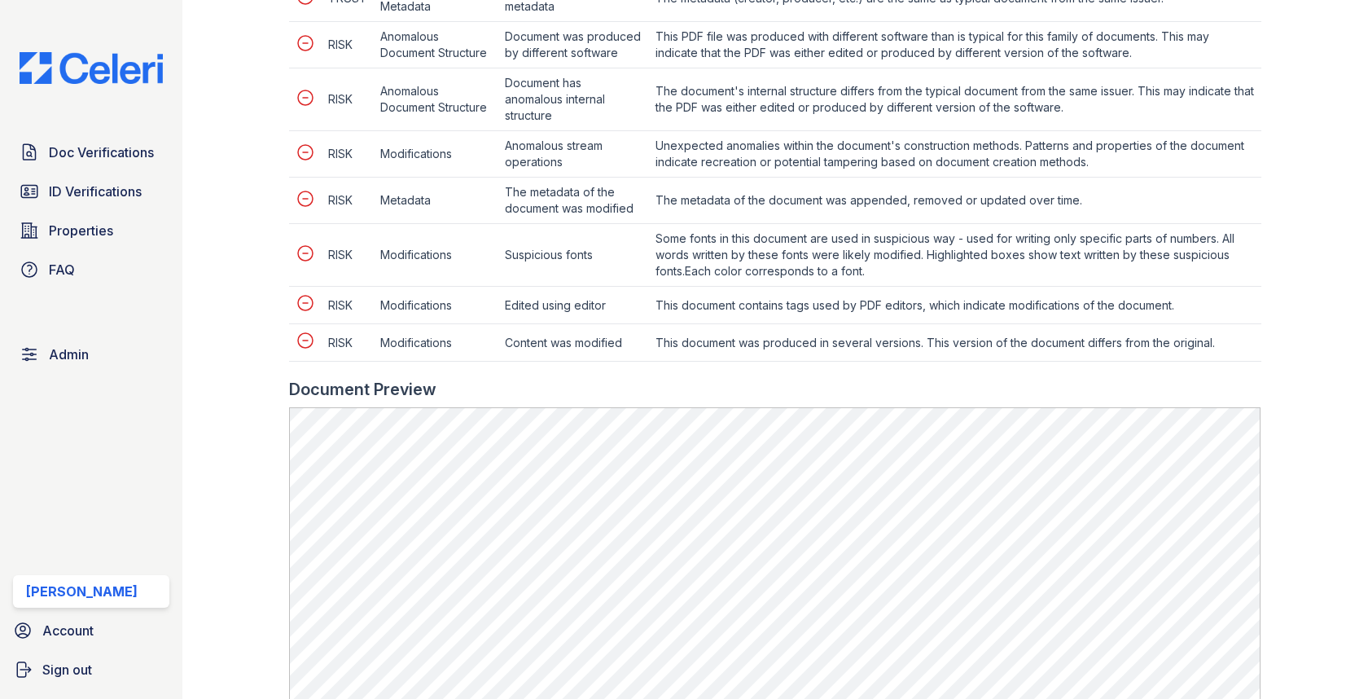
scroll to position [832, 0]
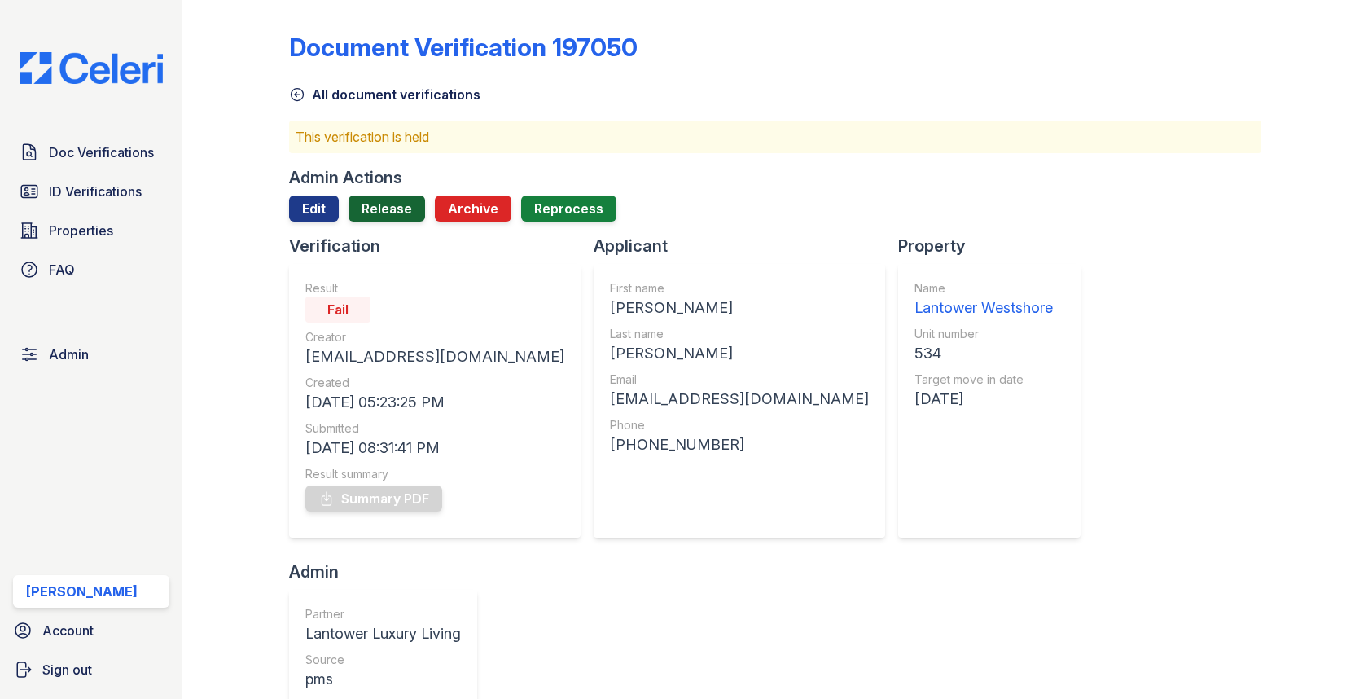
click at [371, 198] on link "Release" at bounding box center [386, 208] width 77 height 26
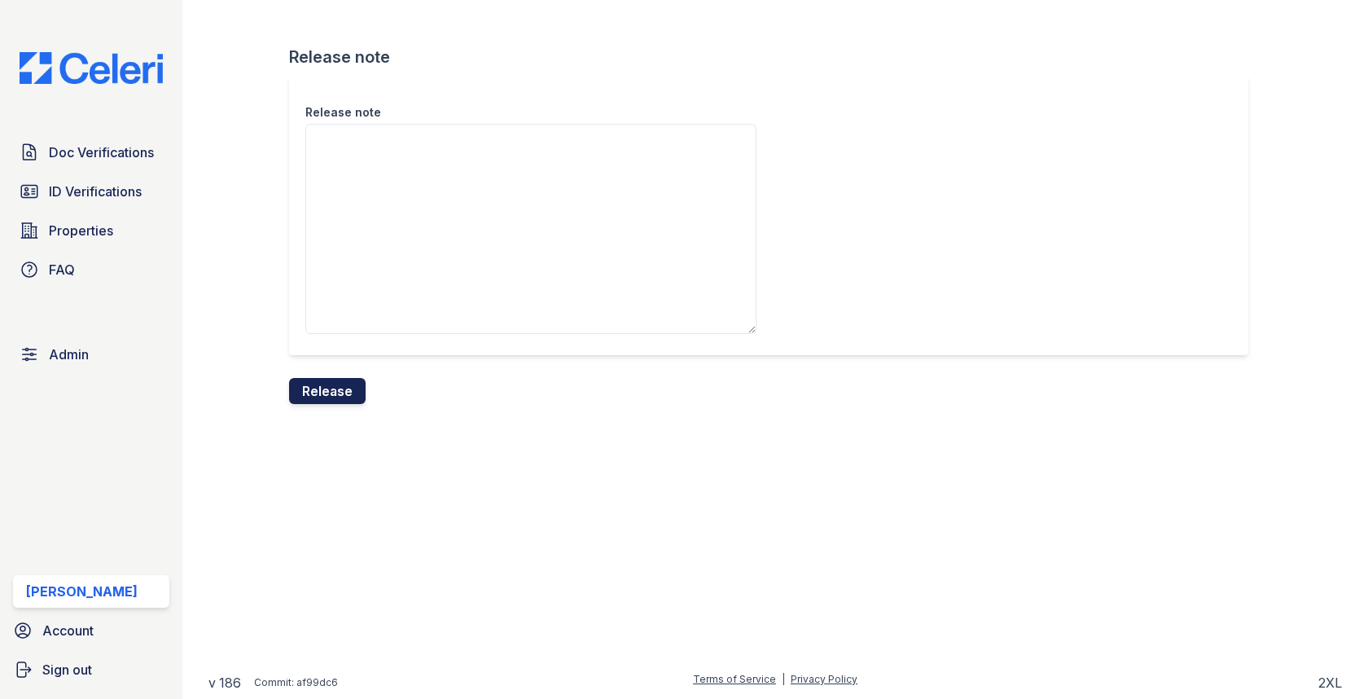
click at [323, 385] on button "Release" at bounding box center [327, 391] width 77 height 26
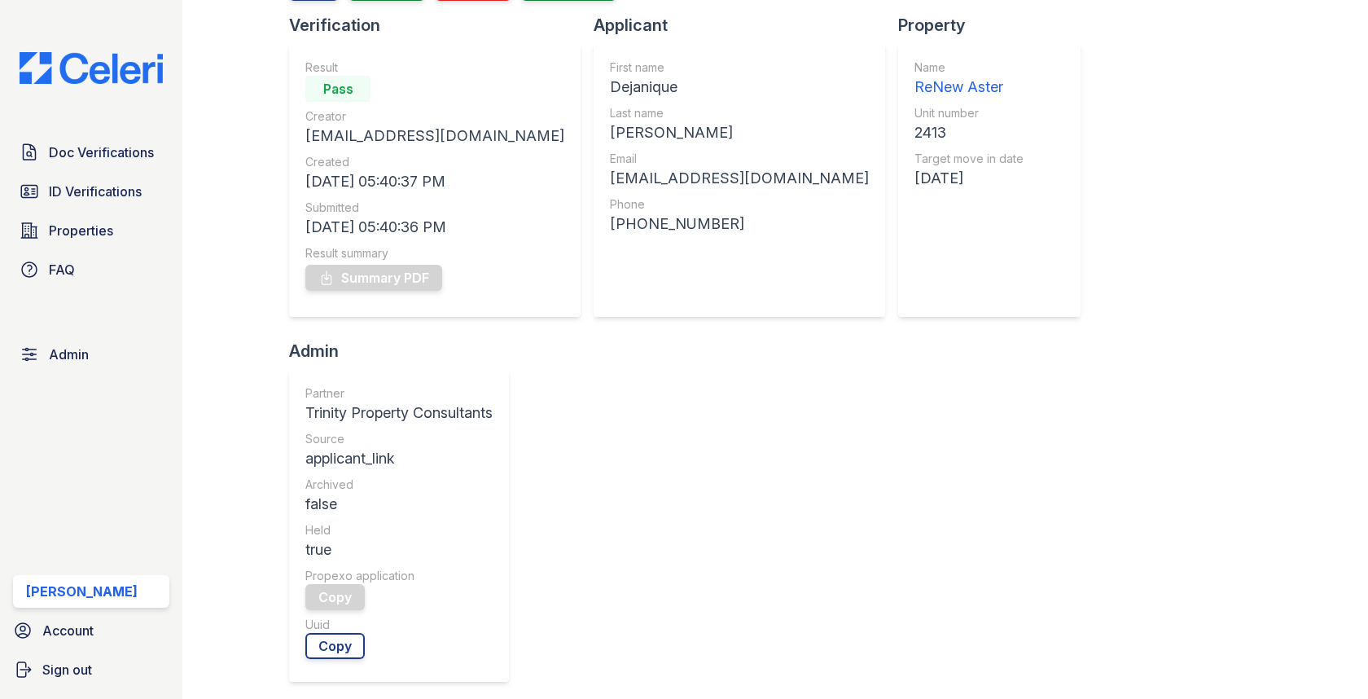
scroll to position [434, 0]
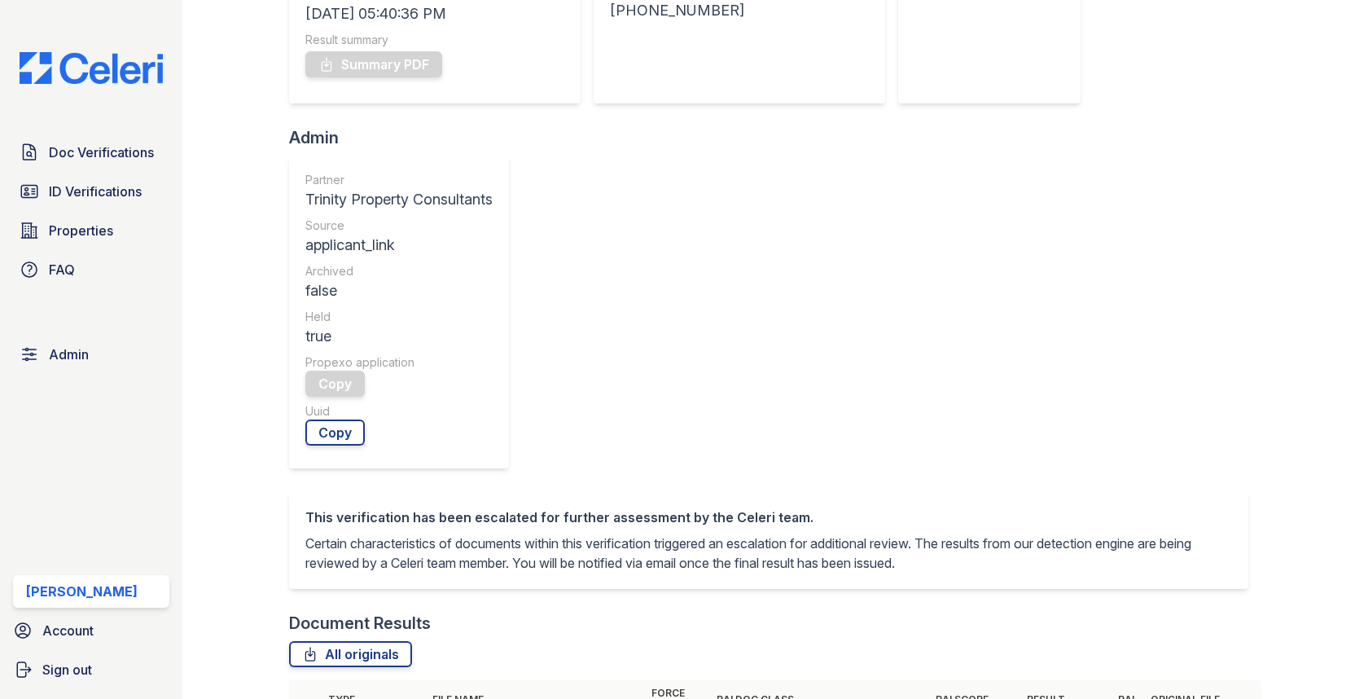
click at [283, 418] on div at bounding box center [248, 479] width 81 height 1812
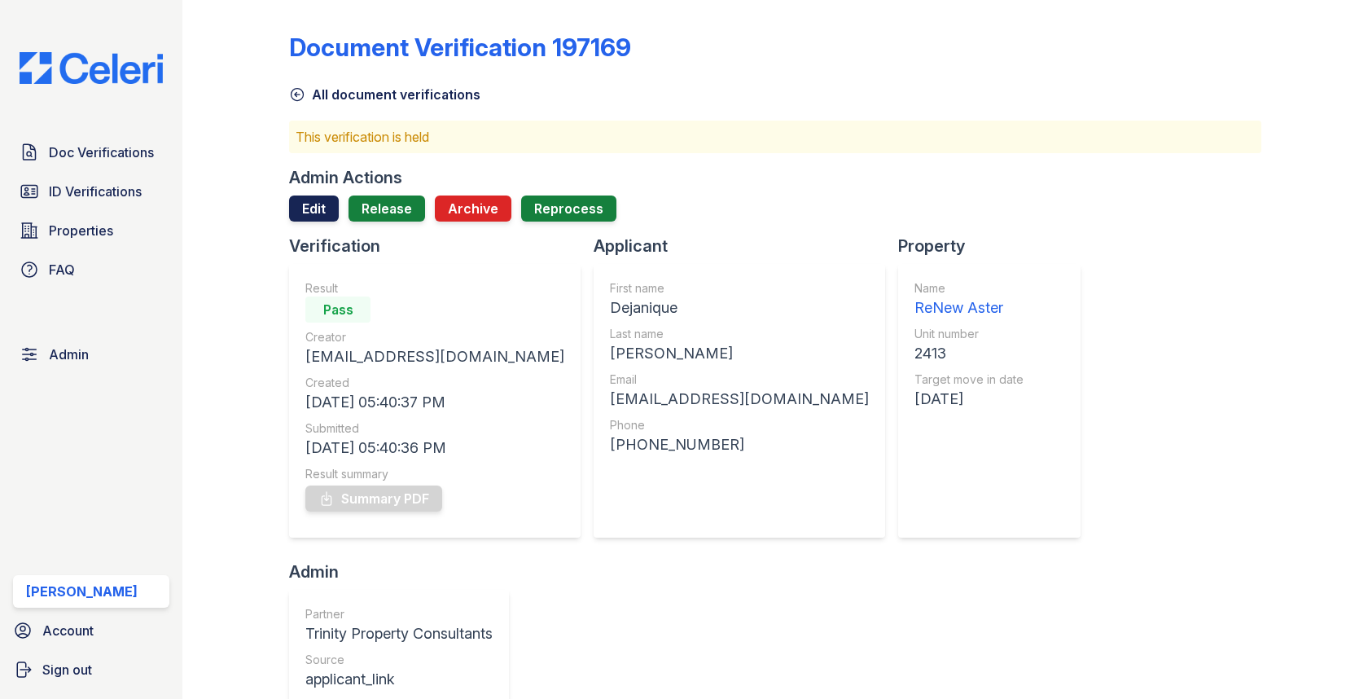
click at [319, 196] on link "Edit" at bounding box center [314, 208] width 50 height 26
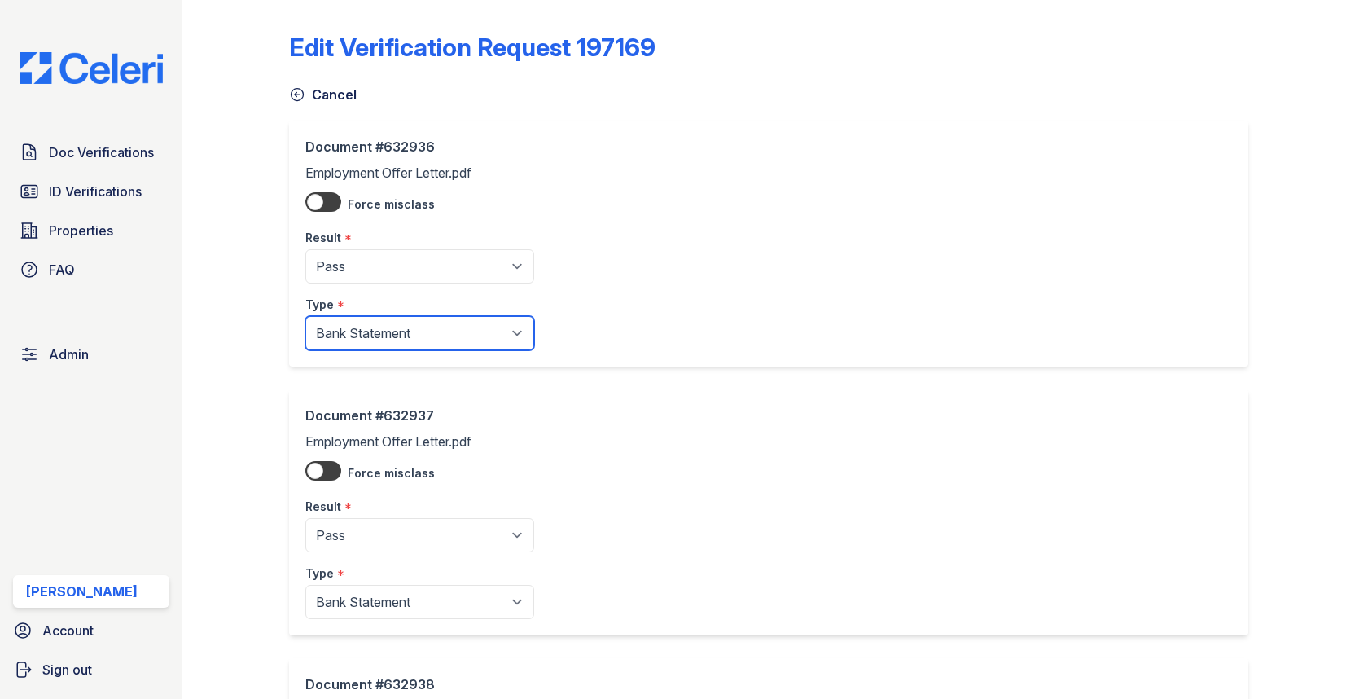
click at [383, 336] on select "Paystub Bank Statement Offer Letter Tax Documents Benefit Award Letter Investme…" at bounding box center [419, 333] width 229 height 34
select select "offer_letter"
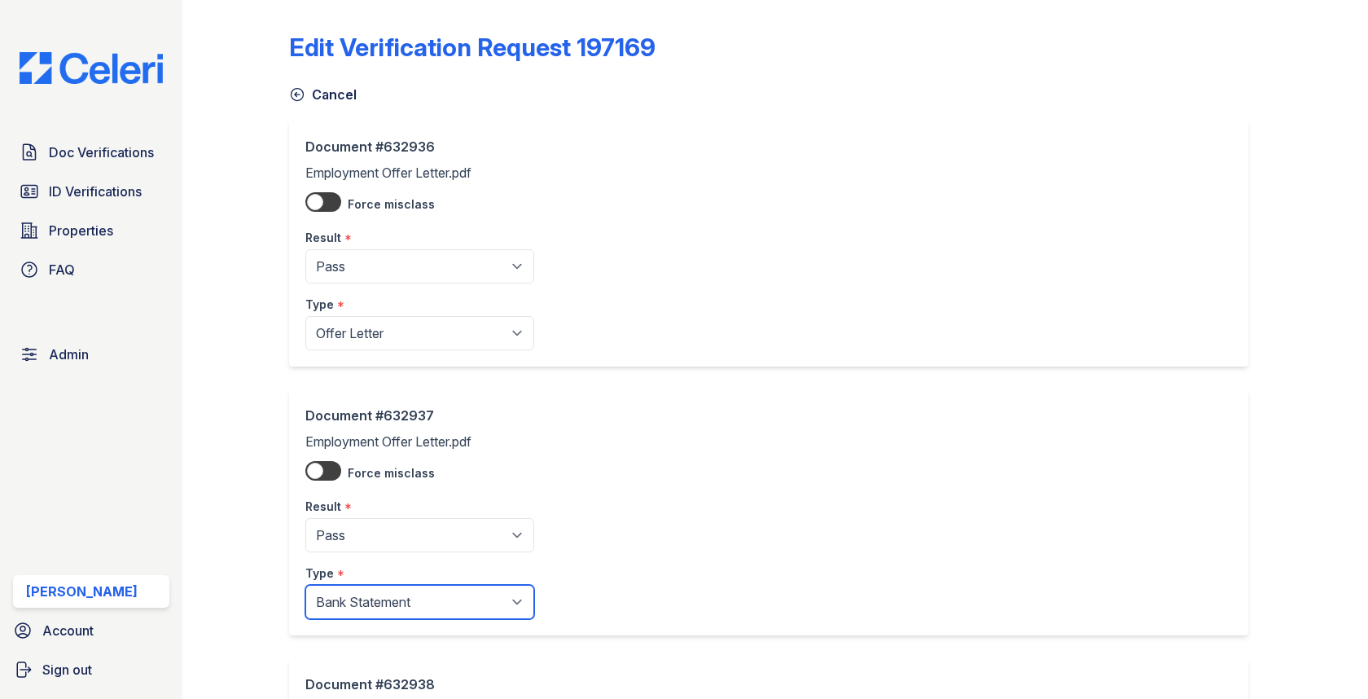
click at [383, 594] on select "Paystub Bank Statement Offer Letter Tax Documents Benefit Award Letter Investme…" at bounding box center [419, 602] width 229 height 34
select select "offer_letter"
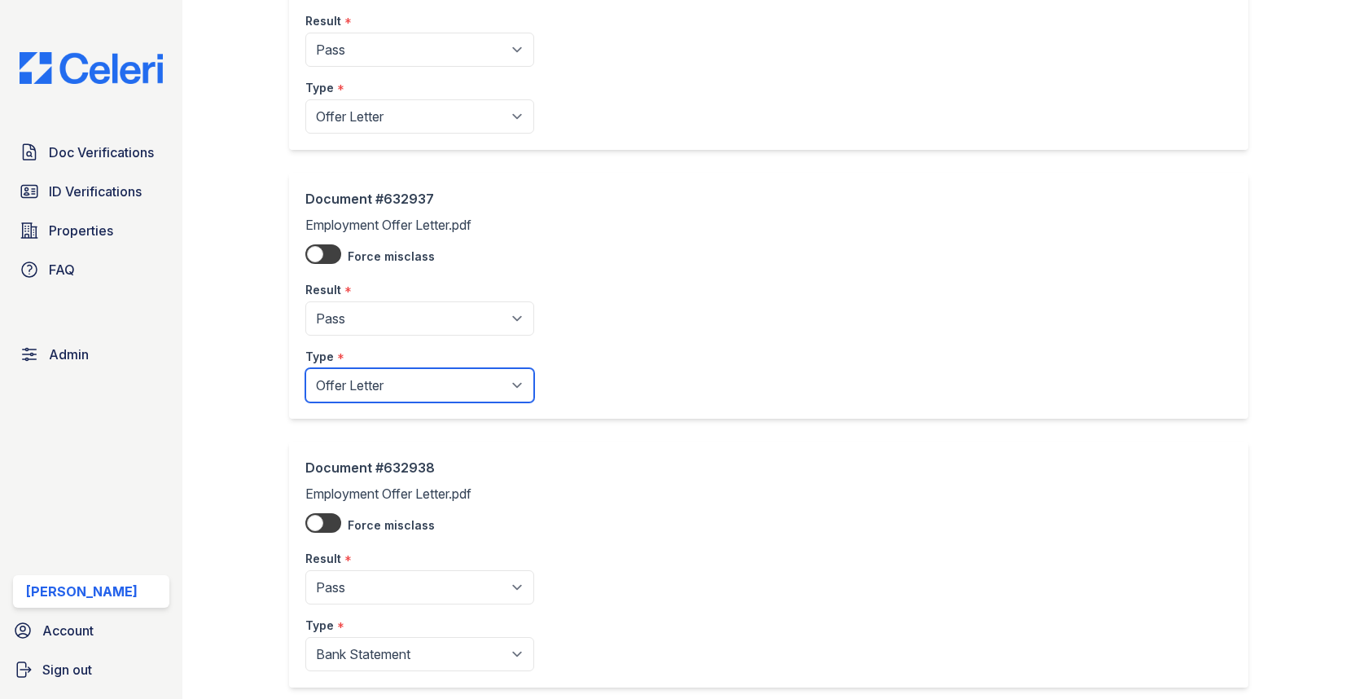
scroll to position [256, 0]
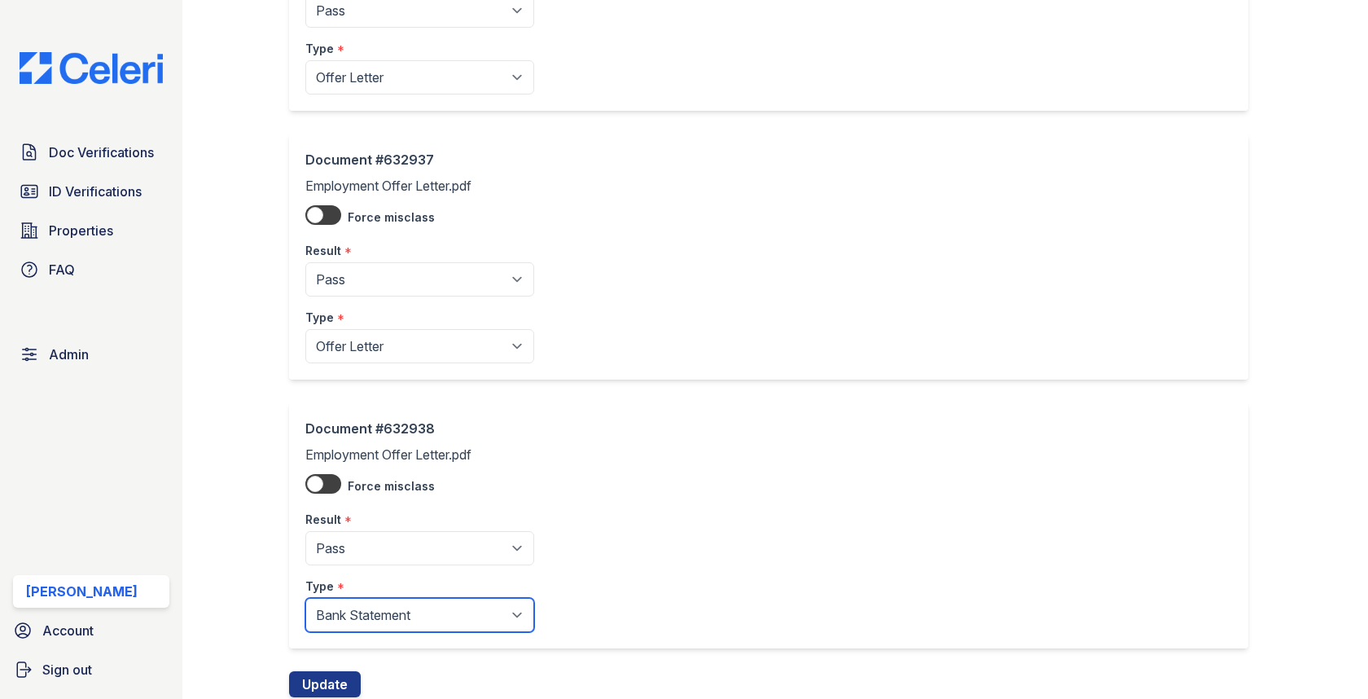
click at [390, 611] on select "Paystub Bank Statement Offer Letter Tax Documents Benefit Award Letter Investme…" at bounding box center [419, 615] width 229 height 34
select select "offer_letter"
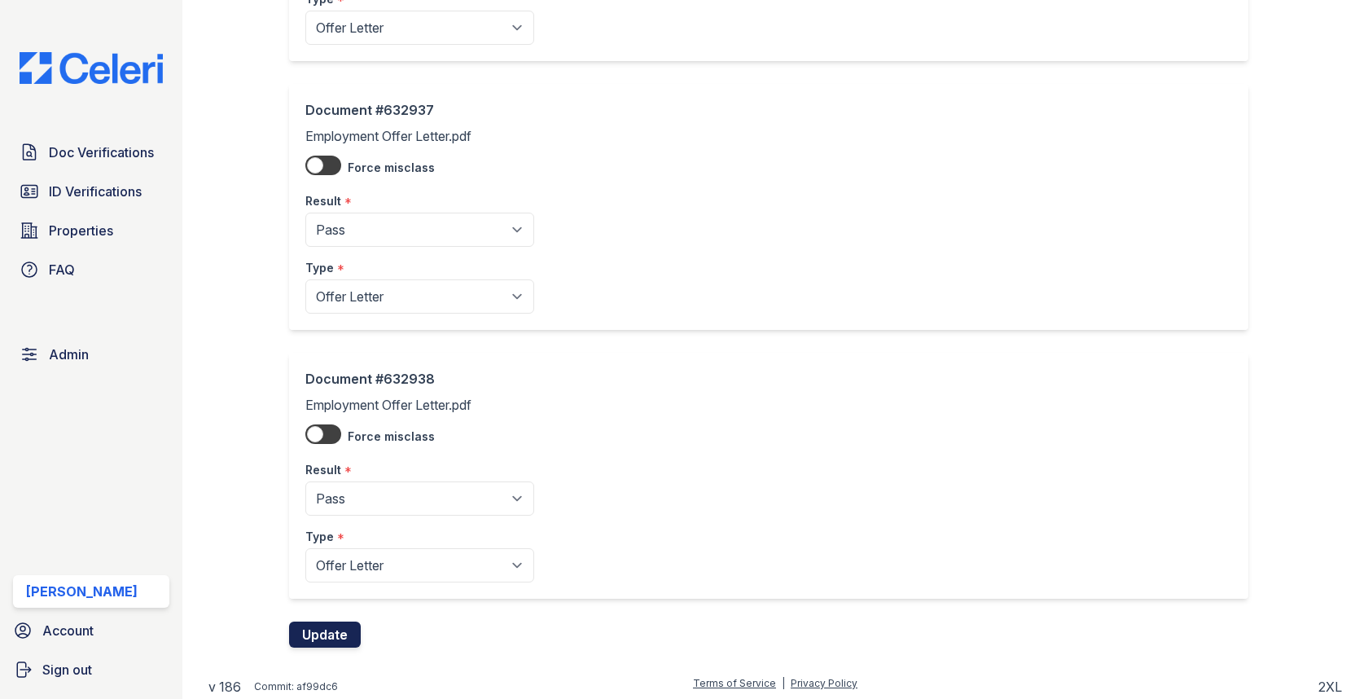
click at [343, 637] on button "Update" at bounding box center [325, 634] width 72 height 26
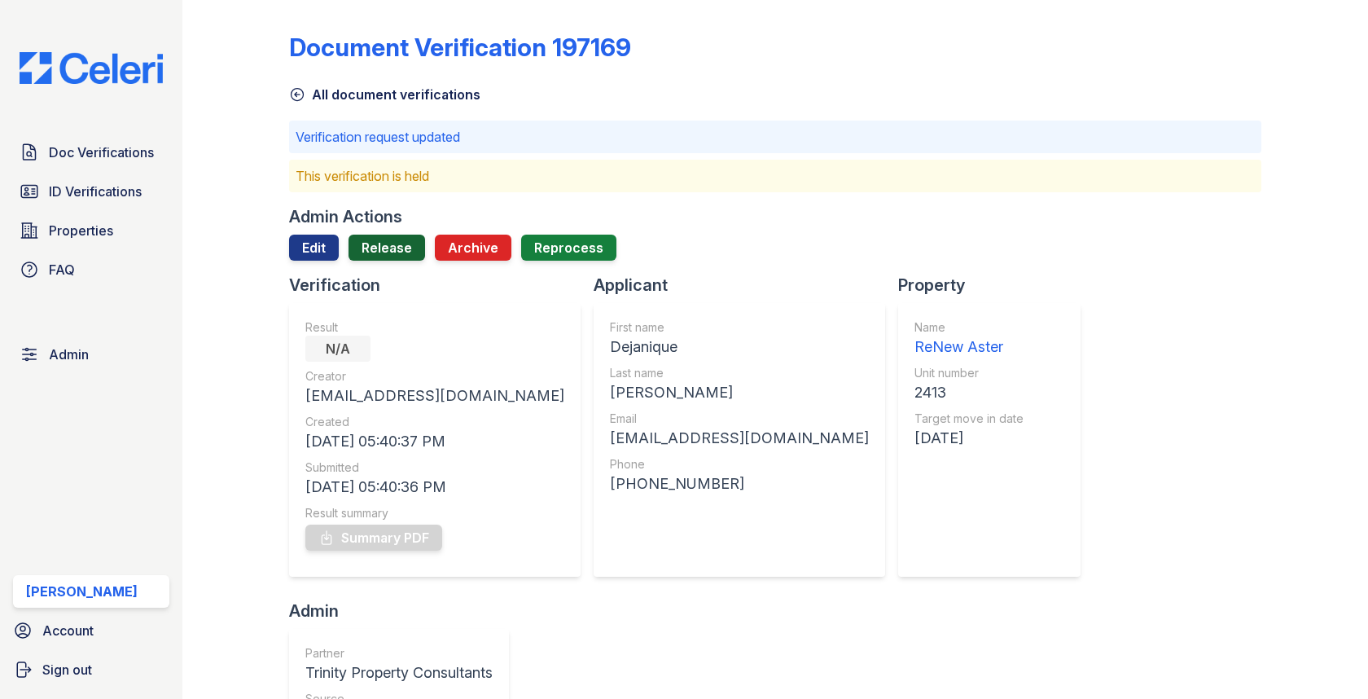
click at [389, 248] on link "Release" at bounding box center [386, 247] width 77 height 26
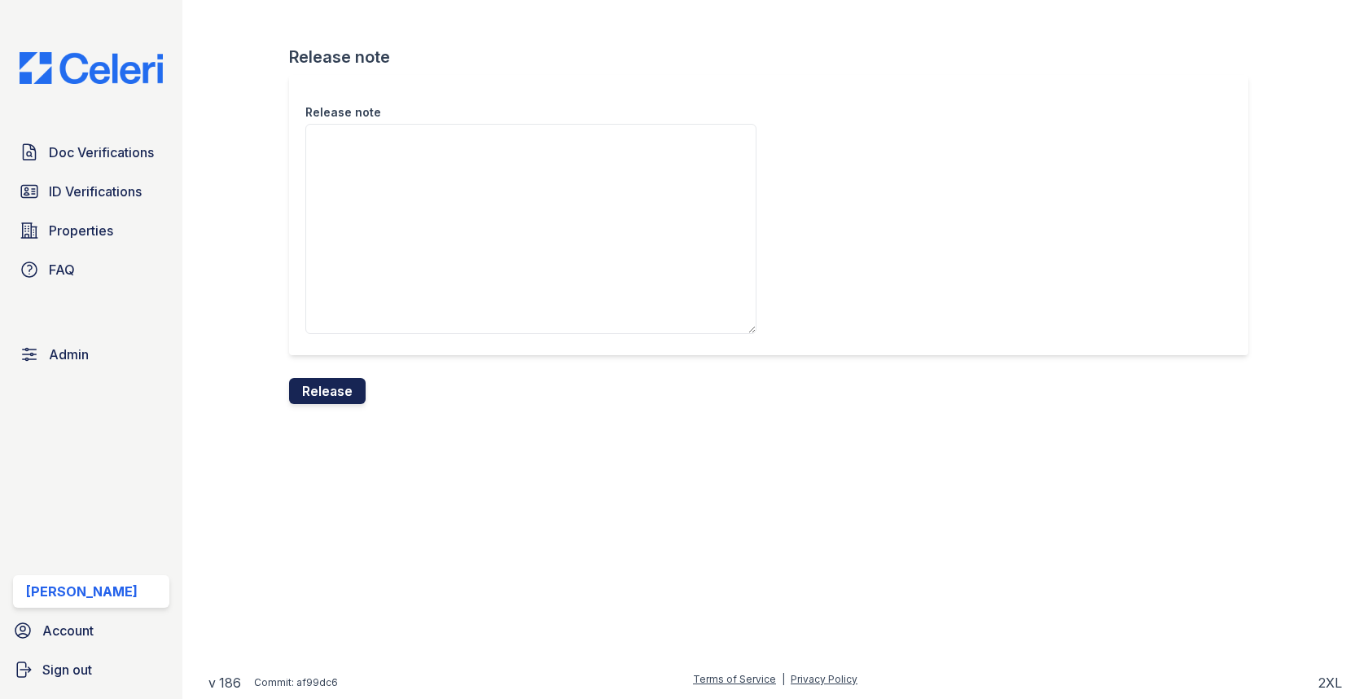
click at [347, 385] on button "Release" at bounding box center [327, 391] width 77 height 26
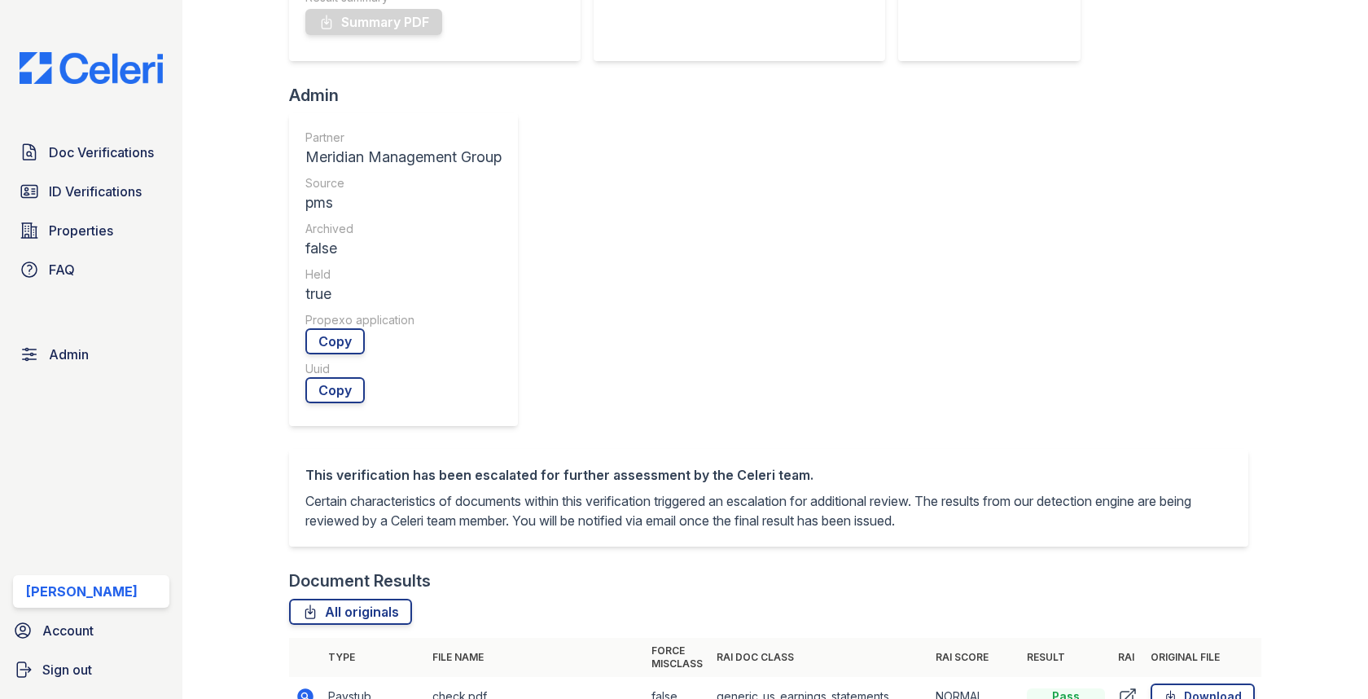
scroll to position [576, 0]
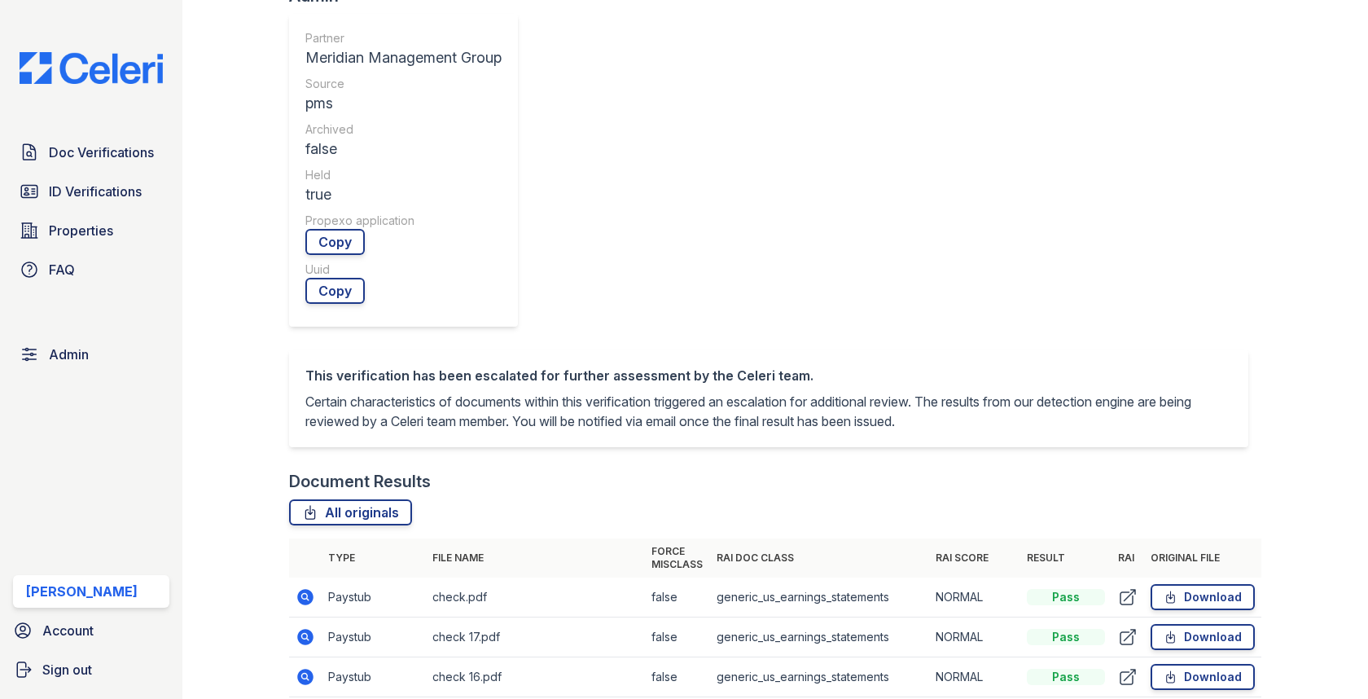
click at [304, 633] on icon at bounding box center [305, 635] width 4 height 4
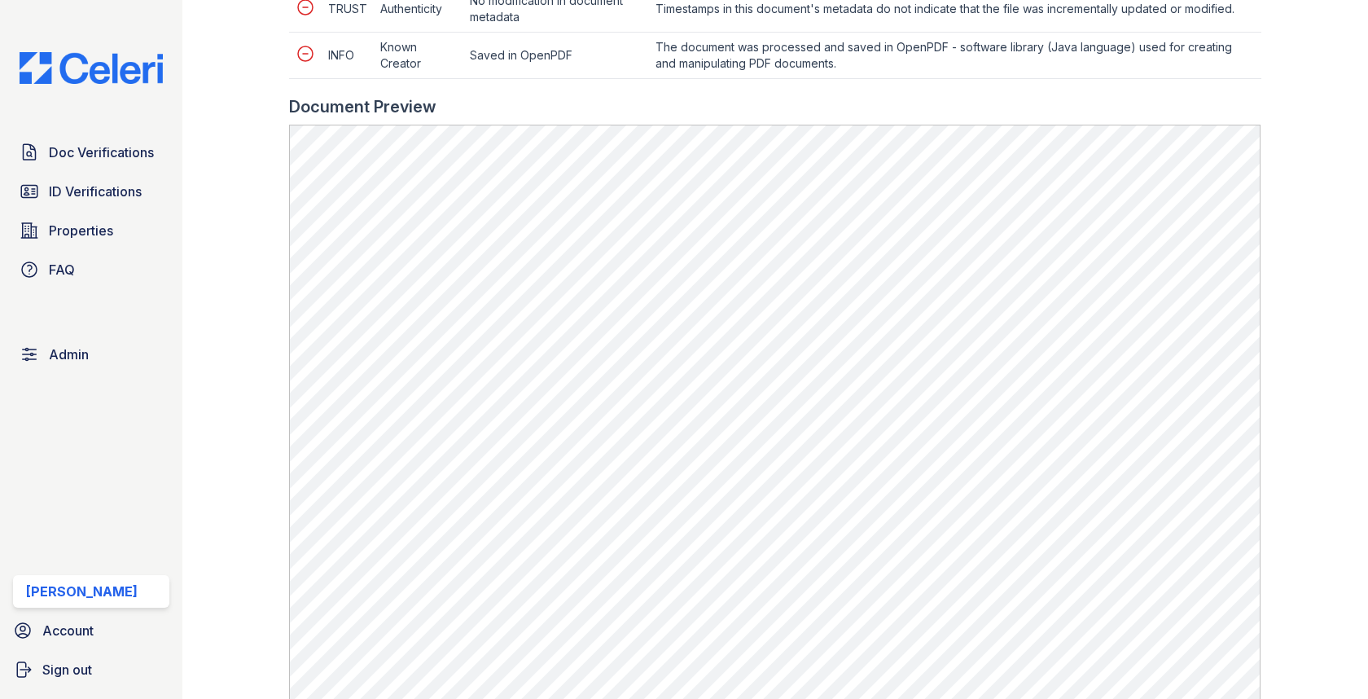
scroll to position [765, 0]
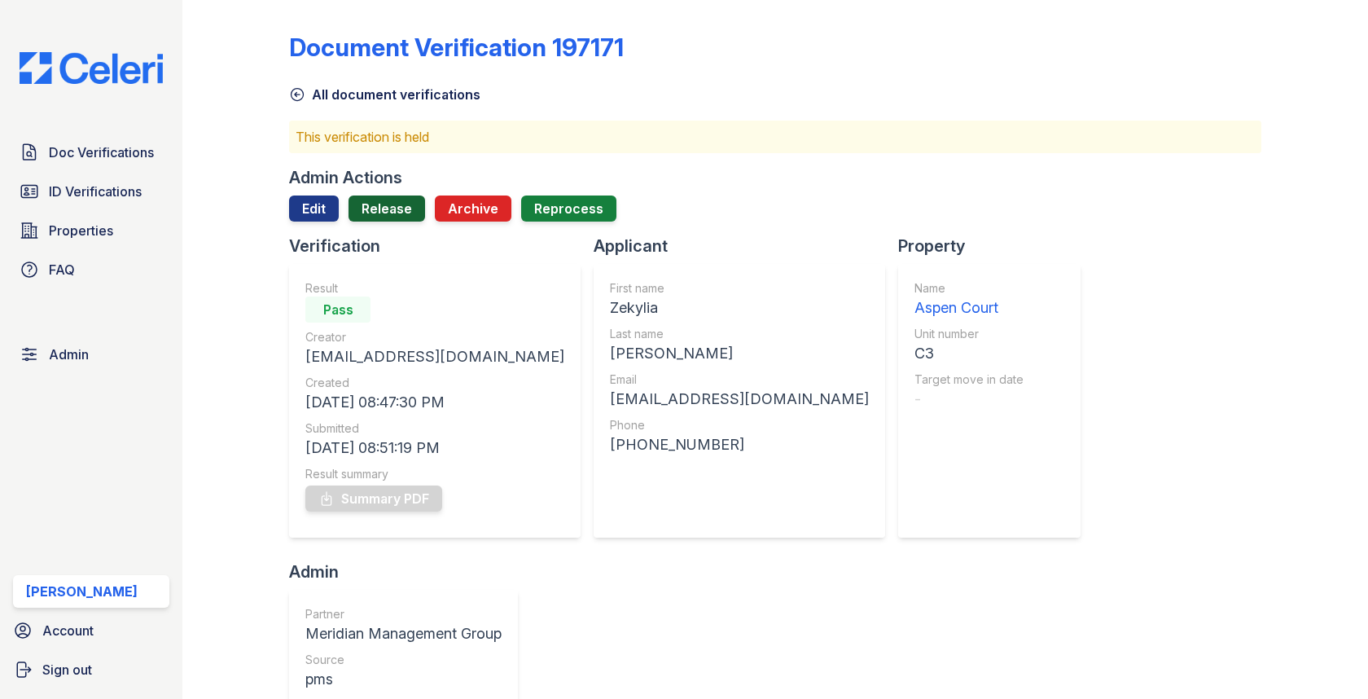
click at [408, 220] on link "Release" at bounding box center [386, 208] width 77 height 26
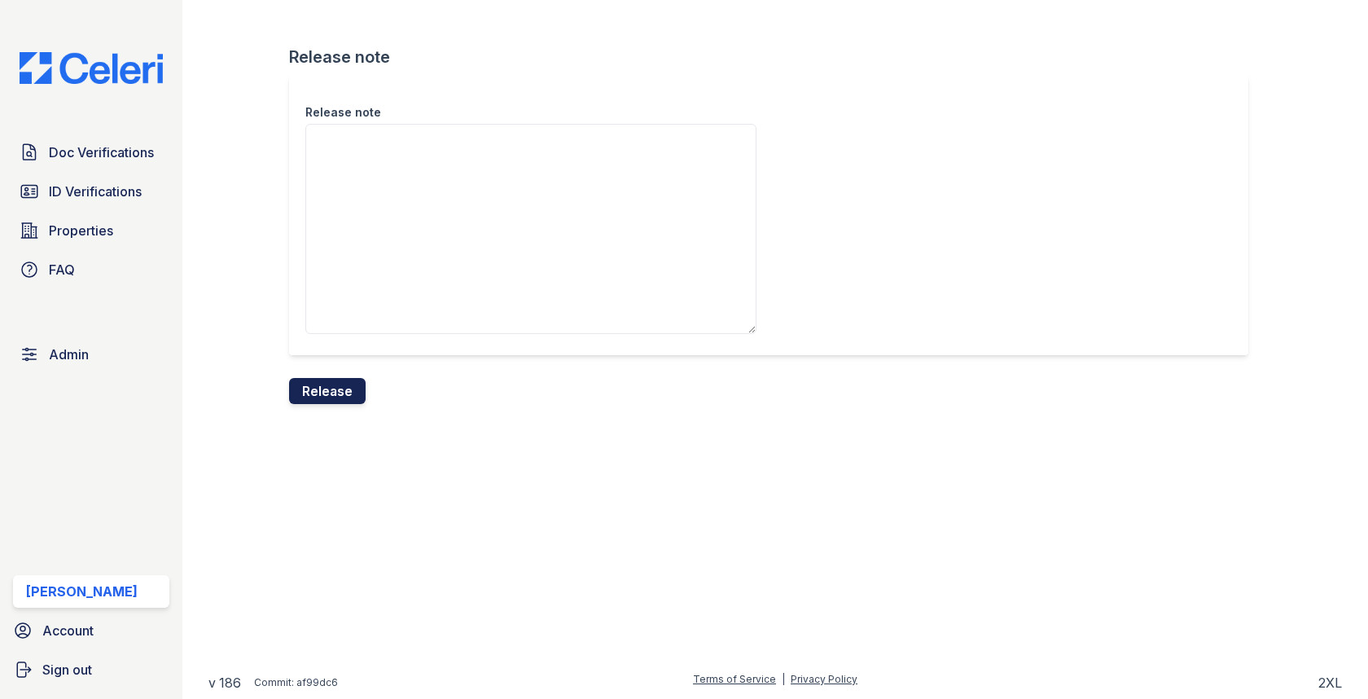
click at [335, 388] on button "Release" at bounding box center [327, 391] width 77 height 26
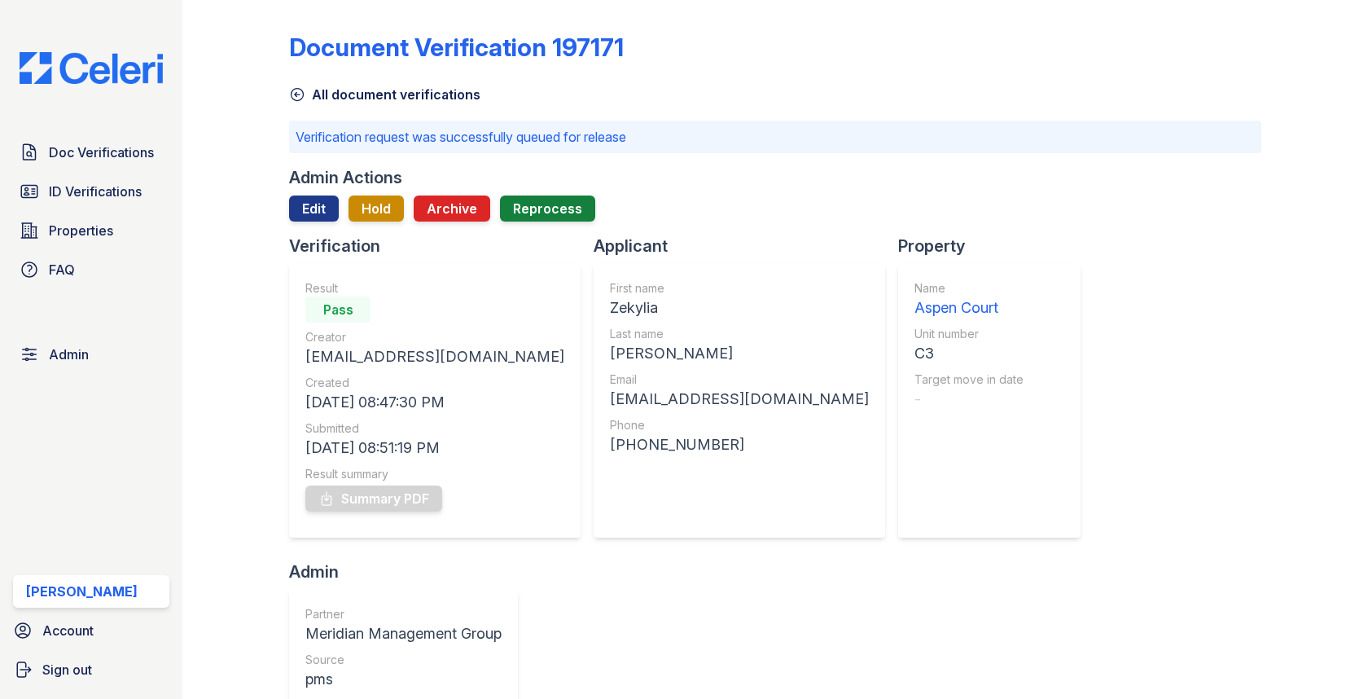
click at [120, 160] on span "Doc Verifications" at bounding box center [101, 152] width 105 height 20
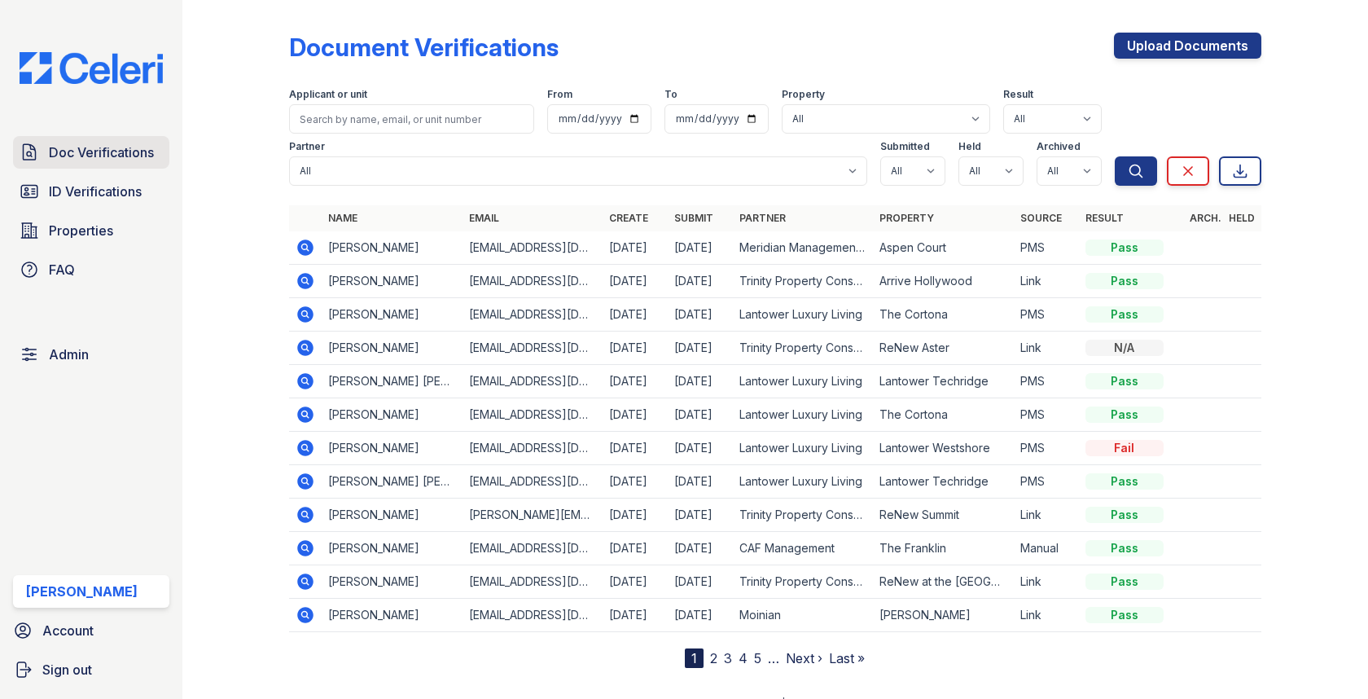
click at [134, 147] on span "Doc Verifications" at bounding box center [101, 152] width 105 height 20
